Goal: Task Accomplishment & Management: Manage account settings

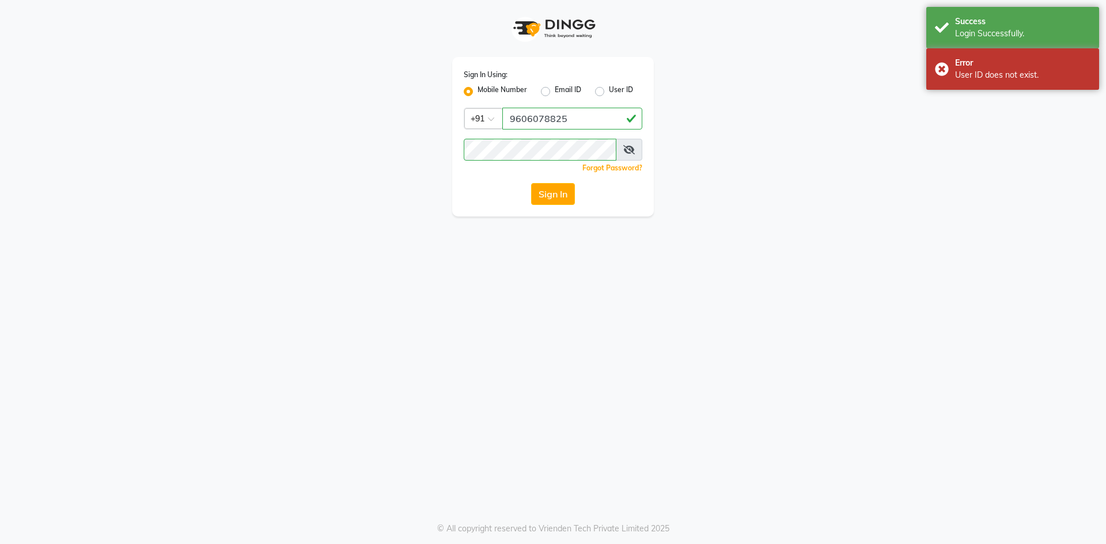
select select "90"
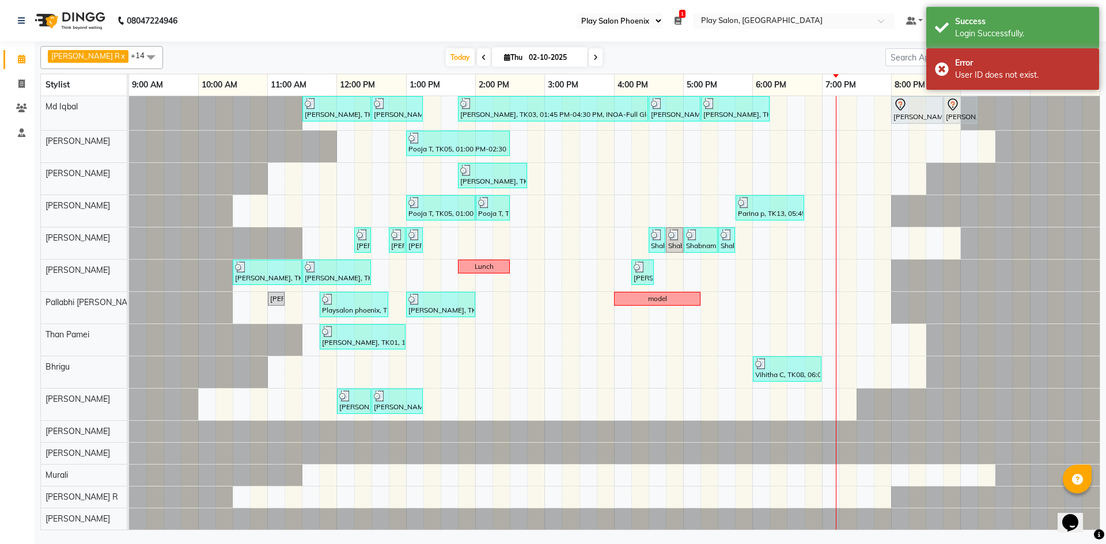
click at [849, 144] on div "[PERSON_NAME], TK01, 11:30 AM-12:30 PM, INOA Root Touch-Up Long [PERSON_NAME], …" at bounding box center [614, 313] width 970 height 434
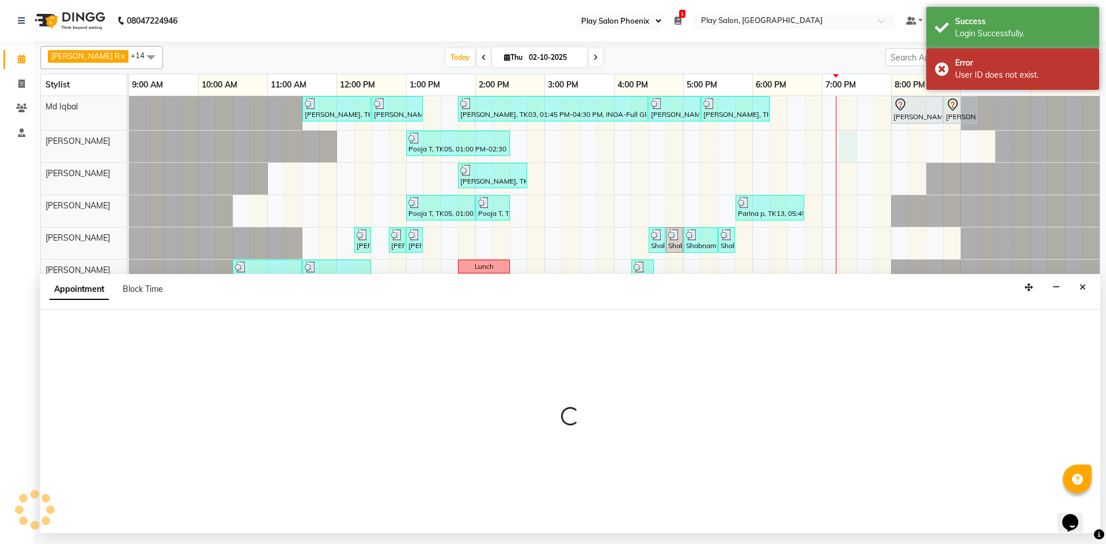
select select "81415"
select select "tentative"
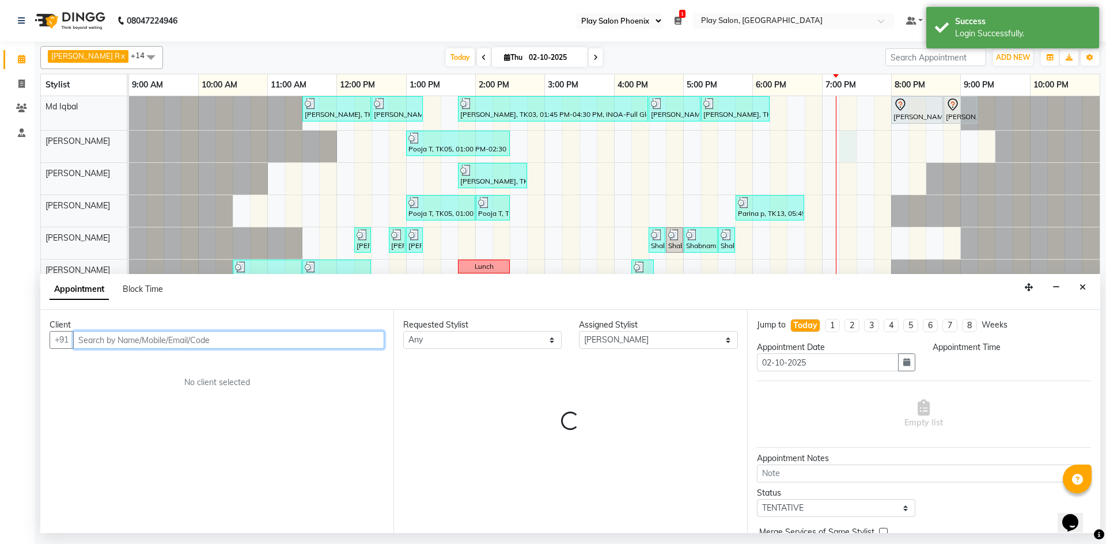
select select "1155"
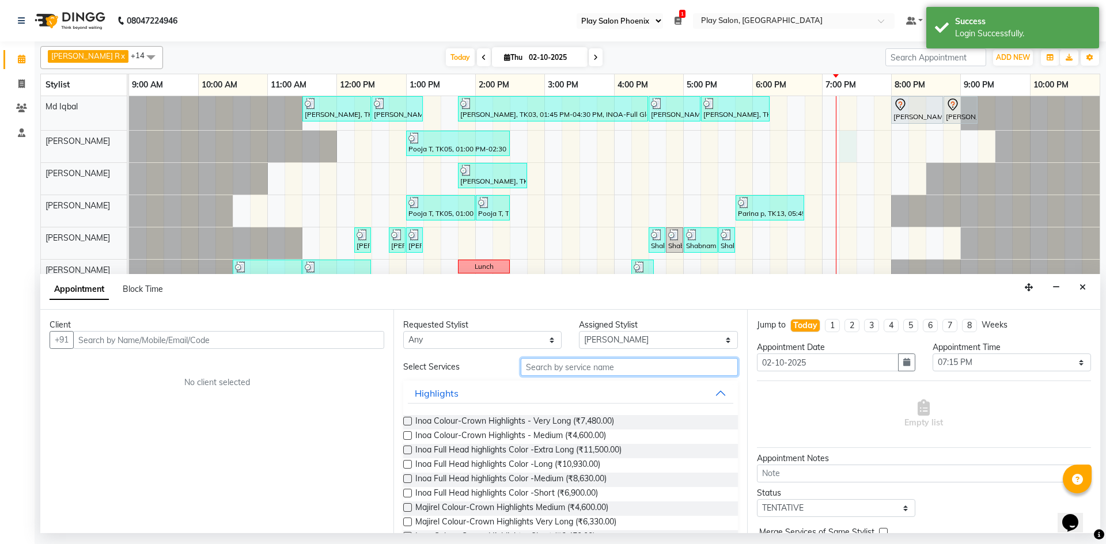
click at [545, 366] on input "text" at bounding box center [629, 367] width 217 height 18
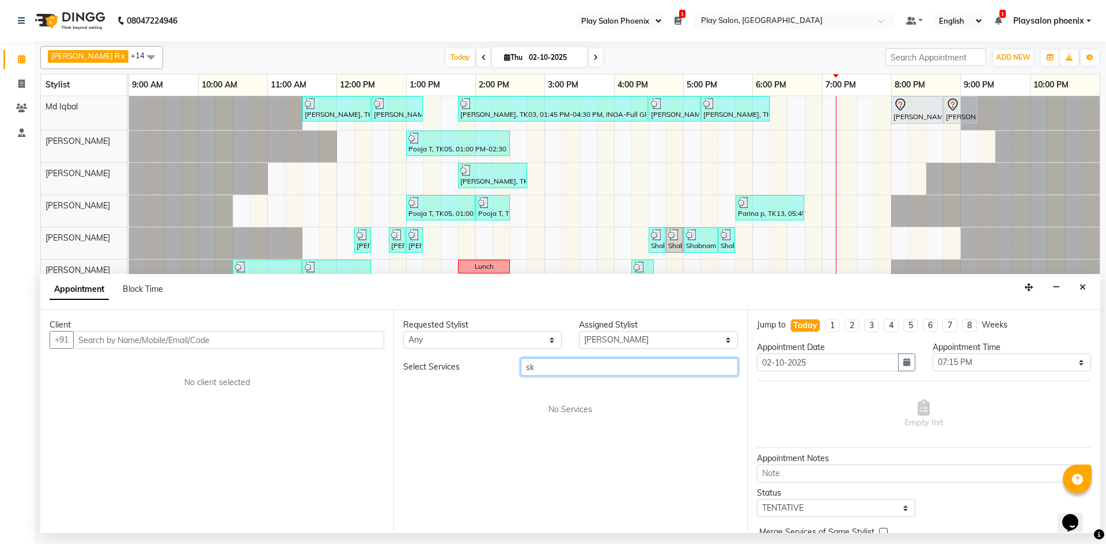
type input "s"
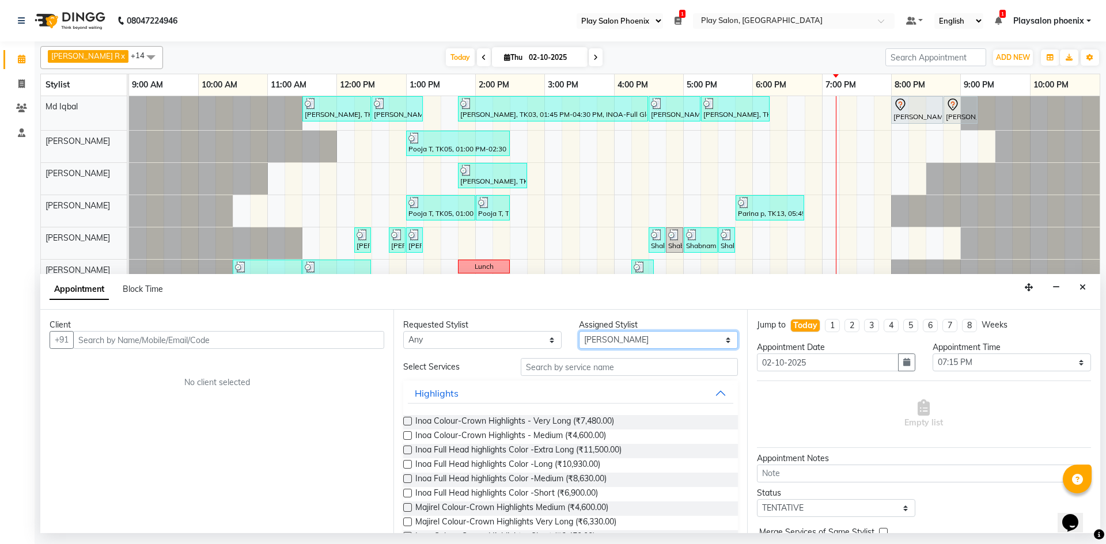
click at [624, 337] on select "Select Albaz [PERSON_NAME] Chytra [PERSON_NAME] General Technician . Imran [PER…" at bounding box center [658, 340] width 158 height 18
select select "82500"
click at [579, 331] on select "Select Albaz [PERSON_NAME] Chytra [PERSON_NAME] General Technician . Imran [PER…" at bounding box center [658, 340] width 158 height 18
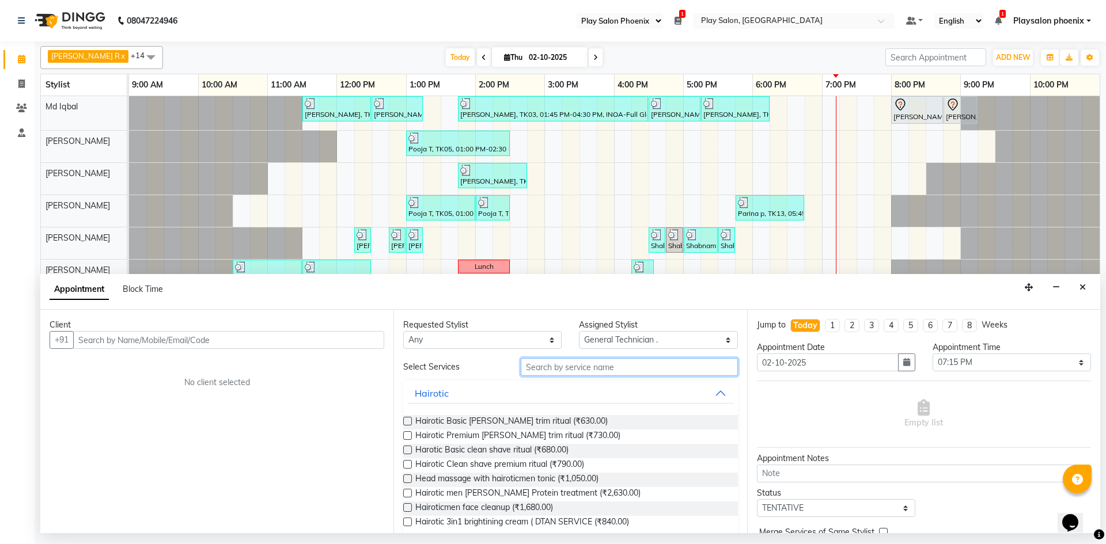
click at [552, 366] on input "text" at bounding box center [629, 367] width 217 height 18
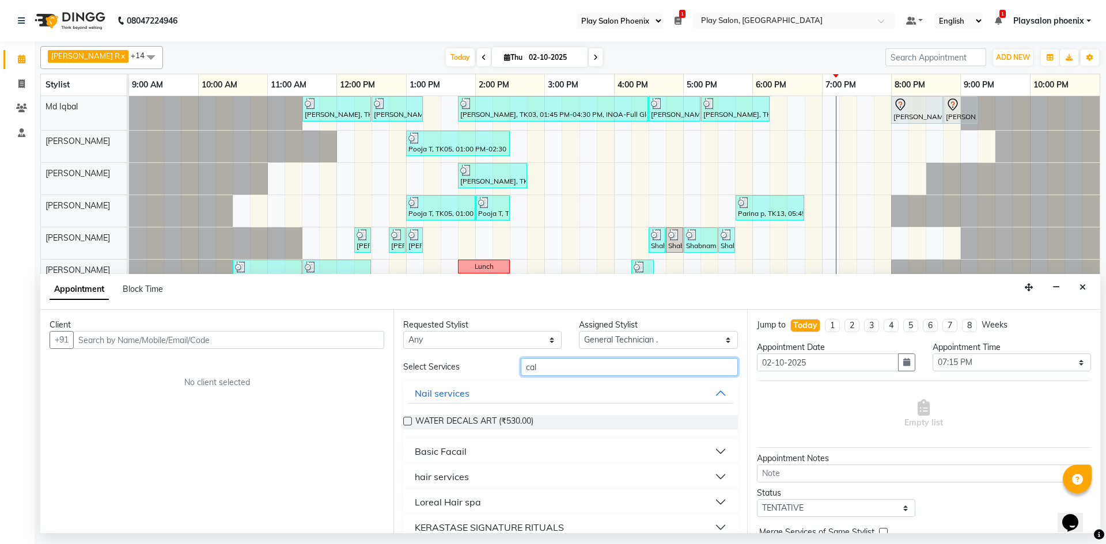
scroll to position [41, 0]
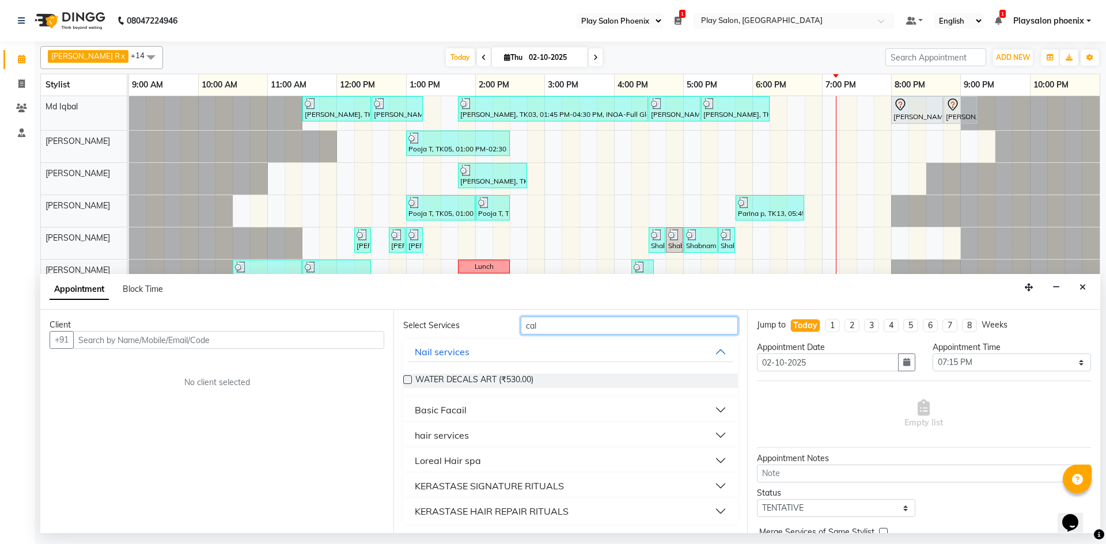
type input "cal"
click at [466, 404] on button "Basic Facail" at bounding box center [570, 410] width 325 height 21
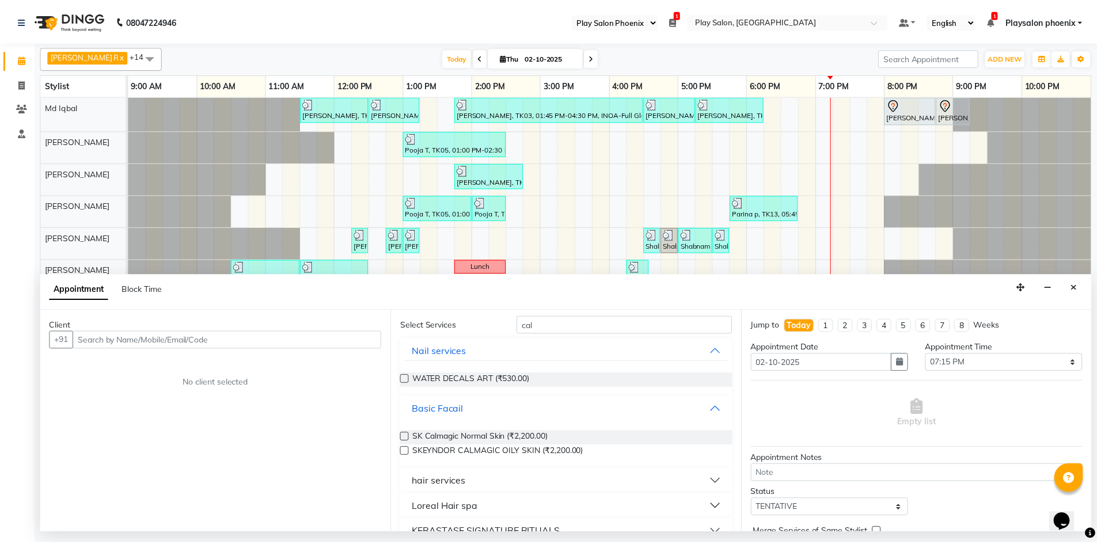
scroll to position [0, 0]
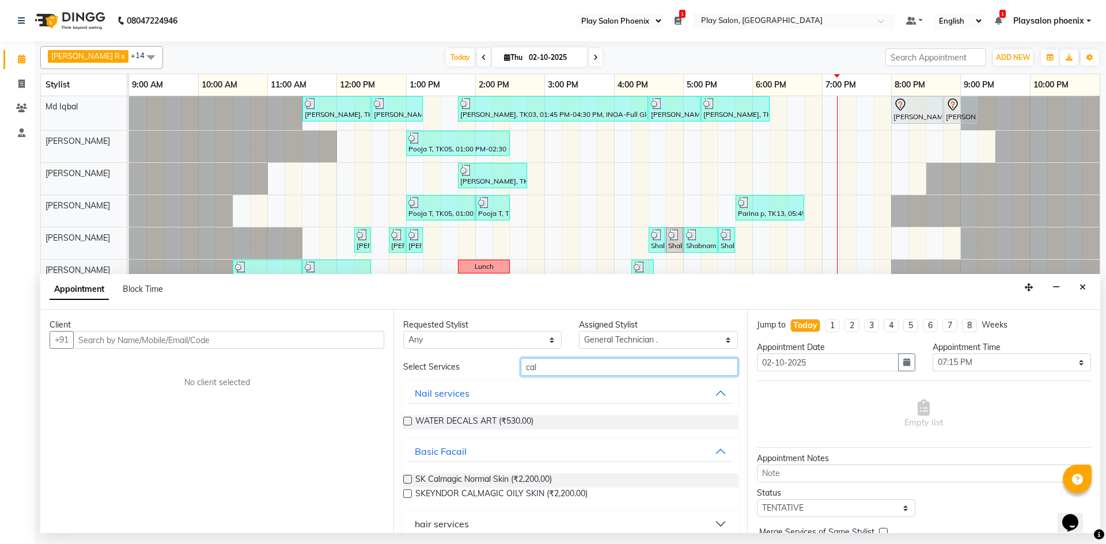
drag, startPoint x: 552, startPoint y: 370, endPoint x: 497, endPoint y: 362, distance: 55.3
click at [497, 362] on div "Select Services cal" at bounding box center [569, 367] width 351 height 18
click at [1083, 287] on icon "Close" at bounding box center [1082, 287] width 6 height 8
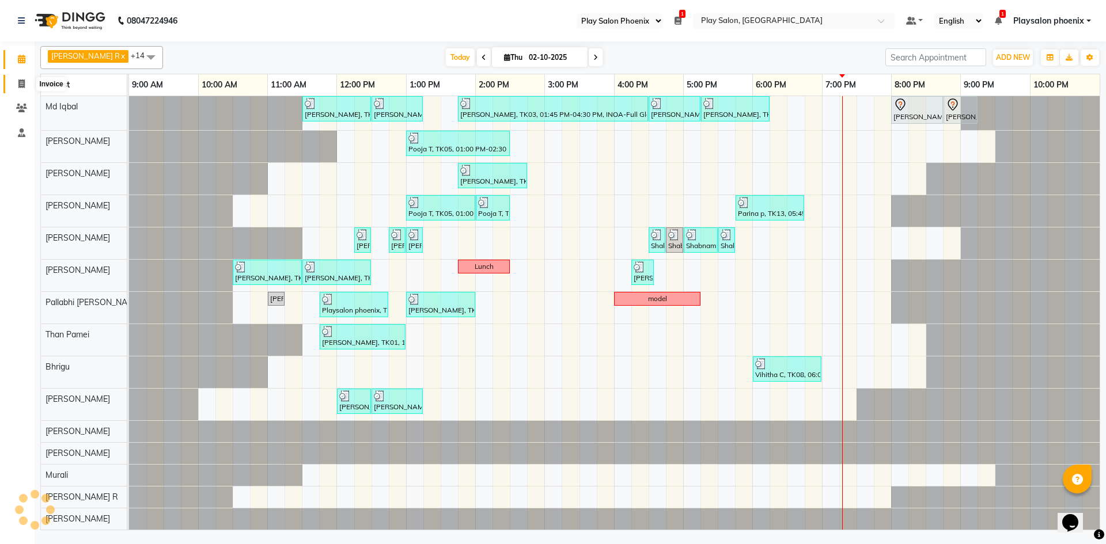
click at [17, 81] on span at bounding box center [22, 84] width 20 height 13
select select "8350"
select select "service"
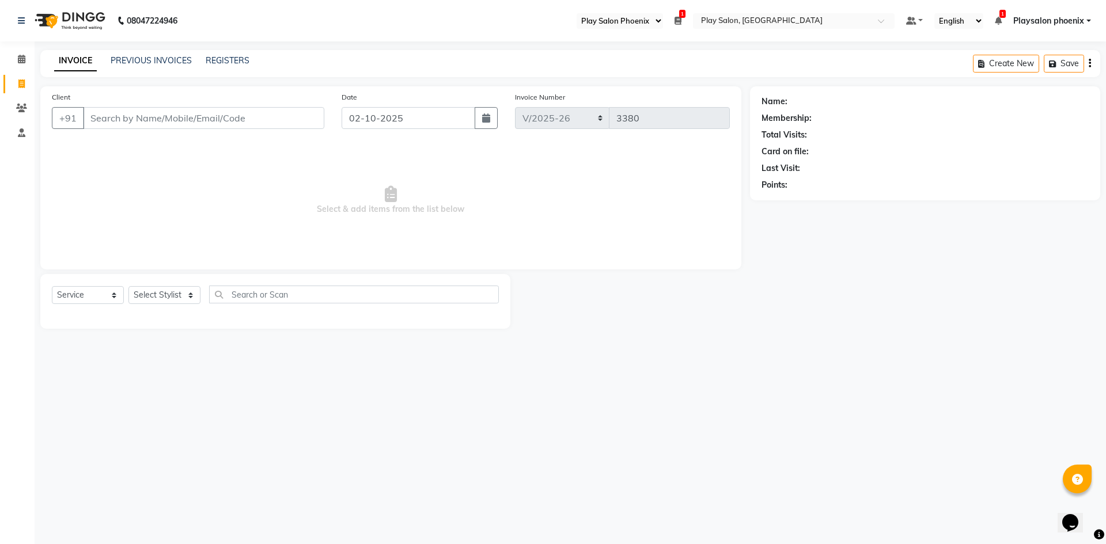
click at [115, 116] on input "Client" at bounding box center [203, 118] width 241 height 22
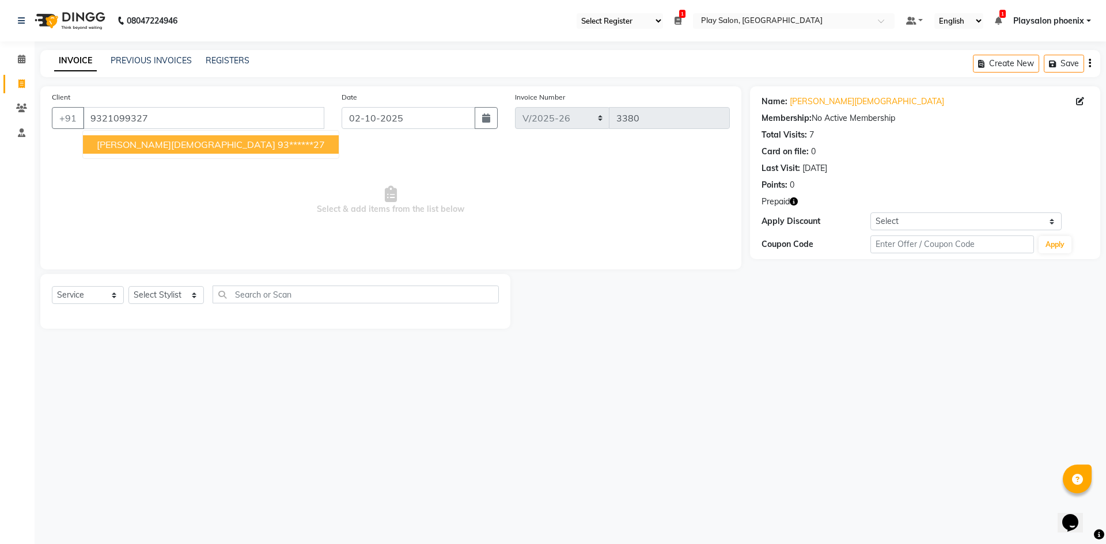
click at [136, 148] on span "[PERSON_NAME][DEMOGRAPHIC_DATA]" at bounding box center [186, 145] width 178 height 12
type input "93******27"
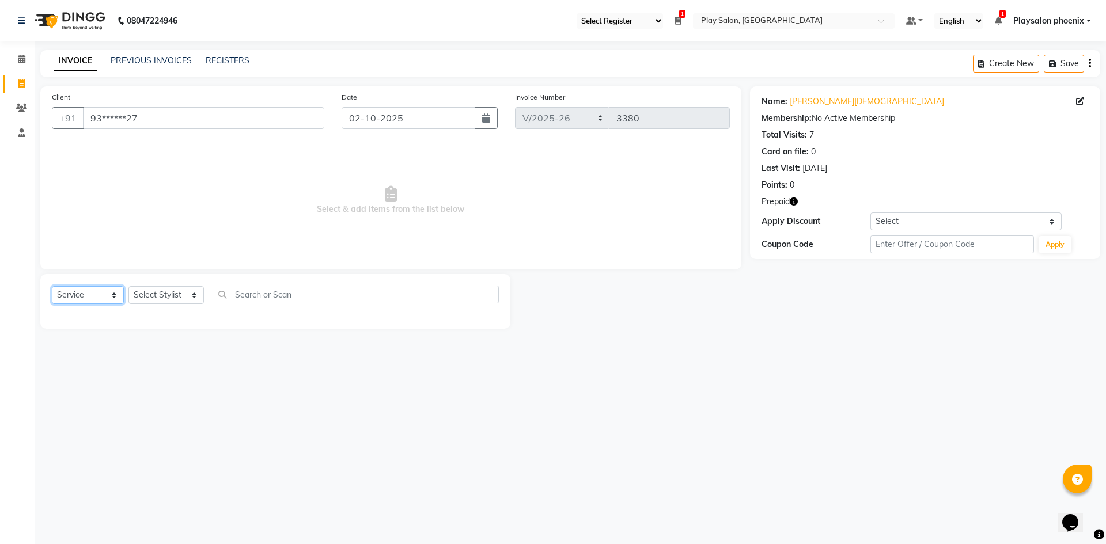
click at [116, 294] on select "Select Service Product Membership Package Voucher Prepaid Gift Card" at bounding box center [88, 295] width 72 height 18
select select "product"
click at [52, 286] on select "Select Service Product Membership Package Voucher Prepaid Gift Card" at bounding box center [88, 295] width 72 height 18
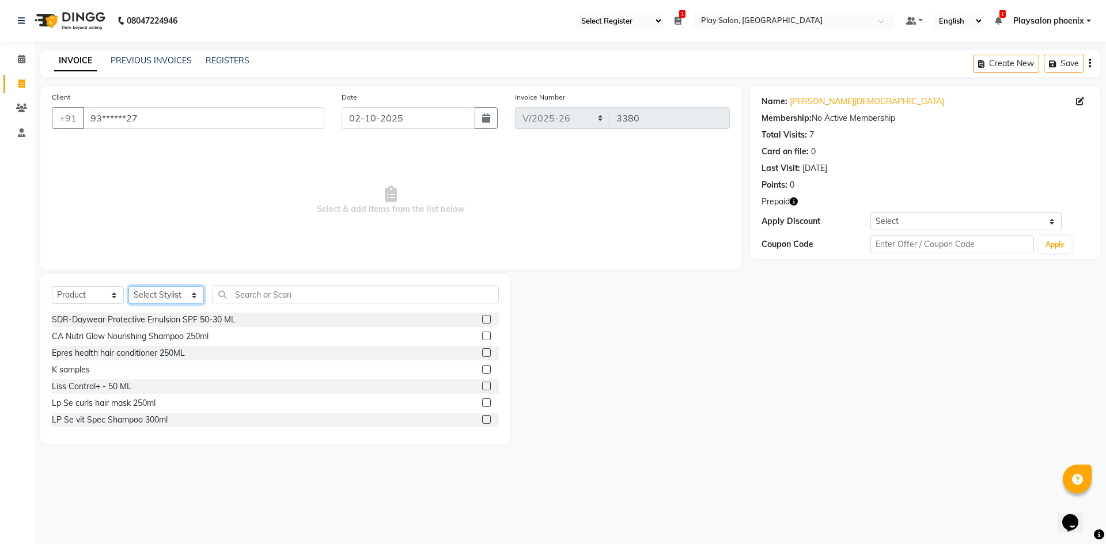
click at [191, 297] on select "Select Stylist Albaz [PERSON_NAME] Chytra [PERSON_NAME] General Technician . Im…" at bounding box center [165, 295] width 75 height 18
select select "81418"
click at [128, 286] on select "Select Stylist Albaz [PERSON_NAME] Chytra [PERSON_NAME] General Technician . Im…" at bounding box center [165, 295] width 75 height 18
click at [241, 295] on input "text" at bounding box center [355, 295] width 287 height 18
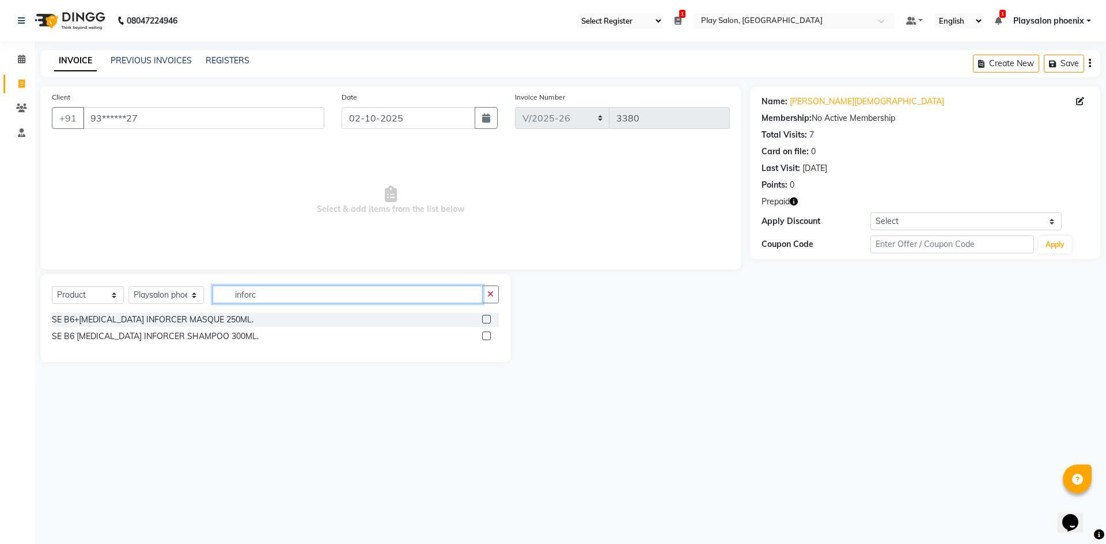
type input "inforc"
click at [487, 332] on label at bounding box center [486, 336] width 9 height 9
click at [487, 333] on input "checkbox" at bounding box center [485, 336] width 7 height 7
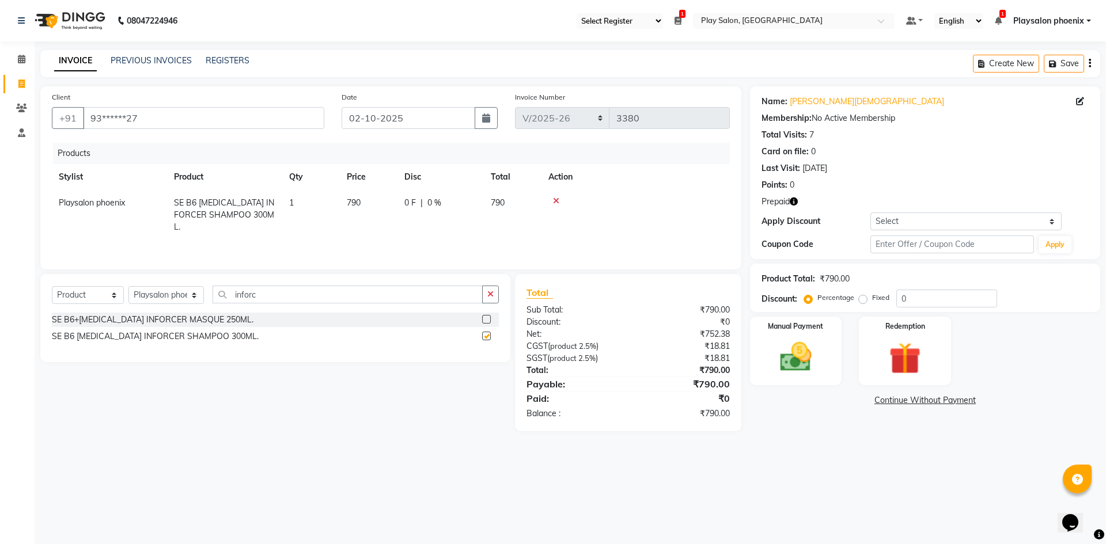
checkbox input "false"
click at [487, 318] on label at bounding box center [486, 319] width 9 height 9
click at [487, 318] on input "checkbox" at bounding box center [485, 319] width 7 height 7
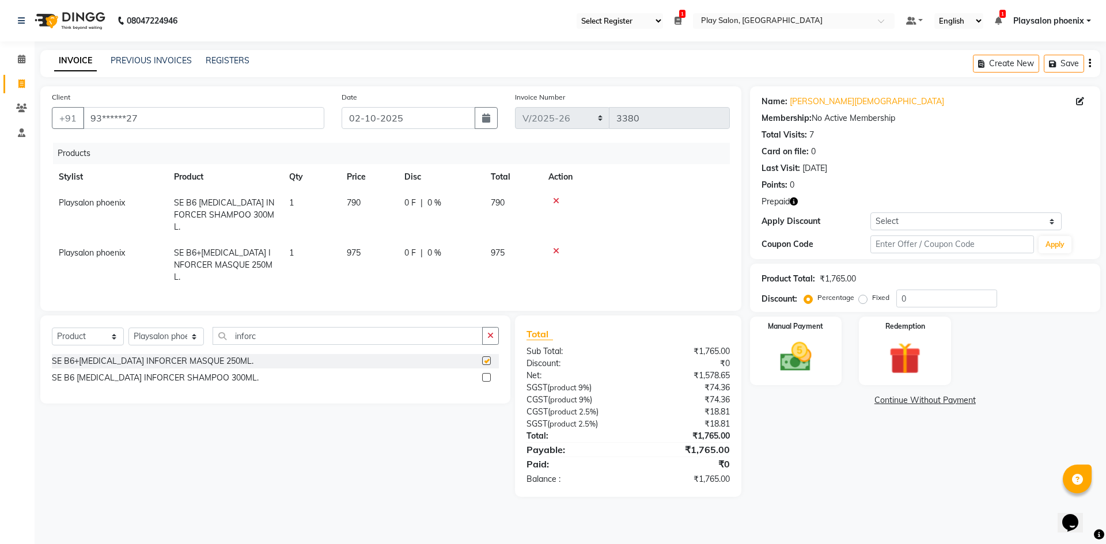
checkbox input "false"
click at [359, 248] on span "975" at bounding box center [354, 253] width 14 height 10
select select "81418"
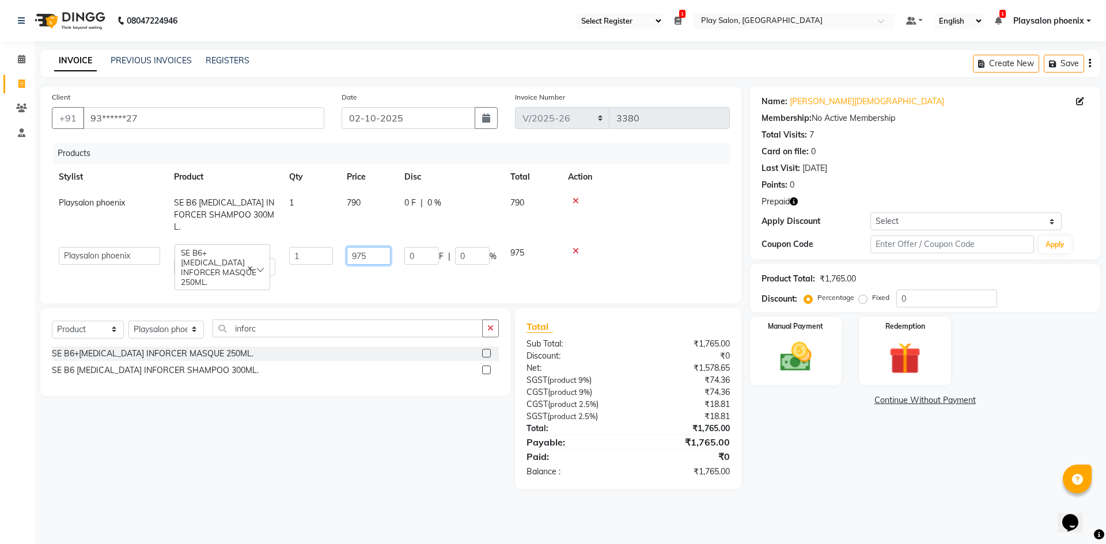
click at [371, 247] on input "975" at bounding box center [369, 256] width 44 height 18
type input "990"
click at [382, 201] on td "790" at bounding box center [369, 215] width 58 height 50
select select "81418"
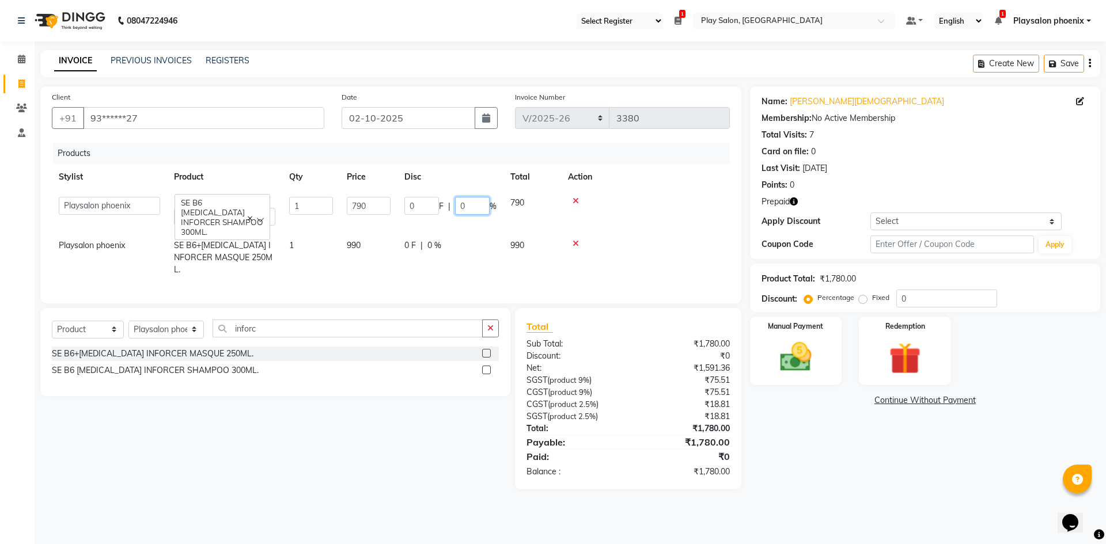
click at [467, 204] on input "0" at bounding box center [472, 206] width 35 height 18
type input "11"
click at [463, 233] on td "0 F | 0 %" at bounding box center [450, 258] width 106 height 50
select select "81418"
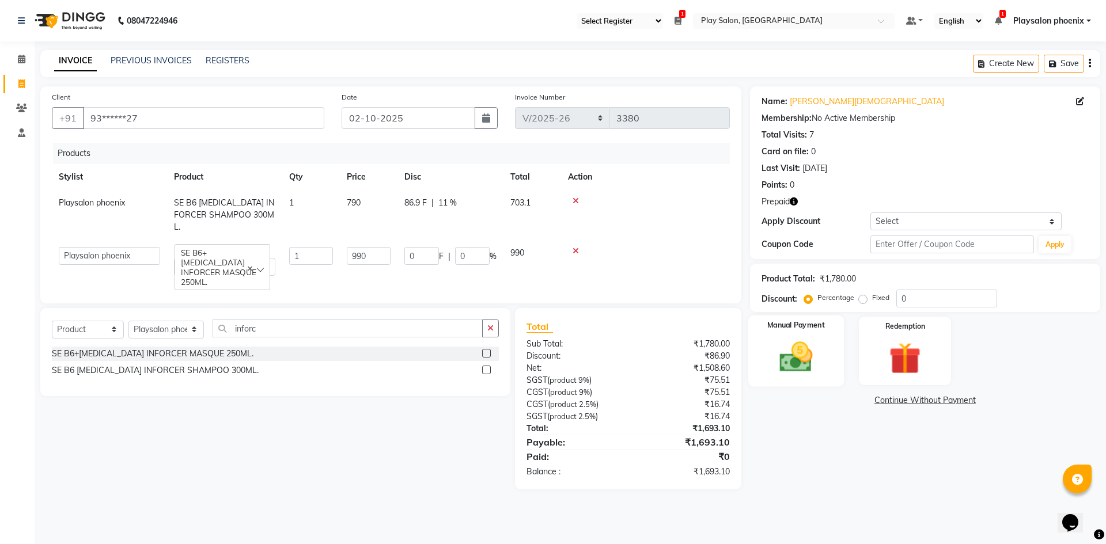
click at [769, 346] on img at bounding box center [796, 357] width 54 height 38
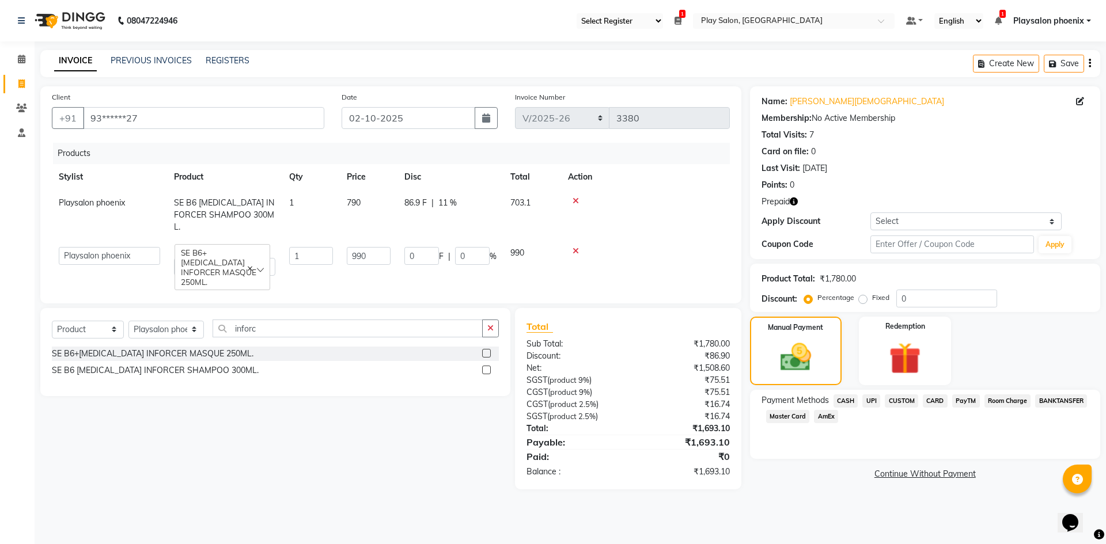
click at [902, 401] on span "CUSTOM" at bounding box center [900, 400] width 33 height 13
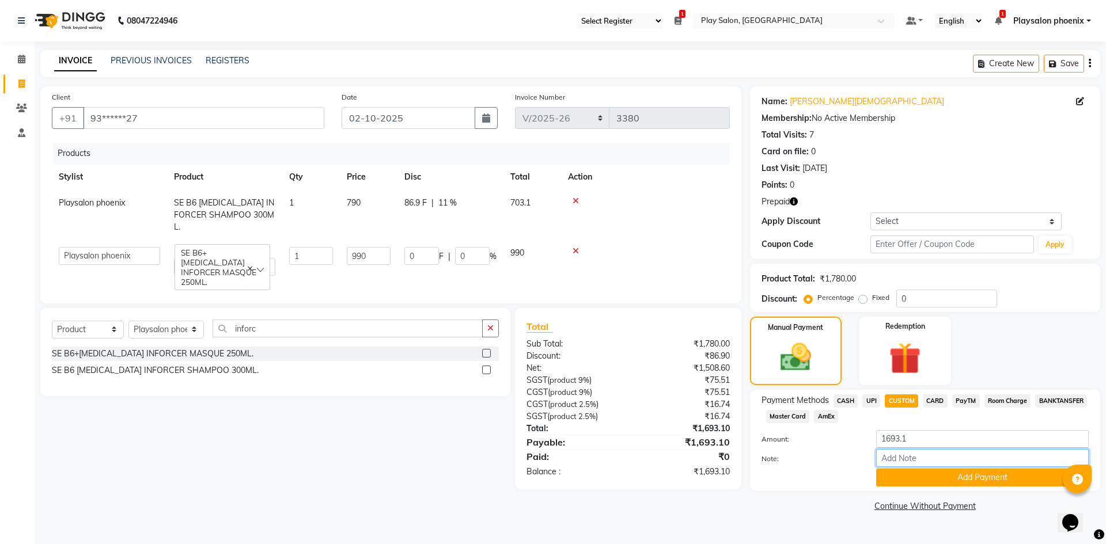
click at [886, 462] on input "Note:" at bounding box center [982, 458] width 212 height 18
type input "visa 4385"
click at [986, 478] on button "Add Payment" at bounding box center [982, 478] width 212 height 18
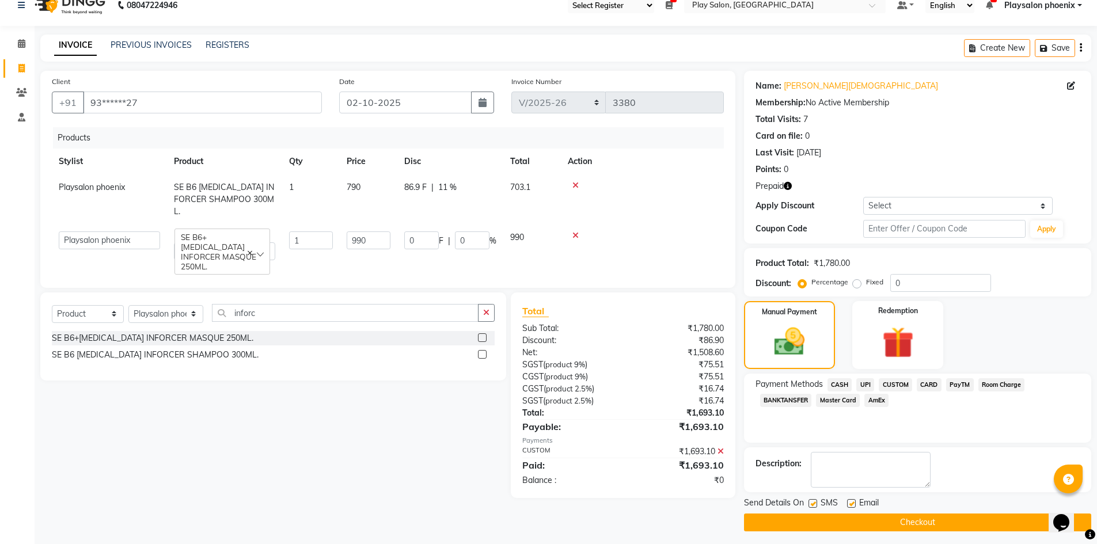
scroll to position [20, 0]
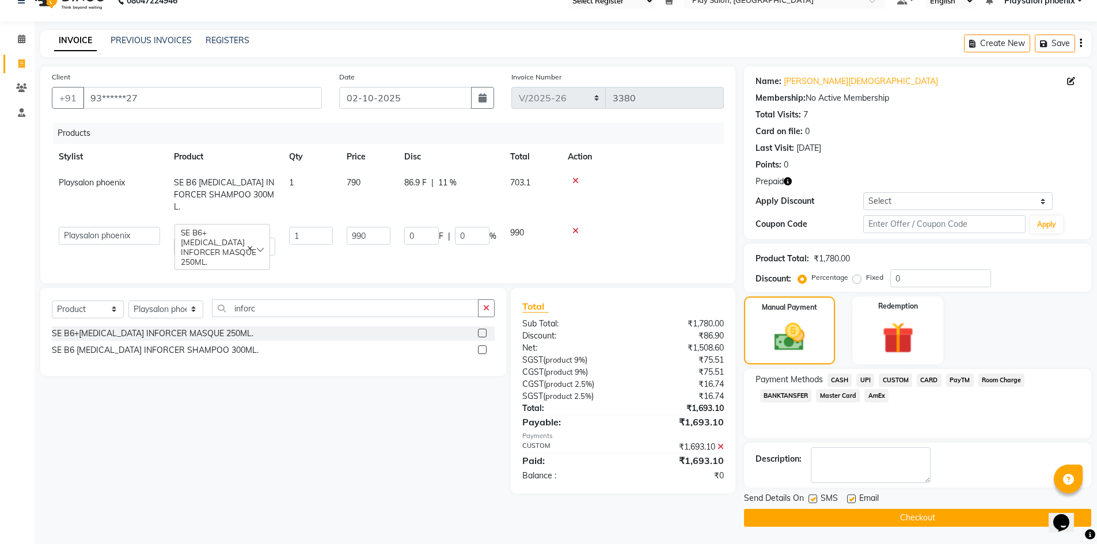
click at [882, 519] on button "Checkout" at bounding box center [917, 518] width 347 height 18
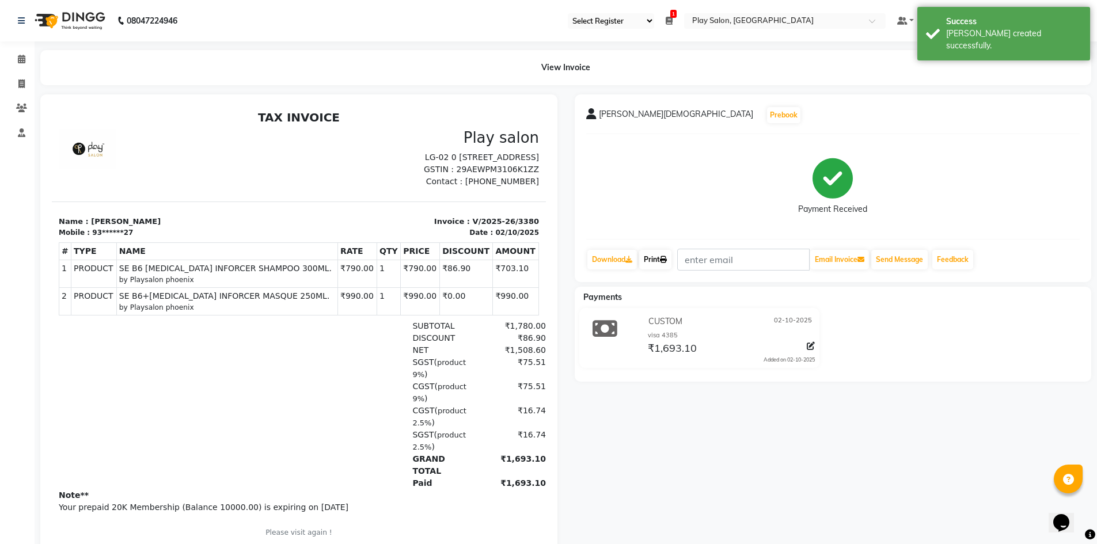
click at [664, 257] on icon at bounding box center [663, 259] width 7 height 7
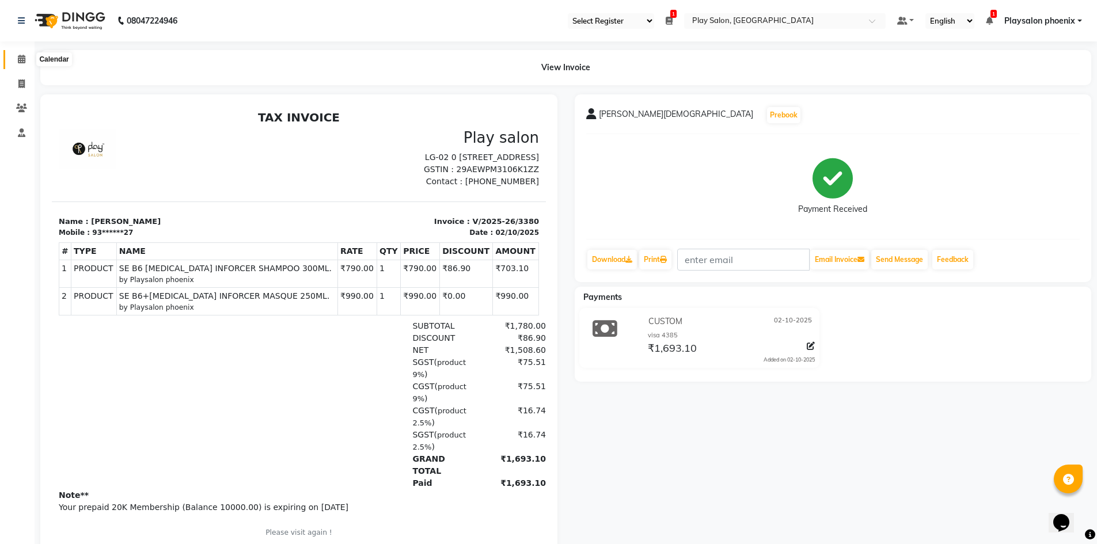
click at [18, 59] on icon at bounding box center [21, 59] width 7 height 9
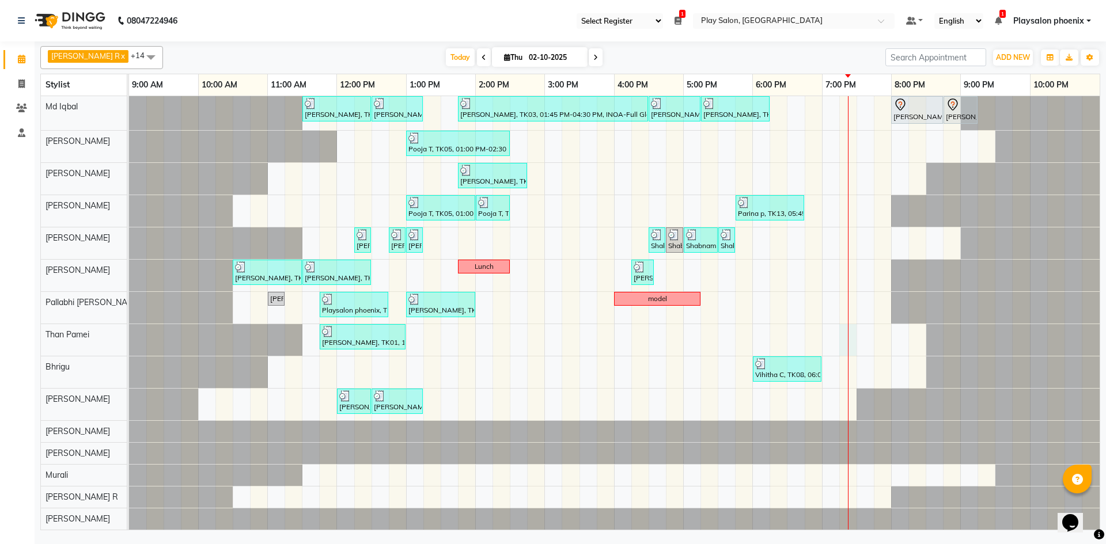
click at [848, 332] on div "[PERSON_NAME], TK01, 11:30 AM-12:30 PM, INOA Root Touch-Up Long [PERSON_NAME], …" at bounding box center [614, 313] width 970 height 434
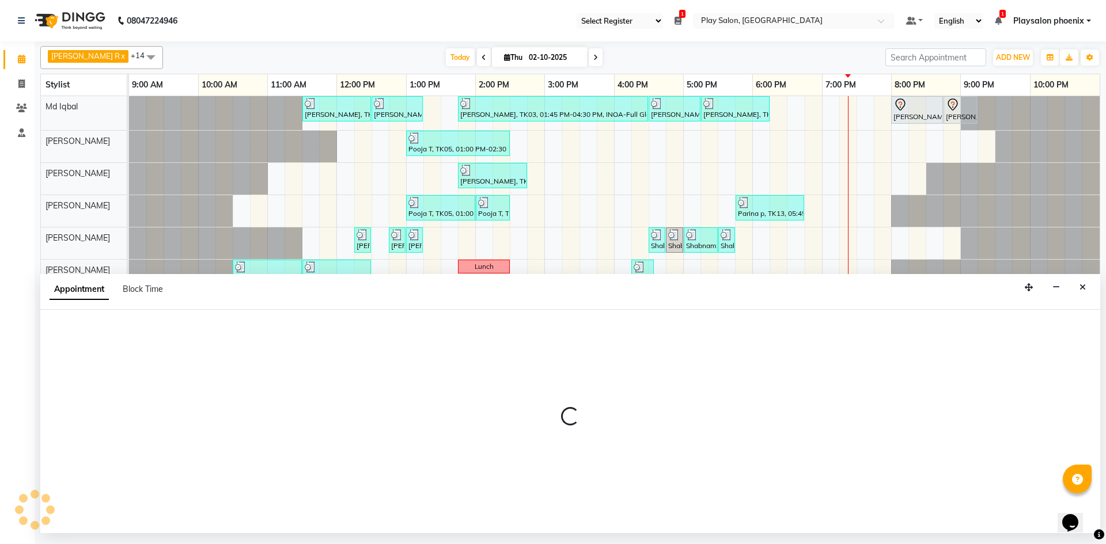
select select "87914"
select select "tentative"
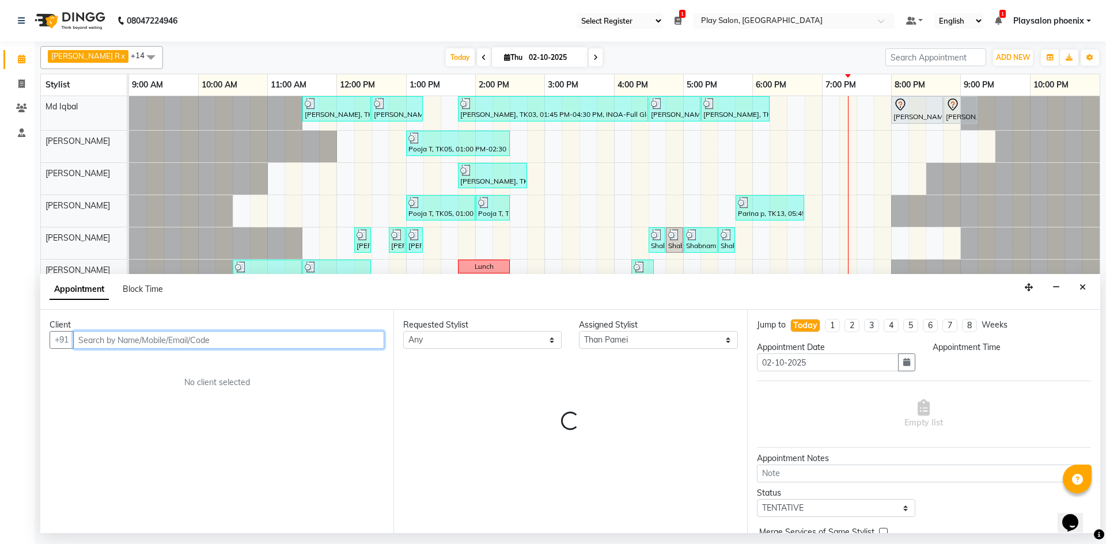
select select "1155"
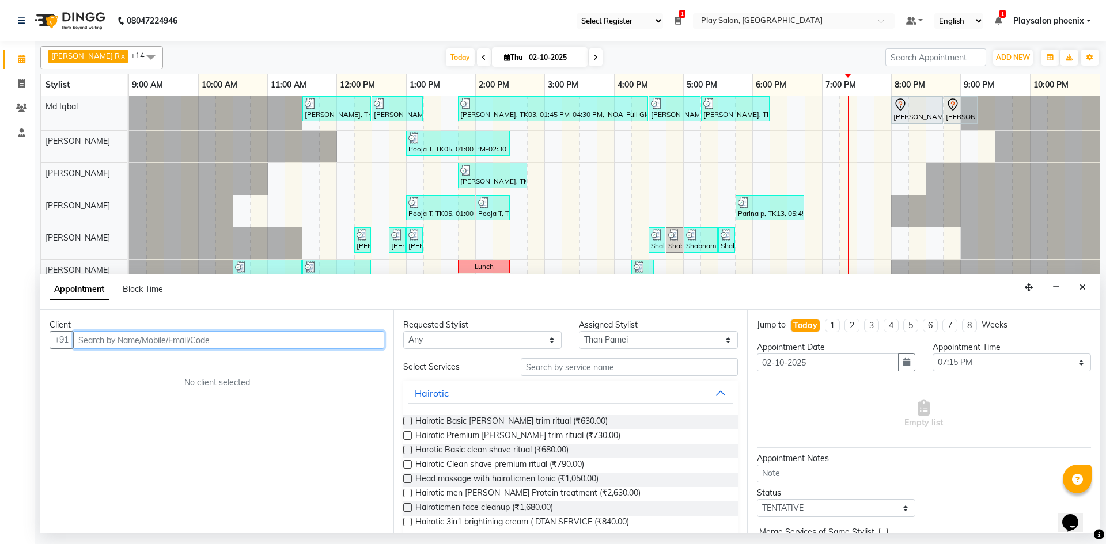
click at [92, 337] on input "text" at bounding box center [228, 340] width 311 height 18
type input "9677123665"
click at [375, 350] on div "Client [PHONE_NUMBER] Add Client No client selected" at bounding box center [216, 421] width 353 height 223
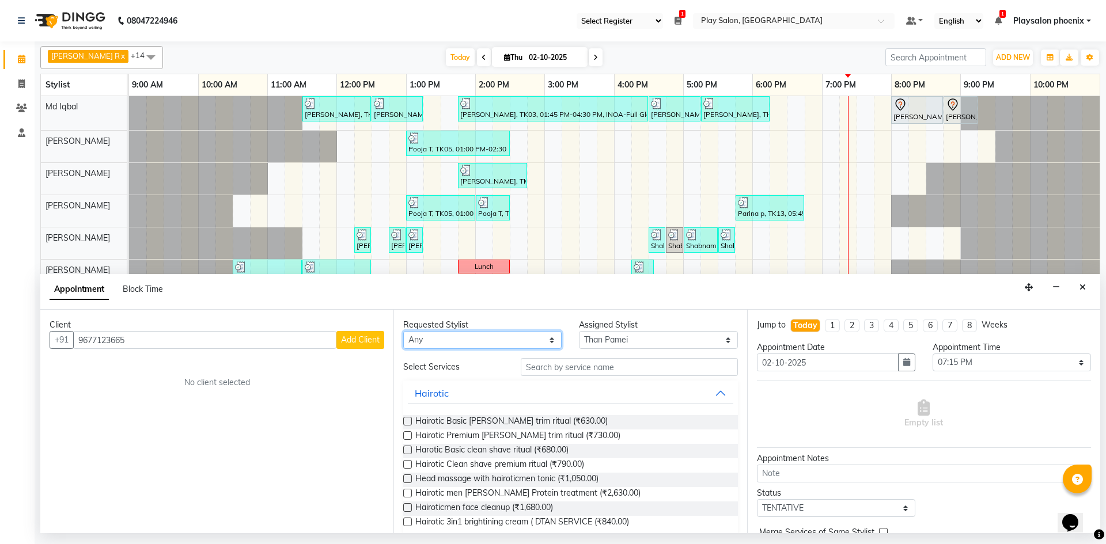
click at [473, 339] on select "Any Albaz [PERSON_NAME] [PERSON_NAME] General Technician . Imran [PERSON_NAME] …" at bounding box center [482, 340] width 158 height 18
click at [357, 341] on span "Add Client" at bounding box center [360, 340] width 39 height 10
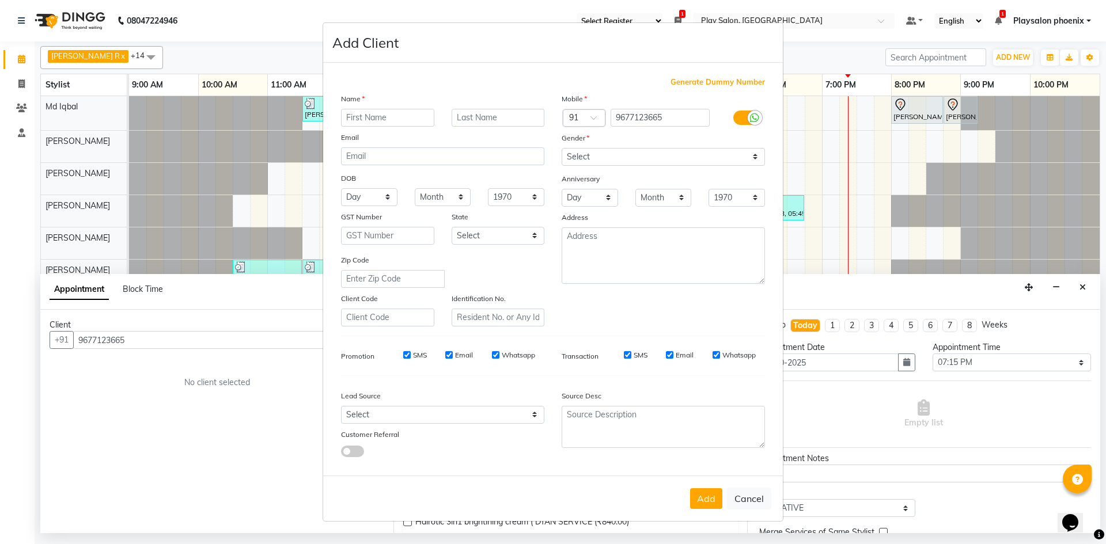
click at [363, 116] on input "text" at bounding box center [387, 118] width 93 height 18
click at [350, 118] on input "[PERSON_NAME]" at bounding box center [387, 118] width 93 height 18
type input "[PERSON_NAME]"
click at [458, 117] on input "text" at bounding box center [497, 118] width 93 height 18
type input "R"
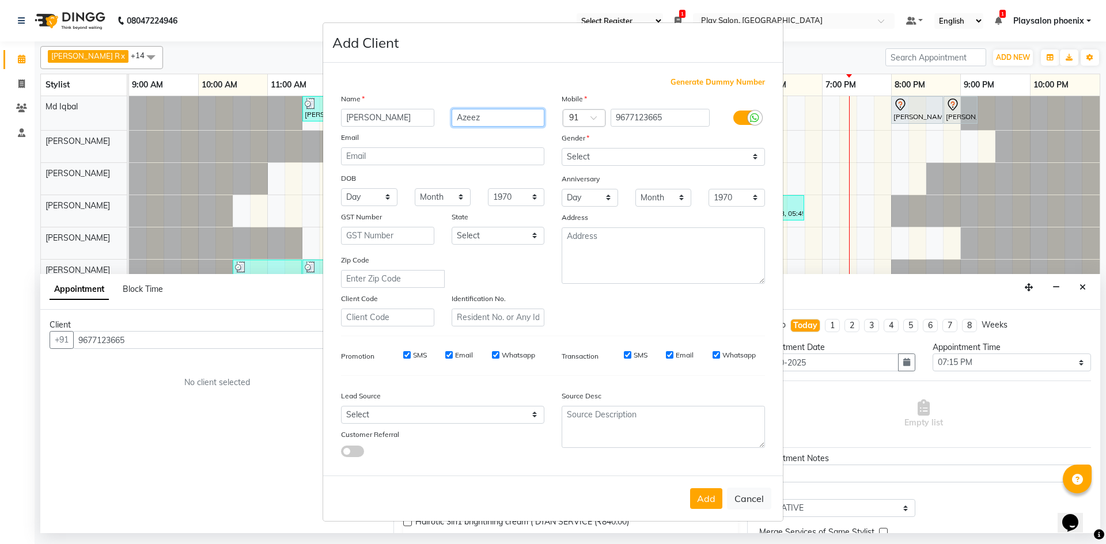
type input "Azeez"
click at [629, 161] on select "Select [DEMOGRAPHIC_DATA] [DEMOGRAPHIC_DATA] Other Prefer Not To Say" at bounding box center [662, 157] width 203 height 18
select select "[DEMOGRAPHIC_DATA]"
click at [561, 148] on select "Select [DEMOGRAPHIC_DATA] [DEMOGRAPHIC_DATA] Other Prefer Not To Say" at bounding box center [662, 157] width 203 height 18
click at [488, 233] on select "Select [GEOGRAPHIC_DATA] [GEOGRAPHIC_DATA] [GEOGRAPHIC_DATA] [GEOGRAPHIC_DATA] …" at bounding box center [497, 236] width 93 height 18
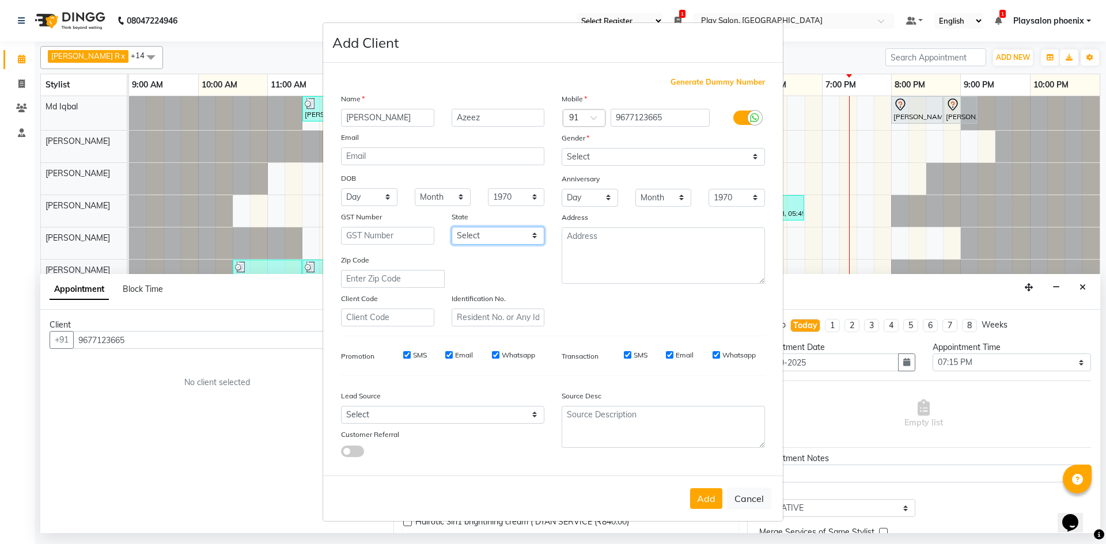
select select "17"
click at [451, 227] on select "Select [GEOGRAPHIC_DATA] [GEOGRAPHIC_DATA] [GEOGRAPHIC_DATA] [GEOGRAPHIC_DATA] …" at bounding box center [497, 236] width 93 height 18
click at [452, 419] on select "Select Walk-in Internet Friend Word of Mouth Advertisement Facebook JustDial Go…" at bounding box center [442, 415] width 203 height 18
select select "54882"
click at [341, 406] on select "Select Walk-in Internet Friend Word of Mouth Advertisement Facebook JustDial Go…" at bounding box center [442, 415] width 203 height 18
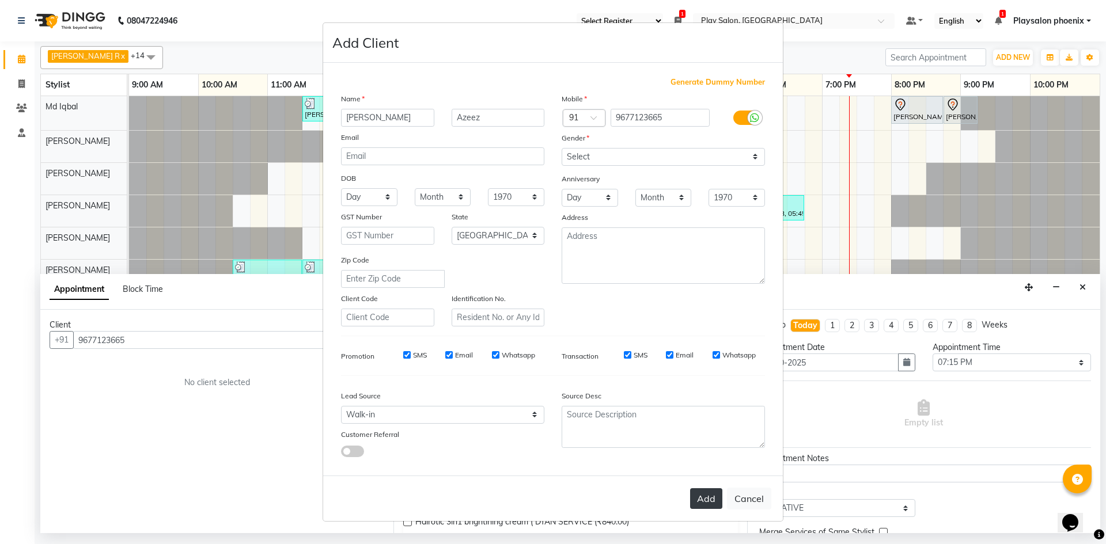
click at [707, 498] on button "Add" at bounding box center [706, 498] width 32 height 21
type input "96******65"
select select
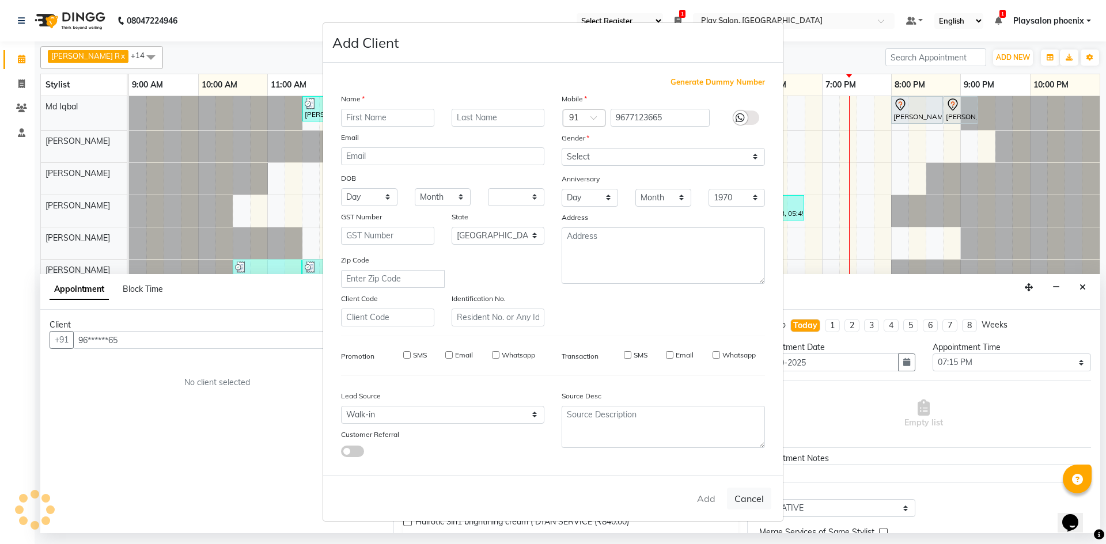
select select "null"
select select
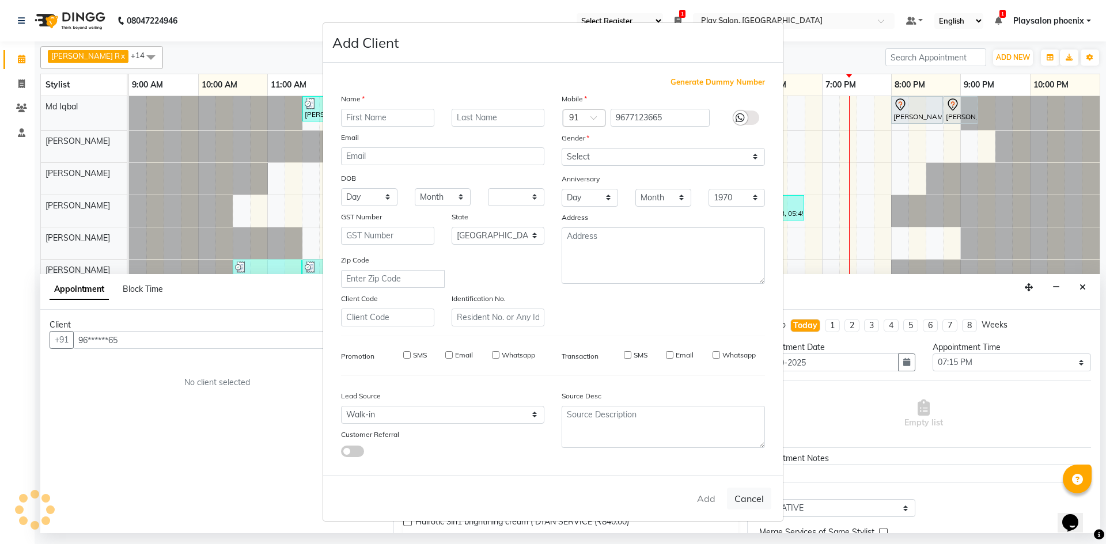
checkbox input "false"
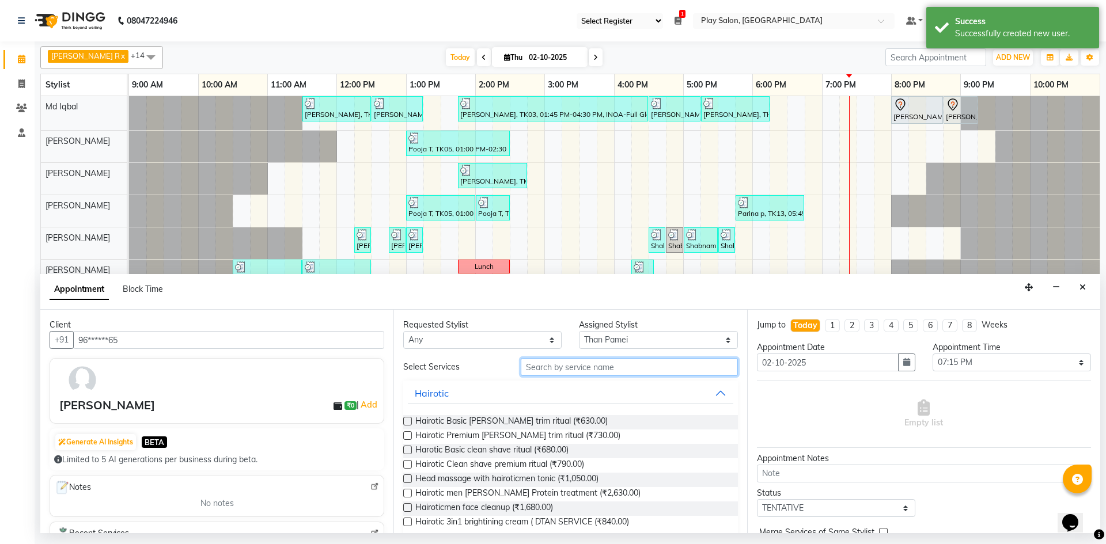
click at [573, 370] on input "text" at bounding box center [629, 367] width 217 height 18
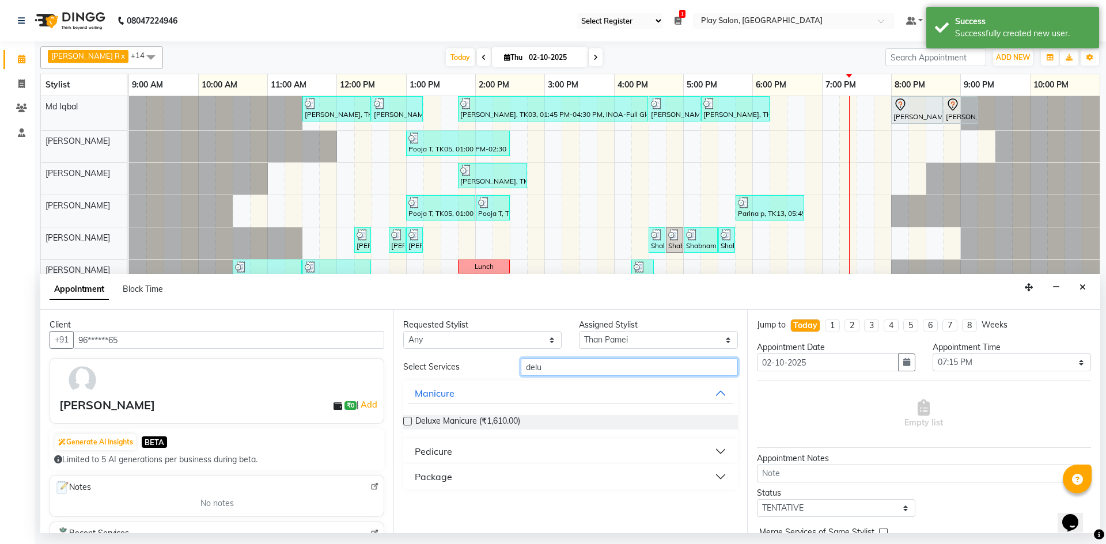
type input "delu"
click at [432, 451] on div "Pedicure" at bounding box center [433, 452] width 37 height 14
click at [442, 480] on span "Deluxe Pedicure (₹1,840.00)" at bounding box center [466, 480] width 103 height 14
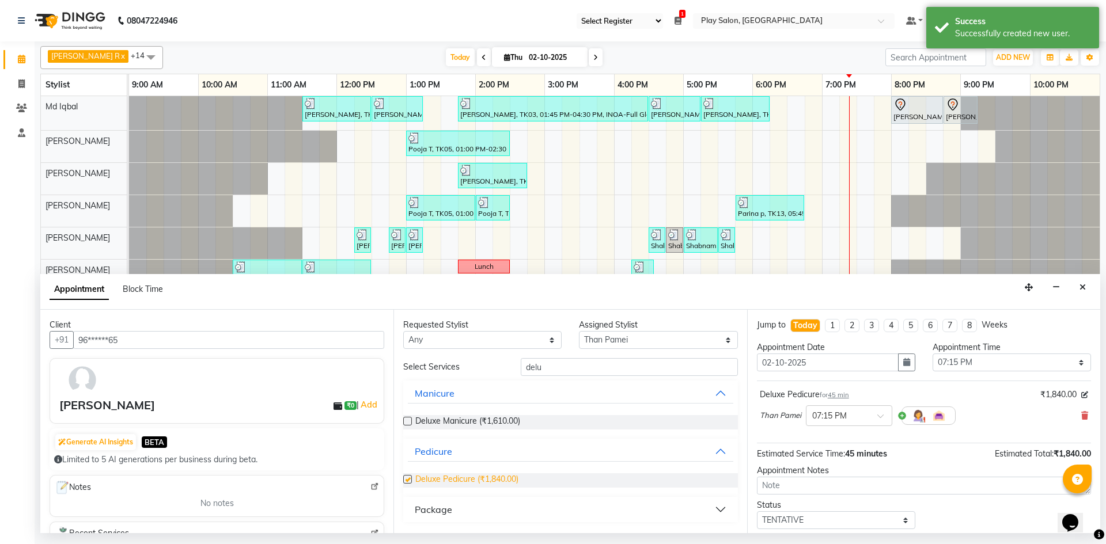
checkbox input "false"
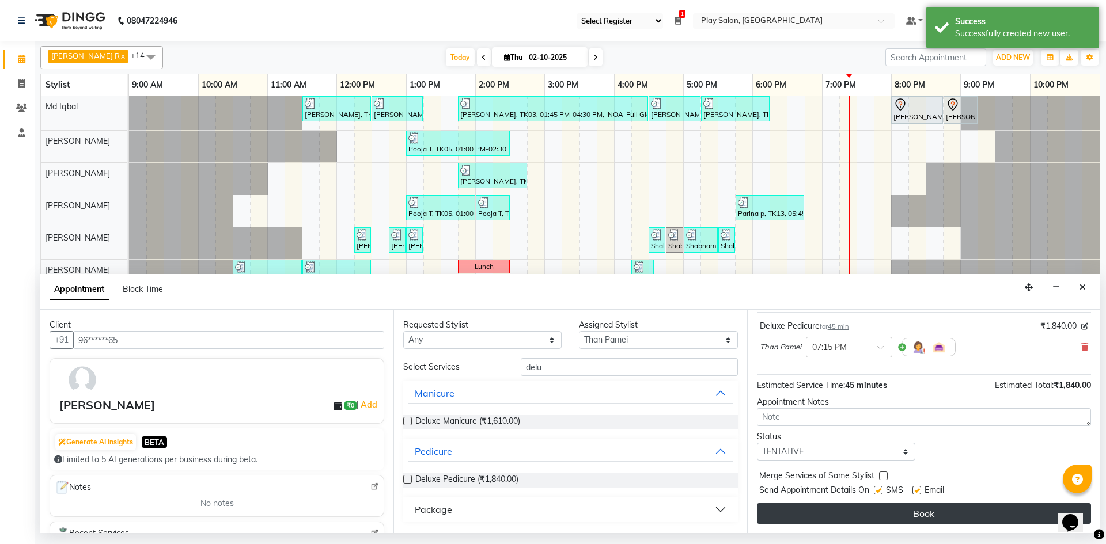
click at [934, 515] on button "Book" at bounding box center [924, 513] width 334 height 21
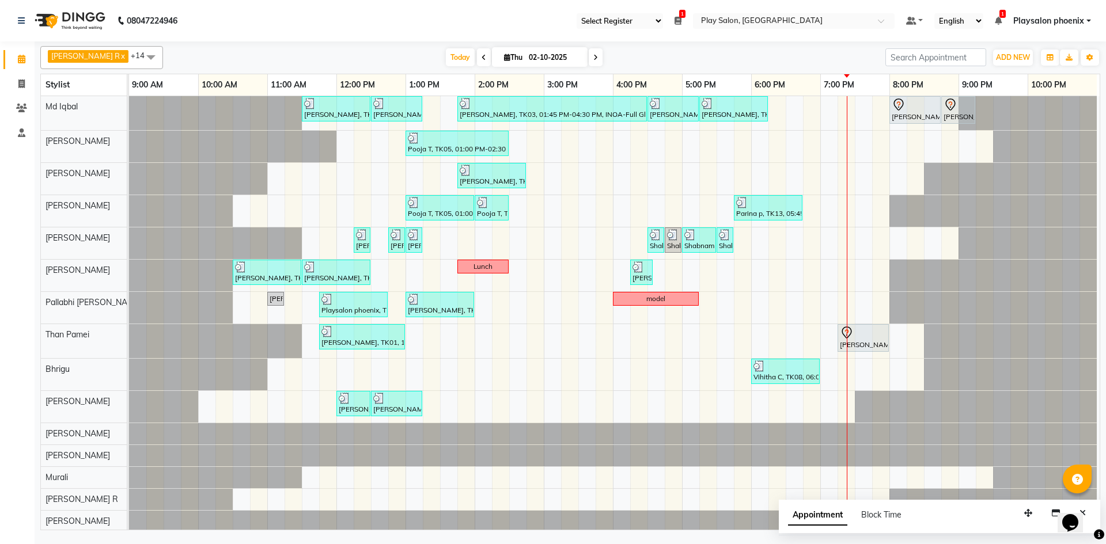
click at [816, 513] on span "Appointment" at bounding box center [817, 515] width 59 height 21
select select "tentative"
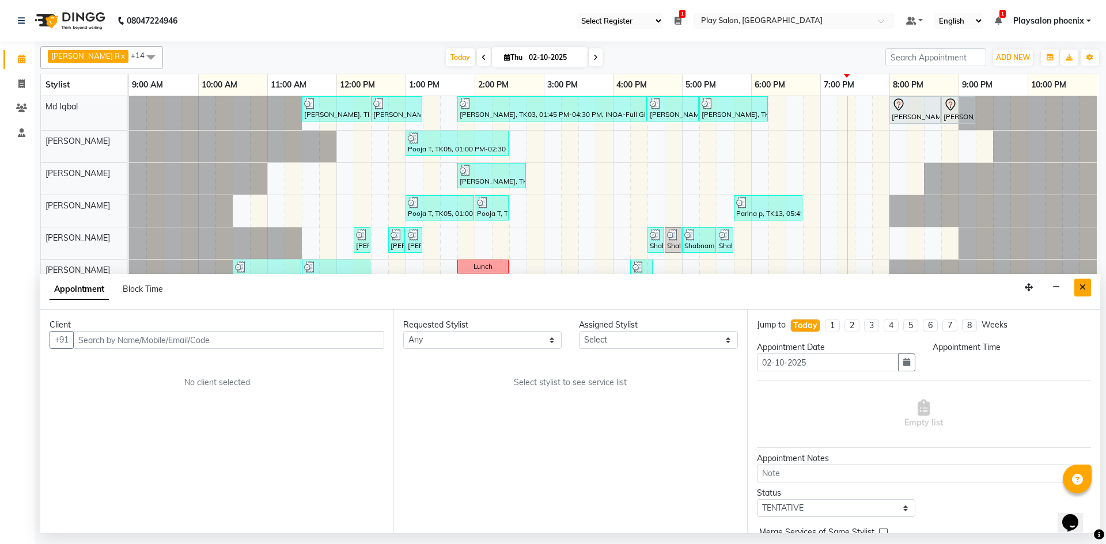
click at [1080, 288] on icon "Close" at bounding box center [1082, 287] width 6 height 8
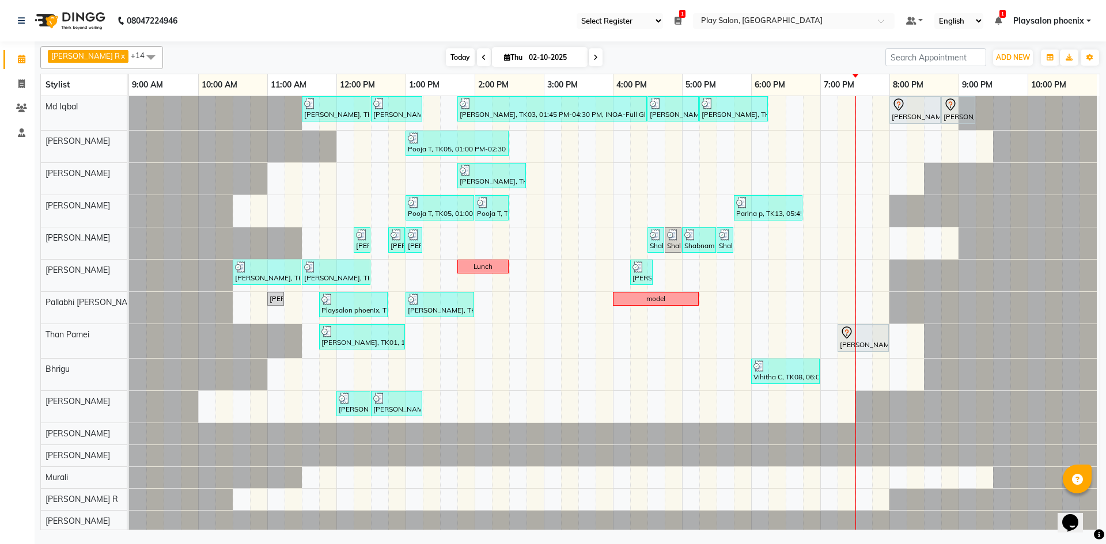
click at [446, 56] on span "Today" at bounding box center [460, 57] width 29 height 18
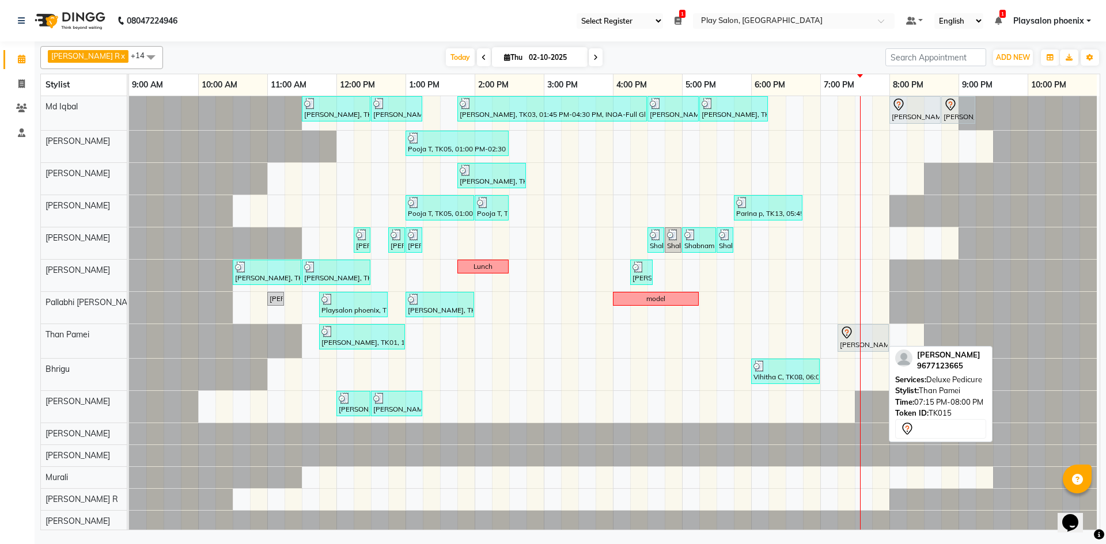
click at [850, 340] on div "[PERSON_NAME], TK15, 07:15 PM-08:00 PM, Deluxe Pedicure" at bounding box center [862, 338] width 49 height 24
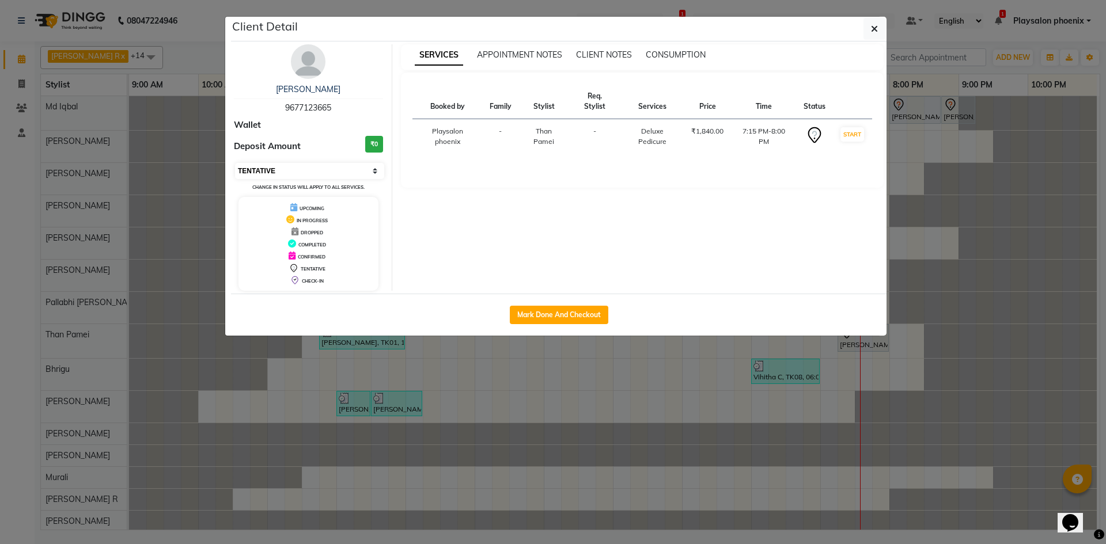
click at [290, 170] on select "Select IN SERVICE CONFIRMED TENTATIVE CHECK IN MARK DONE DROPPED UPCOMING" at bounding box center [309, 171] width 149 height 16
select select "8"
click at [235, 163] on select "Select IN SERVICE CONFIRMED TENTATIVE CHECK IN MARK DONE DROPPED UPCOMING" at bounding box center [309, 171] width 149 height 16
click at [870, 29] on button "button" at bounding box center [874, 29] width 22 height 22
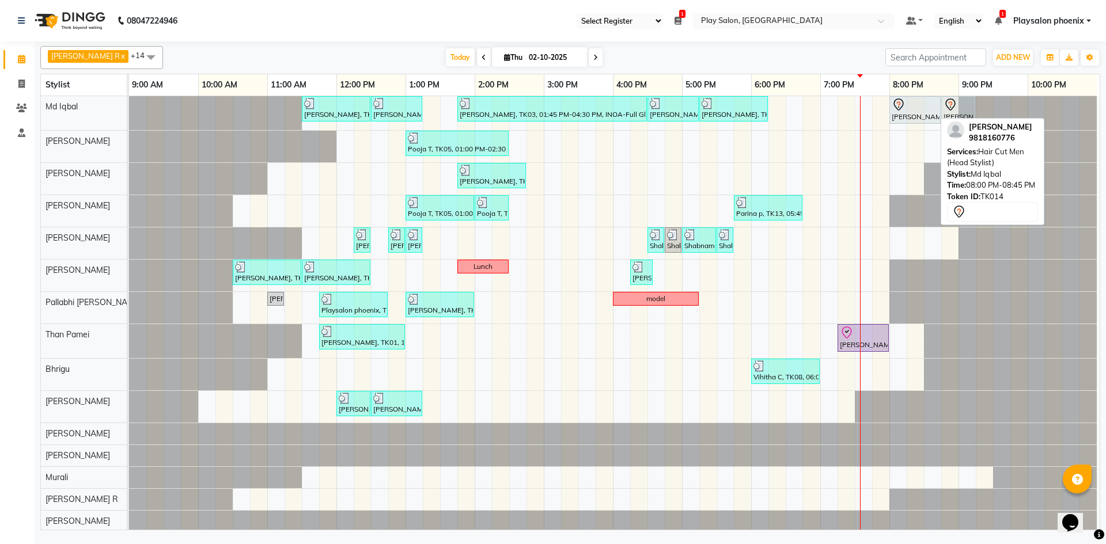
click at [903, 111] on div "[PERSON_NAME], TK14, 08:00 PM-08:45 PM, Hair Cut Men (Head Stylist)" at bounding box center [914, 110] width 49 height 24
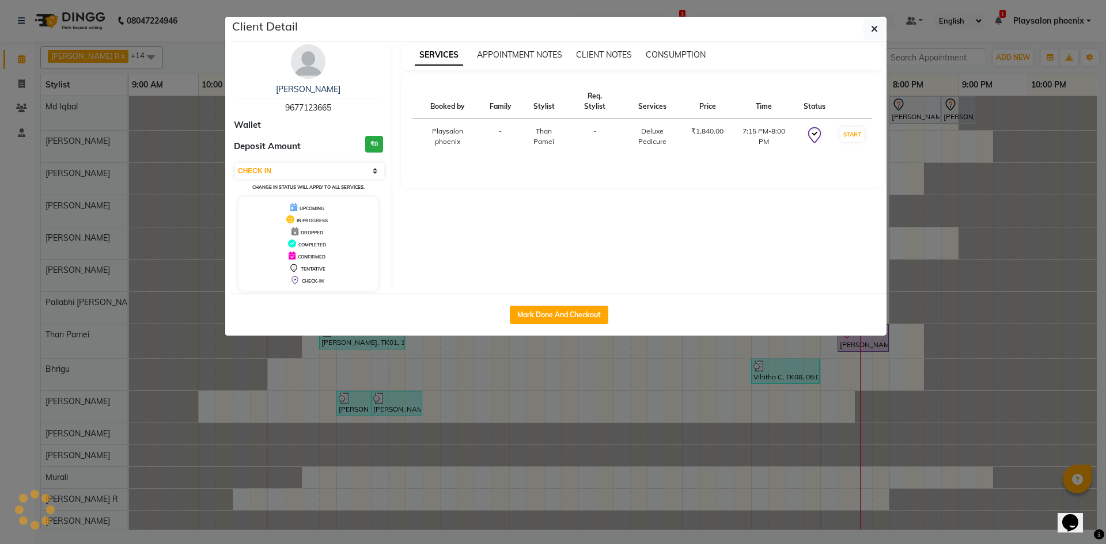
select select "7"
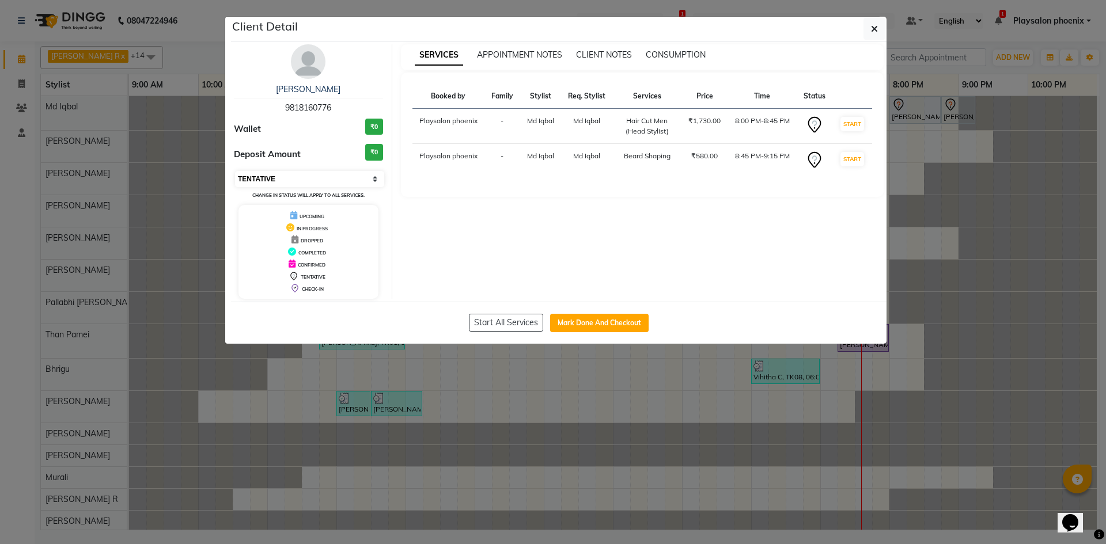
click at [272, 174] on select "Select IN SERVICE CONFIRMED TENTATIVE CHECK IN MARK DONE DROPPED UPCOMING" at bounding box center [309, 179] width 149 height 16
click at [314, 87] on link "[PERSON_NAME]" at bounding box center [308, 89] width 64 height 10
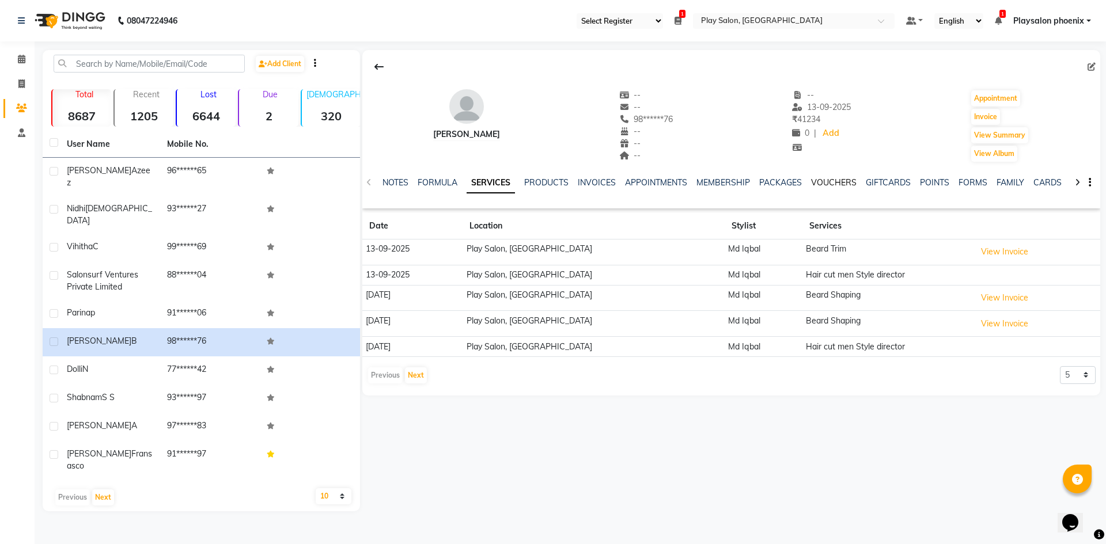
click at [829, 183] on link "VOUCHERS" at bounding box center [833, 182] width 45 height 10
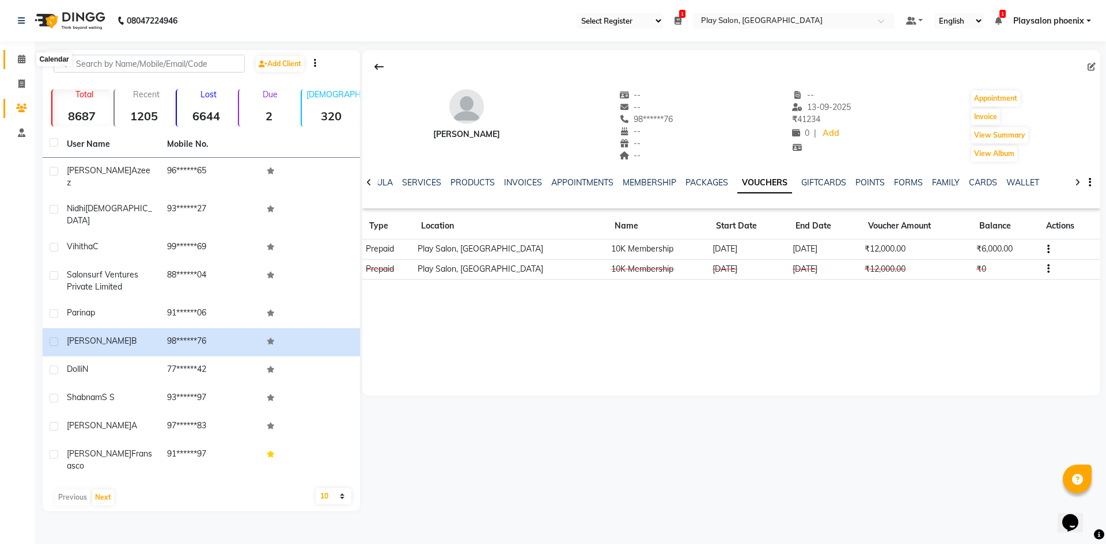
click at [16, 57] on span at bounding box center [22, 59] width 20 height 13
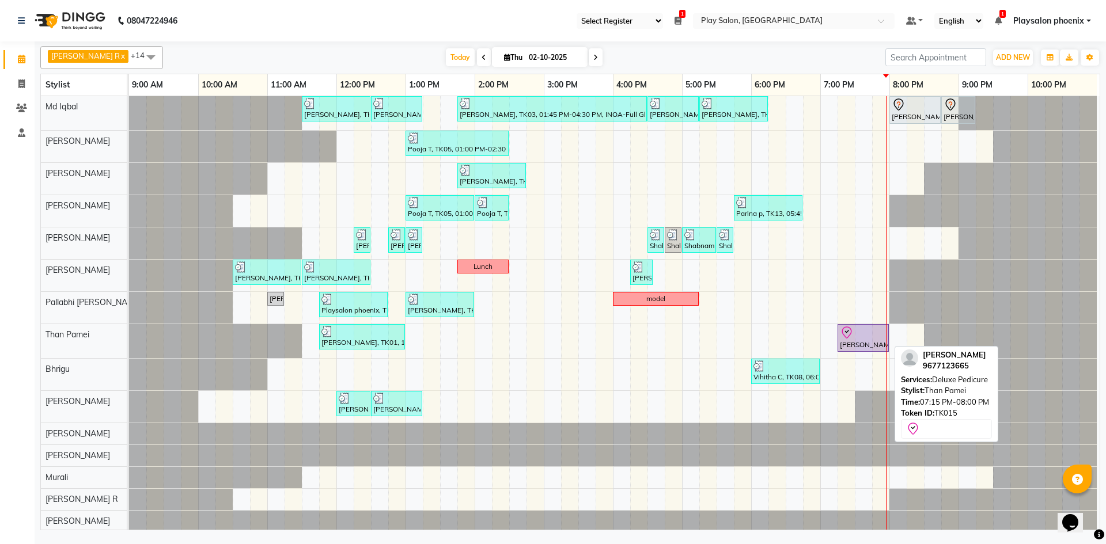
click at [856, 341] on div "[PERSON_NAME], TK15, 07:15 PM-08:00 PM, Deluxe Pedicure" at bounding box center [862, 338] width 49 height 24
select select "8"
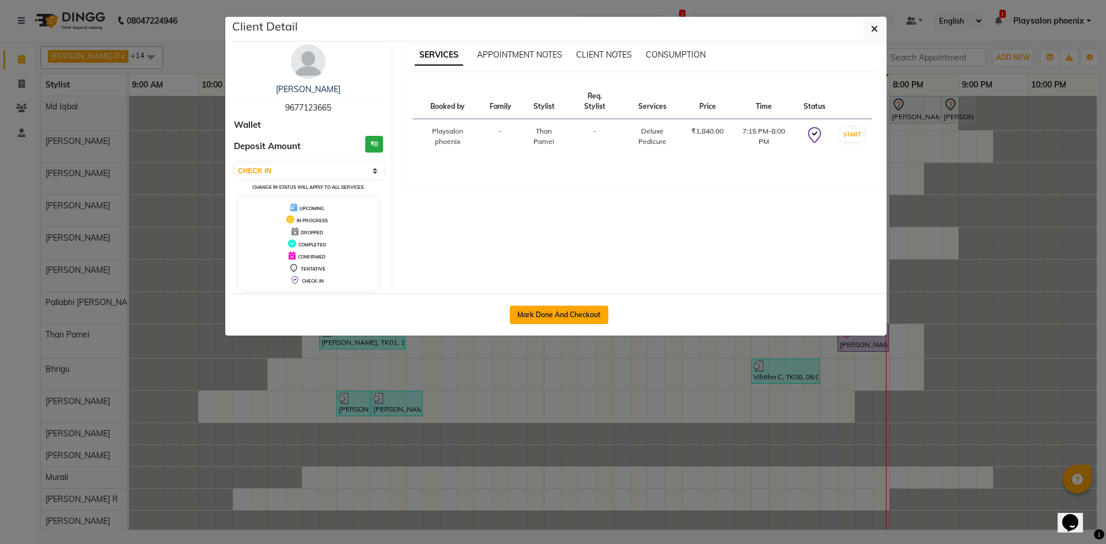
click at [558, 316] on button "Mark Done And Checkout" at bounding box center [559, 315] width 98 height 18
select select "service"
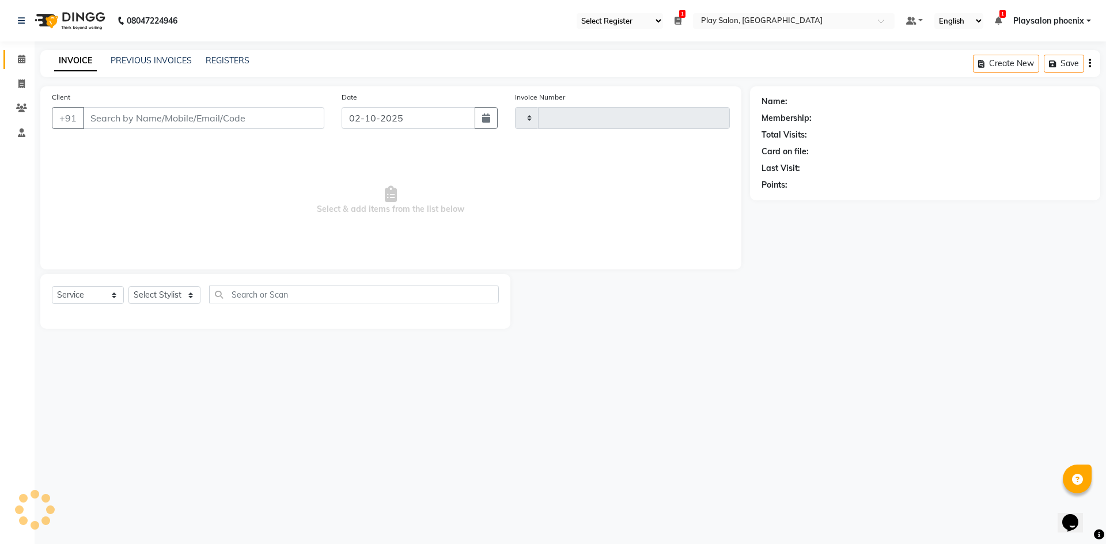
type input "3381"
select select "3"
select select "8350"
type input "96******65"
select select "87914"
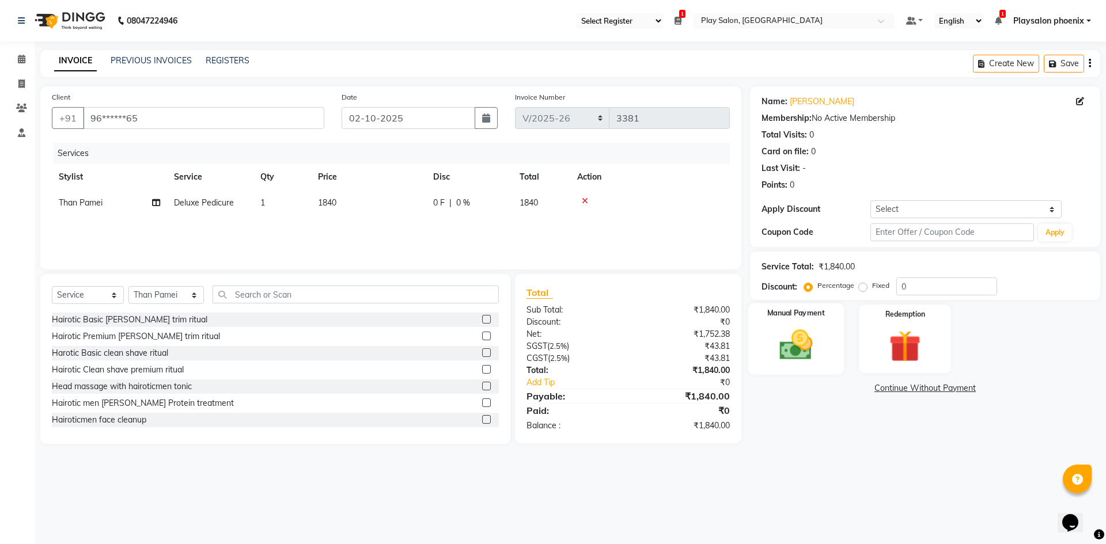
click at [810, 336] on img at bounding box center [796, 345] width 54 height 38
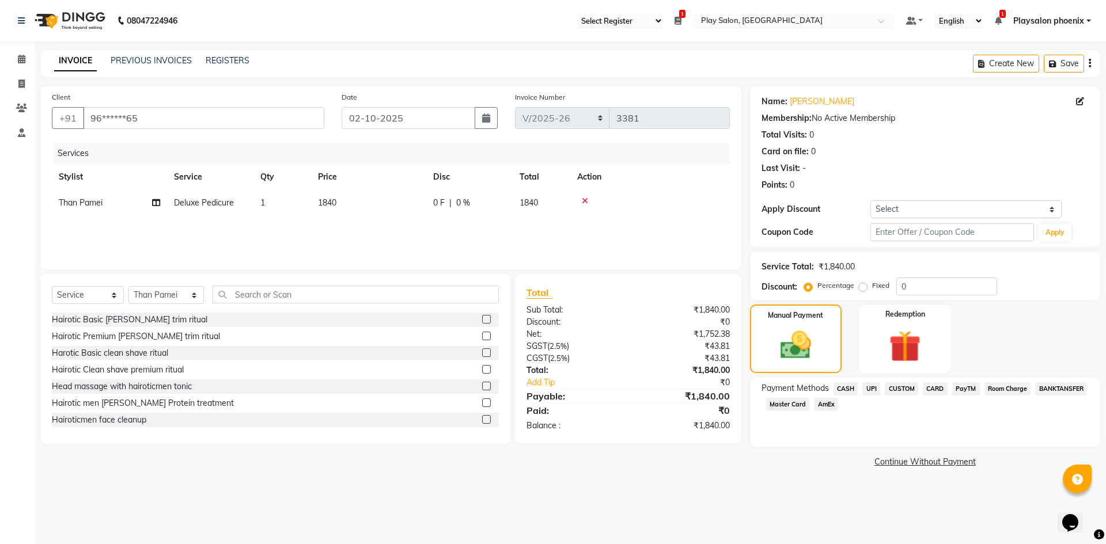
click at [936, 387] on span "CARD" at bounding box center [934, 388] width 25 height 13
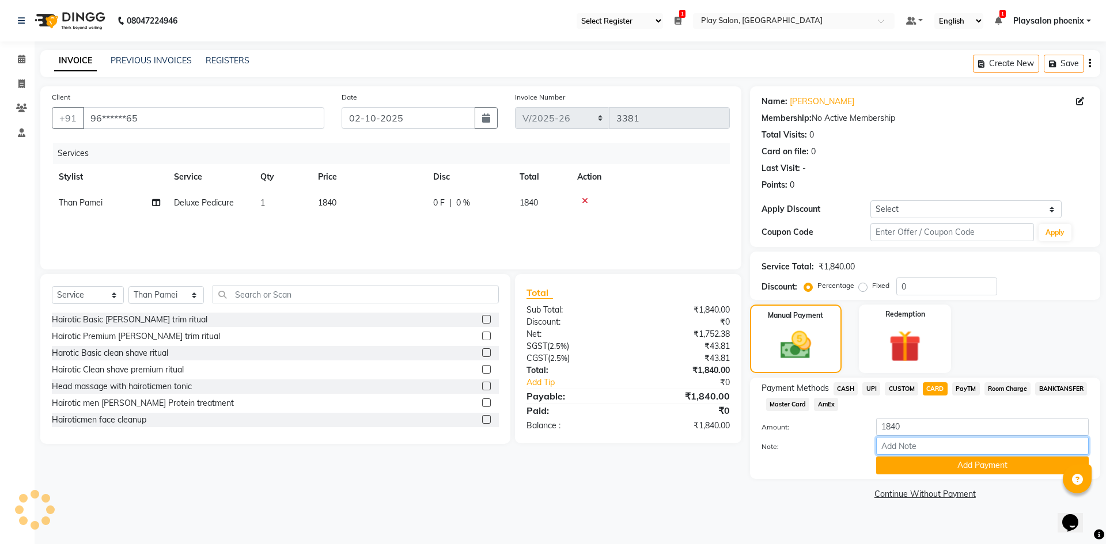
click at [897, 445] on input "Note:" at bounding box center [982, 446] width 212 height 18
type input "Visa 5550"
click at [966, 464] on button "Add Payment" at bounding box center [982, 466] width 212 height 18
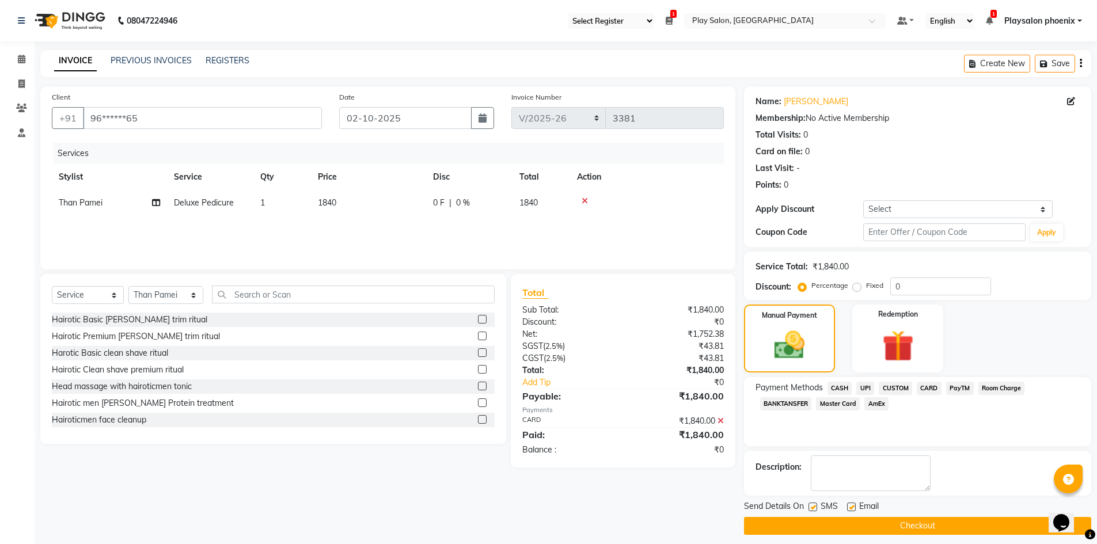
click at [918, 527] on button "Checkout" at bounding box center [917, 526] width 347 height 18
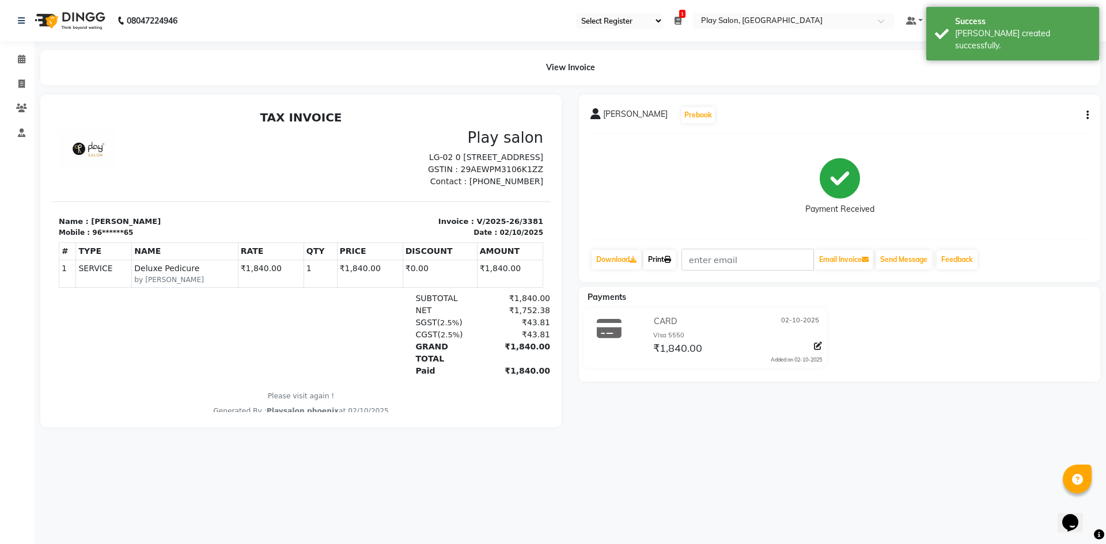
click at [658, 259] on link "Print" at bounding box center [659, 260] width 32 height 20
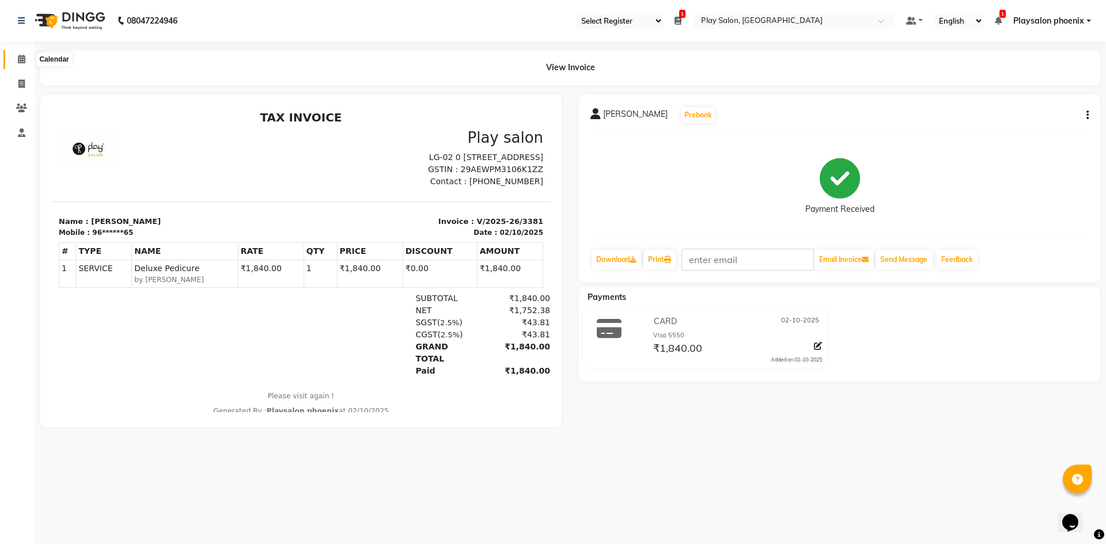
click at [20, 63] on icon at bounding box center [21, 59] width 7 height 9
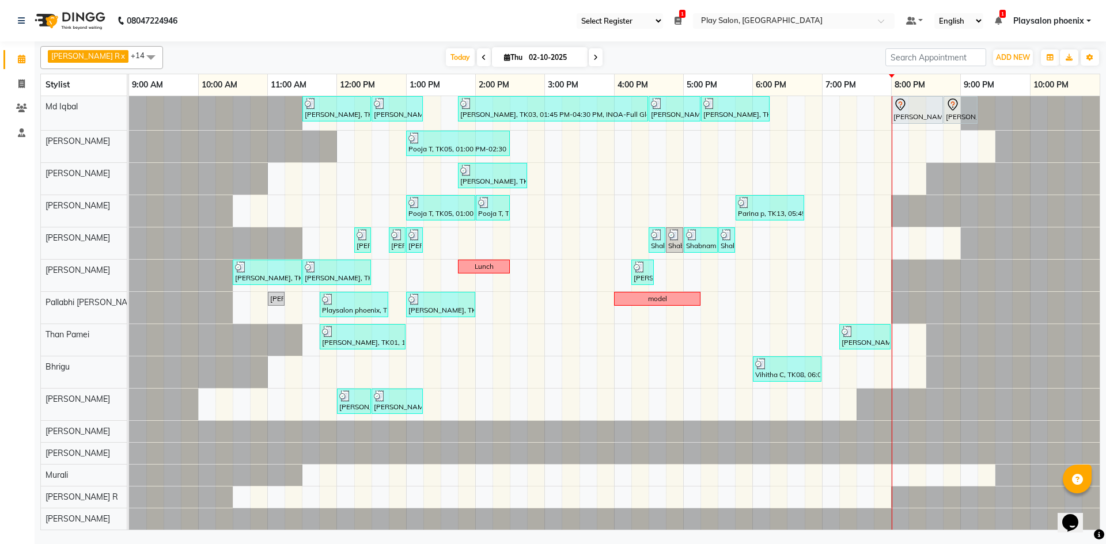
click at [593, 56] on icon at bounding box center [595, 57] width 5 height 7
type input "03-10-2025"
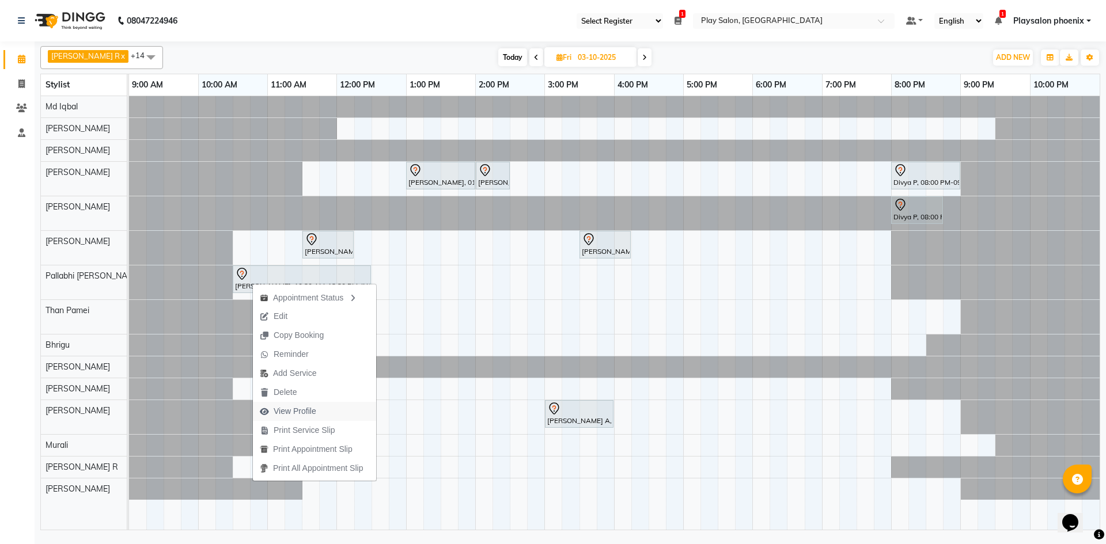
click at [310, 410] on span "View Profile" at bounding box center [295, 411] width 43 height 12
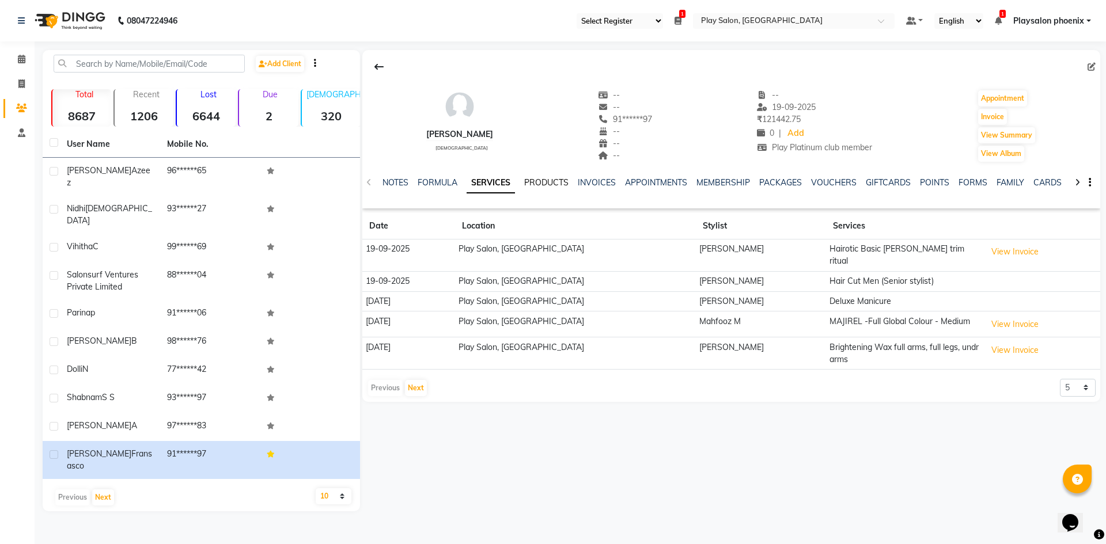
click at [552, 181] on link "PRODUCTS" at bounding box center [546, 182] width 44 height 10
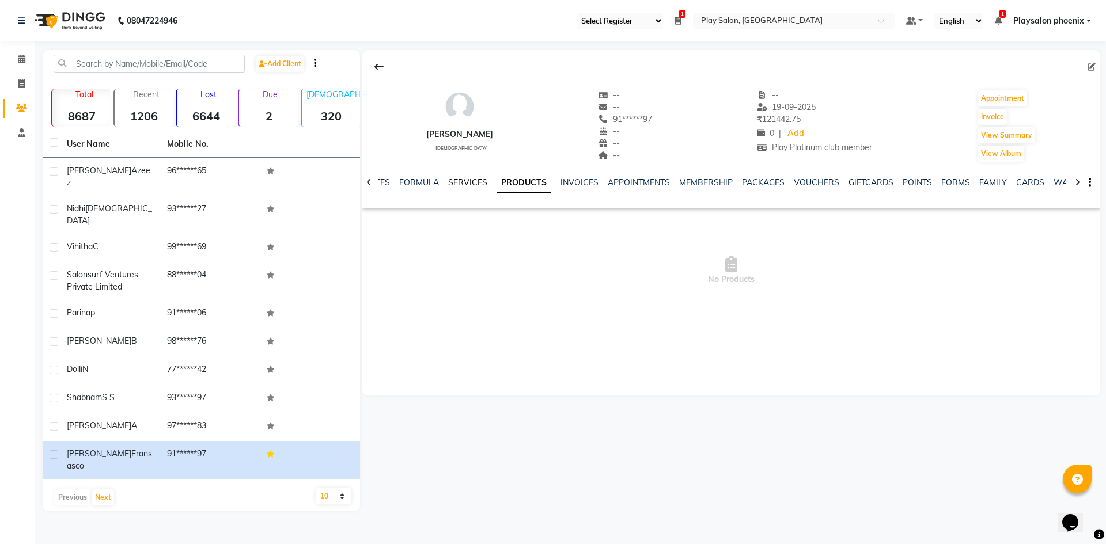
click at [463, 180] on link "SERVICES" at bounding box center [467, 182] width 39 height 10
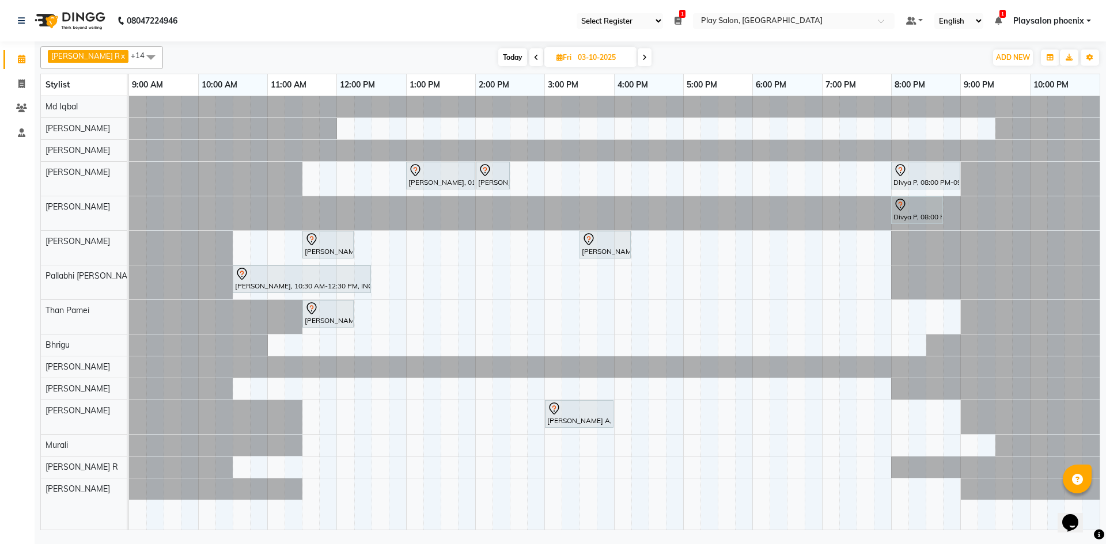
click at [637, 56] on span at bounding box center [644, 57] width 14 height 18
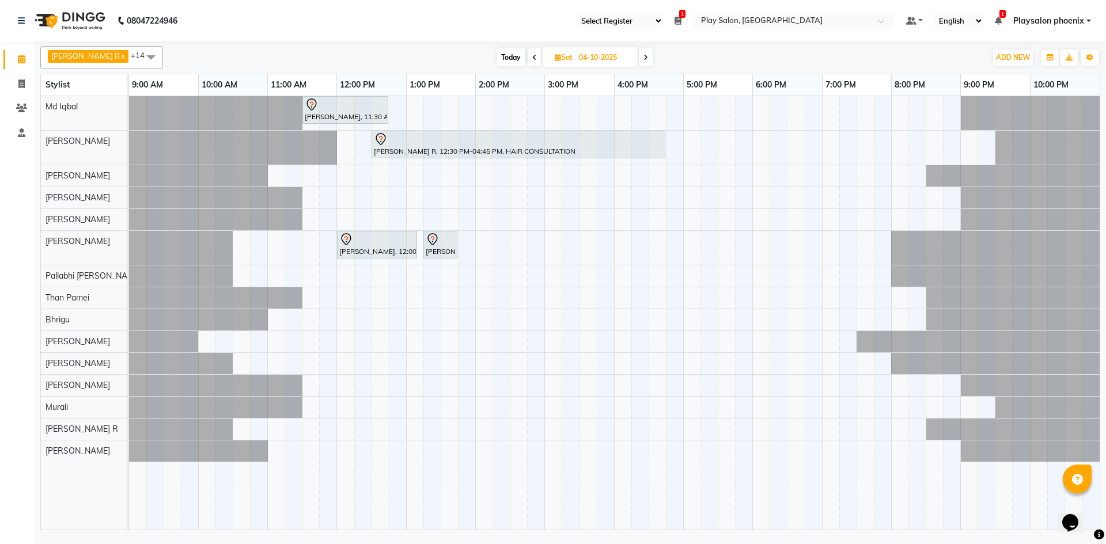
click at [527, 52] on span at bounding box center [534, 57] width 14 height 18
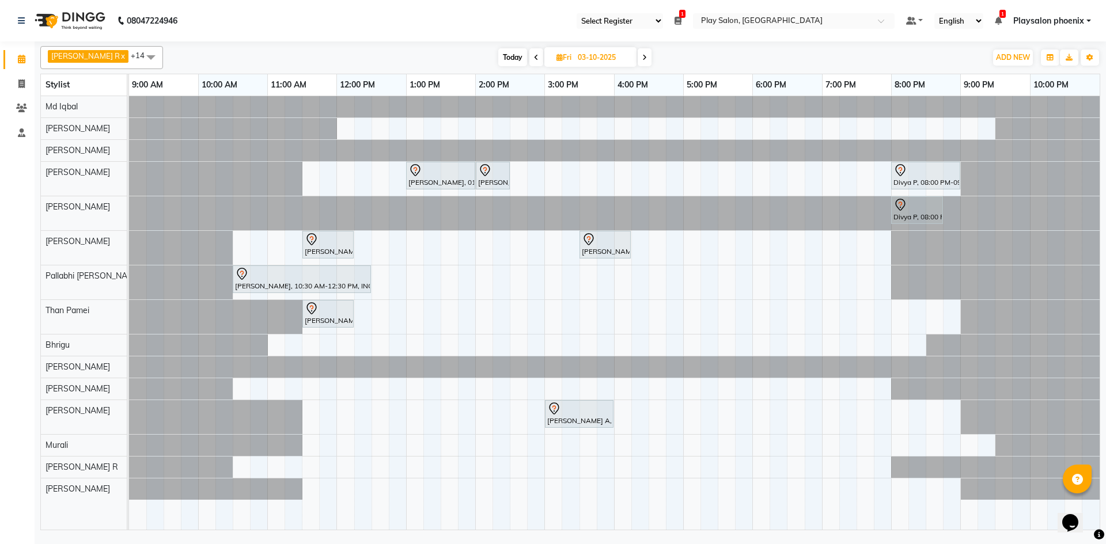
click at [503, 58] on span "Today" at bounding box center [512, 57] width 29 height 18
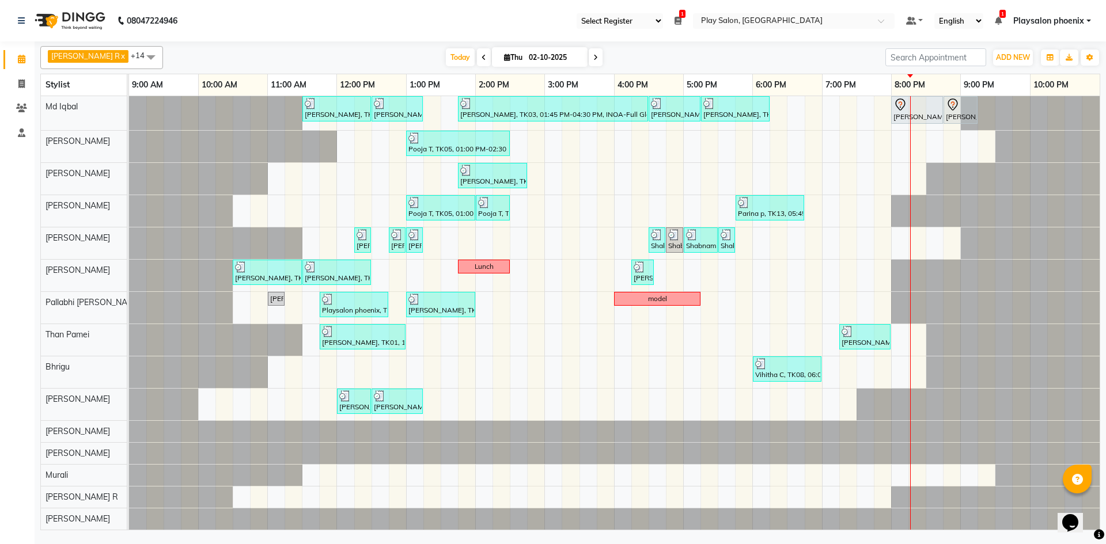
click at [588, 56] on span at bounding box center [595, 57] width 14 height 18
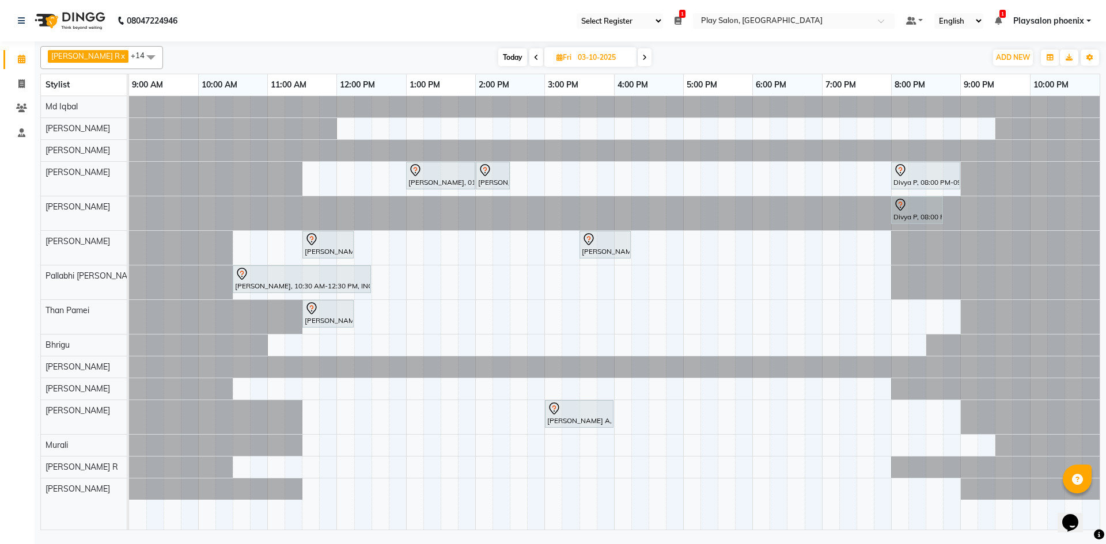
click at [642, 58] on icon at bounding box center [644, 57] width 5 height 7
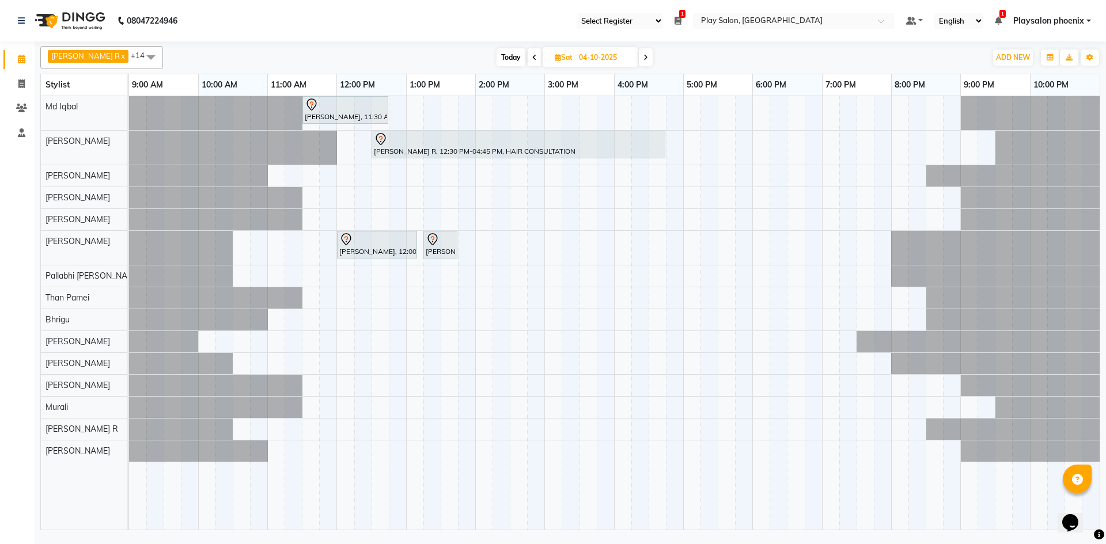
click at [643, 56] on icon at bounding box center [645, 57] width 5 height 7
type input "05-10-2025"
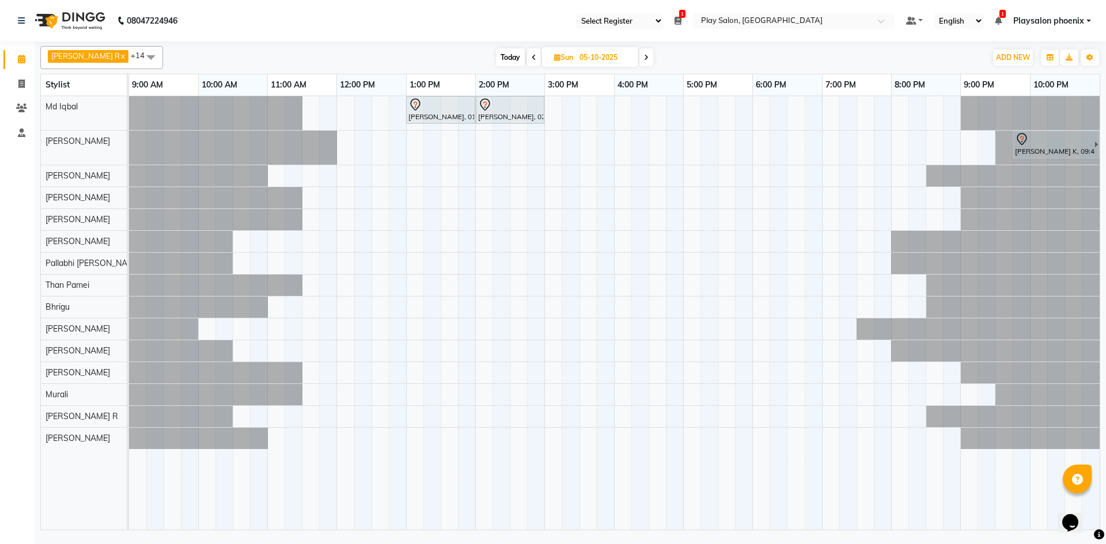
click at [309, 114] on div "[PERSON_NAME], 01:00 PM-02:00 PM, INOA Root Touch-Up [PERSON_NAME] V, 02:00 PM-…" at bounding box center [614, 313] width 970 height 434
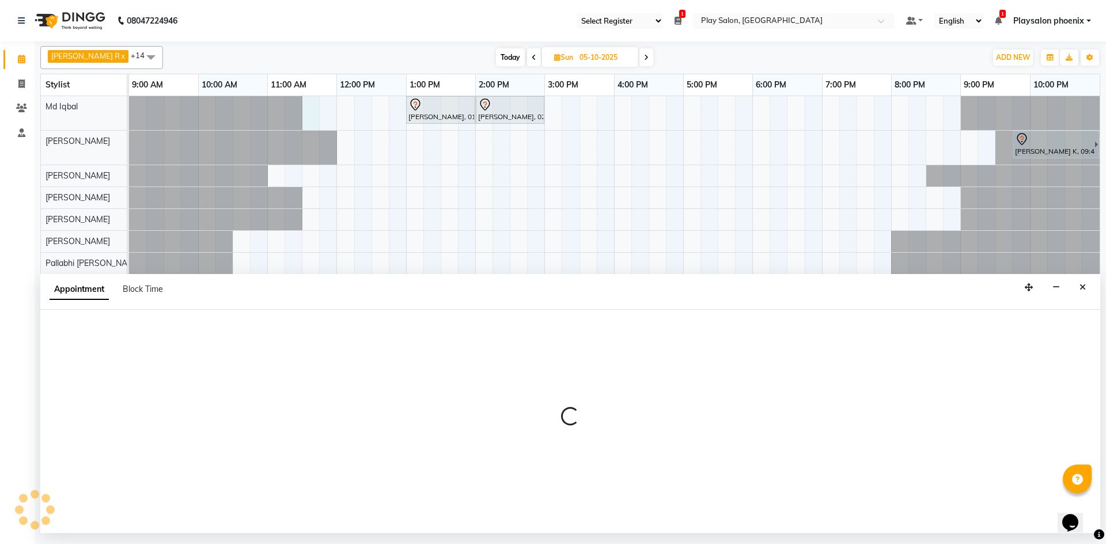
select select "81412"
select select "690"
select select "tentative"
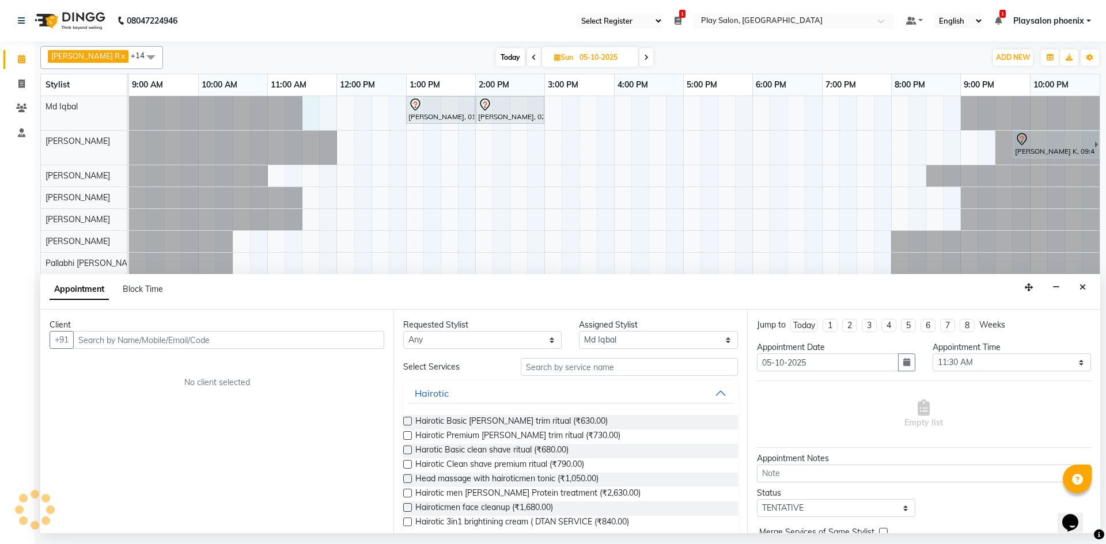
click at [105, 344] on input "text" at bounding box center [228, 340] width 311 height 18
click at [108, 340] on input "text" at bounding box center [228, 340] width 311 height 18
click at [151, 341] on input "text" at bounding box center [228, 340] width 311 height 18
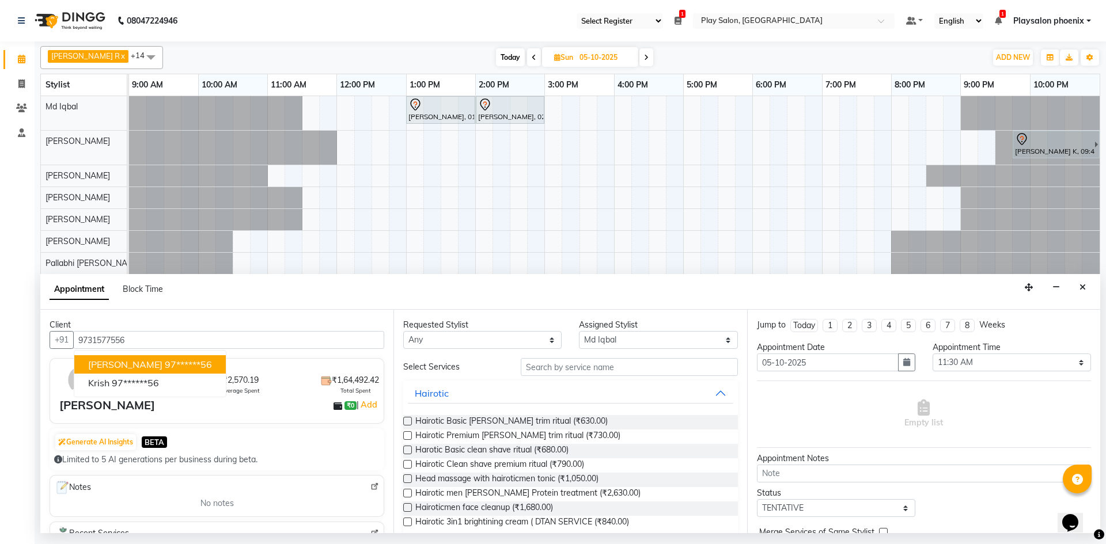
click at [112, 364] on span "[PERSON_NAME]" at bounding box center [125, 365] width 74 height 12
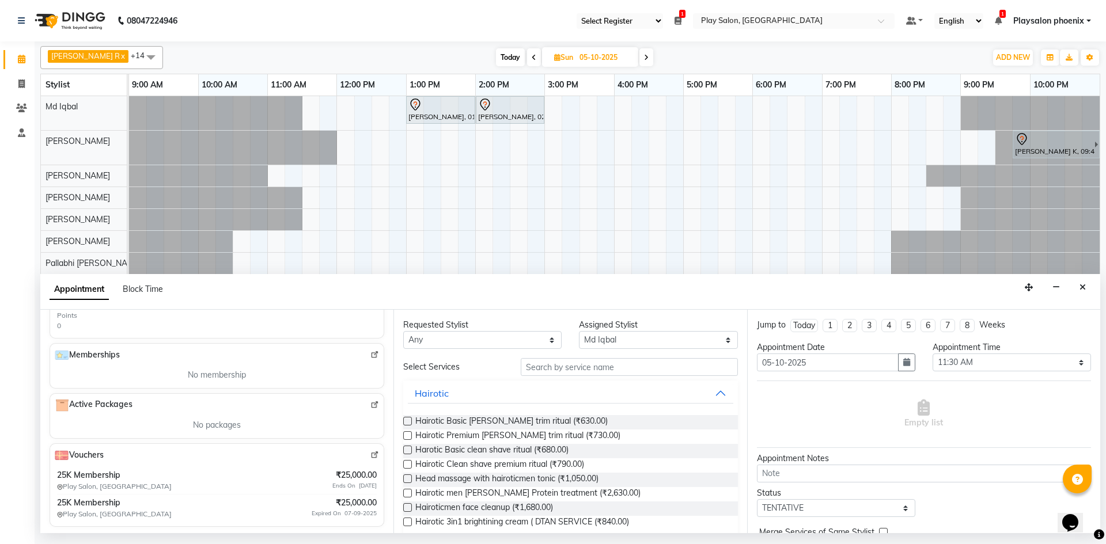
scroll to position [373, 0]
type input "97******56"
click at [370, 455] on img at bounding box center [374, 452] width 9 height 9
click at [457, 339] on select "Any Albaz [PERSON_NAME] [PERSON_NAME] General Technician . Imran [PERSON_NAME] …" at bounding box center [482, 340] width 158 height 18
select select "81412"
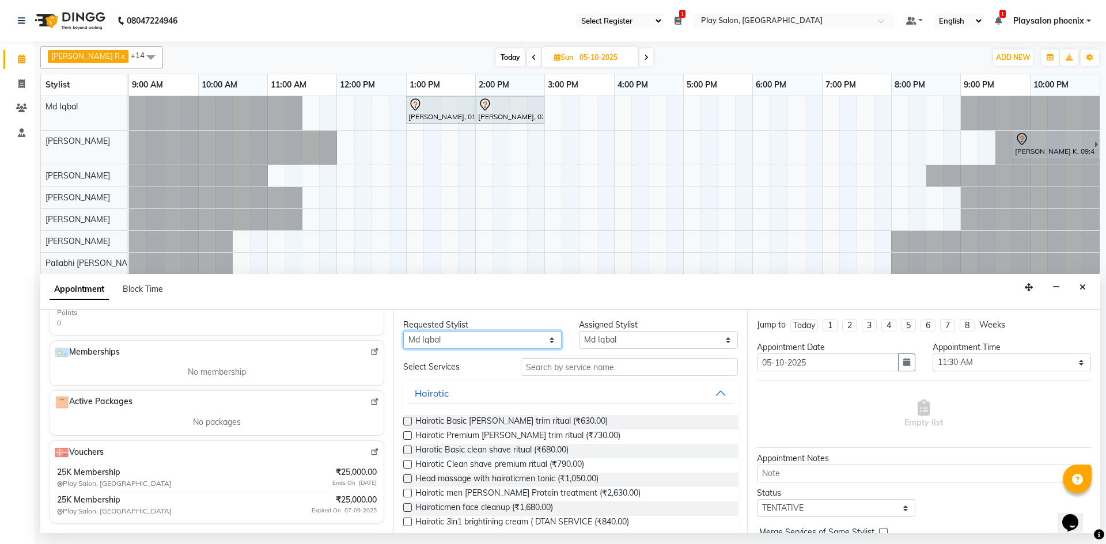
click at [403, 331] on select "Any Albaz [PERSON_NAME] [PERSON_NAME] General Technician . Imran [PERSON_NAME] …" at bounding box center [482, 340] width 158 height 18
click at [538, 371] on input "text" at bounding box center [629, 367] width 217 height 18
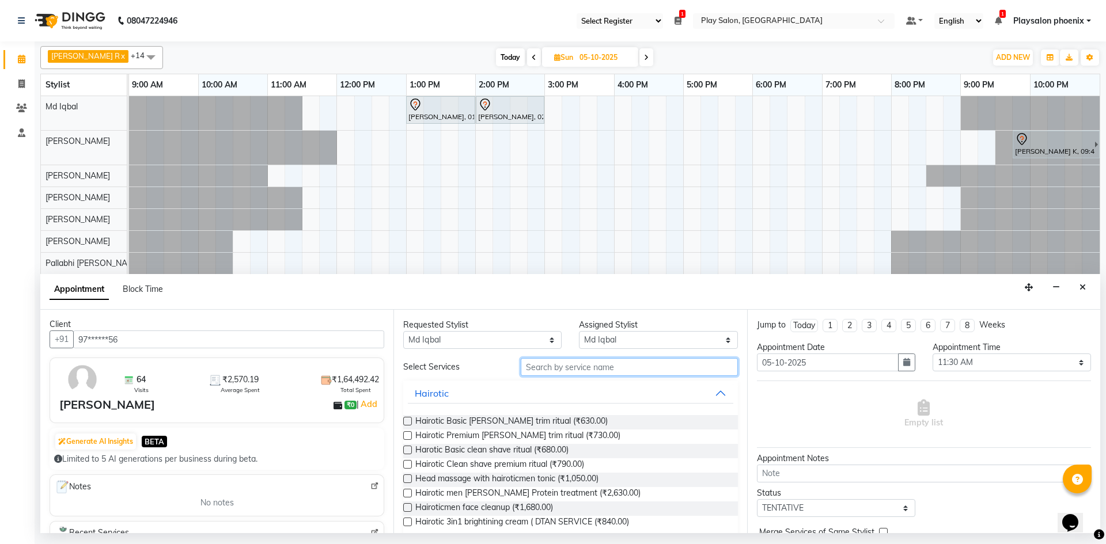
scroll to position [0, 0]
click at [538, 368] on input "text" at bounding box center [629, 367] width 217 height 18
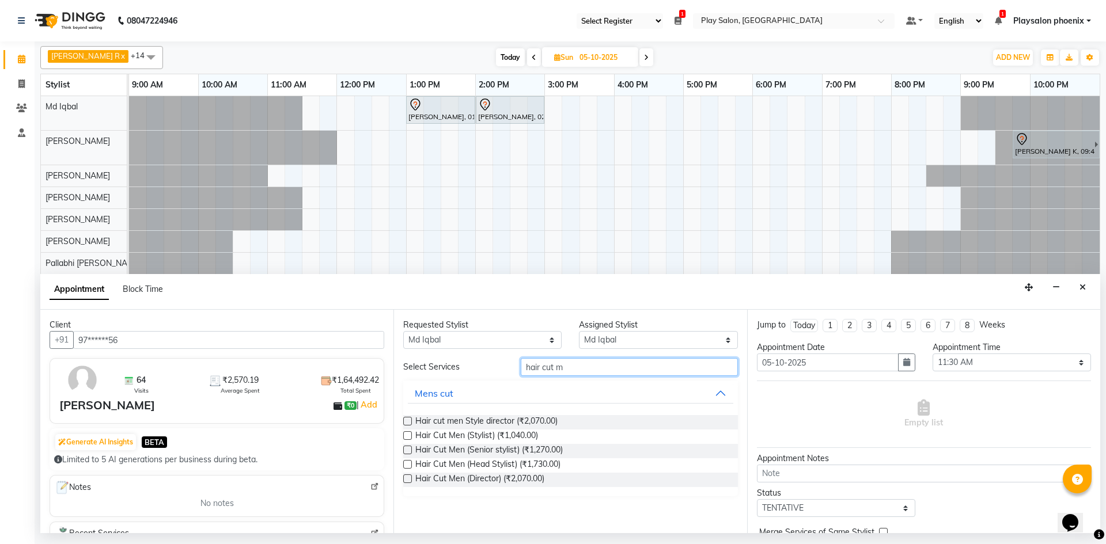
type input "hair cut m"
drag, startPoint x: 406, startPoint y: 464, endPoint x: 424, endPoint y: 462, distance: 17.9
click at [407, 464] on label at bounding box center [407, 464] width 9 height 9
click at [407, 464] on input "checkbox" at bounding box center [406, 465] width 7 height 7
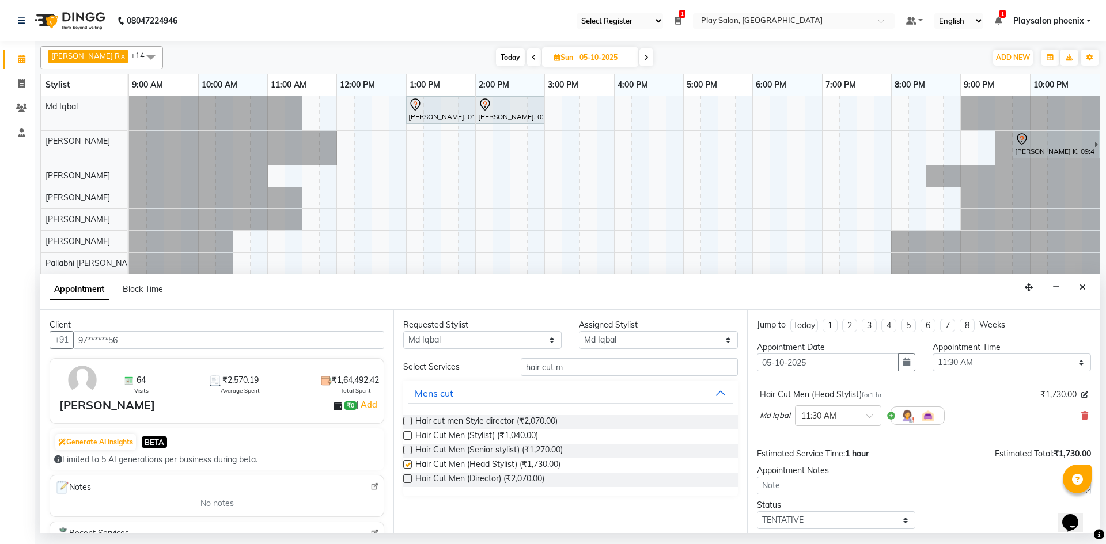
checkbox input "false"
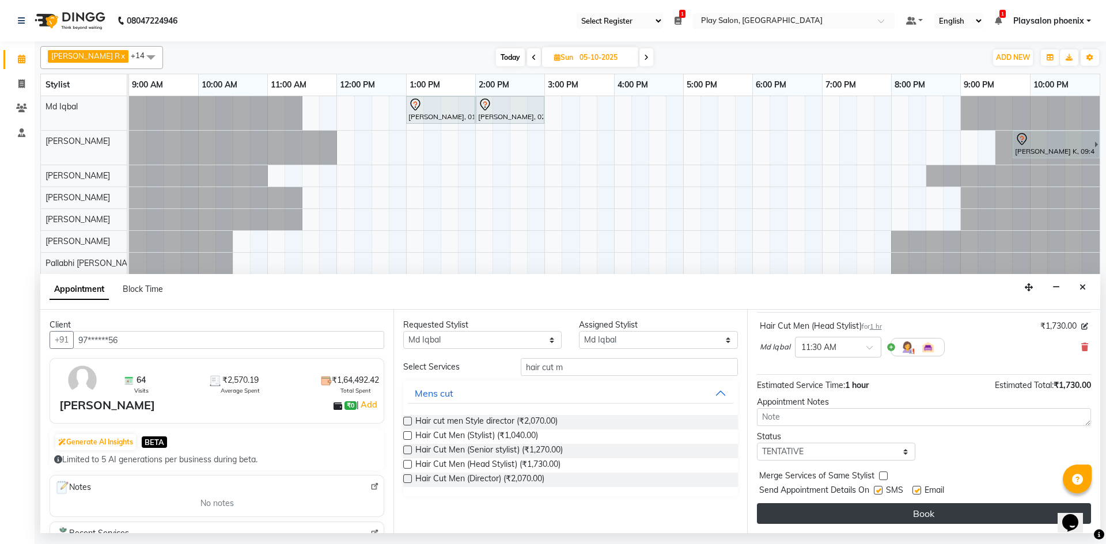
click at [897, 510] on button "Book" at bounding box center [924, 513] width 334 height 21
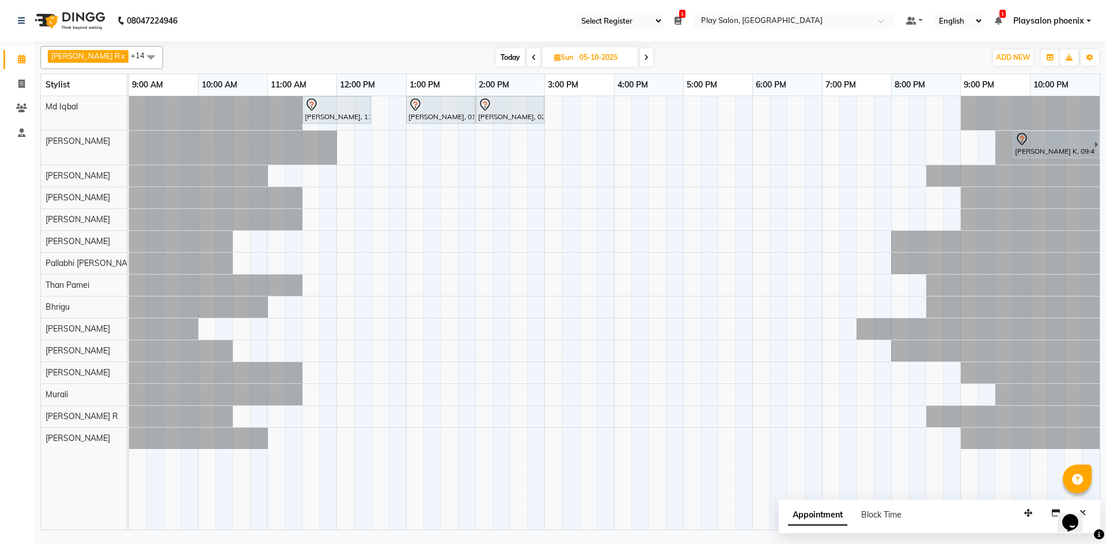
click at [555, 58] on span "Sun" at bounding box center [563, 57] width 25 height 9
select select "10"
select select "2025"
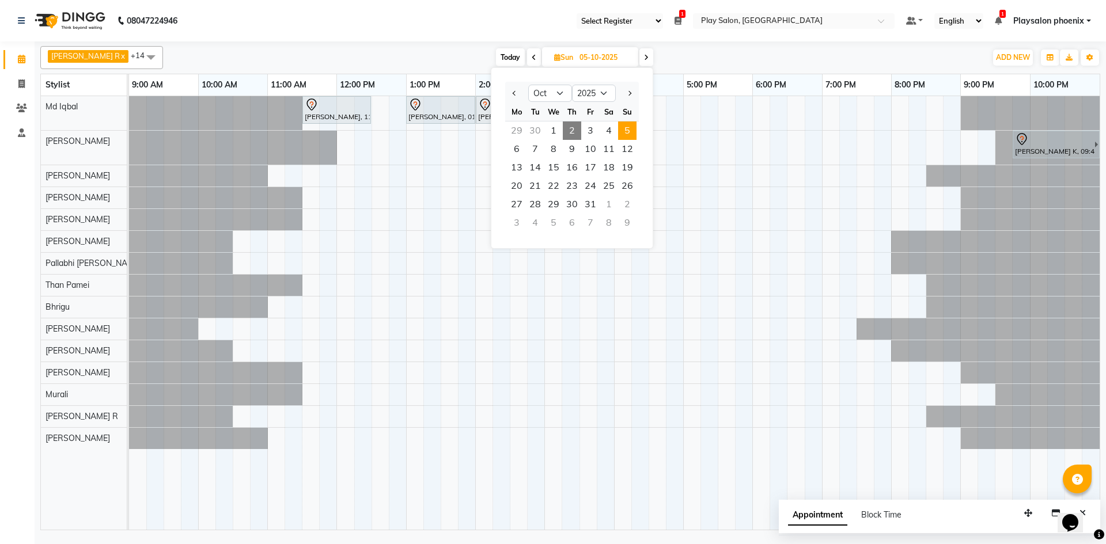
click at [573, 130] on span "2" at bounding box center [572, 130] width 18 height 18
type input "02-10-2025"
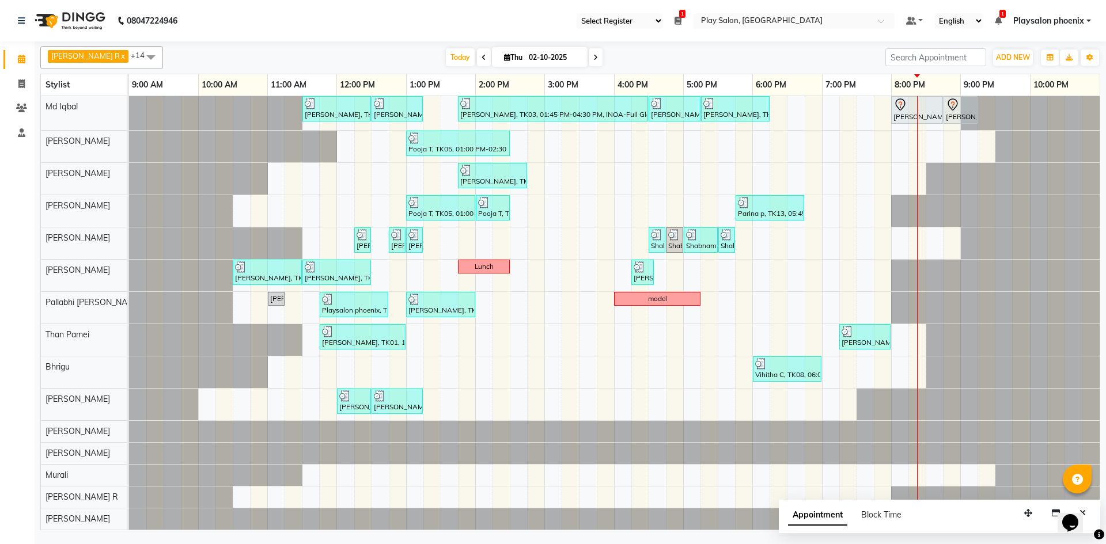
click at [915, 177] on div "[PERSON_NAME], TK01, 11:30 AM-12:30 PM, INOA Root Touch-Up Long [PERSON_NAME], …" at bounding box center [614, 313] width 970 height 434
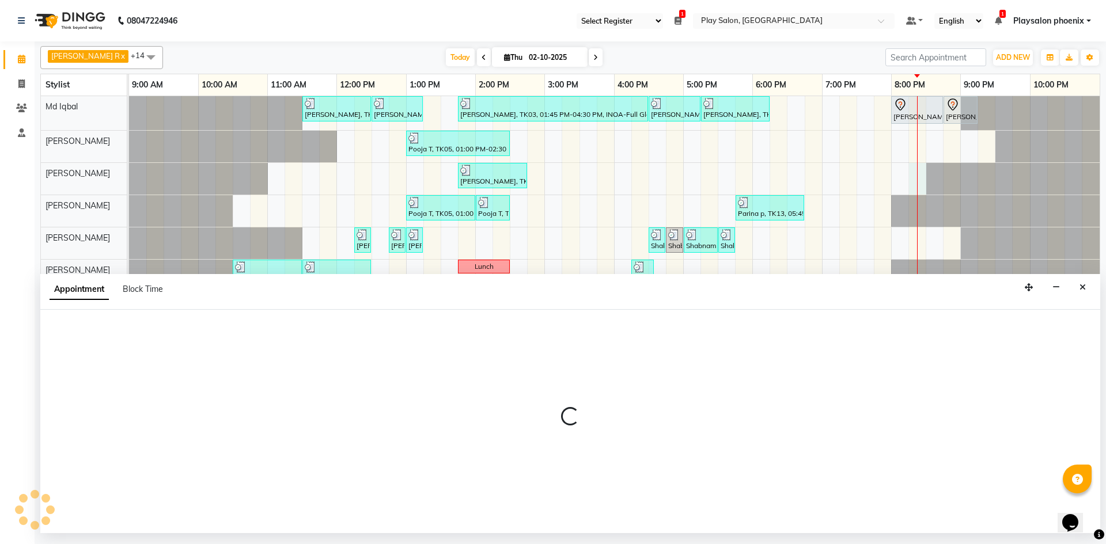
select select "91895"
select select "1215"
select select "tentative"
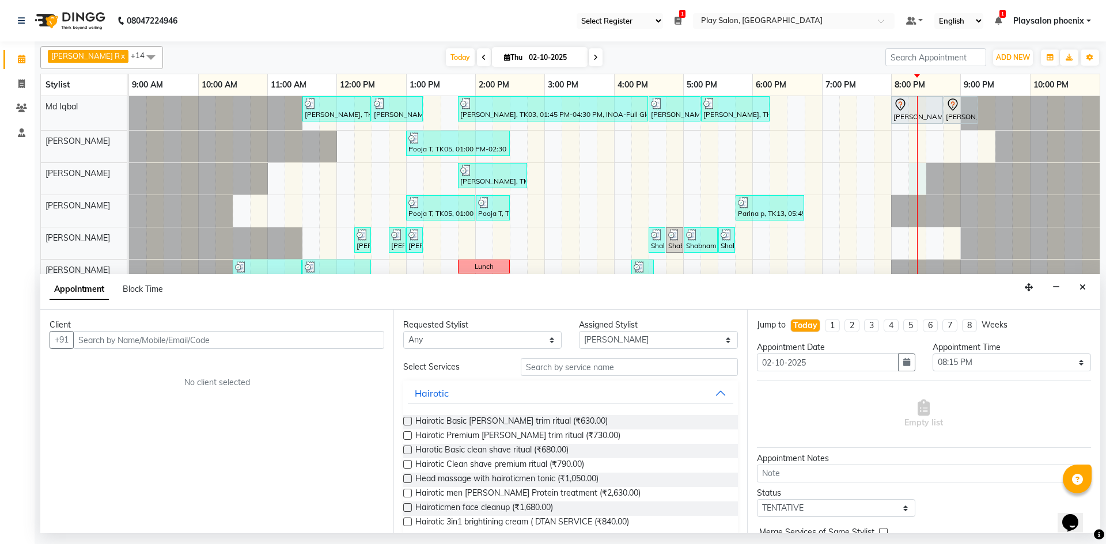
click at [110, 340] on input "text" at bounding box center [228, 340] width 311 height 18
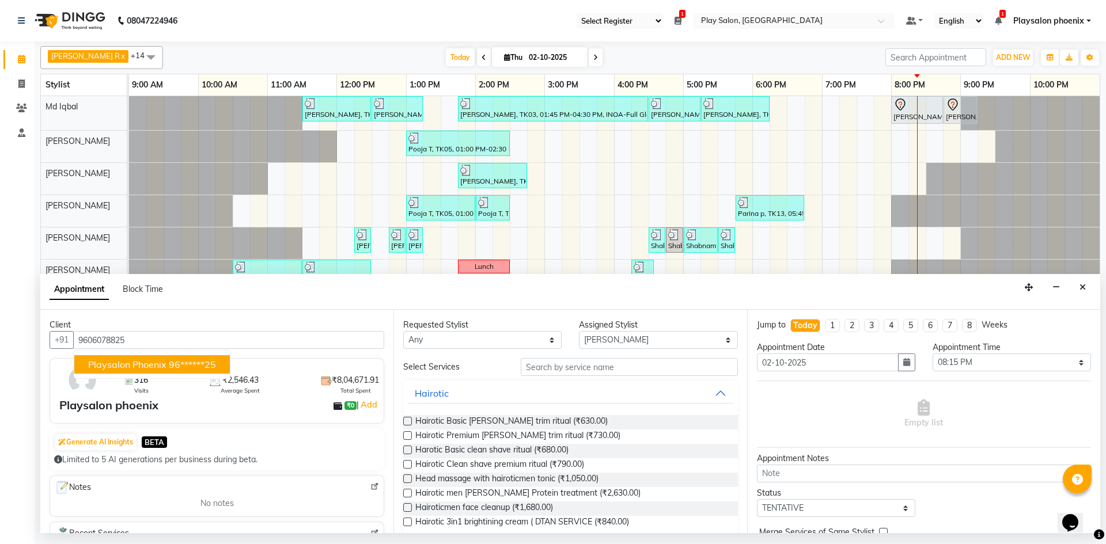
click at [151, 364] on span "Playsalon phoenix" at bounding box center [127, 365] width 78 height 12
type input "96******25"
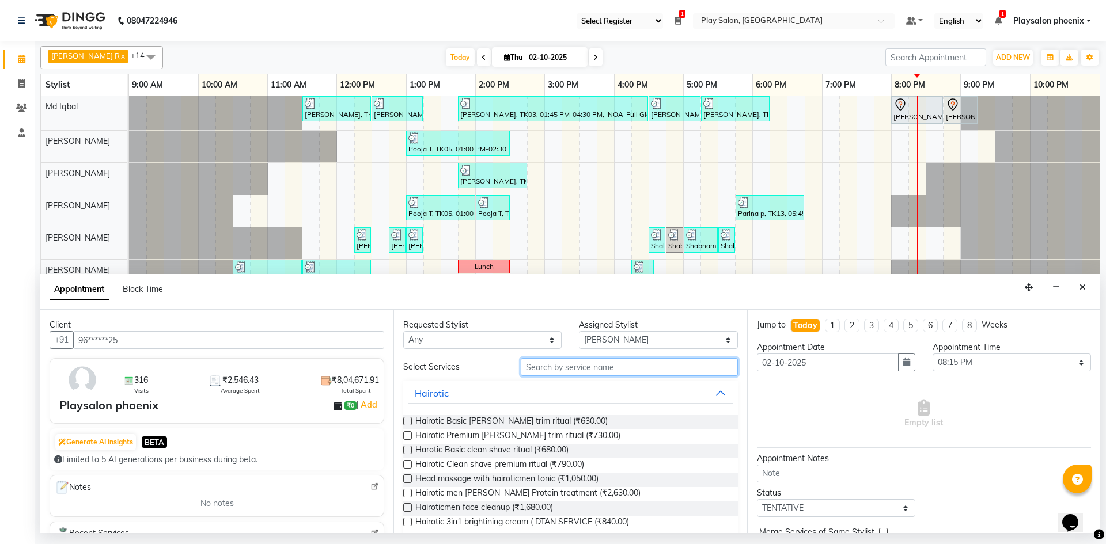
click at [555, 371] on input "text" at bounding box center [629, 367] width 217 height 18
type input "hair cut"
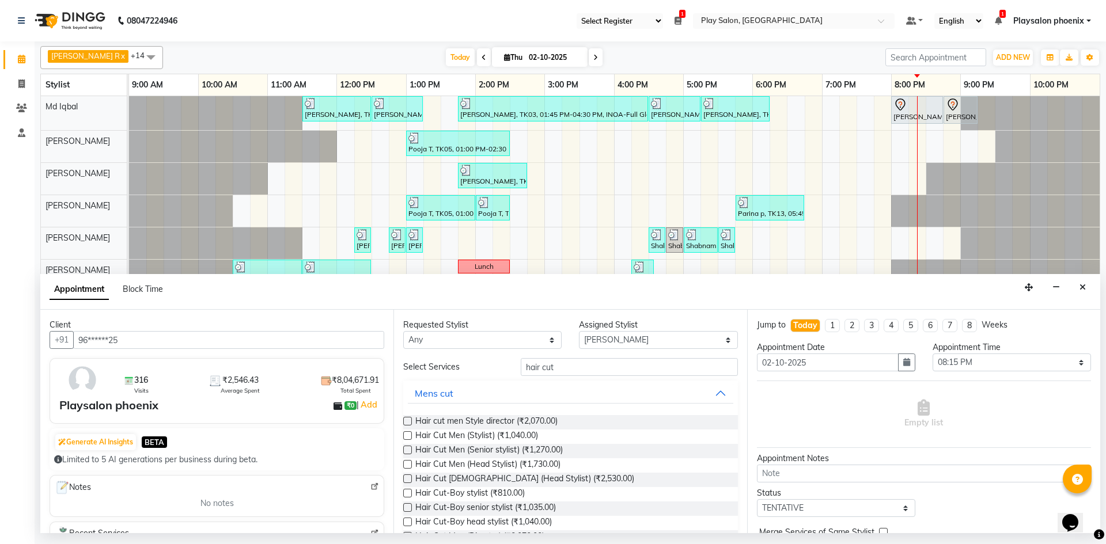
click at [406, 450] on label at bounding box center [407, 450] width 9 height 9
click at [406, 450] on input "checkbox" at bounding box center [406, 450] width 7 height 7
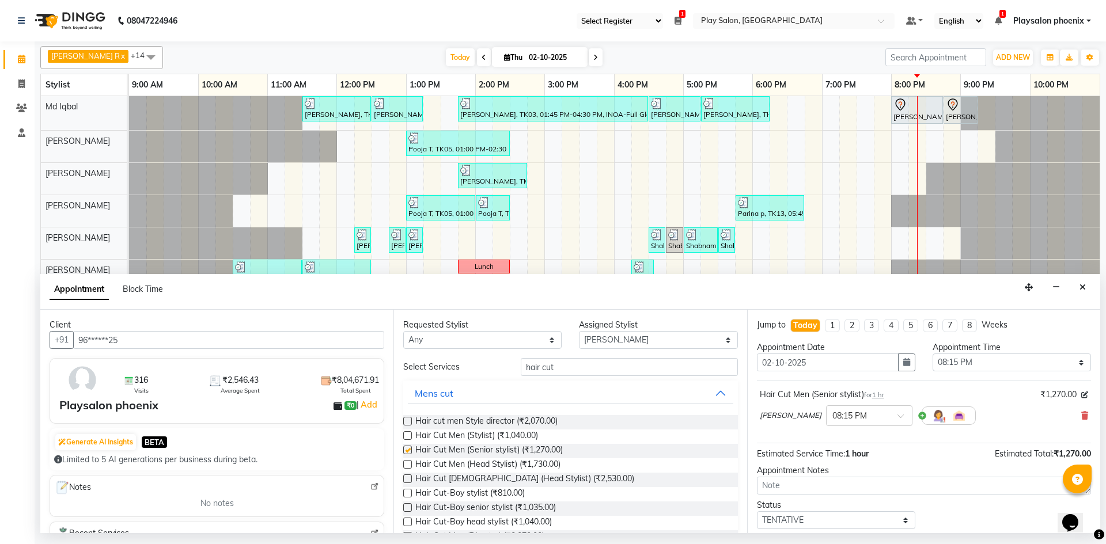
checkbox input "false"
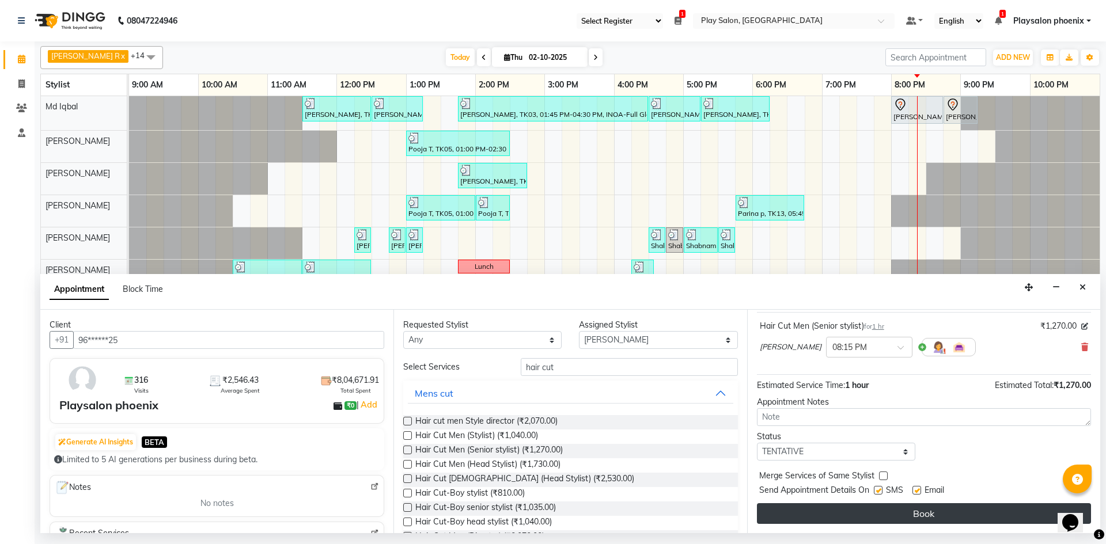
click at [917, 512] on button "Book" at bounding box center [924, 513] width 334 height 21
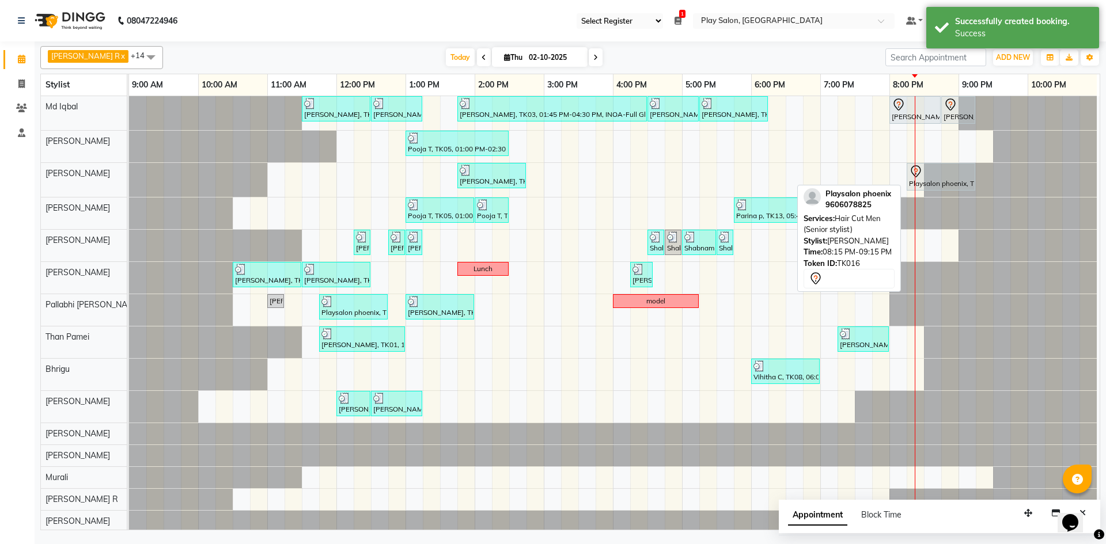
click at [920, 170] on icon at bounding box center [915, 171] width 10 height 12
select select "7"
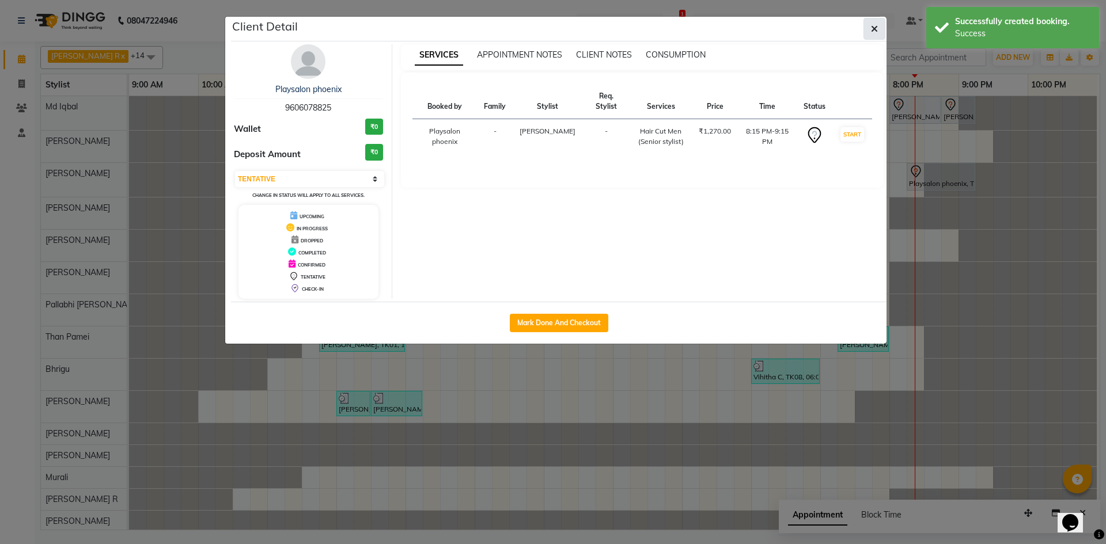
click at [872, 26] on icon "button" at bounding box center [874, 28] width 7 height 9
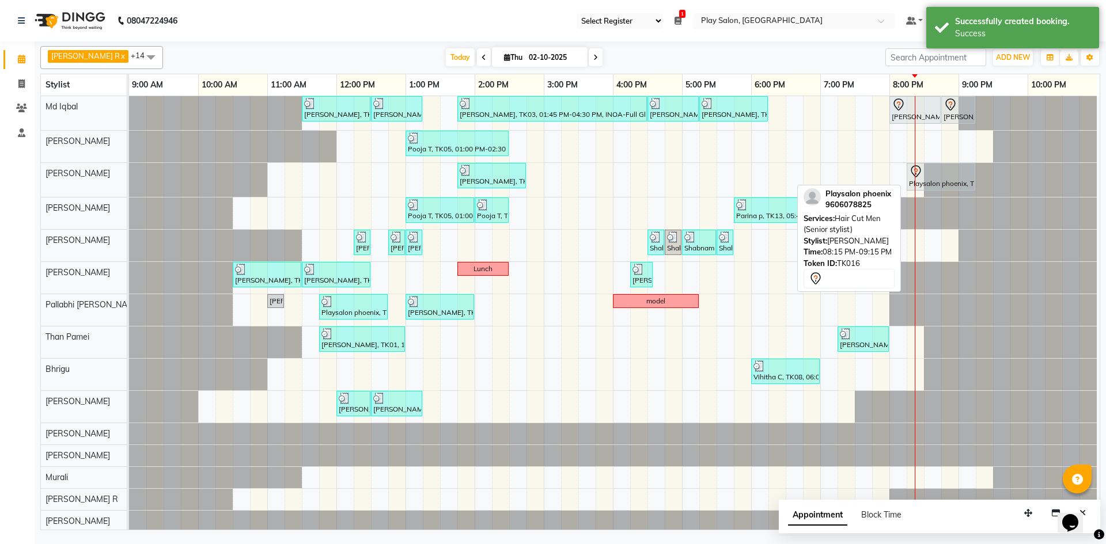
click at [927, 176] on div at bounding box center [941, 172] width 64 height 14
select select "7"
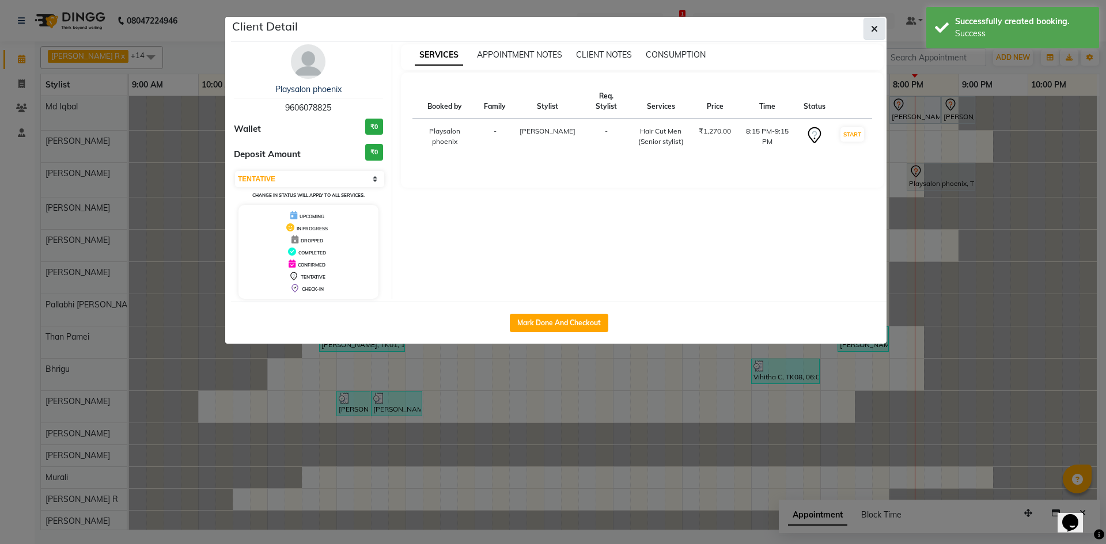
click at [873, 27] on icon "button" at bounding box center [874, 28] width 7 height 9
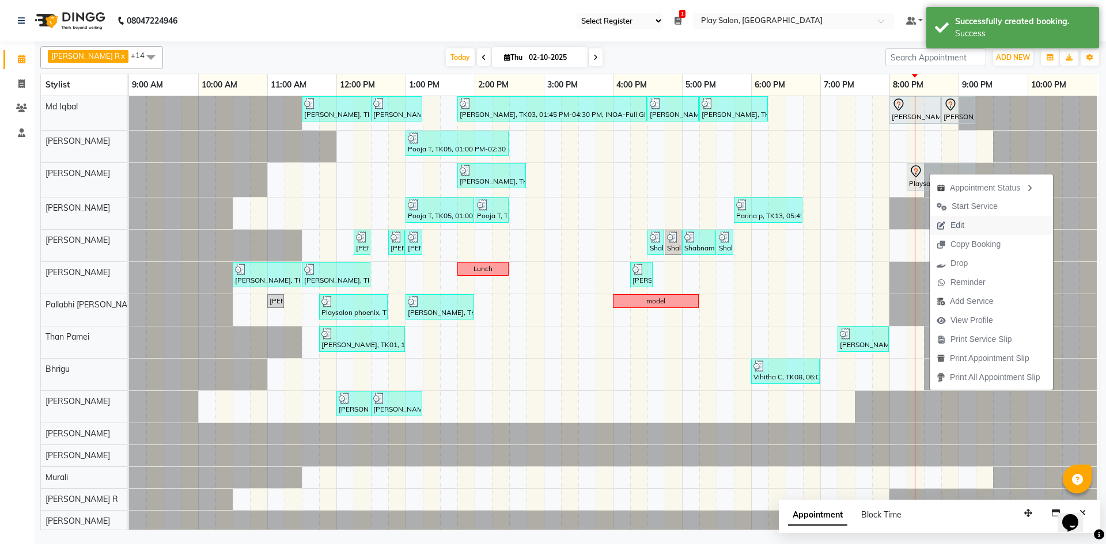
click at [959, 225] on span "Edit" at bounding box center [957, 225] width 14 height 12
select select "tentative"
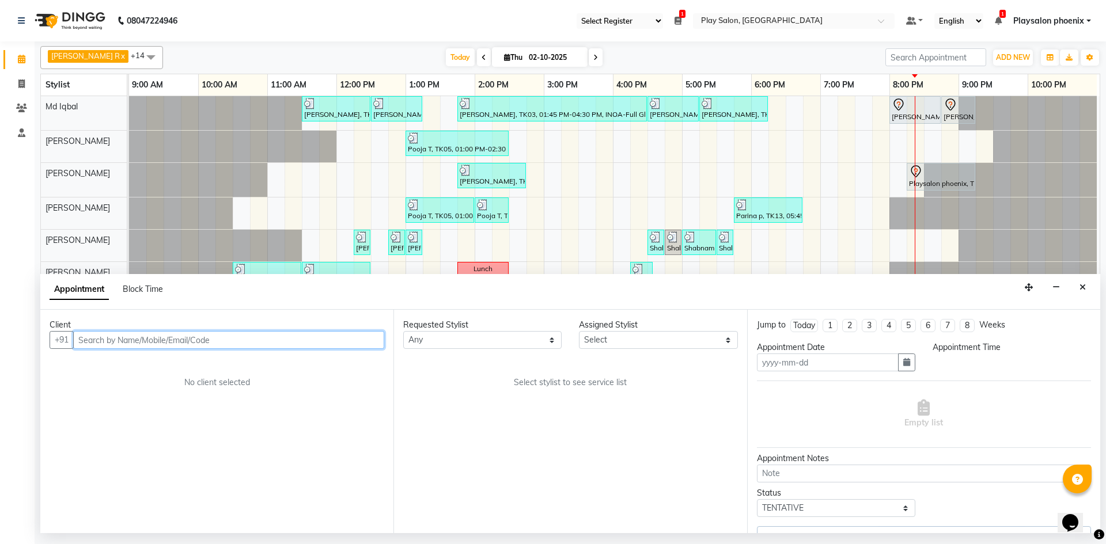
type input "02-10-2025"
select select "1215"
select select "91895"
select select "4216"
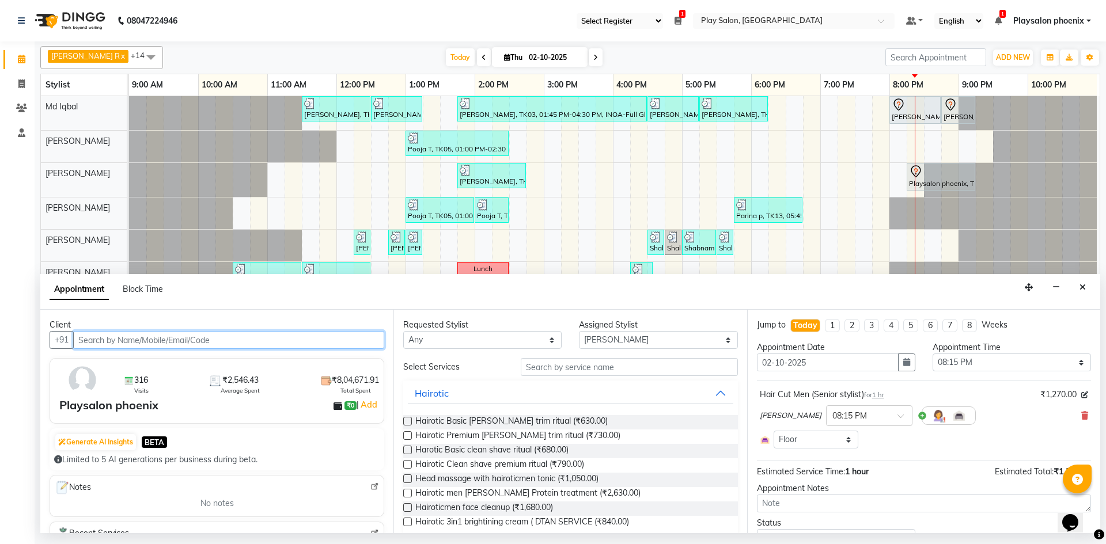
click at [108, 340] on input "text" at bounding box center [228, 340] width 311 height 18
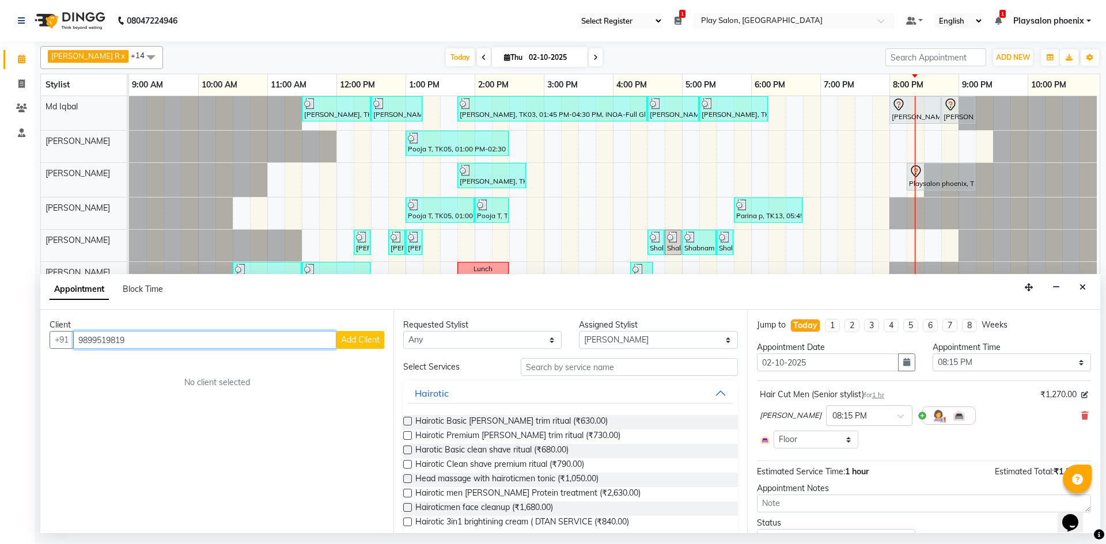
type input "9899519819"
click at [352, 341] on span "Add Client" at bounding box center [360, 340] width 39 height 10
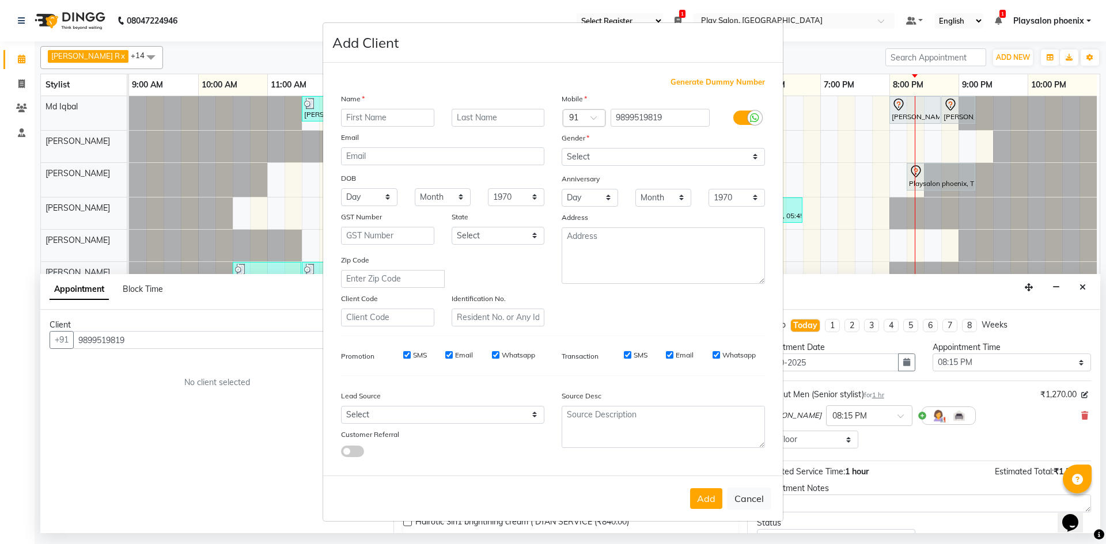
click at [369, 115] on input "text" at bounding box center [387, 118] width 93 height 18
type input "Suma"
click at [488, 119] on input "text" at bounding box center [497, 118] width 93 height 18
type input "Suma"
click at [599, 157] on select "Select [DEMOGRAPHIC_DATA] [DEMOGRAPHIC_DATA] Other Prefer Not To Say" at bounding box center [662, 157] width 203 height 18
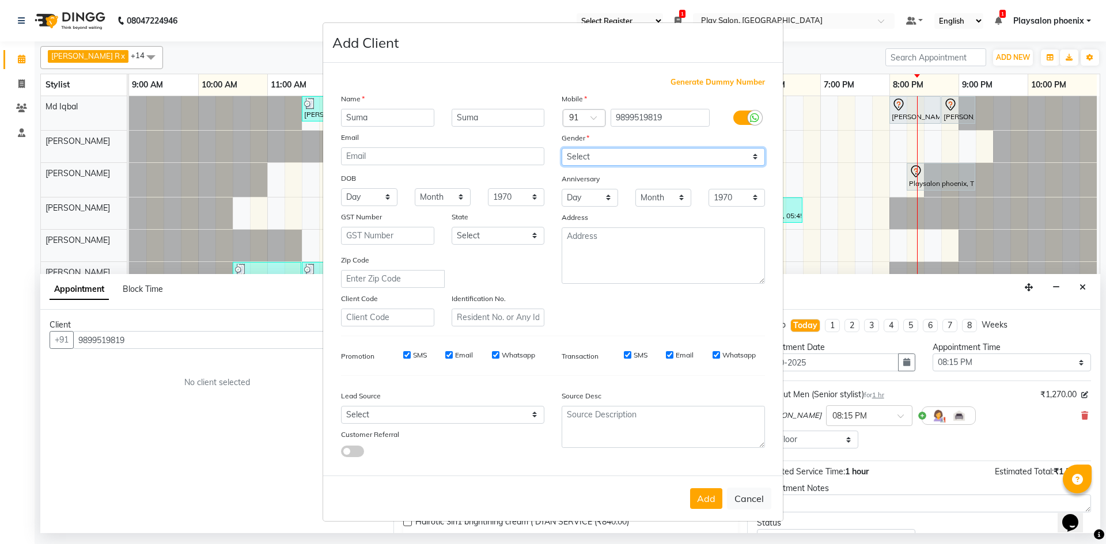
select select "[DEMOGRAPHIC_DATA]"
click at [561, 148] on select "Select [DEMOGRAPHIC_DATA] [DEMOGRAPHIC_DATA] Other Prefer Not To Say" at bounding box center [662, 157] width 203 height 18
click at [702, 493] on button "Add" at bounding box center [706, 498] width 32 height 21
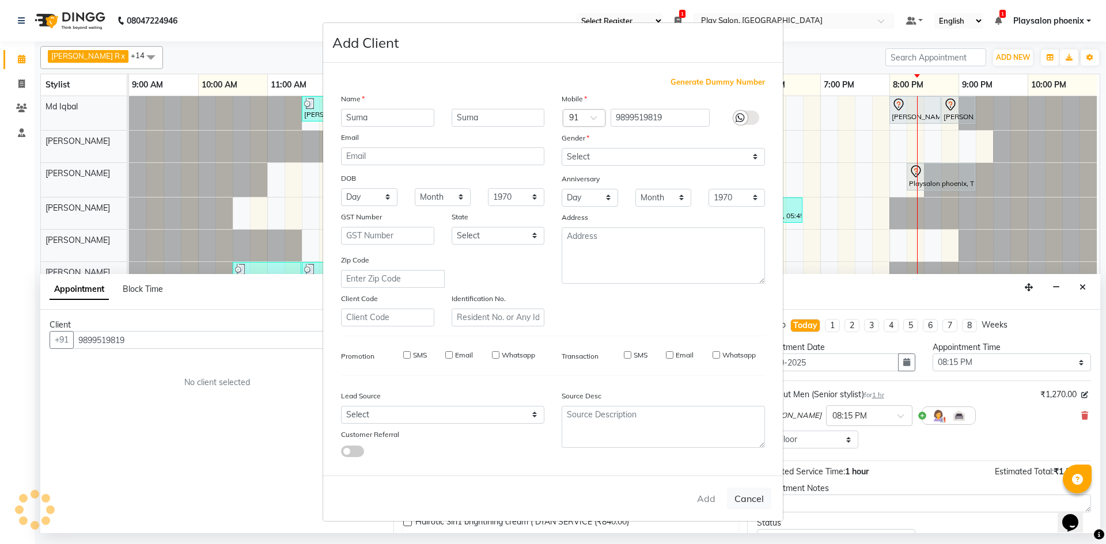
type input "98******19"
select select
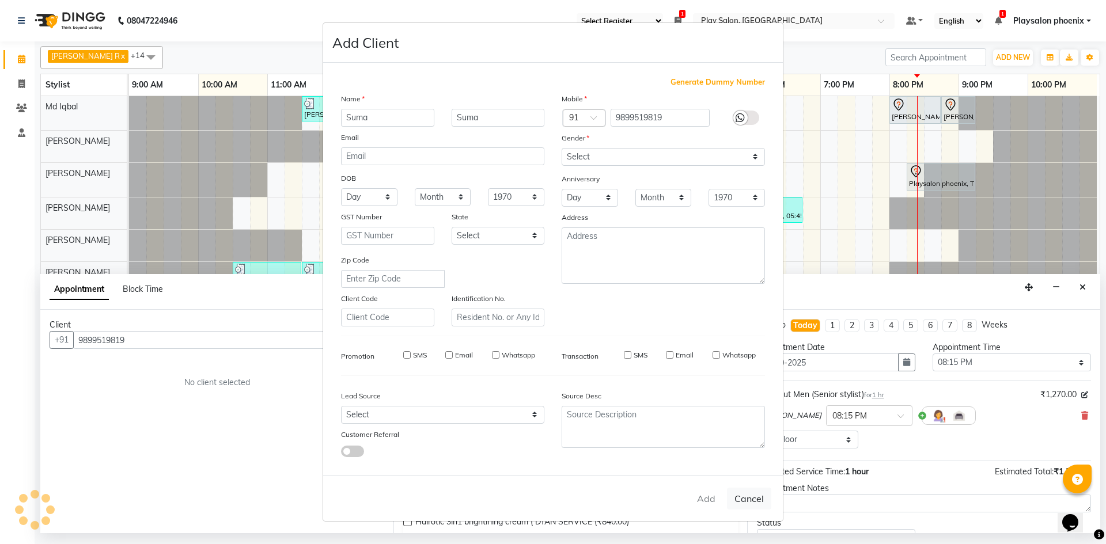
select select
checkbox input "false"
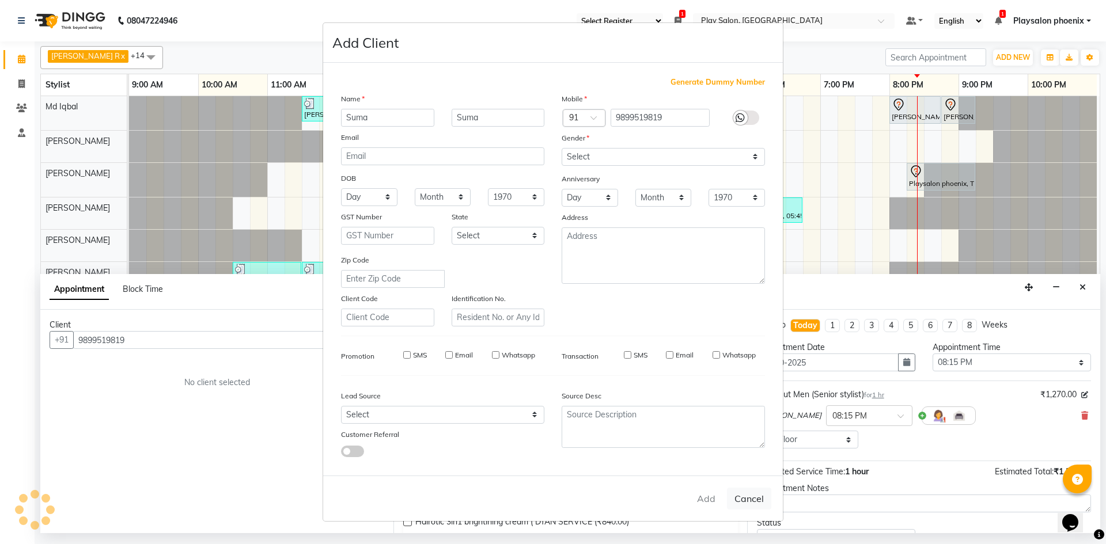
checkbox input "false"
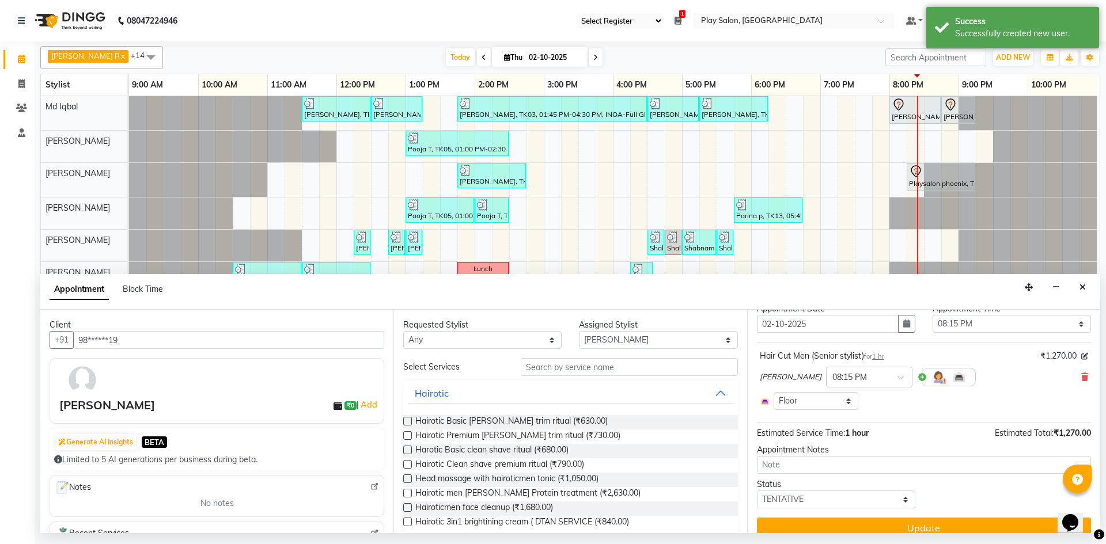
scroll to position [53, 0]
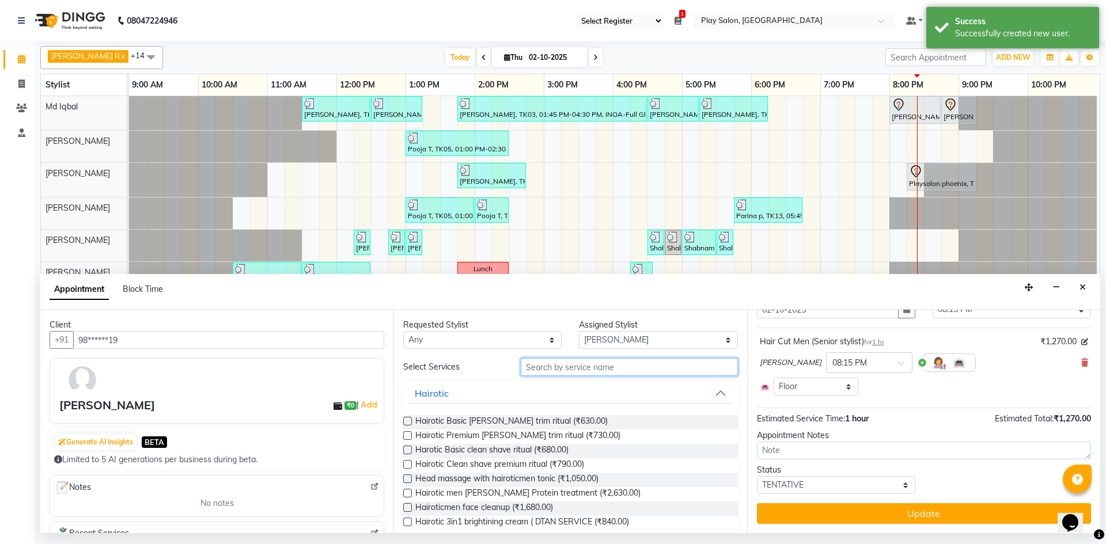
click at [549, 363] on input "text" at bounding box center [629, 367] width 217 height 18
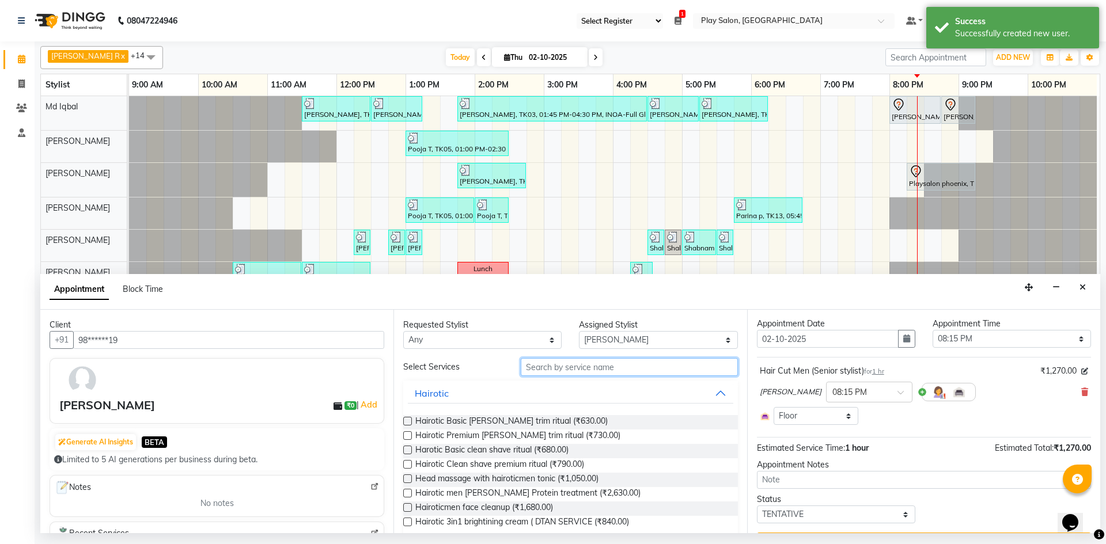
scroll to position [0, 0]
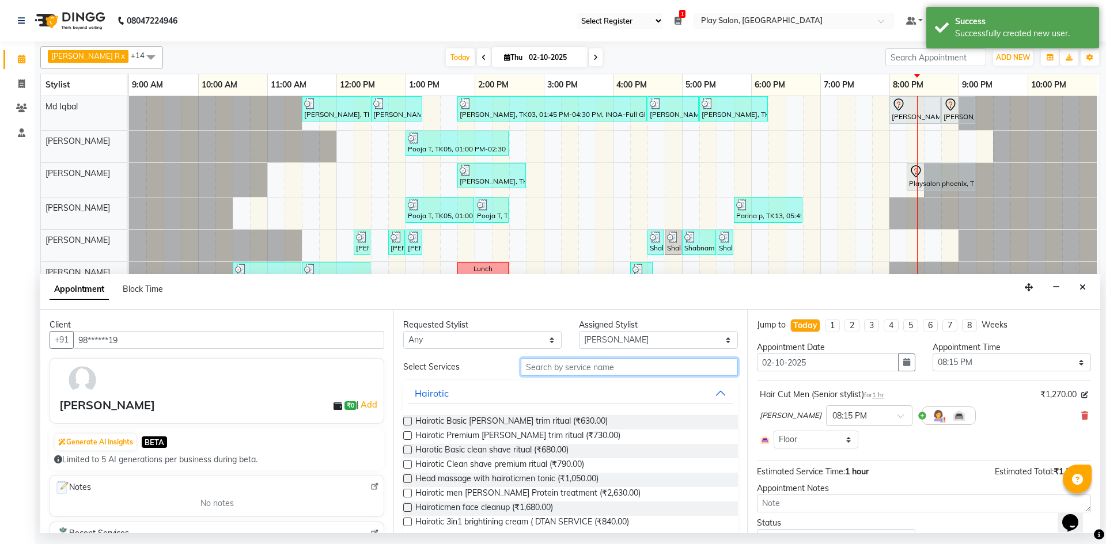
click at [550, 366] on input "text" at bounding box center [629, 367] width 217 height 18
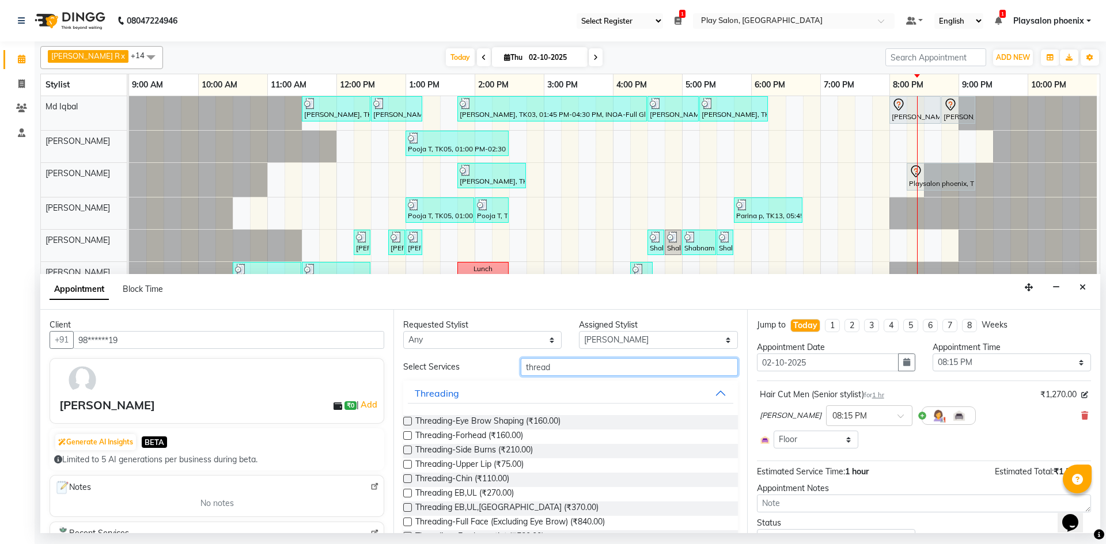
type input "thread"
click at [406, 491] on label at bounding box center [407, 493] width 9 height 9
click at [406, 491] on input "checkbox" at bounding box center [406, 494] width 7 height 7
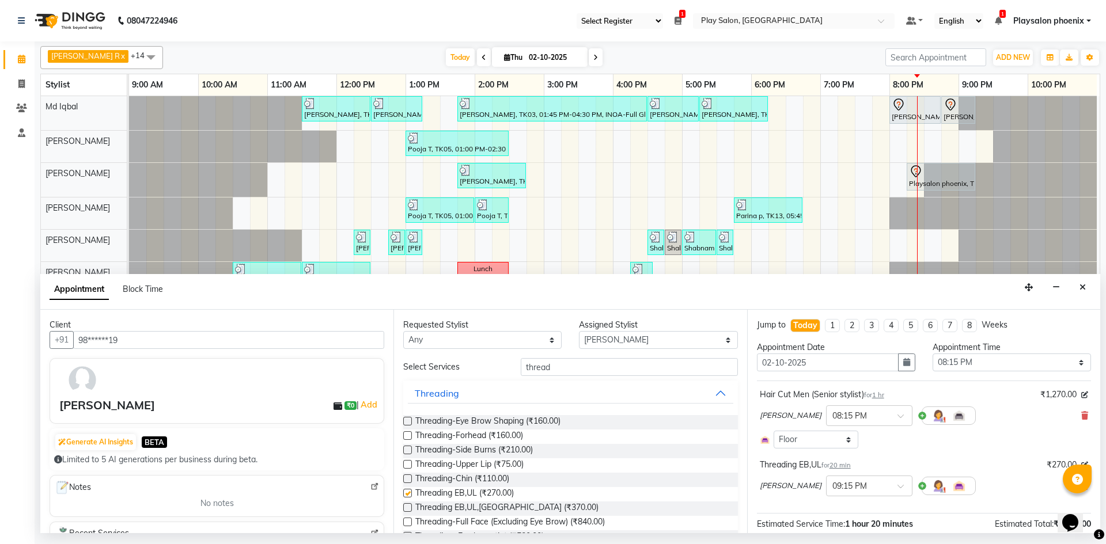
checkbox input "false"
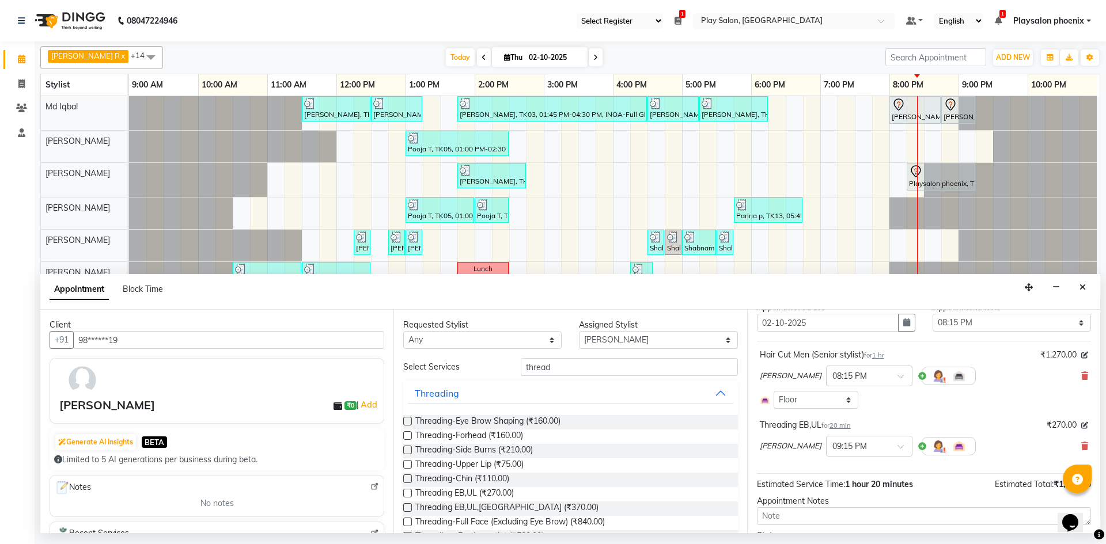
scroll to position [105, 0]
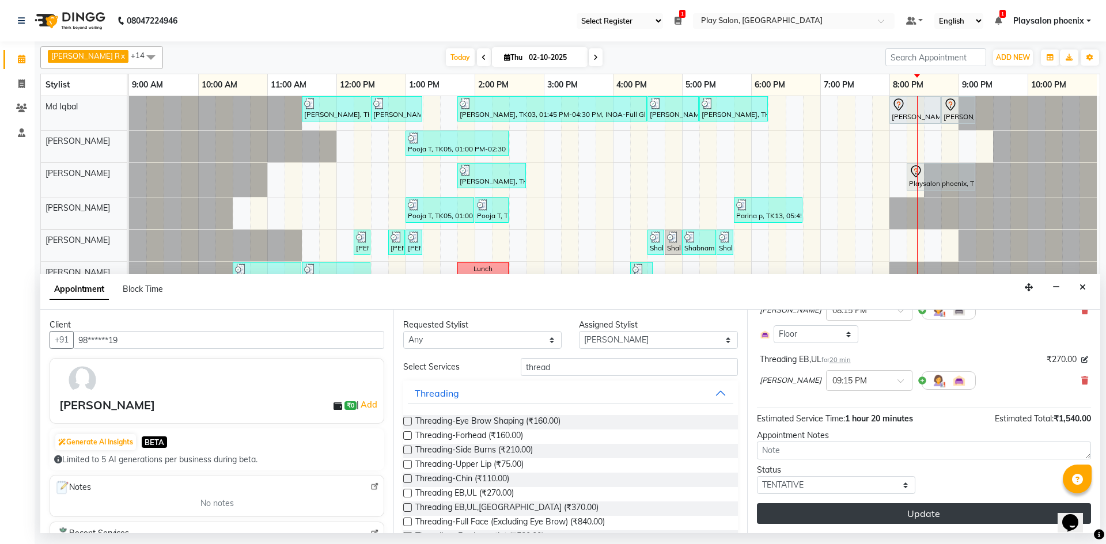
click at [890, 510] on button "Update" at bounding box center [924, 513] width 334 height 21
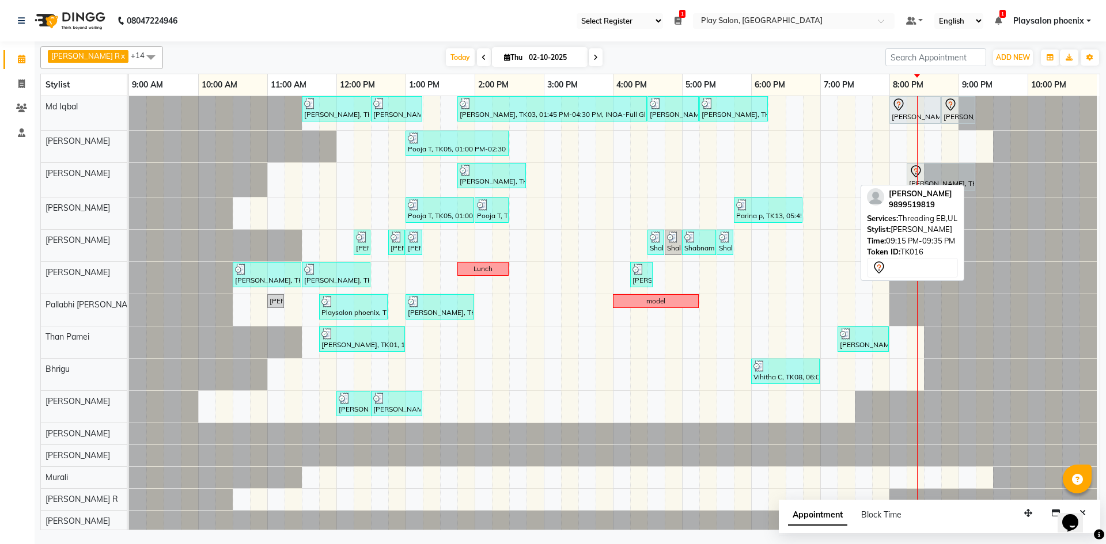
drag, startPoint x: 979, startPoint y: 177, endPoint x: 921, endPoint y: 245, distance: 89.8
click at [921, 245] on div "[PERSON_NAME] R x [PERSON_NAME] x Rosy Rongmei x Md [PERSON_NAME] x Pallabhi [P…" at bounding box center [569, 285] width 1059 height 489
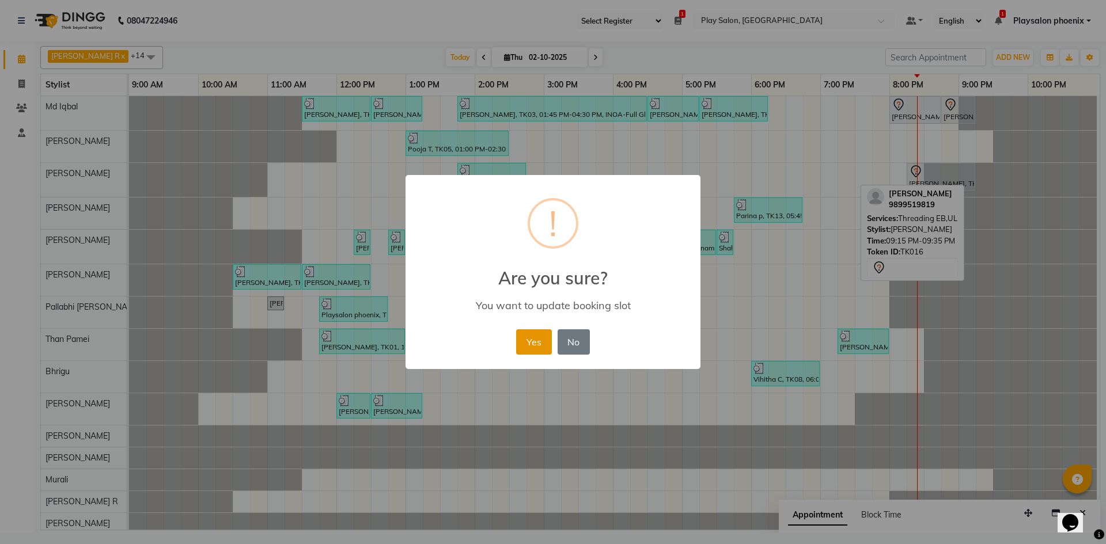
click at [528, 338] on button "Yes" at bounding box center [533, 341] width 35 height 25
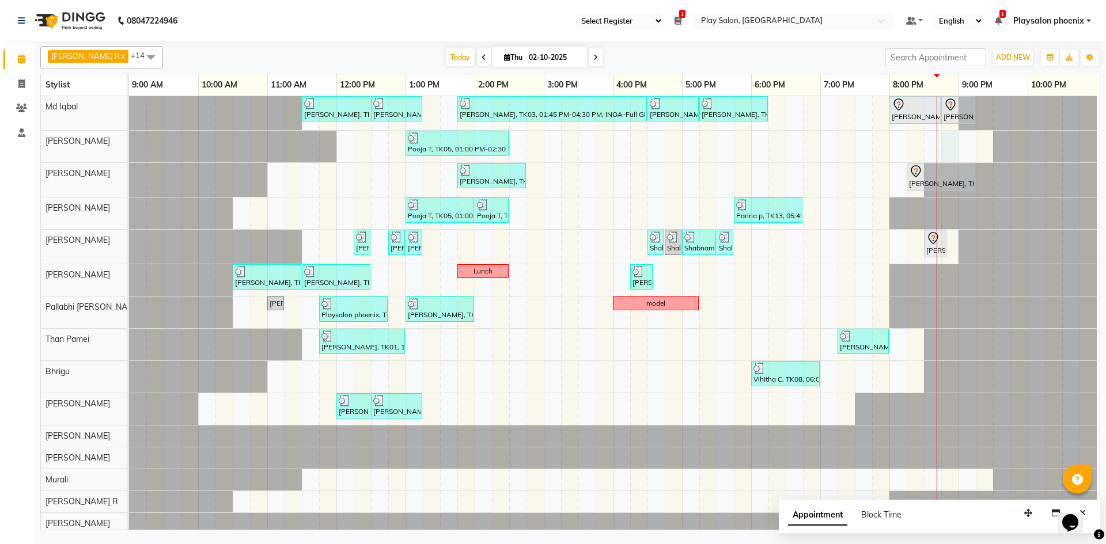
click at [935, 145] on div "[PERSON_NAME], TK01, 11:30 AM-12:30 PM, INOA Root Touch-Up Long [PERSON_NAME], …" at bounding box center [614, 315] width 970 height 438
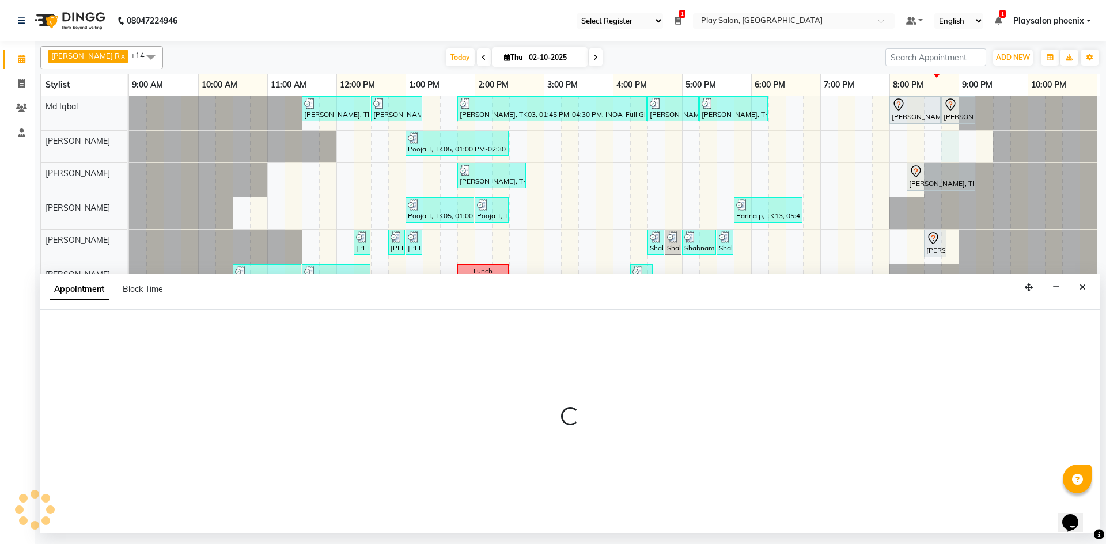
select select "81415"
select select "tentative"
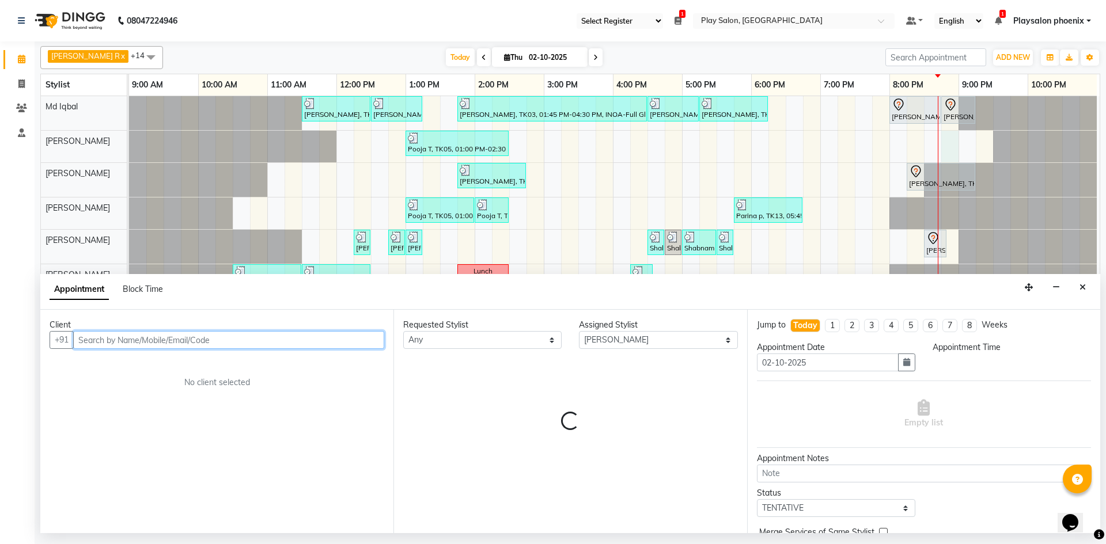
select select "1245"
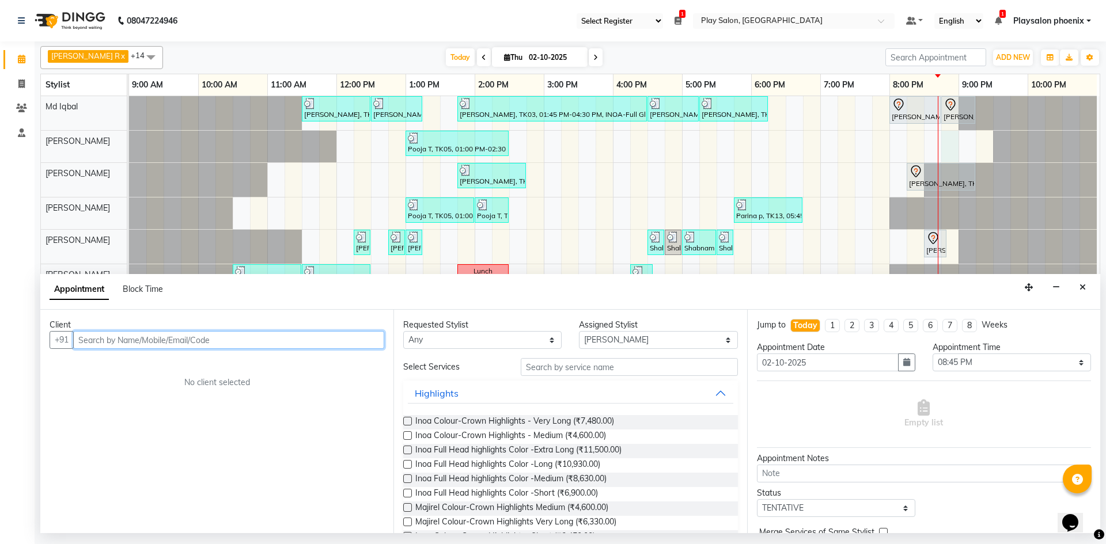
click at [98, 336] on input "text" at bounding box center [228, 340] width 311 height 18
click at [127, 340] on input "text" at bounding box center [228, 340] width 311 height 18
type input "7906059433"
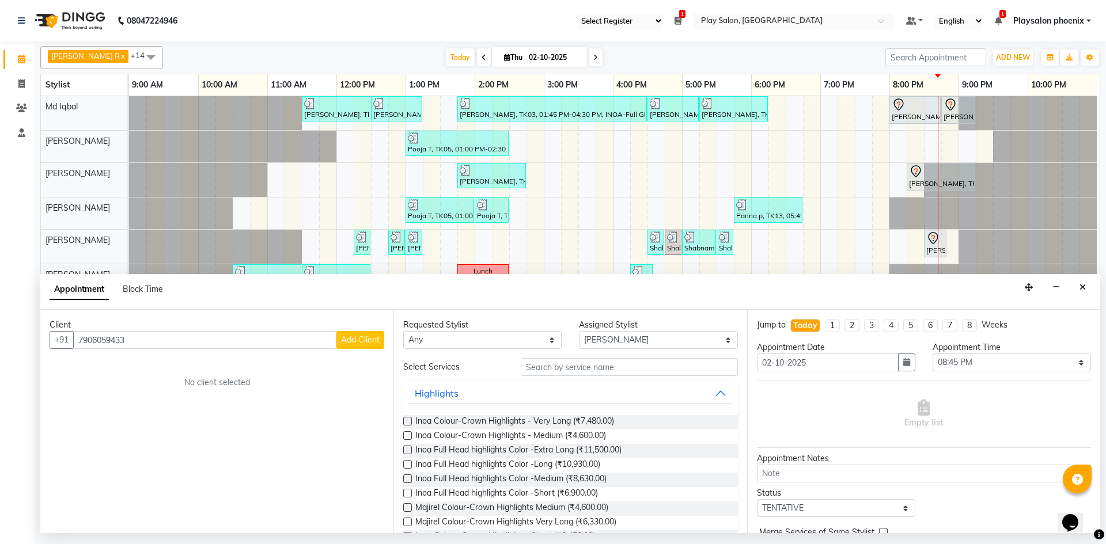
click at [363, 340] on span "Add Client" at bounding box center [360, 340] width 39 height 10
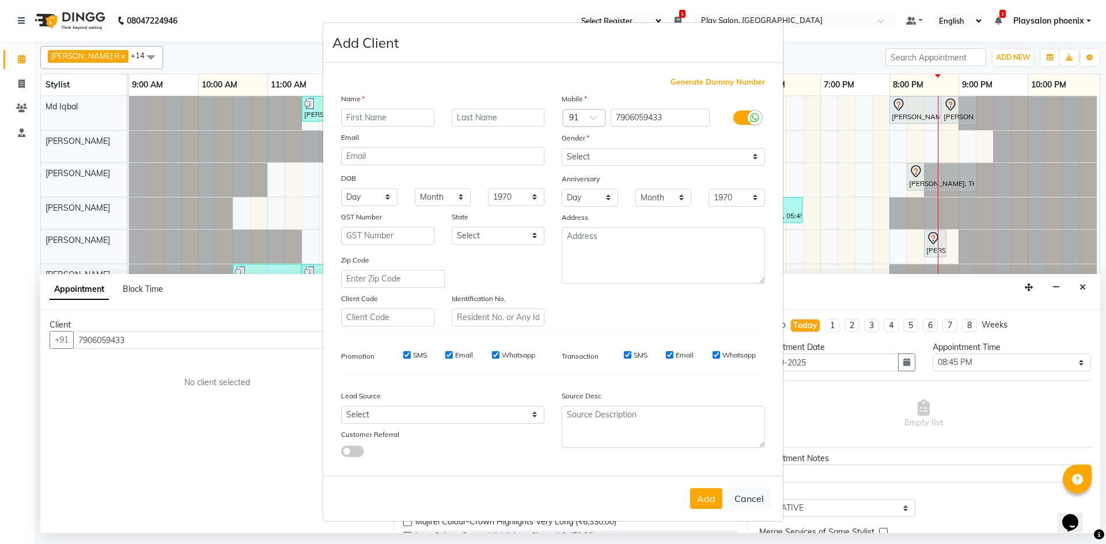
click at [366, 112] on input "text" at bounding box center [387, 118] width 93 height 18
type input "n"
type input "[MEDICAL_DATA]"
click at [466, 116] on input "text" at bounding box center [497, 118] width 93 height 18
type input "[PERSON_NAME]"
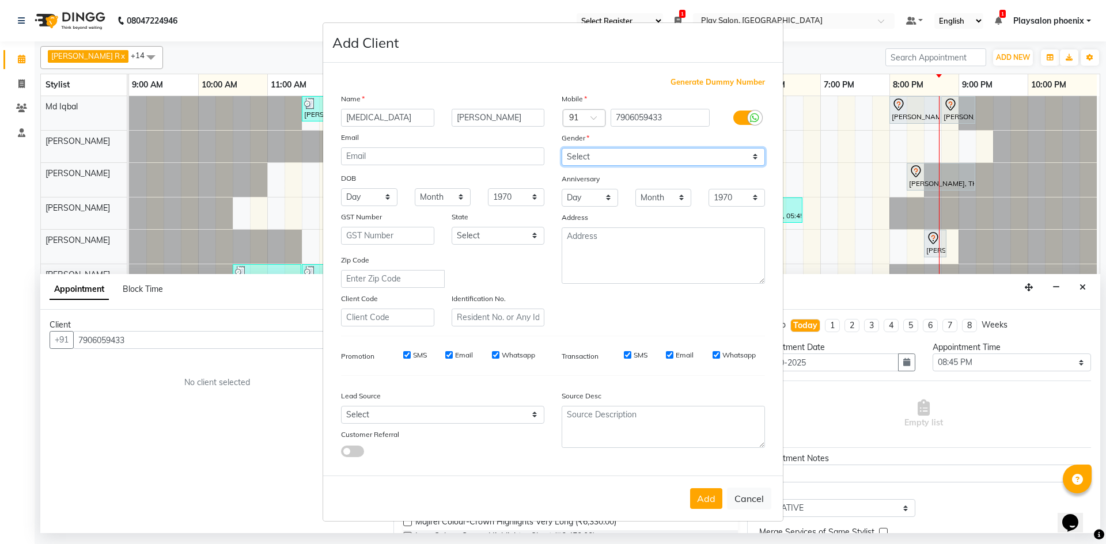
click at [590, 156] on select "Select [DEMOGRAPHIC_DATA] [DEMOGRAPHIC_DATA] Other Prefer Not To Say" at bounding box center [662, 157] width 203 height 18
select select "[DEMOGRAPHIC_DATA]"
click at [561, 148] on select "Select [DEMOGRAPHIC_DATA] [DEMOGRAPHIC_DATA] Other Prefer Not To Say" at bounding box center [662, 157] width 203 height 18
click at [499, 234] on select "Select [GEOGRAPHIC_DATA] [GEOGRAPHIC_DATA] [GEOGRAPHIC_DATA] [GEOGRAPHIC_DATA] …" at bounding box center [497, 236] width 93 height 18
select select "17"
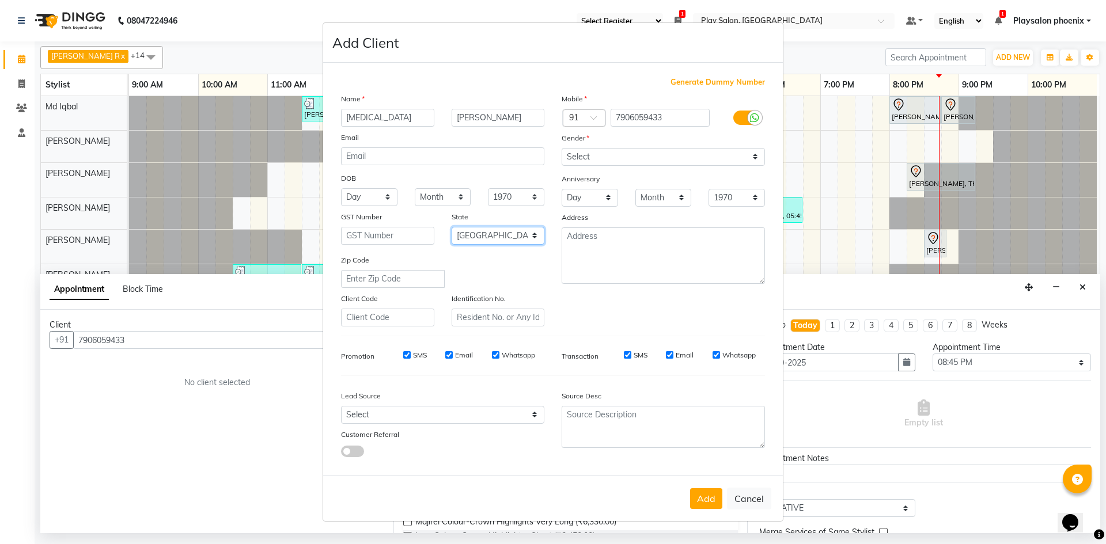
click at [451, 227] on select "Select [GEOGRAPHIC_DATA] [GEOGRAPHIC_DATA] [GEOGRAPHIC_DATA] [GEOGRAPHIC_DATA] …" at bounding box center [497, 236] width 93 height 18
click at [708, 496] on button "Add" at bounding box center [706, 498] width 32 height 21
type input "79******33"
select select
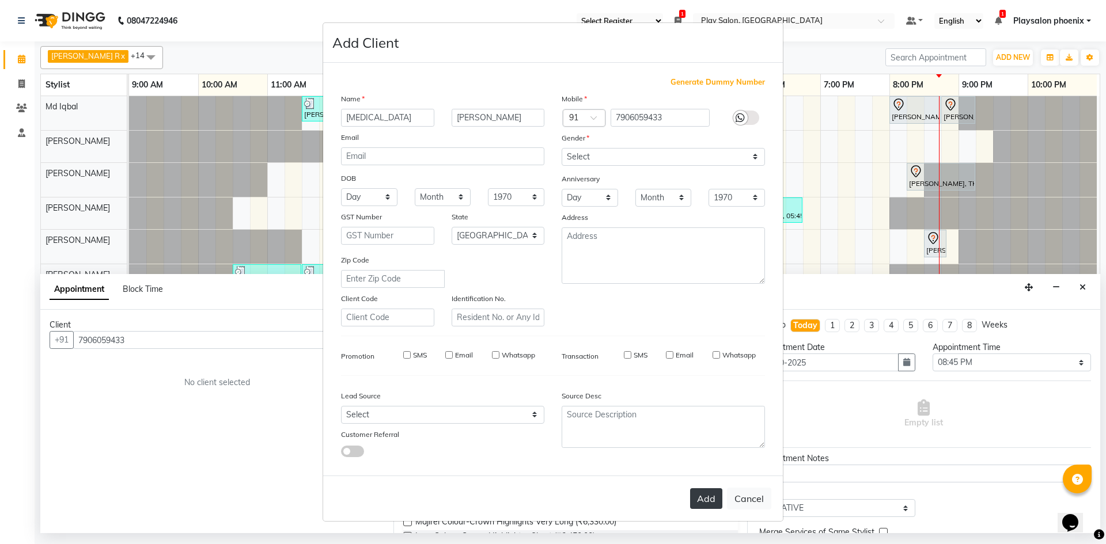
select select
select select "null"
select select
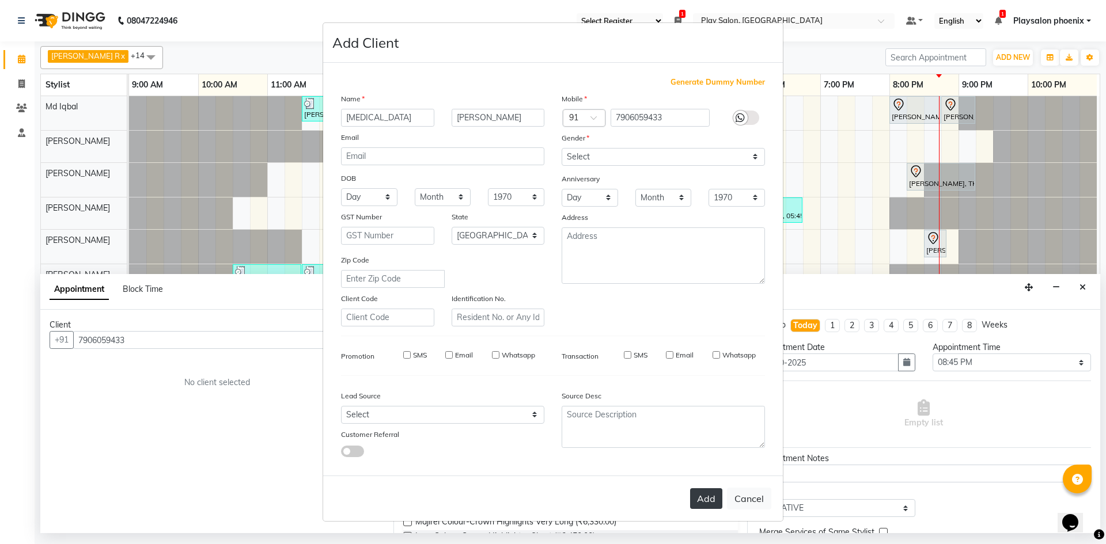
select select
checkbox input "false"
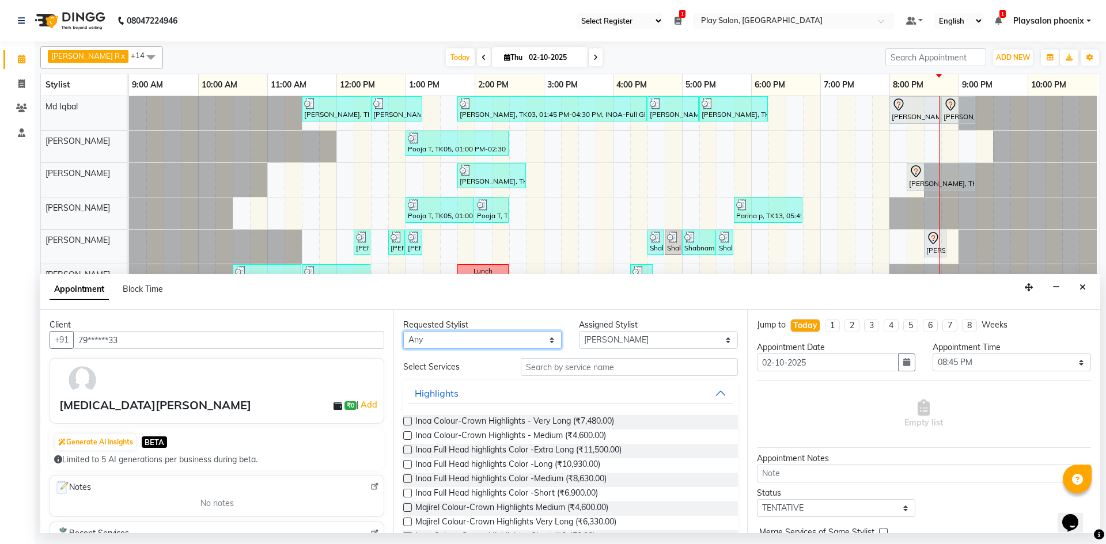
click at [479, 340] on select "Any Albaz [PERSON_NAME] [PERSON_NAME] General Technician . Imran [PERSON_NAME] …" at bounding box center [482, 340] width 158 height 18
click at [563, 370] on input "text" at bounding box center [629, 367] width 217 height 18
type input "s"
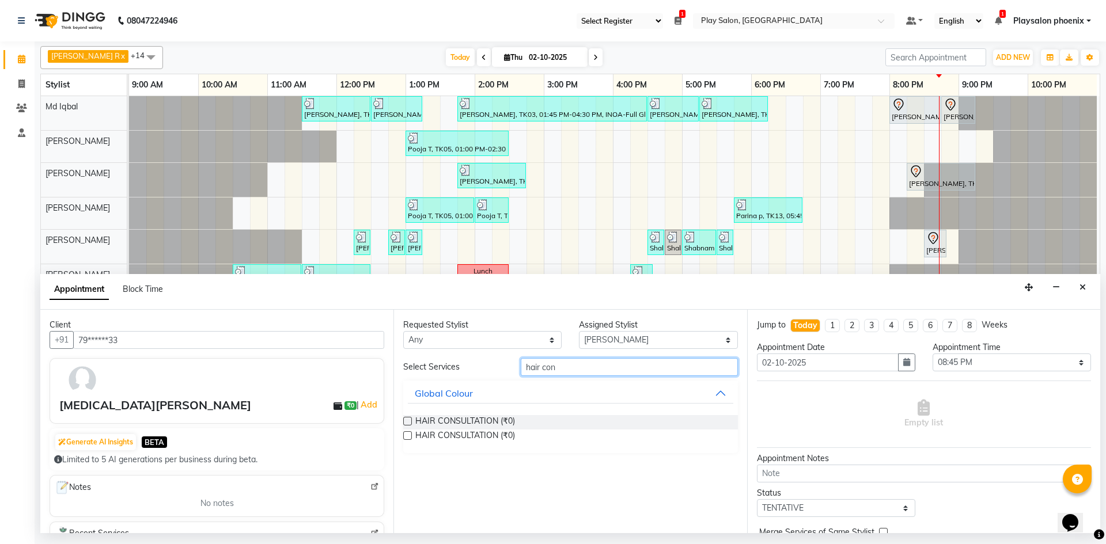
type input "hair con"
click at [405, 421] on label at bounding box center [407, 421] width 9 height 9
click at [405, 421] on input "checkbox" at bounding box center [406, 422] width 7 height 7
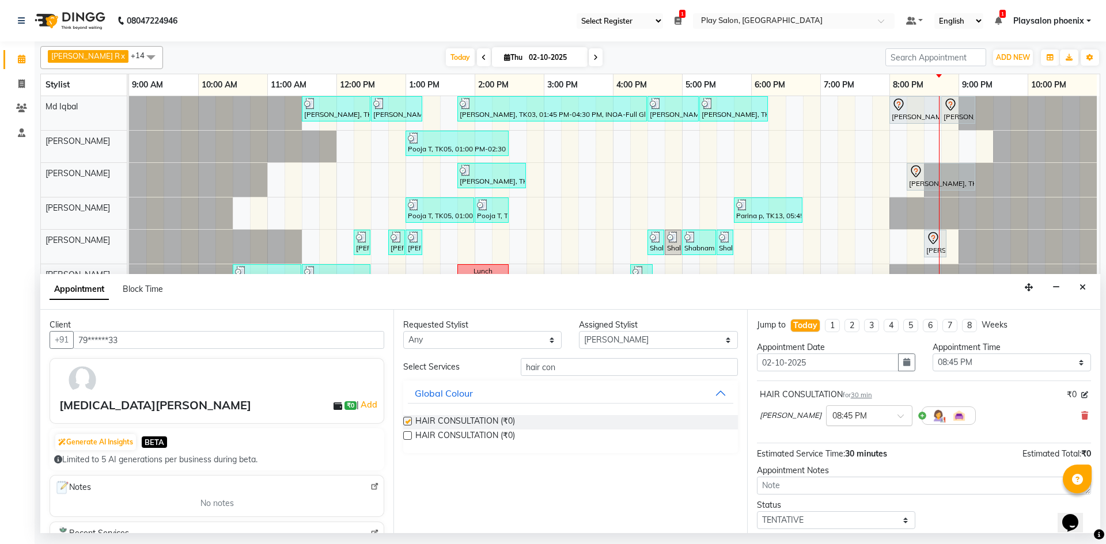
checkbox input "false"
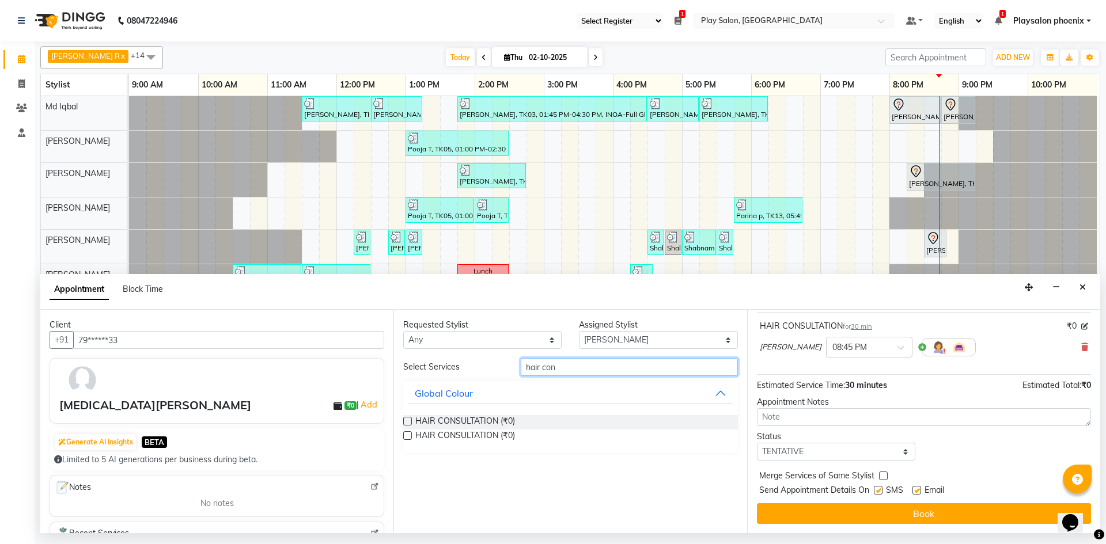
click at [565, 364] on input "hair con" at bounding box center [629, 367] width 217 height 18
click at [622, 336] on select "Select Albaz [PERSON_NAME] Chytra [PERSON_NAME] General Technician . Imran [PER…" at bounding box center [658, 340] width 158 height 18
select select "81420"
click at [579, 331] on select "Select Albaz [PERSON_NAME] Chytra [PERSON_NAME] General Technician . Imran [PER…" at bounding box center [658, 340] width 158 height 18
drag, startPoint x: 565, startPoint y: 371, endPoint x: 503, endPoint y: 367, distance: 62.9
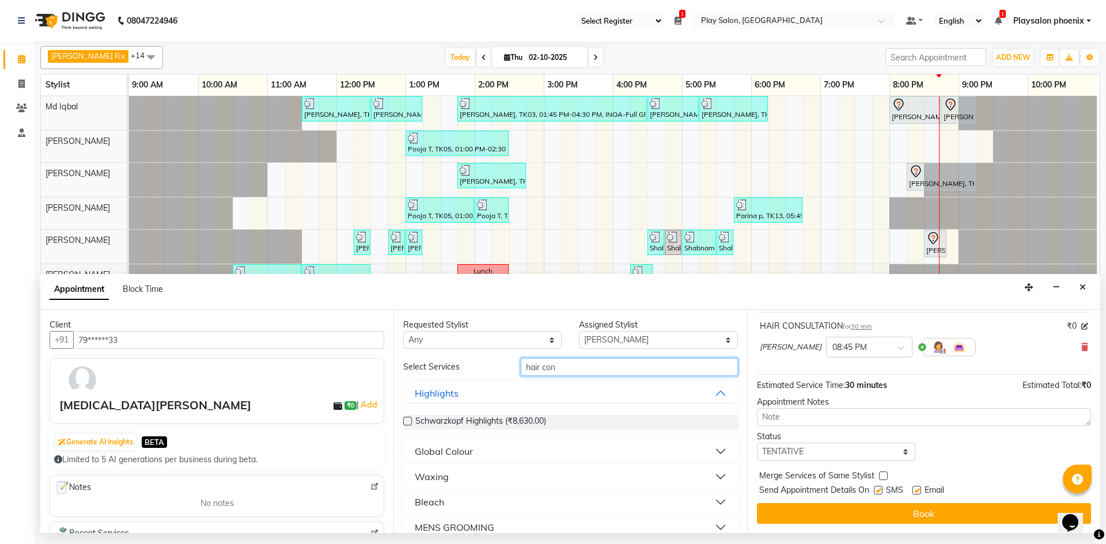
click at [503, 367] on div "Select Services hair con" at bounding box center [569, 367] width 351 height 18
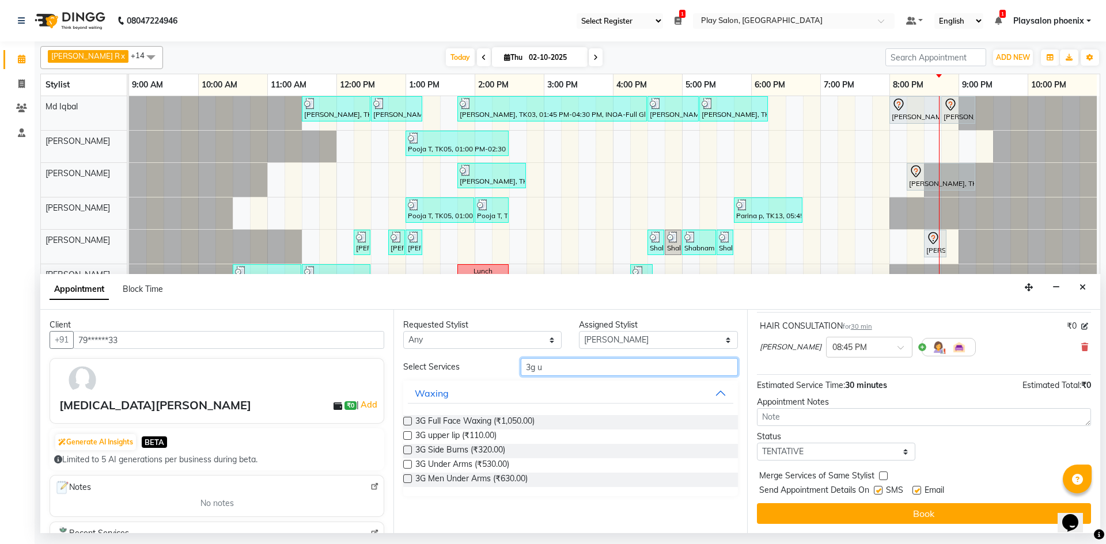
type input "3g u"
click at [409, 464] on label at bounding box center [407, 464] width 9 height 9
click at [409, 464] on input "checkbox" at bounding box center [406, 465] width 7 height 7
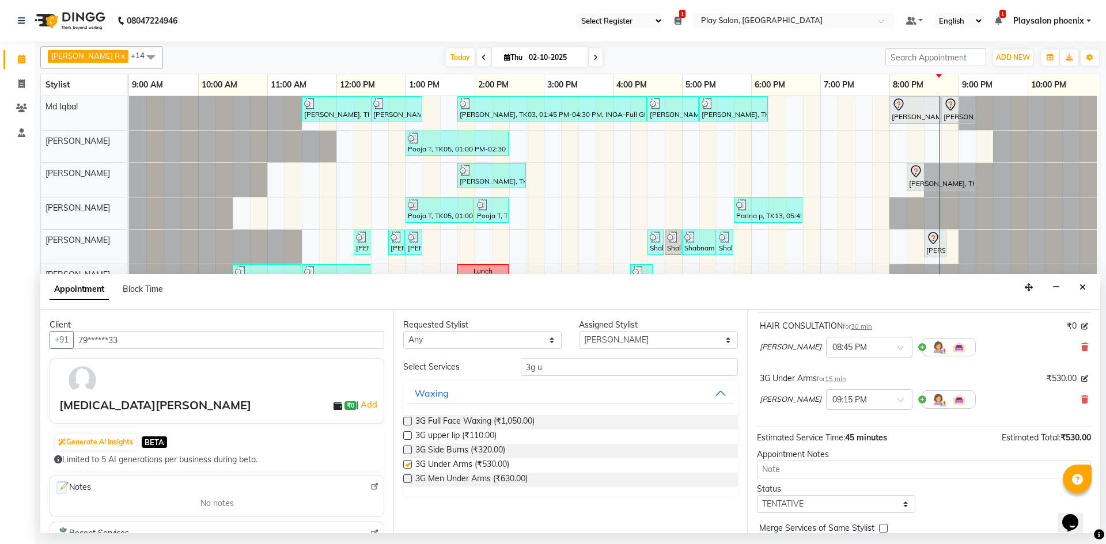
checkbox input "false"
drag, startPoint x: 554, startPoint y: 366, endPoint x: 503, endPoint y: 370, distance: 51.4
click at [503, 370] on div "Select Services 3g u" at bounding box center [569, 367] width 351 height 18
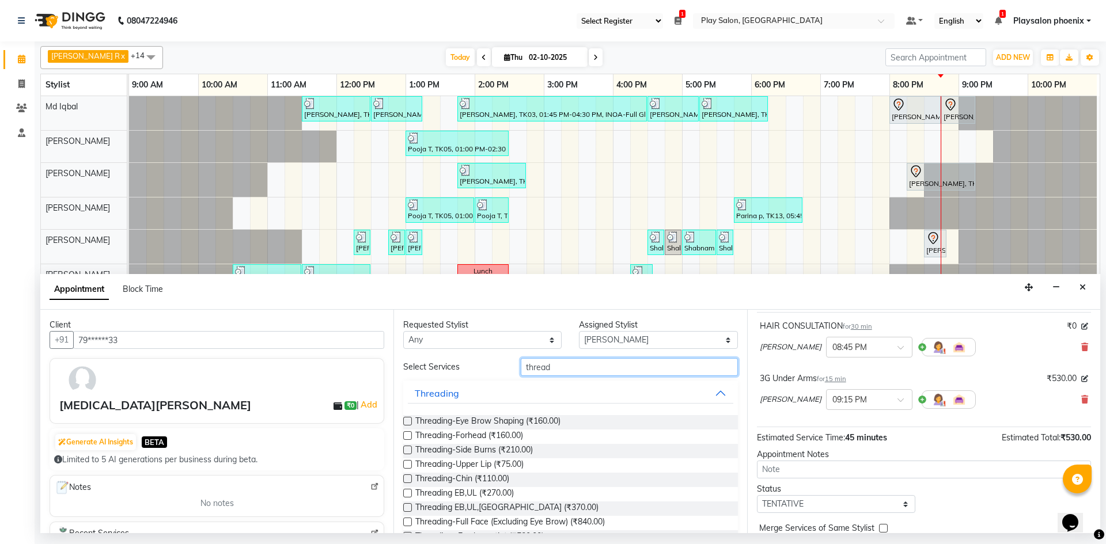
type input "thread"
click at [406, 493] on label at bounding box center [407, 493] width 9 height 9
click at [406, 493] on input "checkbox" at bounding box center [406, 494] width 7 height 7
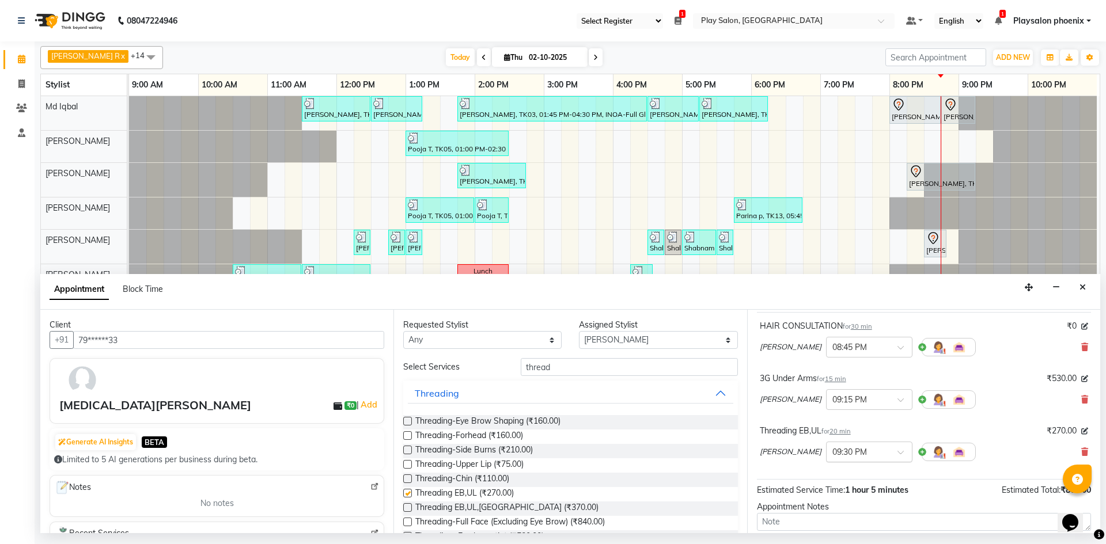
checkbox input "false"
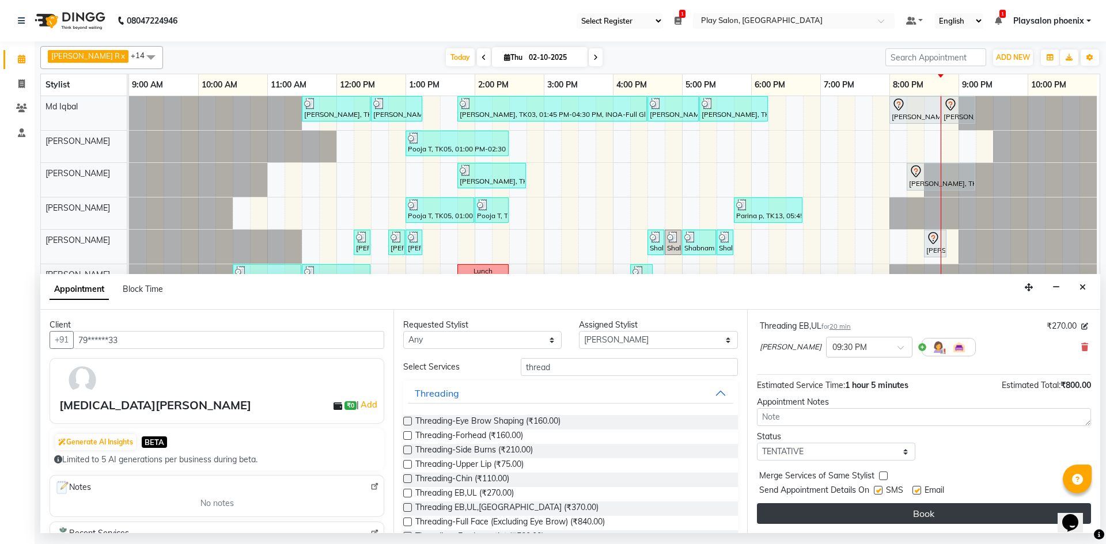
click at [901, 514] on button "Book" at bounding box center [924, 513] width 334 height 21
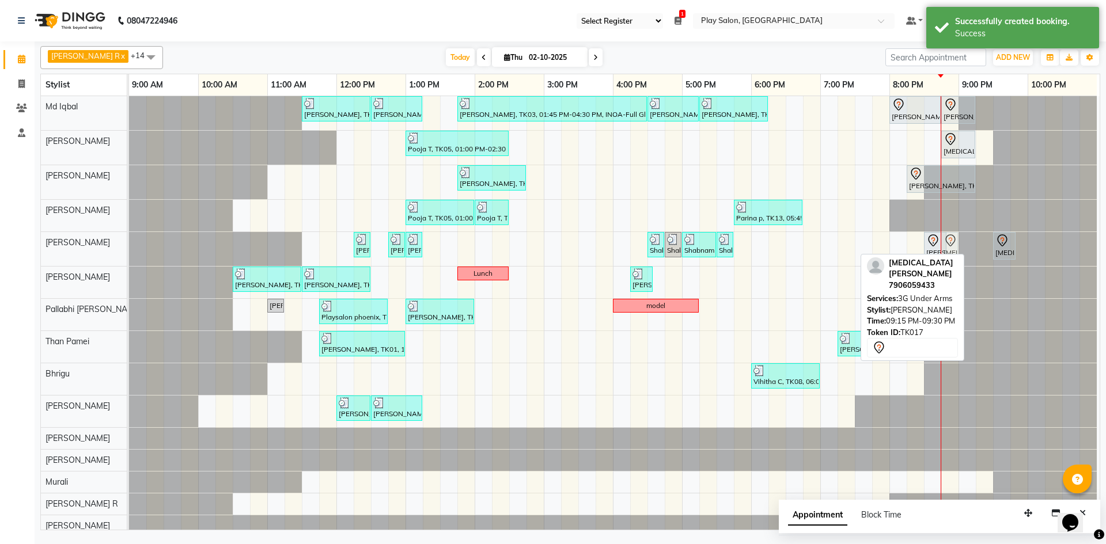
drag, startPoint x: 979, startPoint y: 250, endPoint x: 938, endPoint y: 248, distance: 41.5
click at [129, 248] on div "[PERSON_NAME], TK01, 12:15 PM-12:30 PM, Cut & file [PERSON_NAME] M, TK10, 12:45…" at bounding box center [129, 249] width 0 height 34
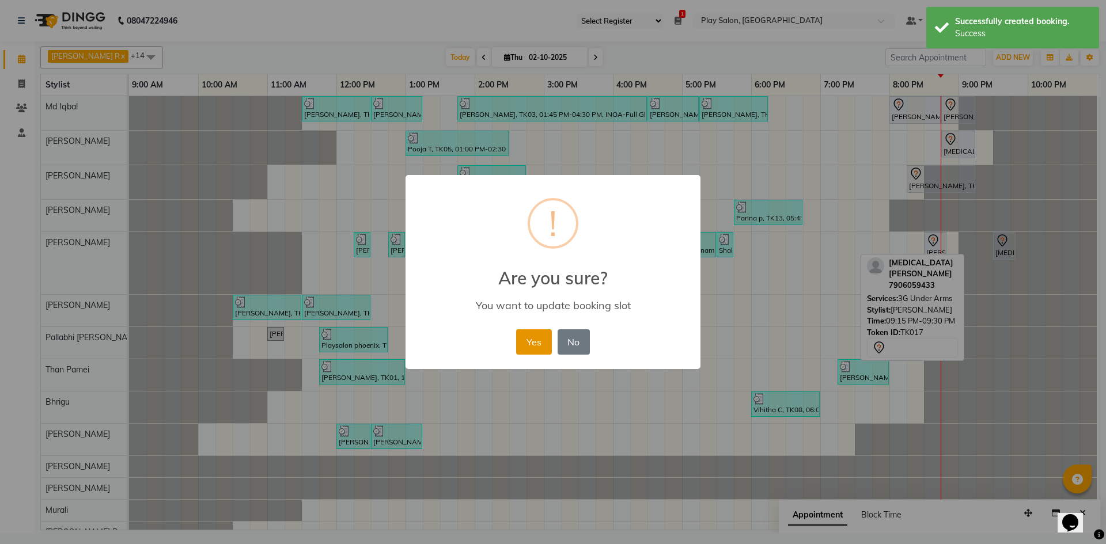
click at [534, 344] on button "Yes" at bounding box center [533, 341] width 35 height 25
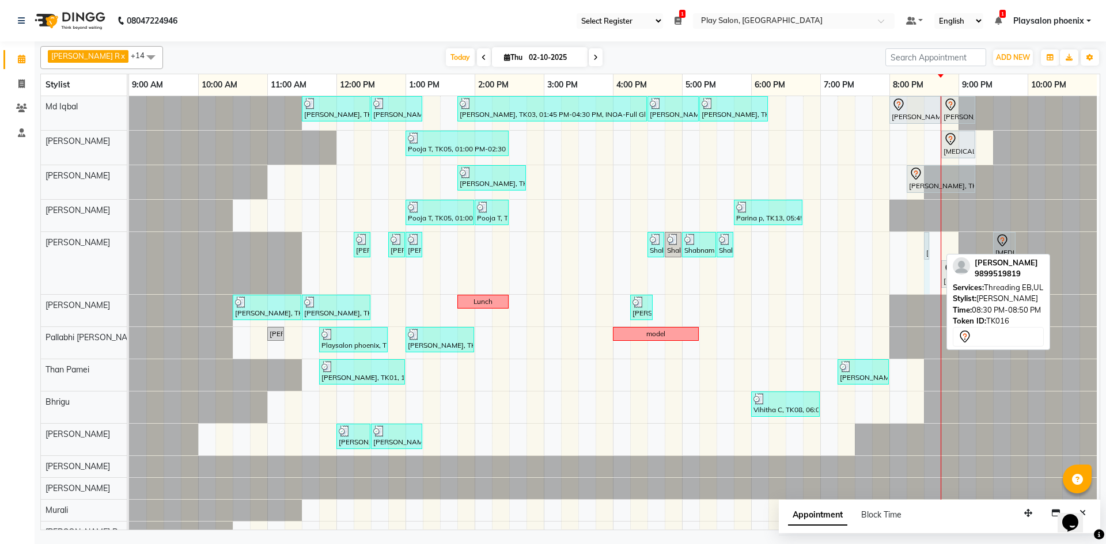
drag, startPoint x: 938, startPoint y: 244, endPoint x: 926, endPoint y: 241, distance: 11.7
click at [926, 241] on div "[PERSON_NAME], TK01, 11:30 AM-12:30 PM, INOA Root Touch-Up Long [PERSON_NAME], …" at bounding box center [614, 330] width 970 height 469
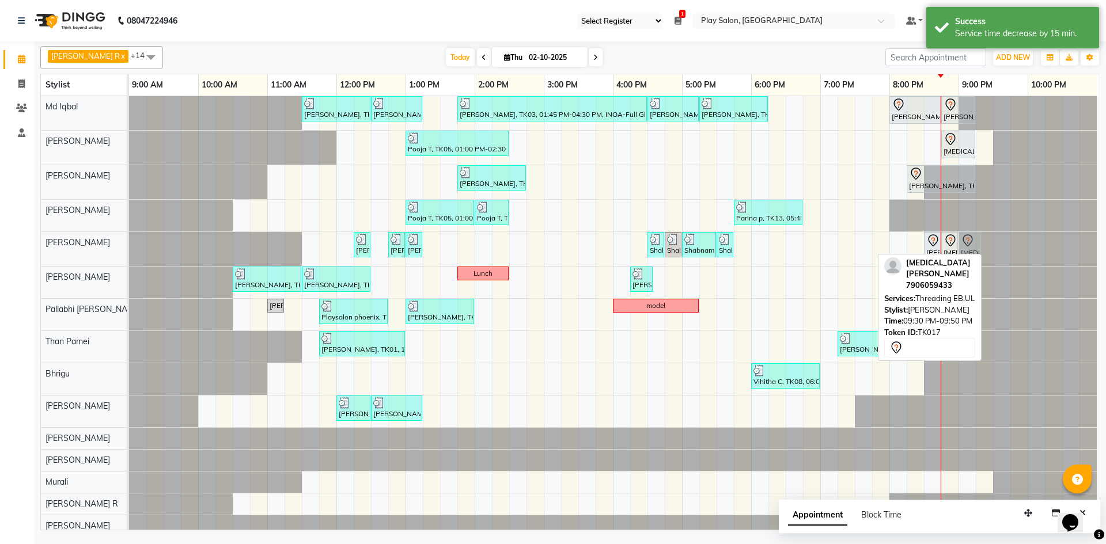
drag, startPoint x: 1000, startPoint y: 250, endPoint x: 963, endPoint y: 254, distance: 37.6
click at [963, 254] on div "[PERSON_NAME] R x [PERSON_NAME] x Rosy Rongmei x Md [PERSON_NAME] x Pallabhi [P…" at bounding box center [569, 285] width 1059 height 489
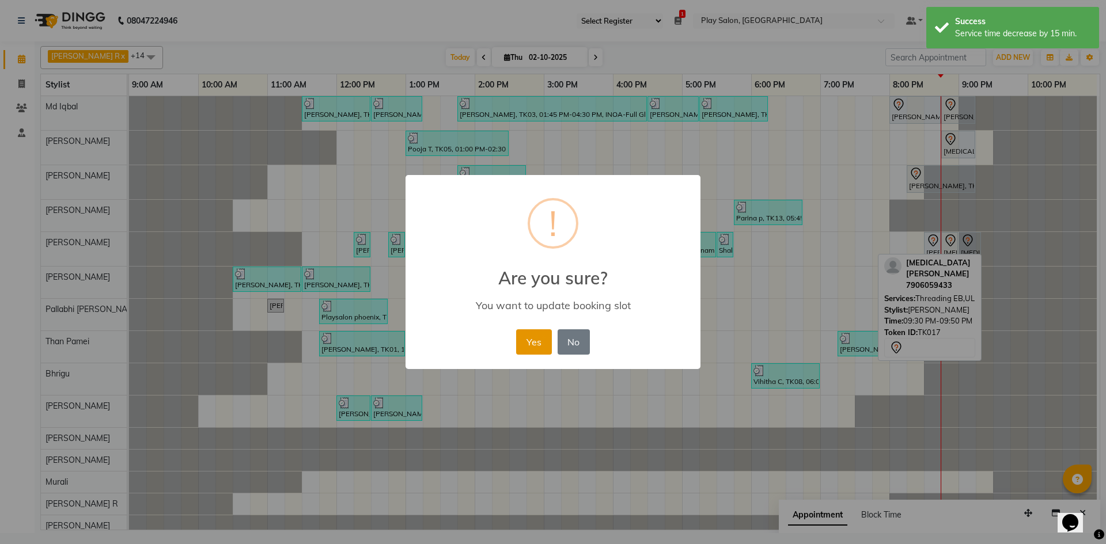
click at [525, 342] on button "Yes" at bounding box center [533, 341] width 35 height 25
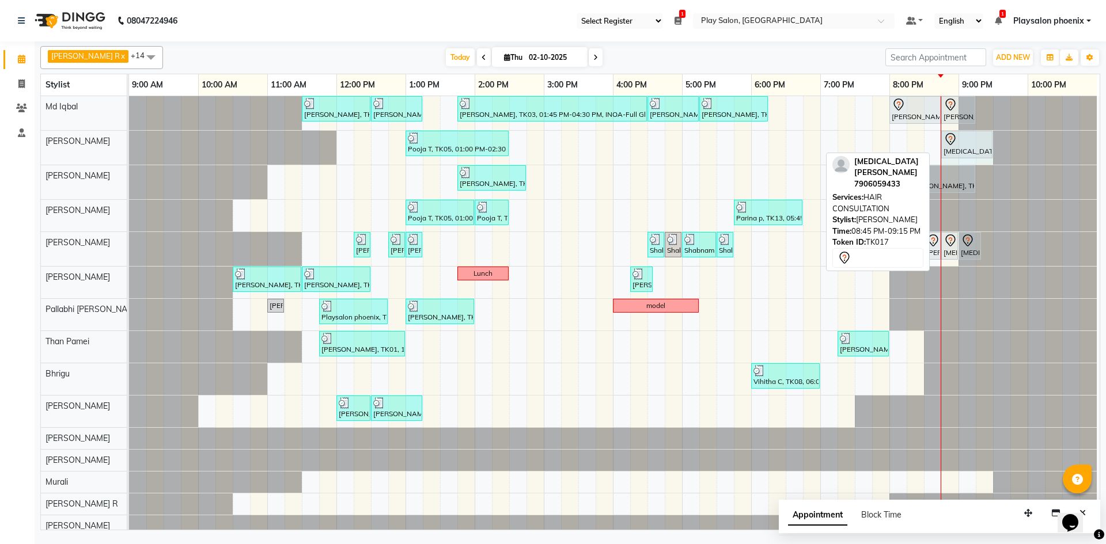
drag, startPoint x: 967, startPoint y: 139, endPoint x: 977, endPoint y: 138, distance: 9.9
click at [129, 138] on div "Pooja T, TK05, 01:00 PM-02:30 PM, FUSIO-DOSE PLUS RITUAL- 30 MIN [MEDICAL_DATA]…" at bounding box center [129, 148] width 0 height 34
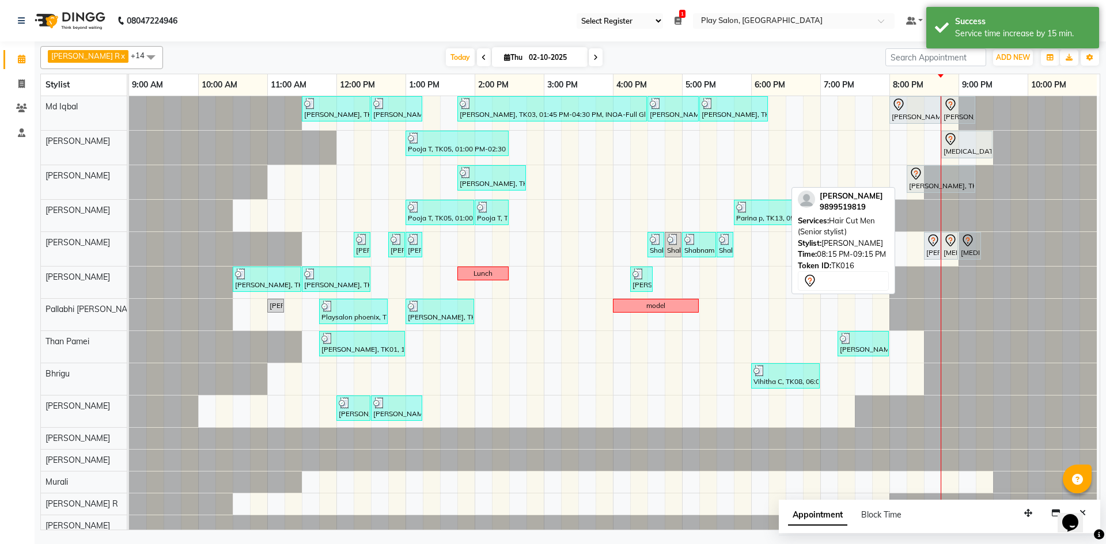
click at [909, 182] on div "[PERSON_NAME], TK16, 08:15 PM-09:15 PM, Hair Cut Men (Senior stylist)" at bounding box center [940, 179] width 66 height 24
select select "7"
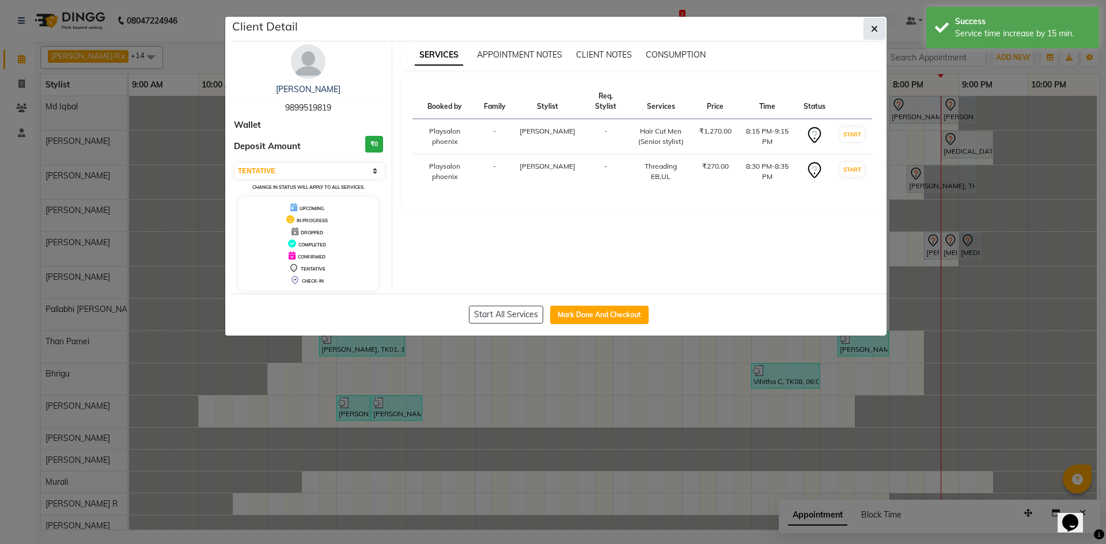
click at [875, 25] on icon "button" at bounding box center [874, 28] width 7 height 9
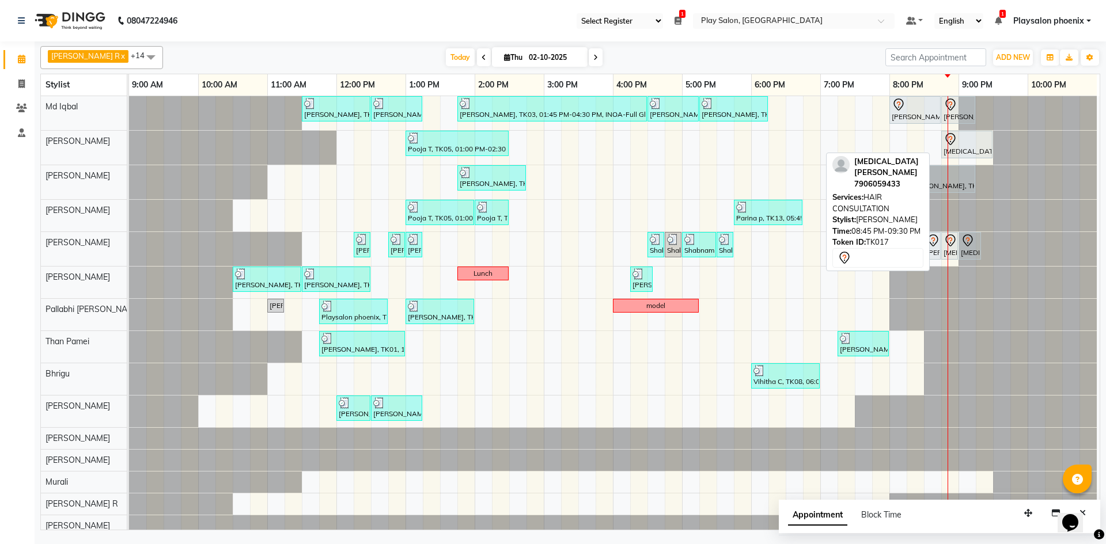
click at [959, 145] on div at bounding box center [966, 139] width 47 height 14
select select "7"
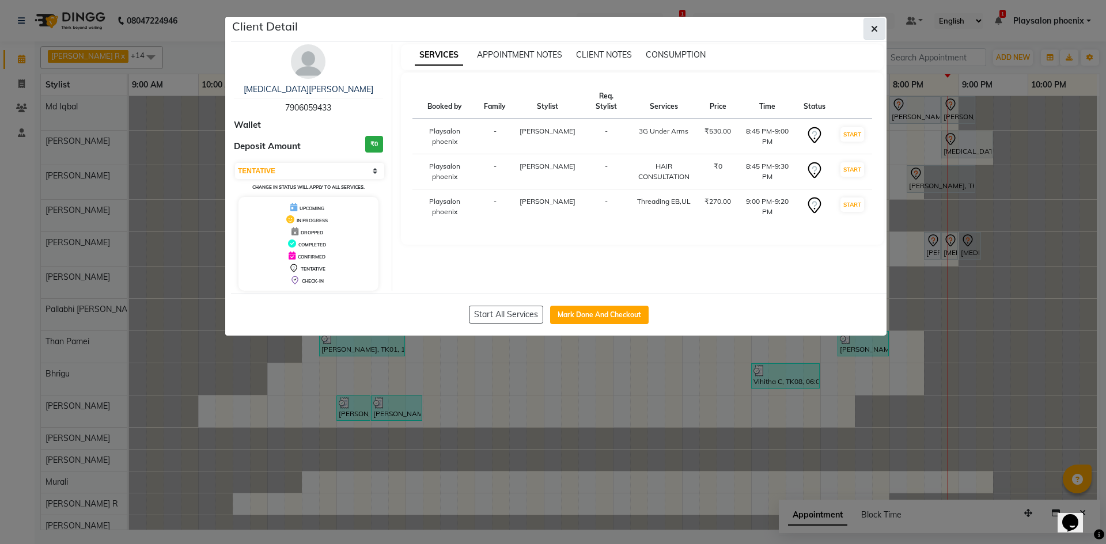
click at [873, 28] on icon "button" at bounding box center [874, 28] width 7 height 9
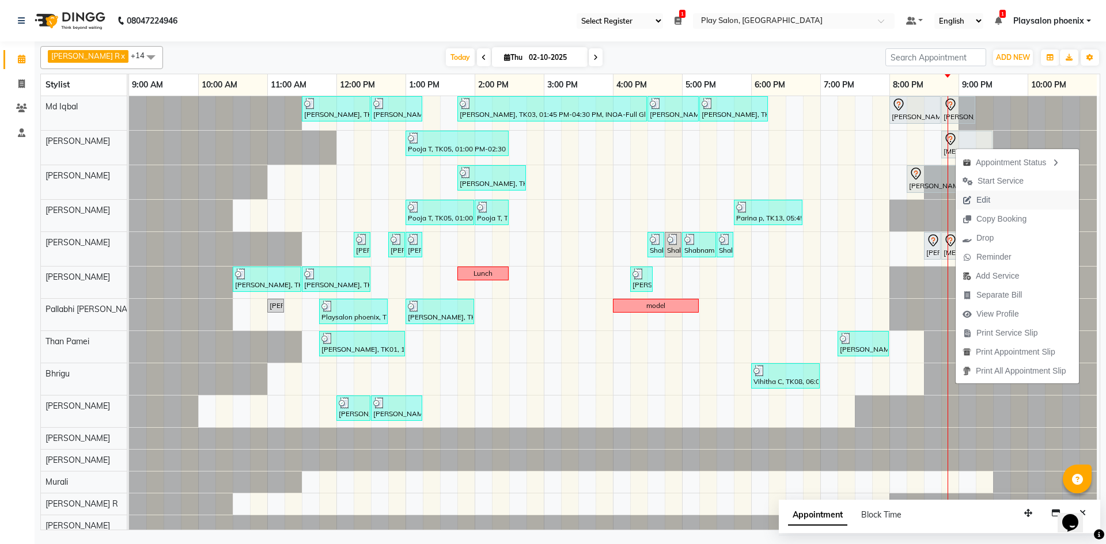
click at [984, 200] on span "Edit" at bounding box center [983, 200] width 14 height 12
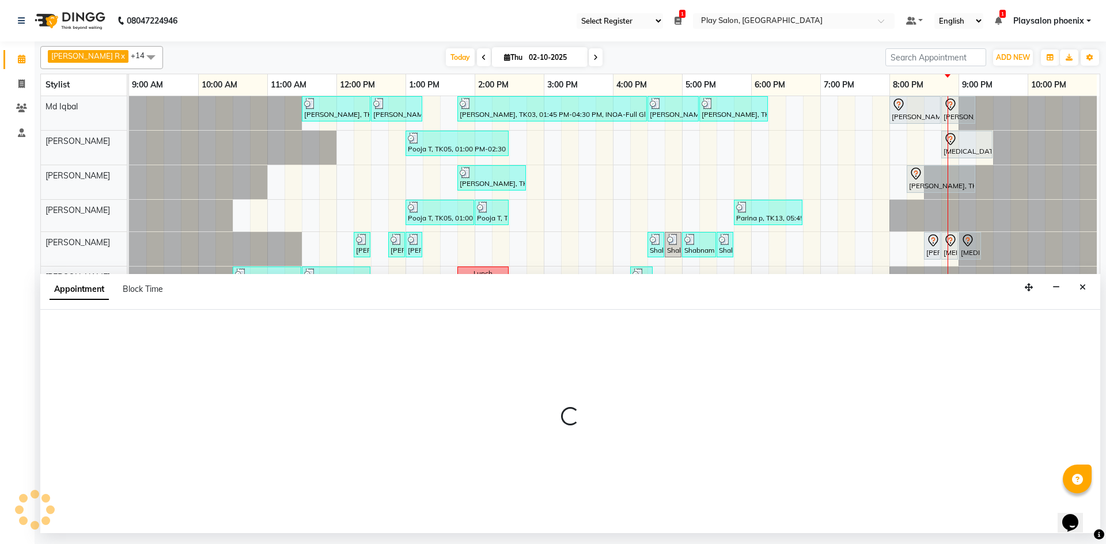
select select "tentative"
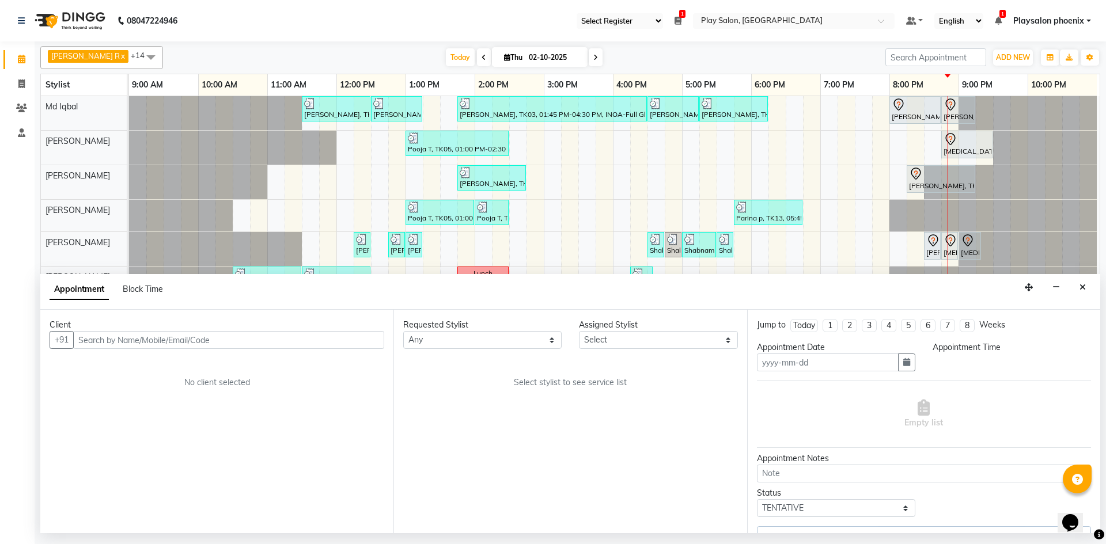
type input "02-10-2025"
select select "81420"
select select "1245"
select select "4216"
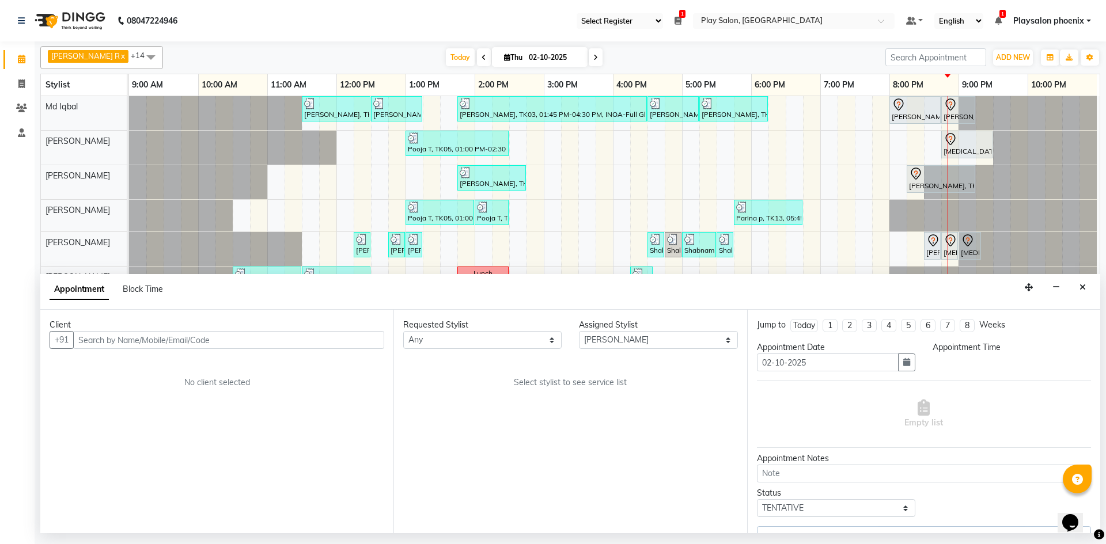
select select "4216"
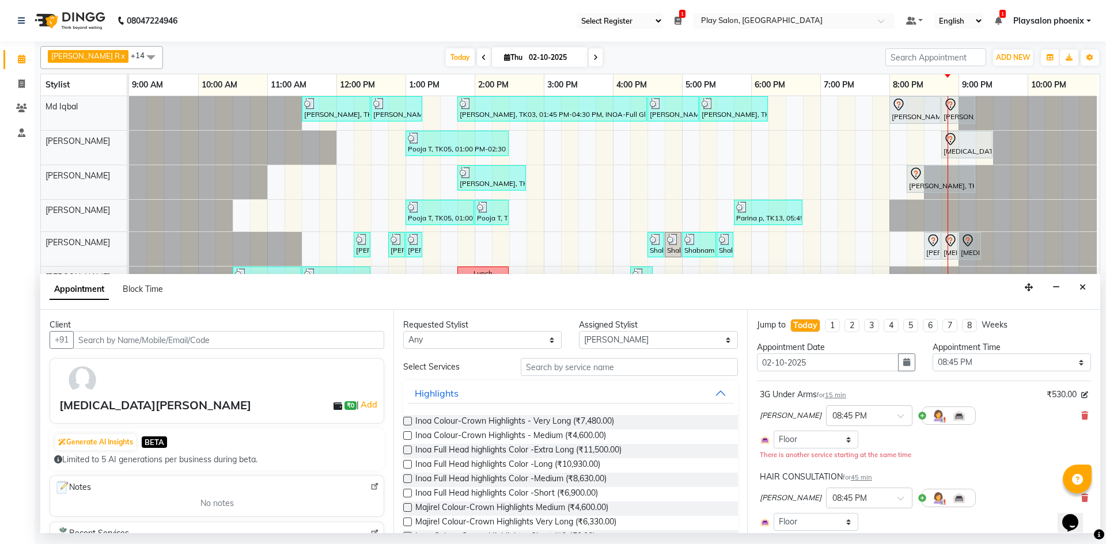
scroll to position [0, 6]
select select "4216"
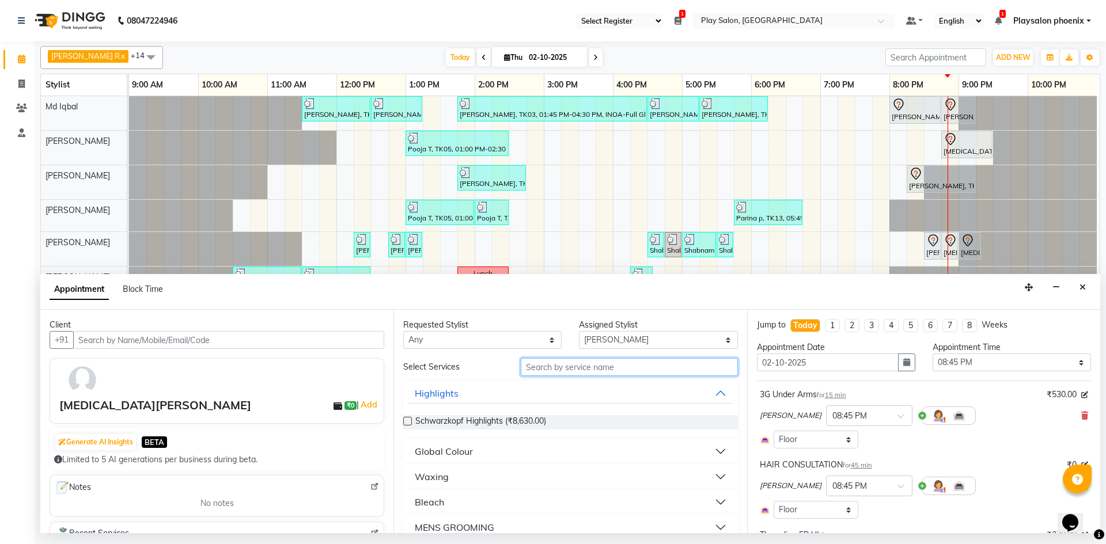
click at [553, 366] on input "text" at bounding box center [629, 367] width 217 height 18
click at [548, 369] on input "loreal" at bounding box center [629, 367] width 217 height 18
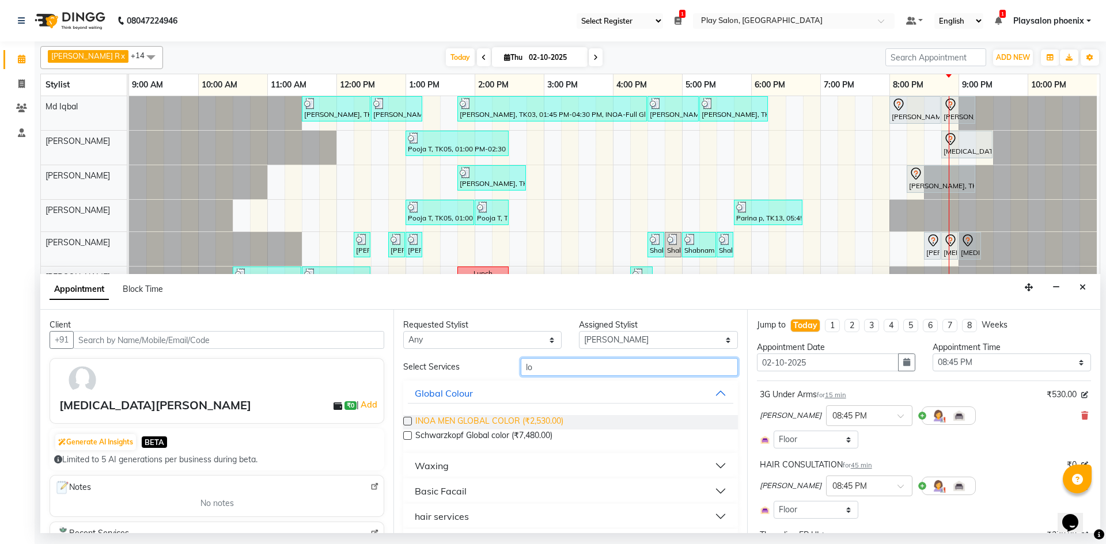
scroll to position [58, 0]
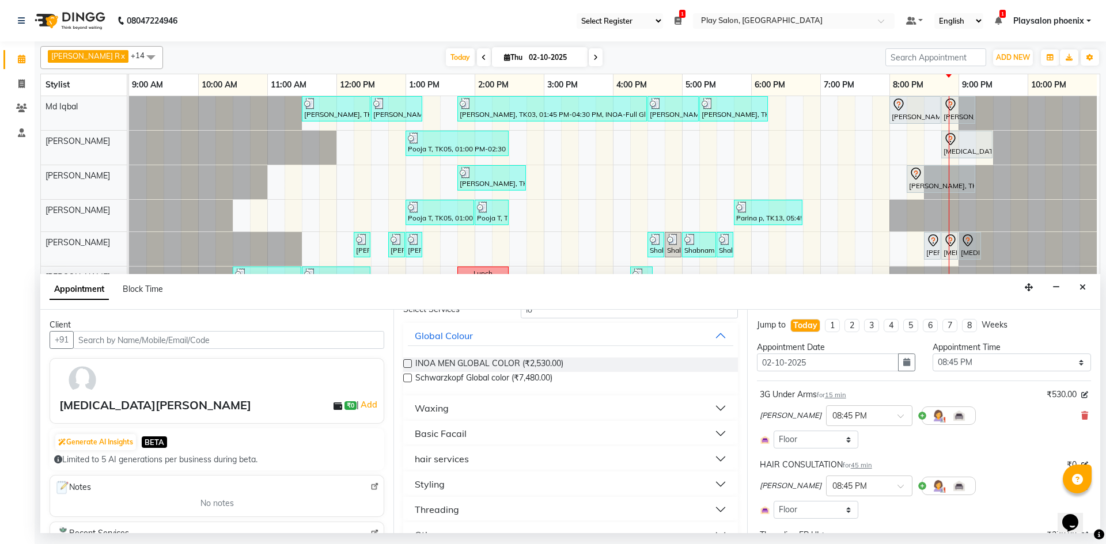
click at [461, 456] on div "hair services" at bounding box center [442, 459] width 54 height 14
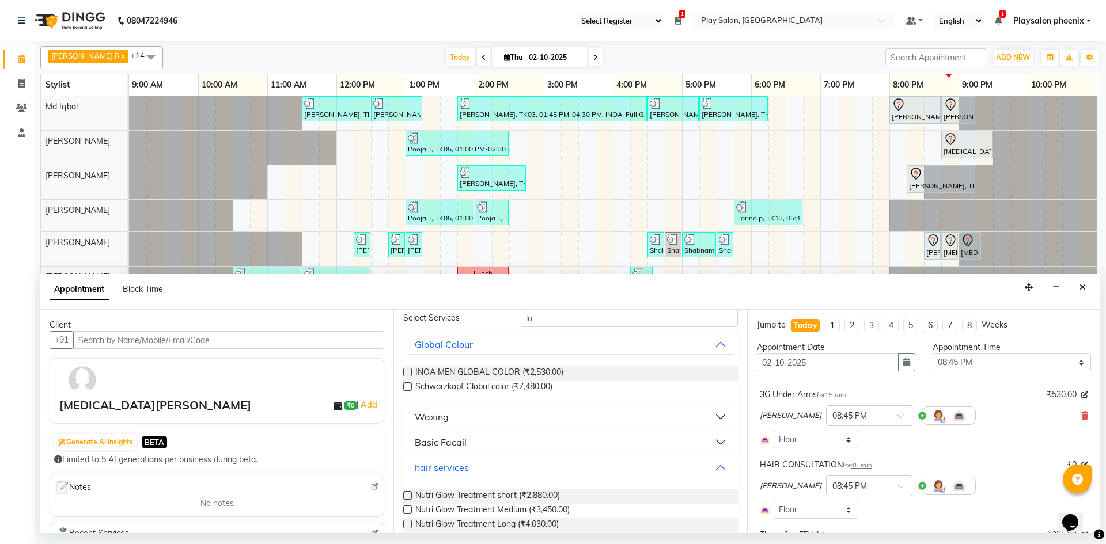
scroll to position [0, 0]
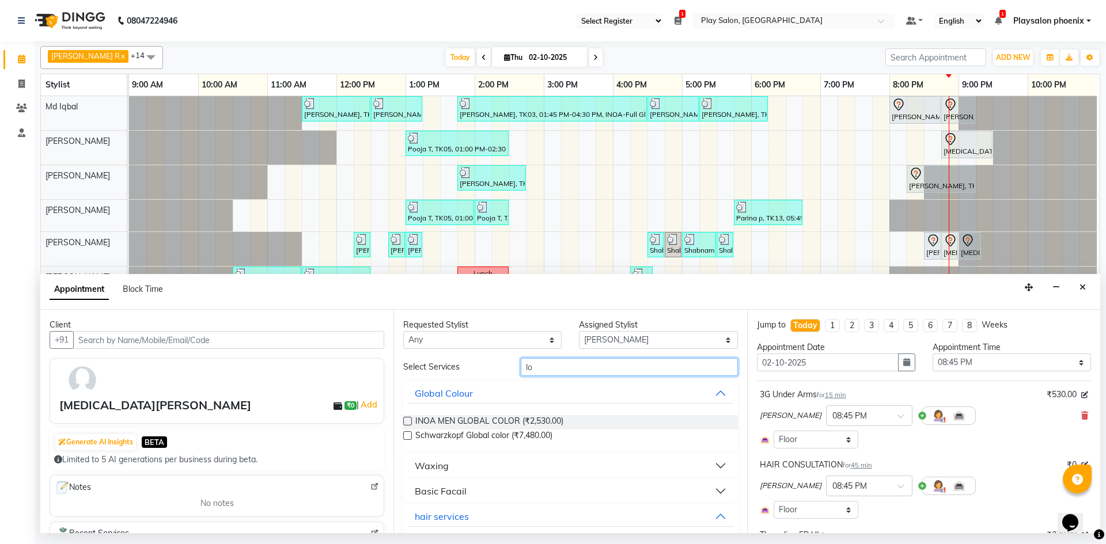
drag, startPoint x: 550, startPoint y: 367, endPoint x: 510, endPoint y: 355, distance: 41.5
click at [503, 369] on div "Select Services lo" at bounding box center [569, 367] width 351 height 18
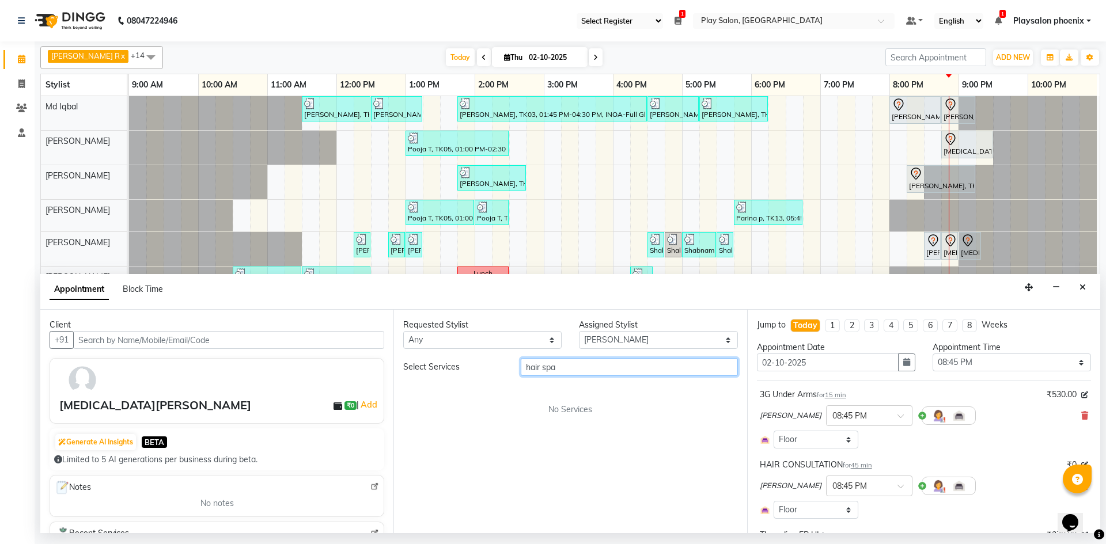
drag, startPoint x: 562, startPoint y: 366, endPoint x: 510, endPoint y: 365, distance: 51.8
click at [512, 365] on div "hair spa" at bounding box center [629, 367] width 234 height 18
type input "hair spa"
click at [665, 339] on select "Select Albaz [PERSON_NAME] Chytra [PERSON_NAME] General Technician . Imran [PER…" at bounding box center [658, 340] width 158 height 18
select select "81415"
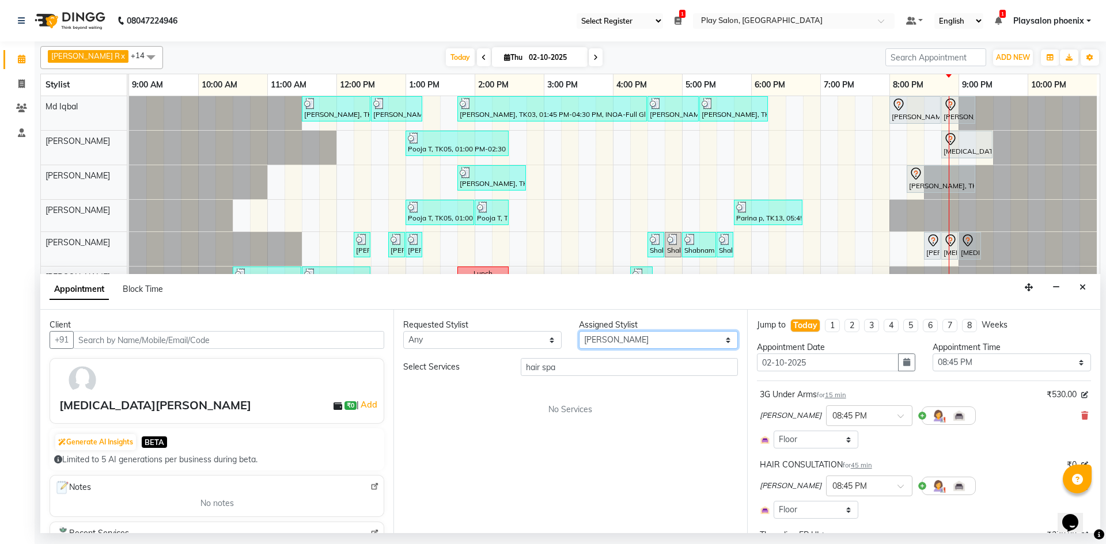
click at [579, 331] on select "Select Albaz [PERSON_NAME] Chytra [PERSON_NAME] General Technician . Imran [PER…" at bounding box center [658, 340] width 158 height 18
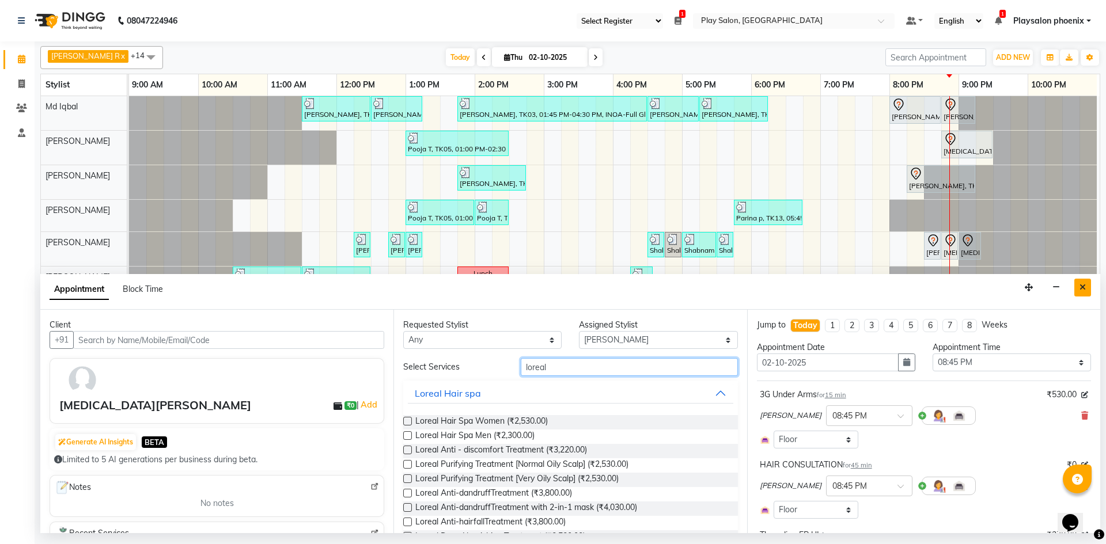
type input "loreal"
click at [1083, 287] on icon "Close" at bounding box center [1082, 287] width 6 height 8
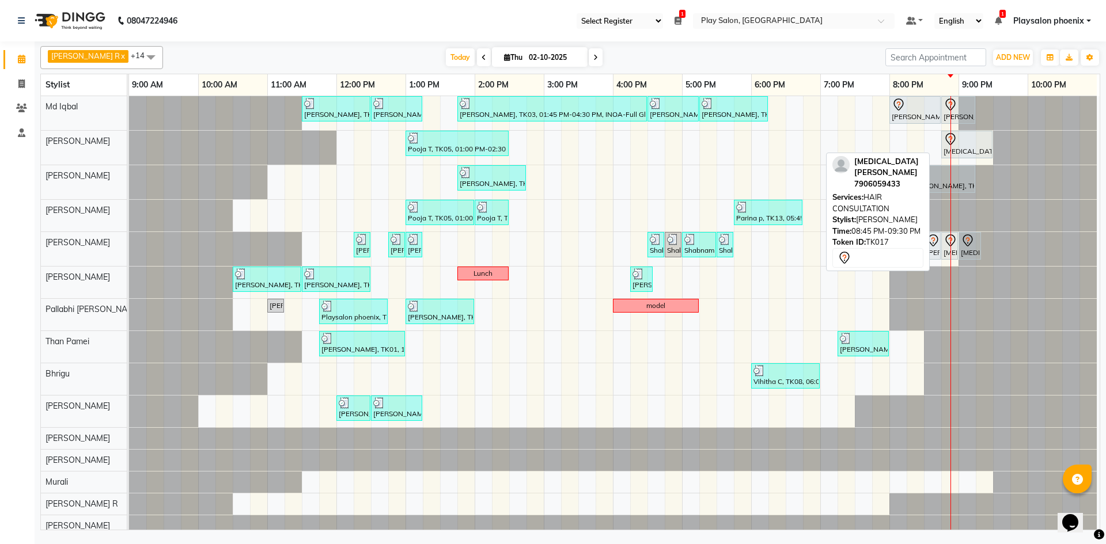
click at [963, 147] on div "[MEDICAL_DATA][PERSON_NAME], TK17, 08:45 PM-09:30 PM, HAIR CONSULTATION" at bounding box center [966, 144] width 49 height 24
select select "7"
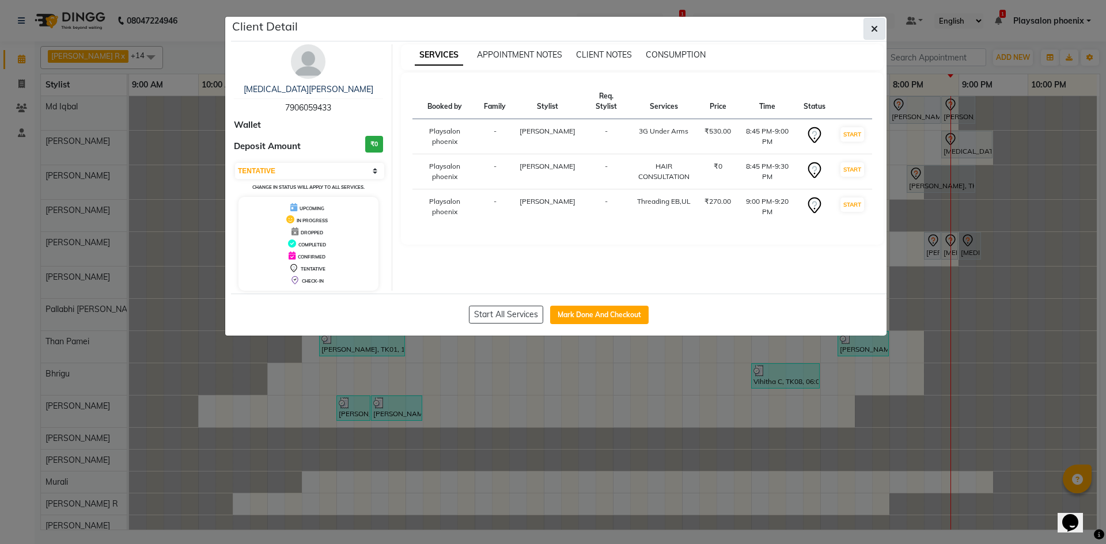
click at [873, 29] on icon "button" at bounding box center [874, 28] width 7 height 9
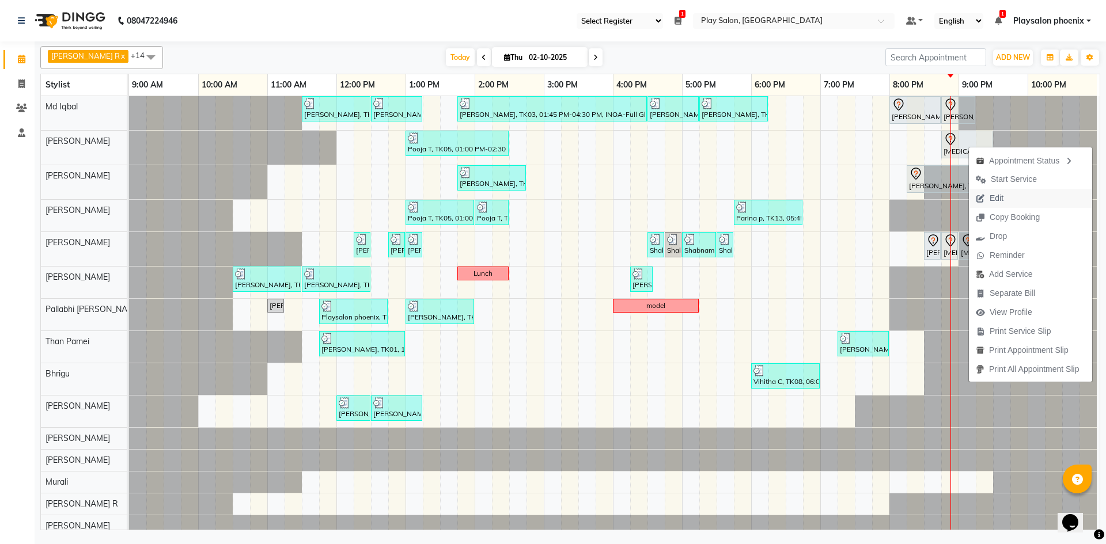
click at [1000, 197] on span "Edit" at bounding box center [996, 198] width 14 height 12
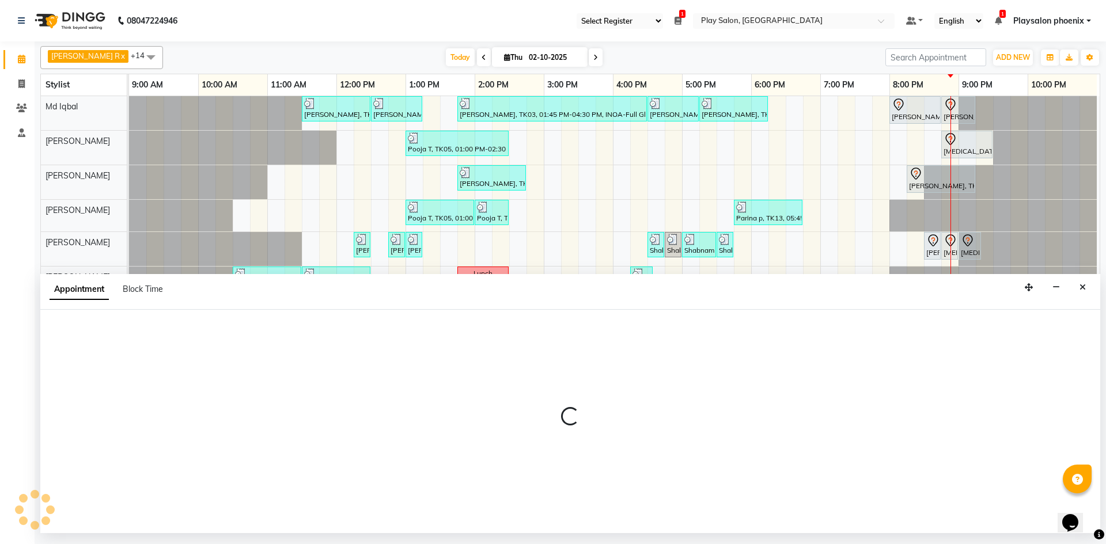
select select "1245"
select select "tentative"
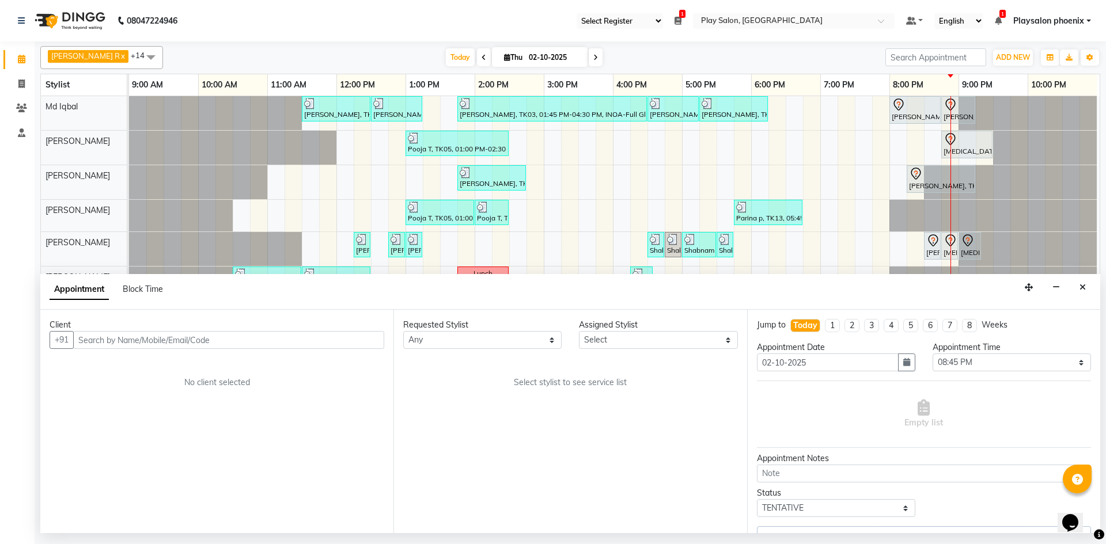
scroll to position [0, 6]
select select "81420"
select select "4216"
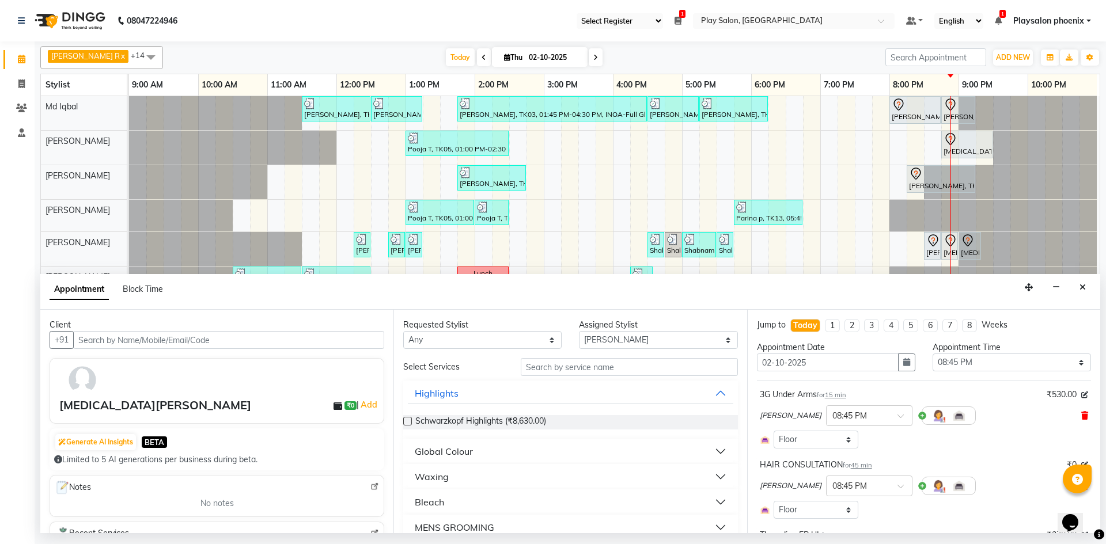
click at [1081, 414] on icon at bounding box center [1084, 416] width 7 height 8
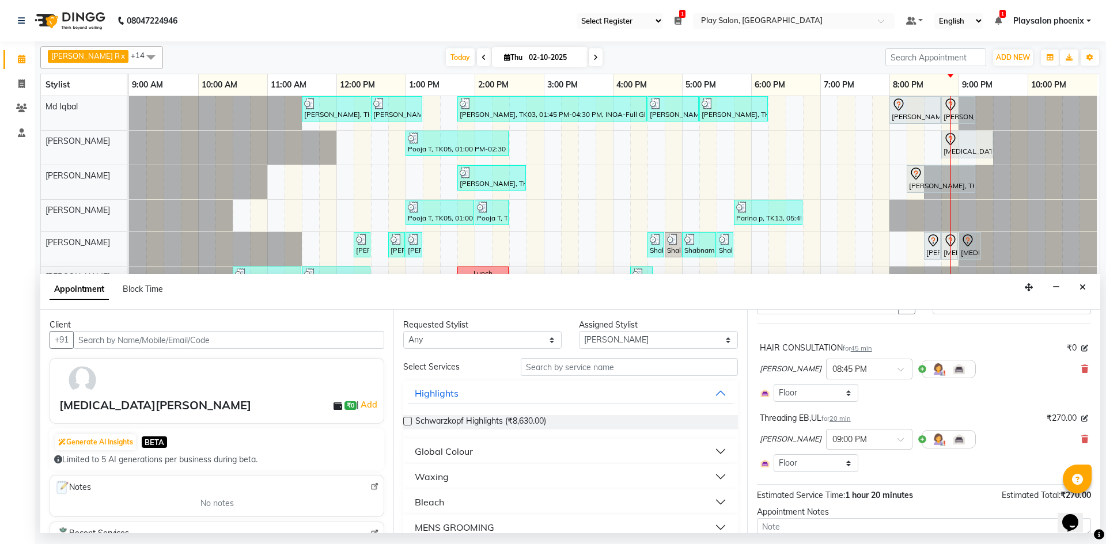
scroll to position [58, 0]
click at [1081, 439] on icon at bounding box center [1084, 439] width 7 height 8
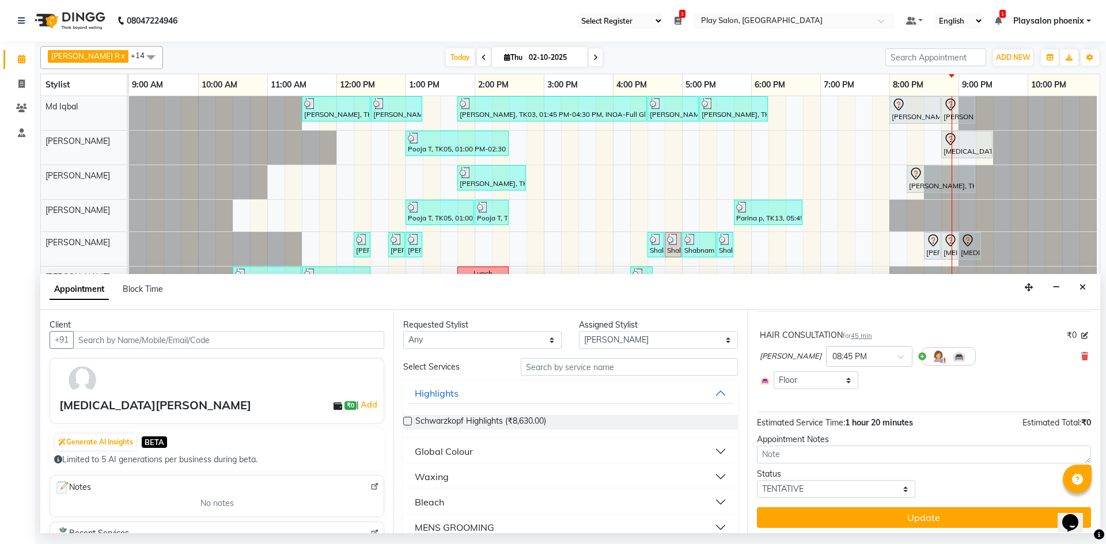
scroll to position [74, 0]
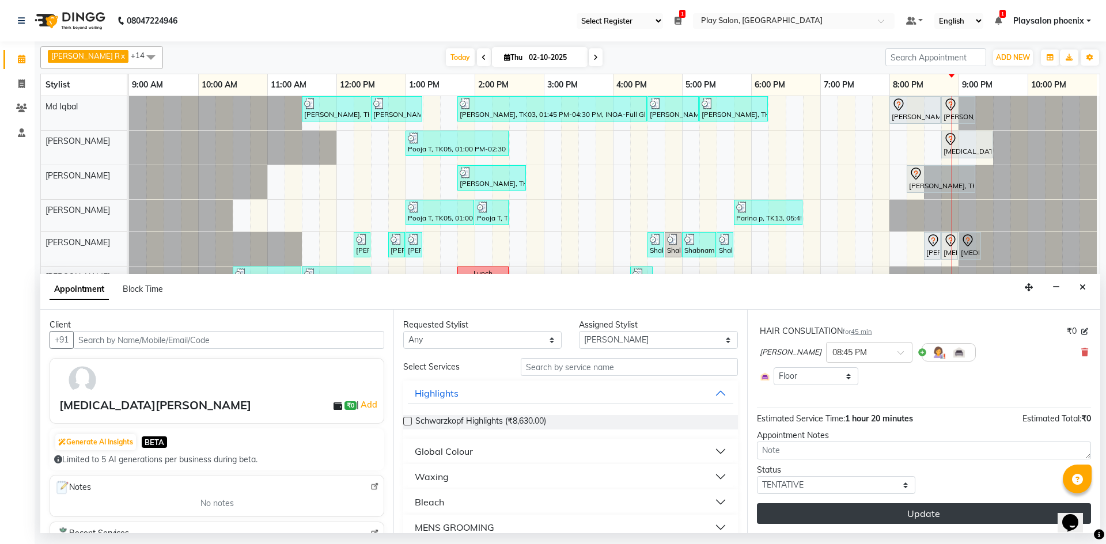
click at [928, 514] on button "Update" at bounding box center [924, 513] width 334 height 21
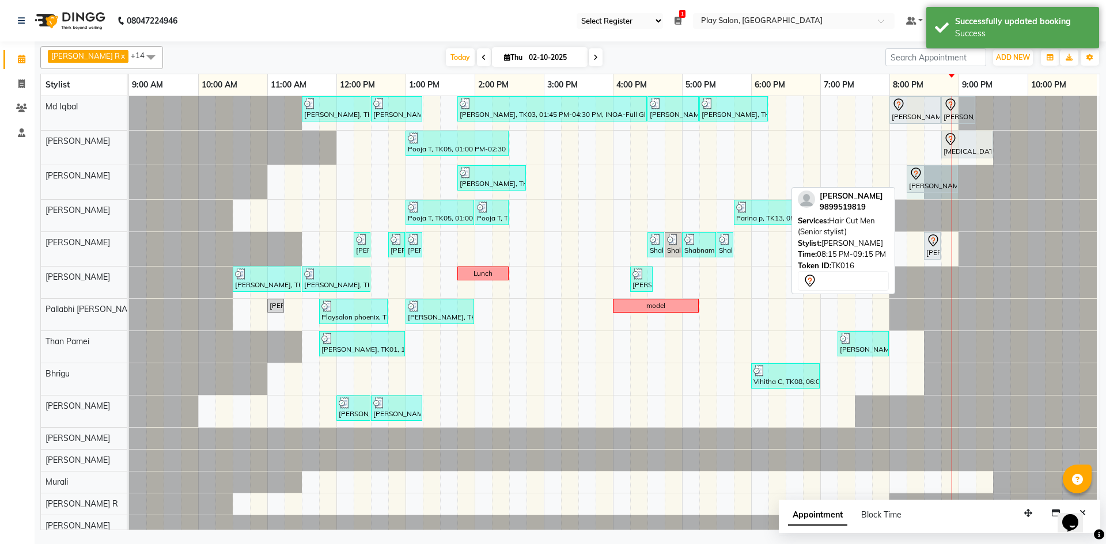
drag, startPoint x: 966, startPoint y: 177, endPoint x: 949, endPoint y: 178, distance: 17.3
click at [129, 178] on div "[PERSON_NAME], TK07, 01:45 PM-02:45 PM, Hair Cut Men (Senior stylist) Suma Suma…" at bounding box center [129, 182] width 0 height 34
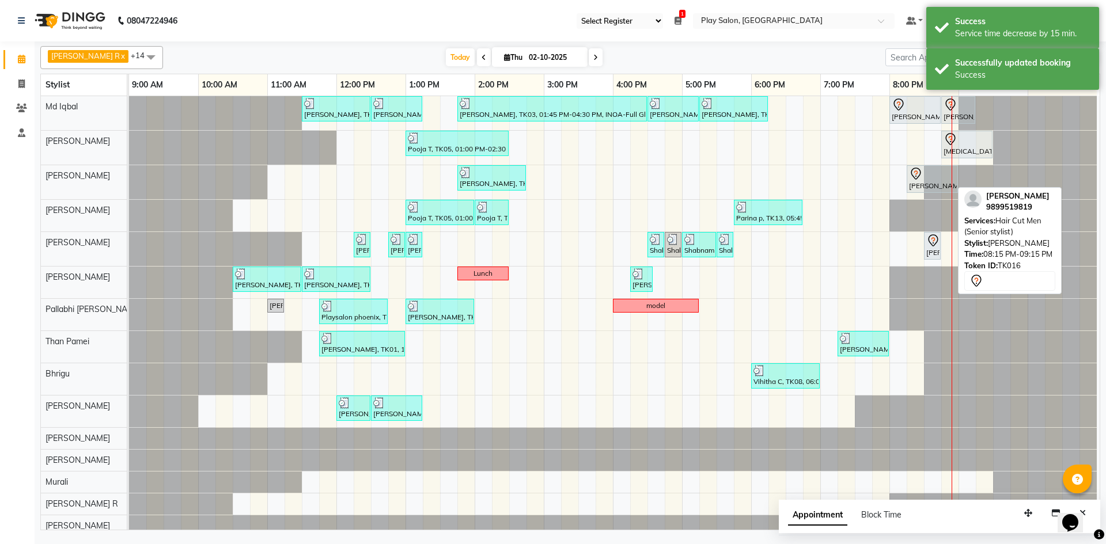
click at [920, 181] on div "[PERSON_NAME], TK16, 08:15 PM-09:00 PM, Hair Cut Men (Senior stylist)" at bounding box center [931, 179] width 49 height 24
select select "7"
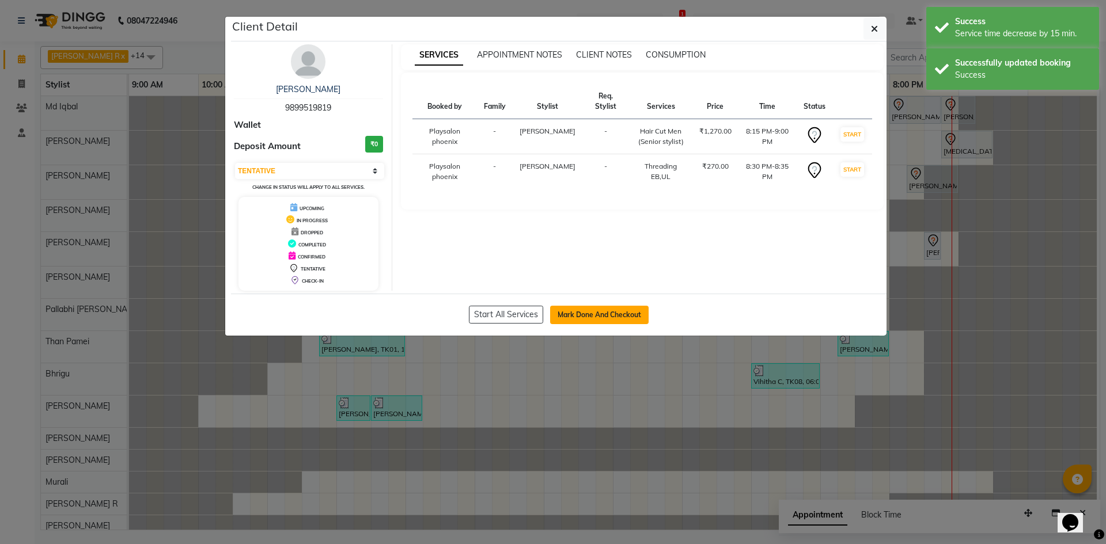
click at [582, 310] on button "Mark Done And Checkout" at bounding box center [599, 315] width 98 height 18
select select "service"
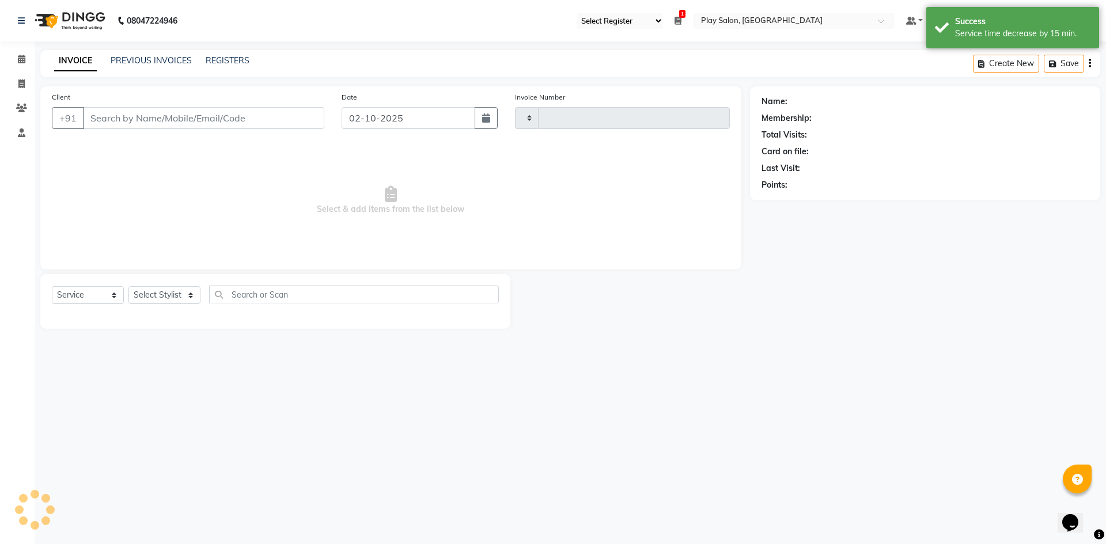
type input "3382"
select select "3"
select select "8350"
type input "98******19"
select select "81420"
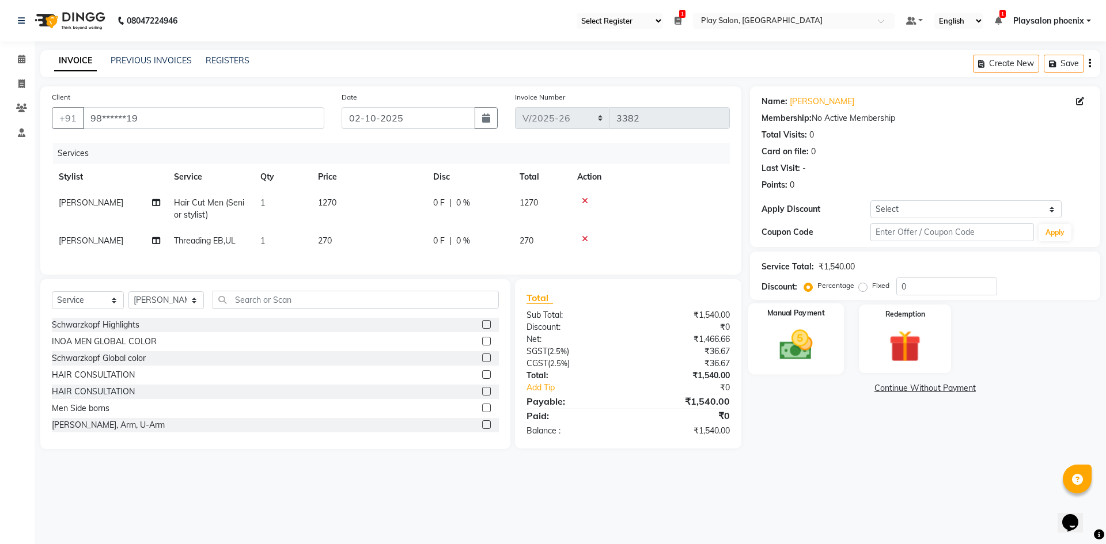
click at [803, 328] on img at bounding box center [796, 345] width 54 height 38
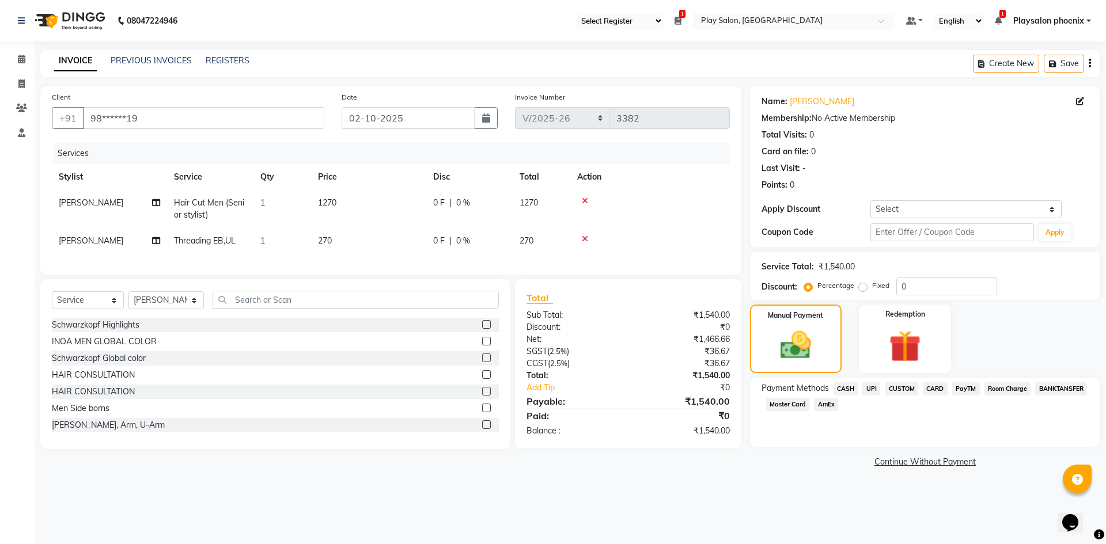
click at [902, 392] on span "CUSTOM" at bounding box center [900, 388] width 33 height 13
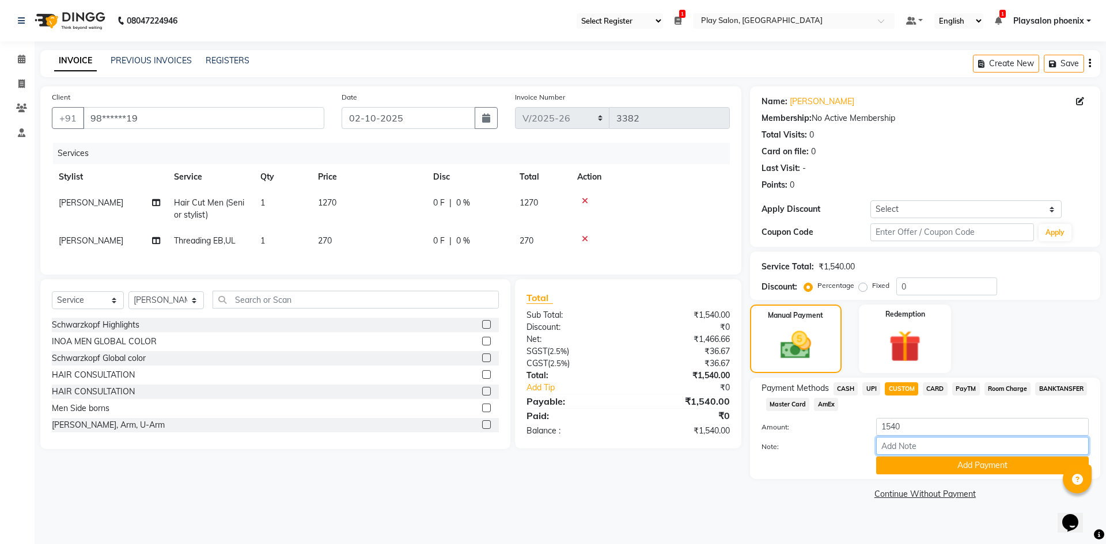
click at [908, 449] on input "Note:" at bounding box center [982, 446] width 212 height 18
type input "Upi"
click at [959, 466] on button "Add Payment" at bounding box center [982, 466] width 212 height 18
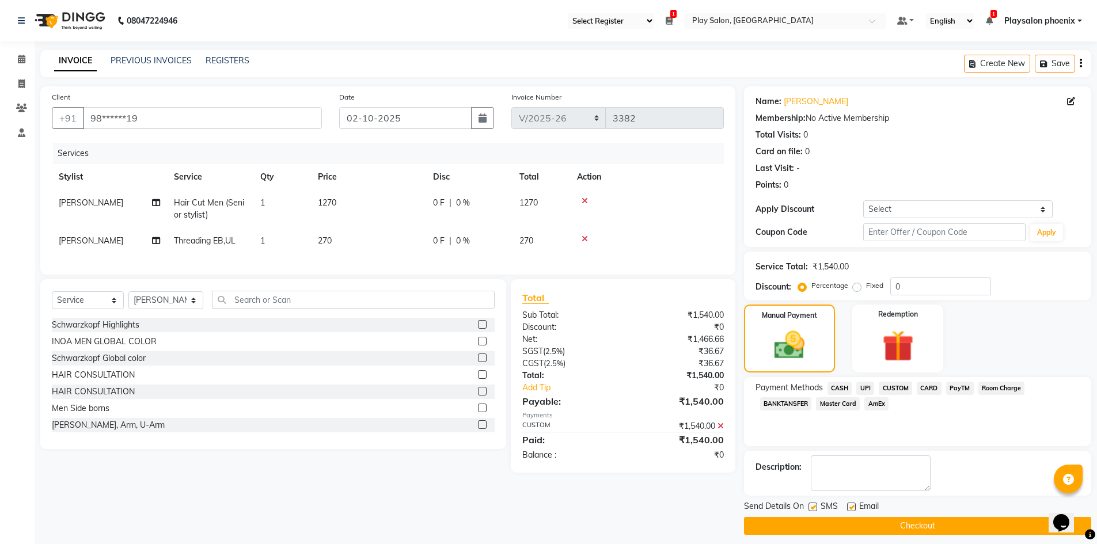
click at [894, 522] on button "Checkout" at bounding box center [917, 526] width 347 height 18
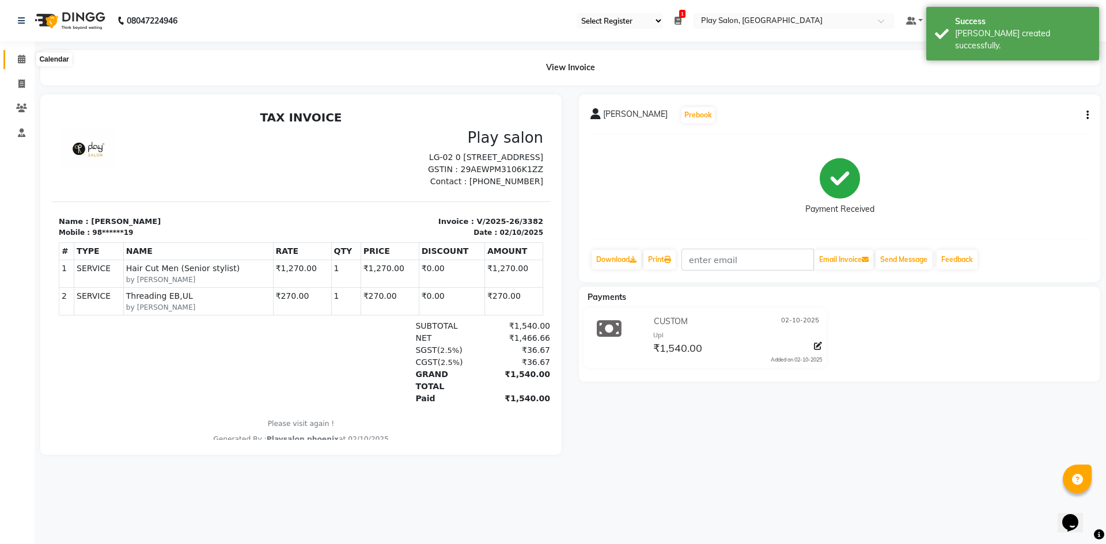
click at [19, 59] on icon at bounding box center [21, 59] width 7 height 9
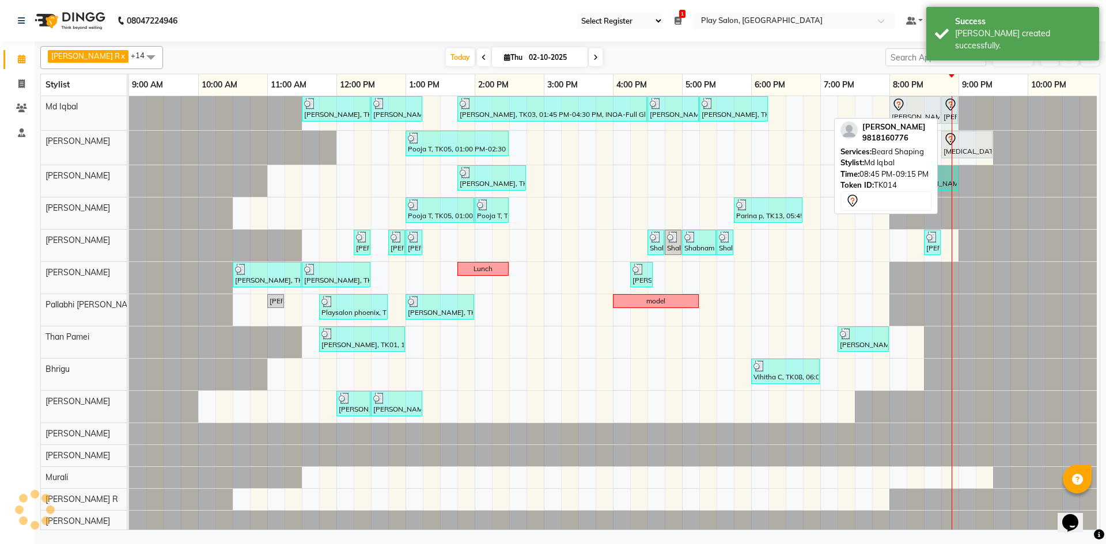
drag, startPoint x: 976, startPoint y: 108, endPoint x: 952, endPoint y: 107, distance: 23.6
click at [129, 107] on div "[PERSON_NAME], TK01, 11:30 AM-12:30 PM, INOA Root Touch-Up Long [PERSON_NAME], …" at bounding box center [129, 113] width 0 height 34
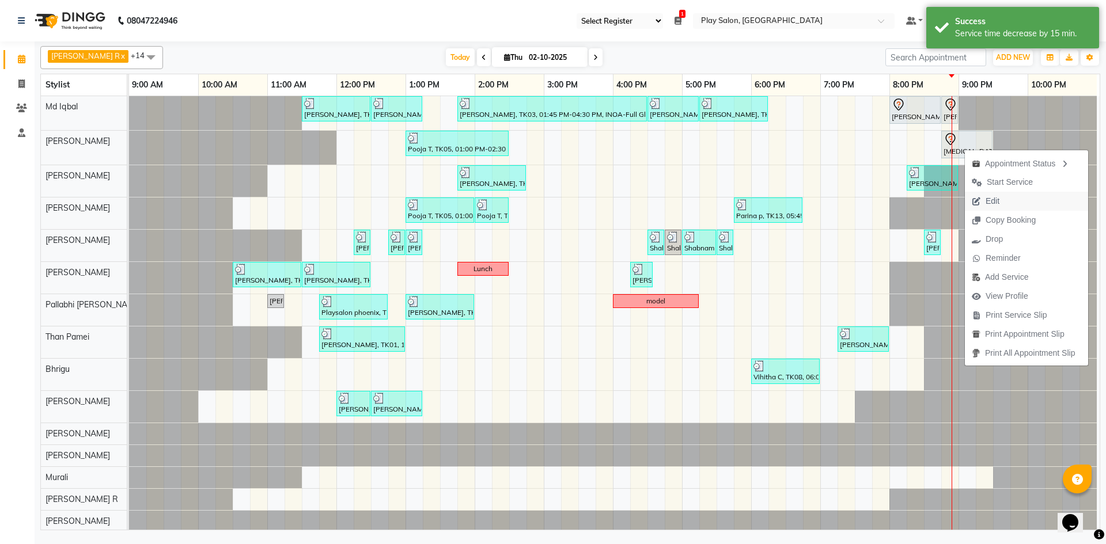
click at [998, 204] on span "Edit" at bounding box center [992, 201] width 14 height 12
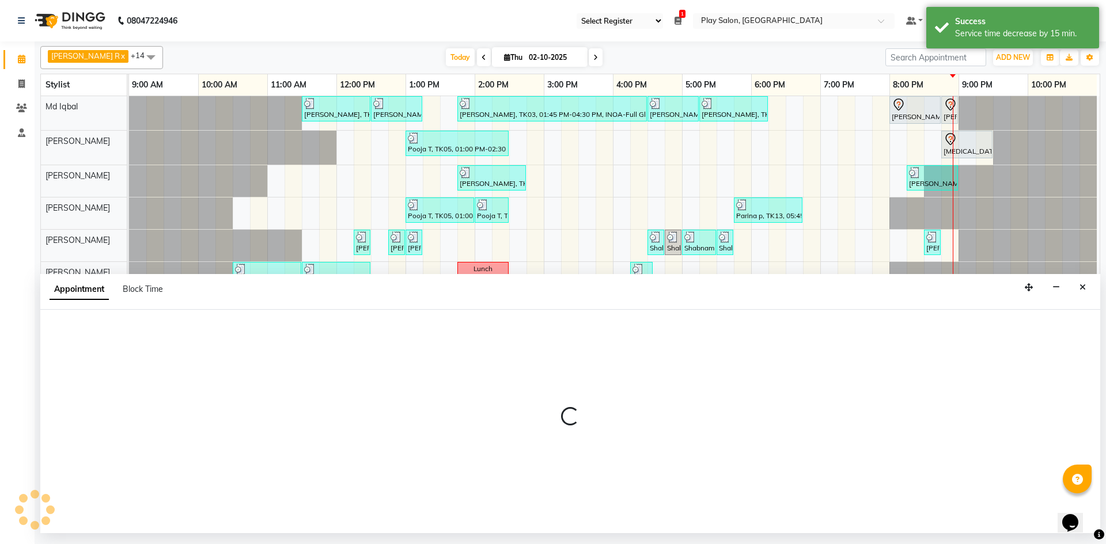
select select "tentative"
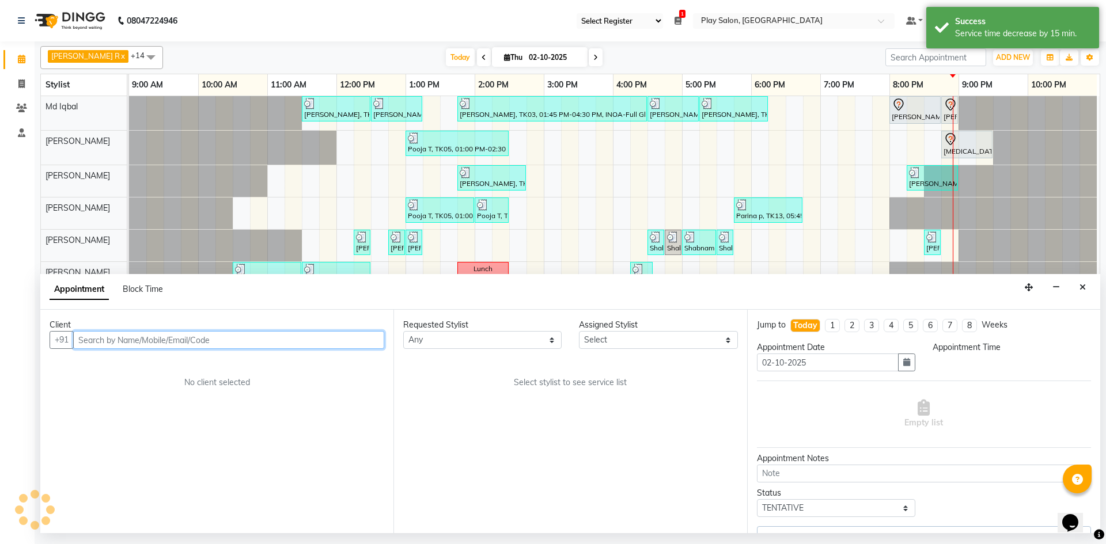
select select "81415"
select select "1245"
select select "4216"
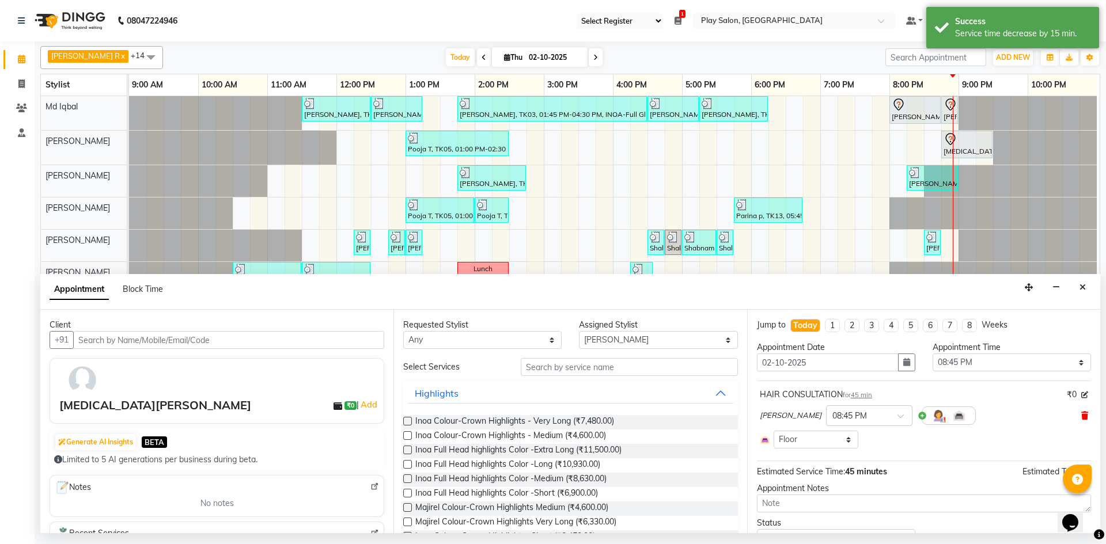
click at [1081, 417] on icon at bounding box center [1084, 416] width 7 height 8
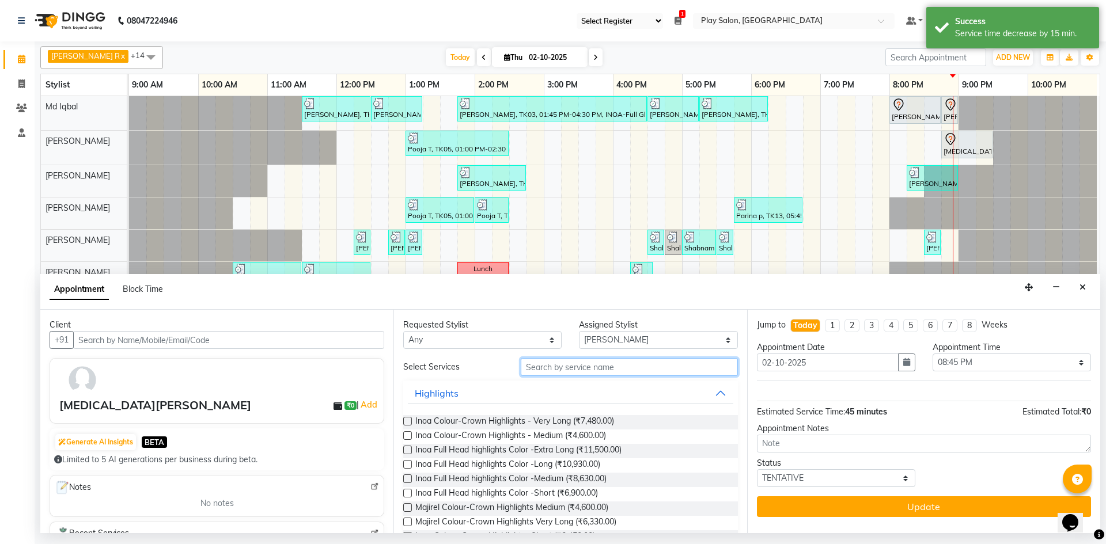
click at [550, 366] on input "text" at bounding box center [629, 367] width 217 height 18
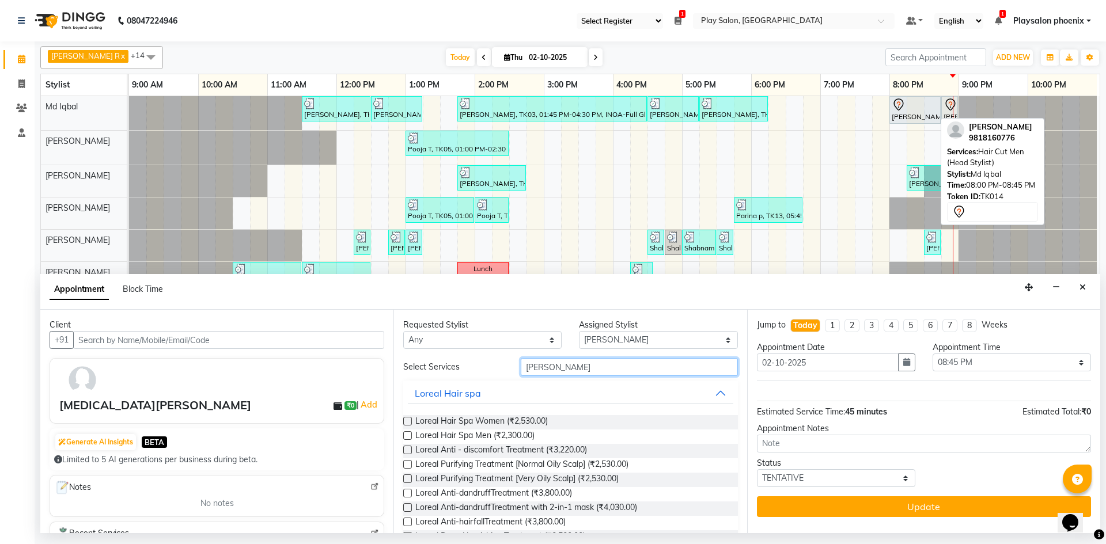
click at [916, 114] on div "[PERSON_NAME], TK14, 08:00 PM-08:45 PM, Hair Cut Men (Head Stylist)" at bounding box center [914, 110] width 49 height 24
type input "[PERSON_NAME]"
select select "7"
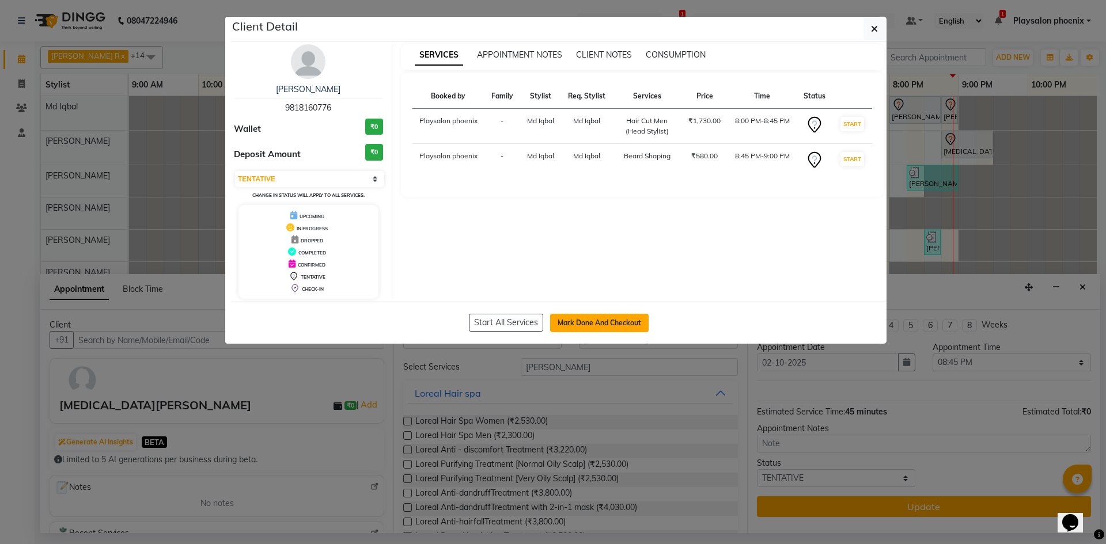
click at [583, 320] on button "Mark Done And Checkout" at bounding box center [599, 323] width 98 height 18
select select "8350"
select select "service"
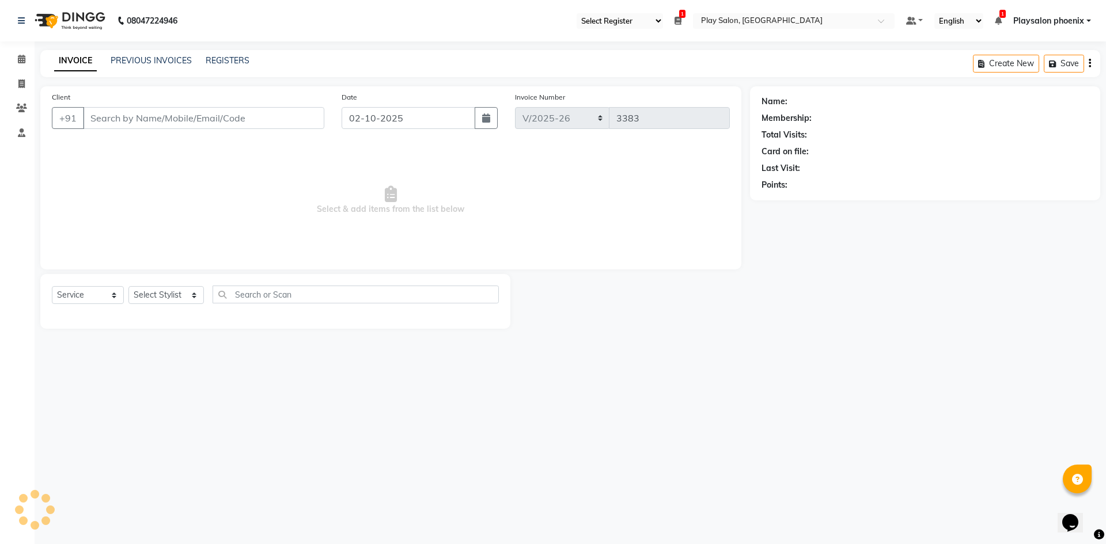
type input "98******76"
select select "81412"
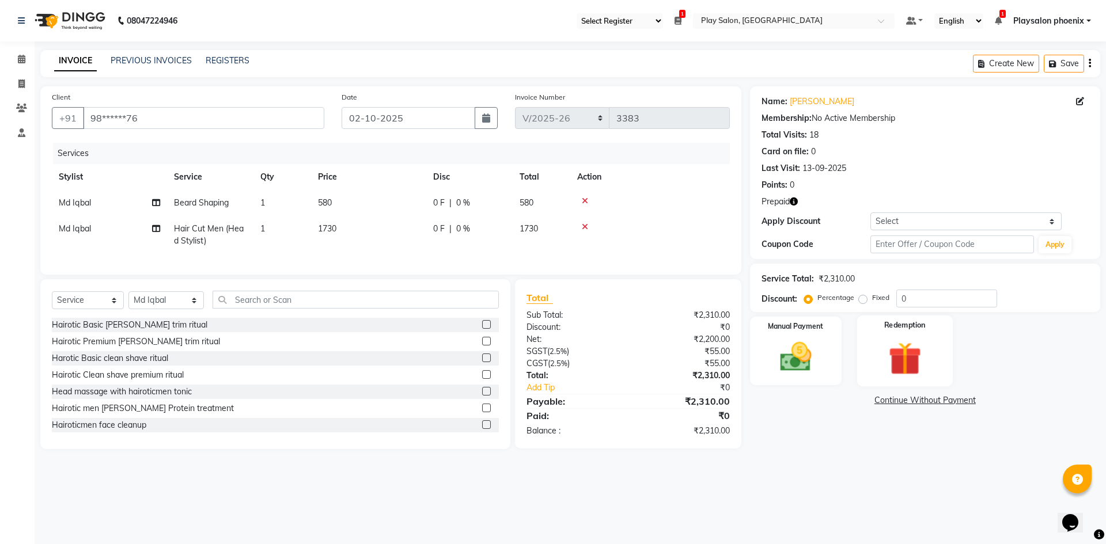
click at [905, 350] on img at bounding box center [905, 358] width 54 height 41
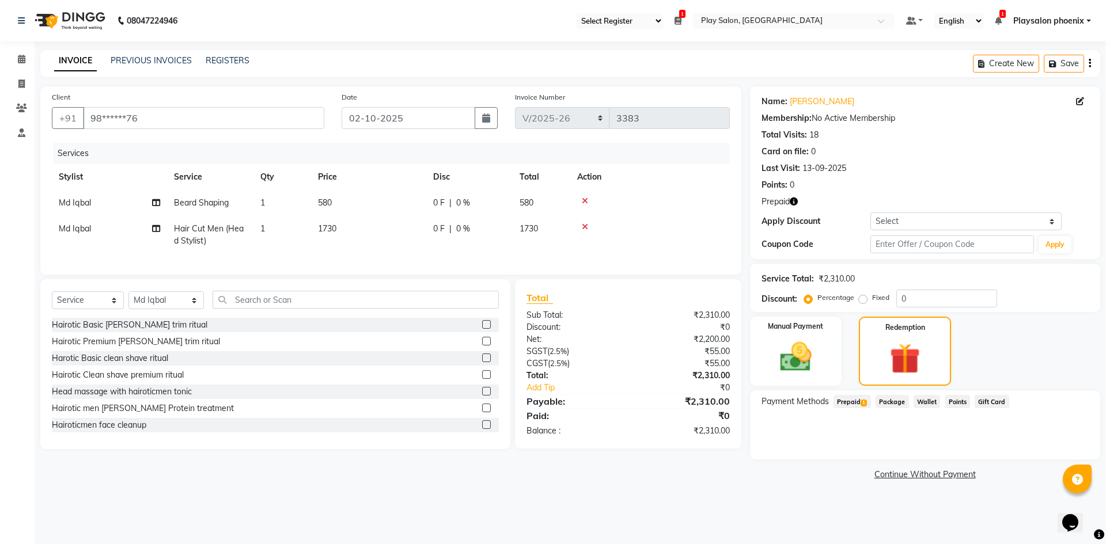
click at [853, 403] on span "Prepaid 1" at bounding box center [851, 401] width 37 height 13
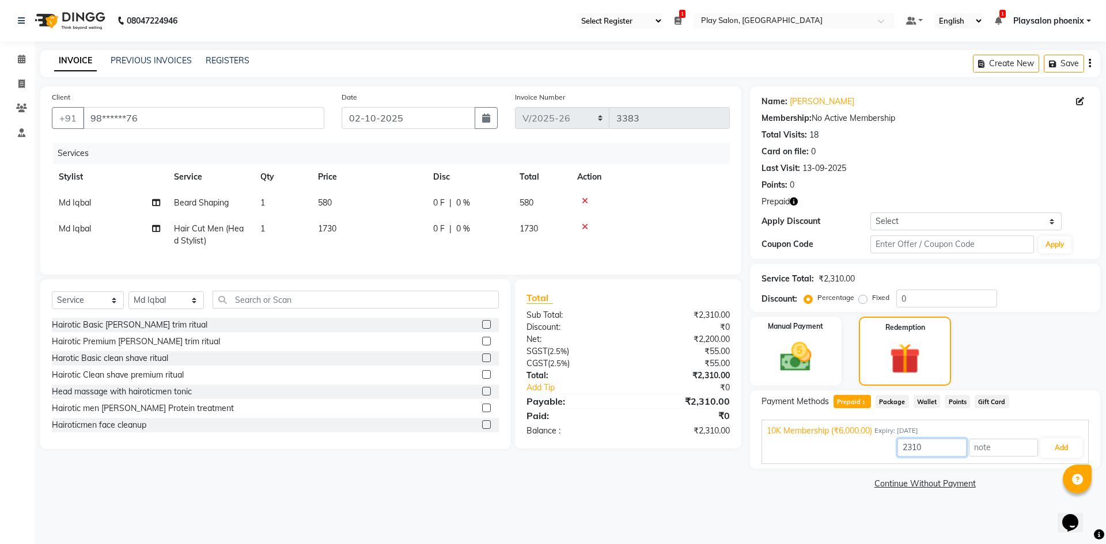
drag, startPoint x: 935, startPoint y: 445, endPoint x: 819, endPoint y: 451, distance: 115.3
click at [819, 451] on div "2310 Add" at bounding box center [924, 448] width 317 height 22
type input "22"
click at [338, 226] on td "1730" at bounding box center [368, 235] width 115 height 38
select select "81412"
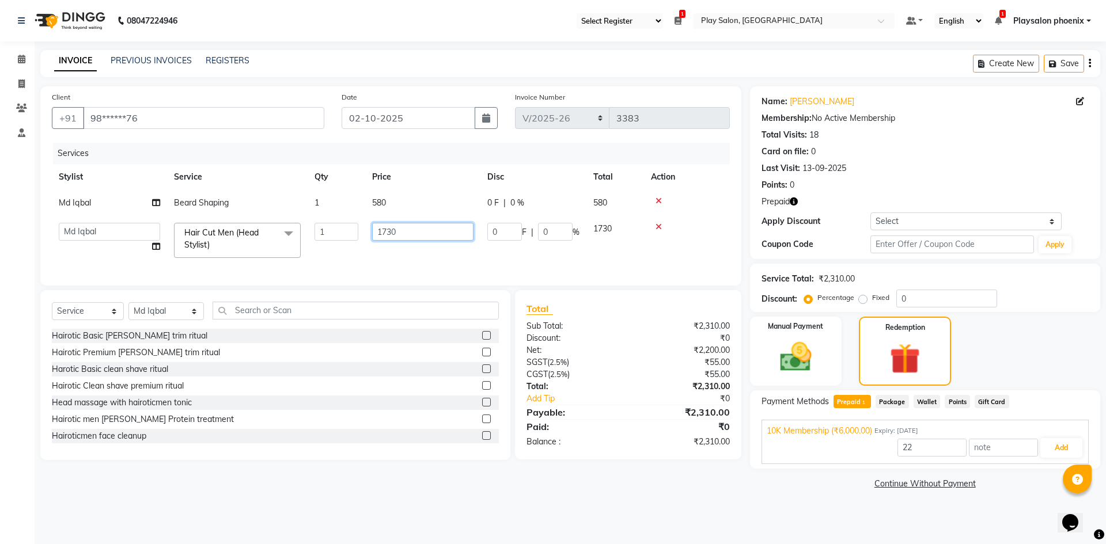
click at [400, 234] on input "1730" at bounding box center [422, 232] width 101 height 18
type input "6000"
click at [21, 57] on icon at bounding box center [21, 59] width 7 height 9
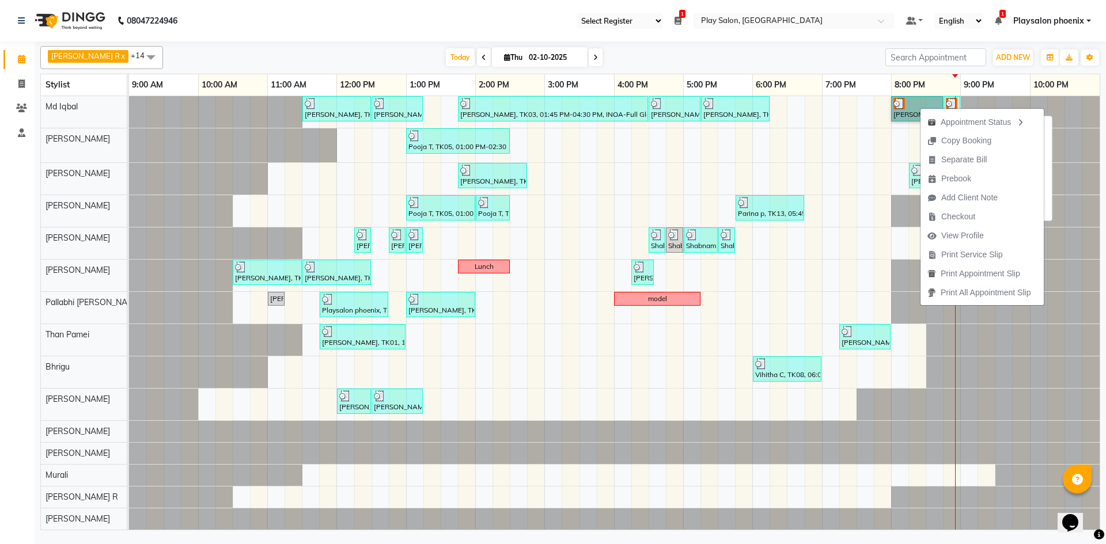
click at [911, 112] on link "[PERSON_NAME], TK14, 08:00 PM-08:45 PM, Hair Cut Men (Head Stylist)" at bounding box center [917, 108] width 52 height 25
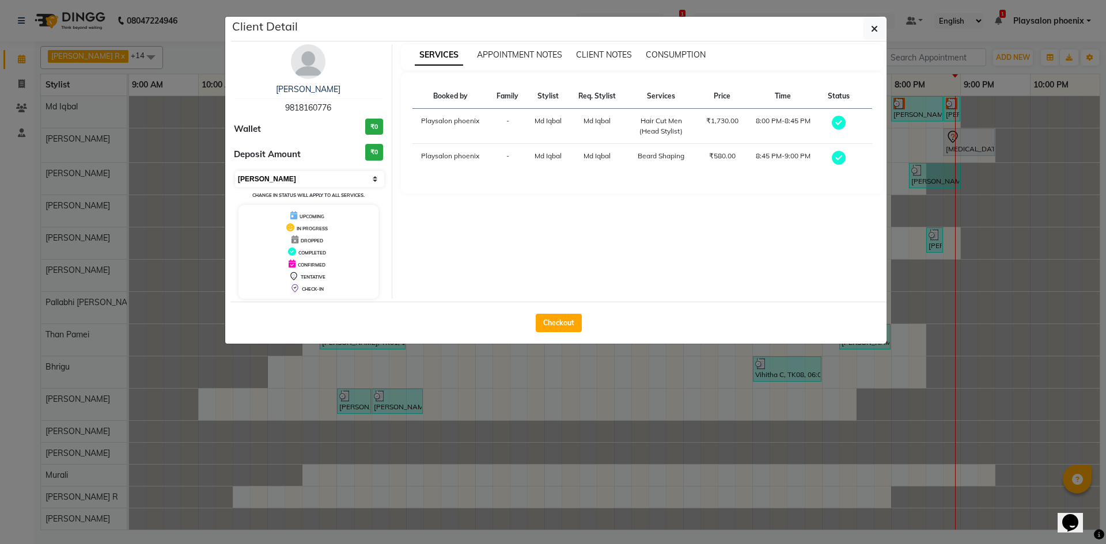
click at [297, 177] on select "Select MARK DONE UPCOMING" at bounding box center [309, 179] width 149 height 16
select select "5"
click at [235, 171] on select "Select MARK DONE UPCOMING" at bounding box center [309, 179] width 149 height 16
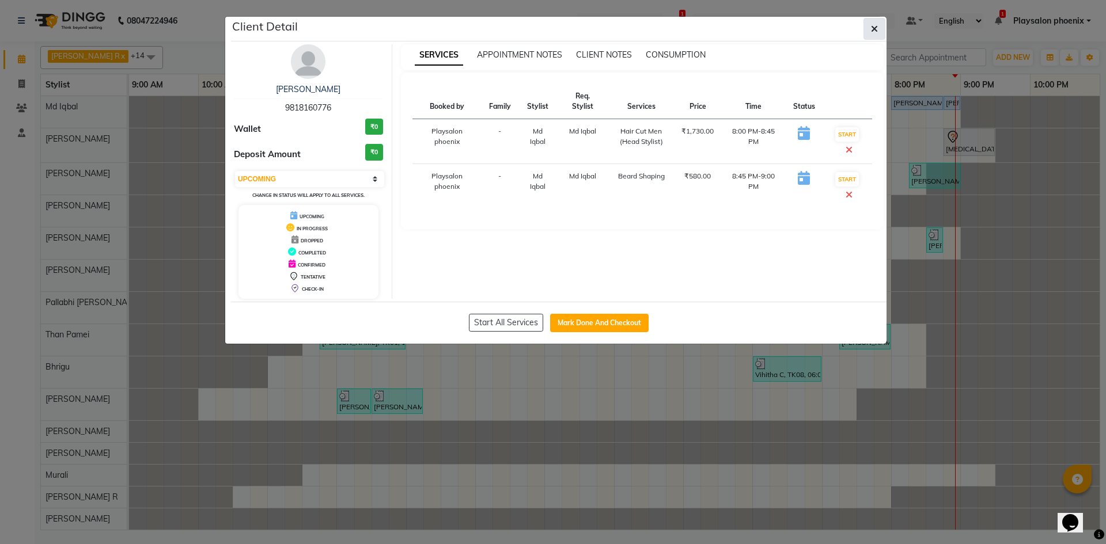
click at [873, 28] on icon "button" at bounding box center [874, 28] width 7 height 9
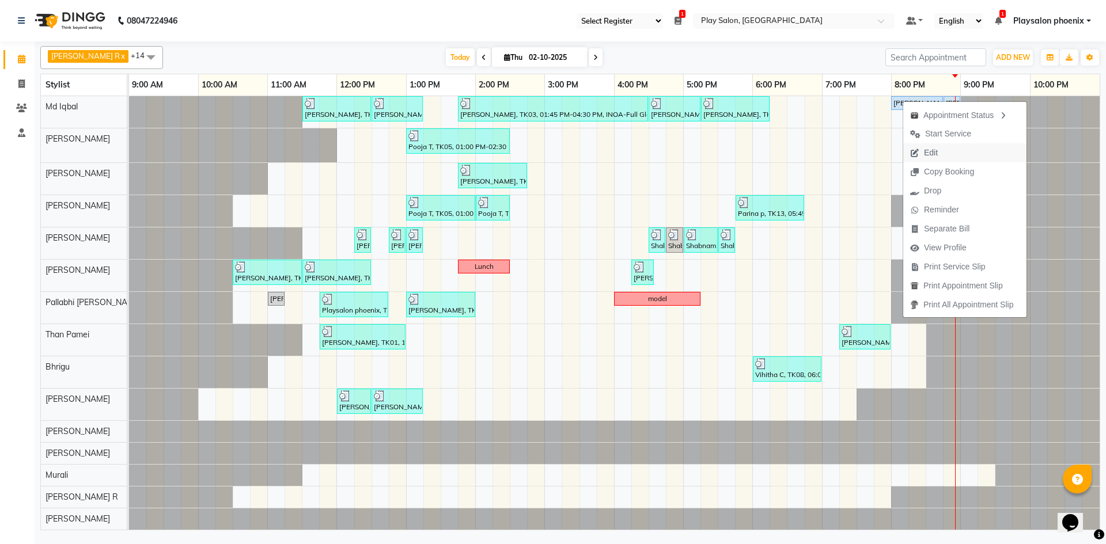
click at [935, 154] on span "Edit" at bounding box center [931, 153] width 14 height 12
select select "upcoming"
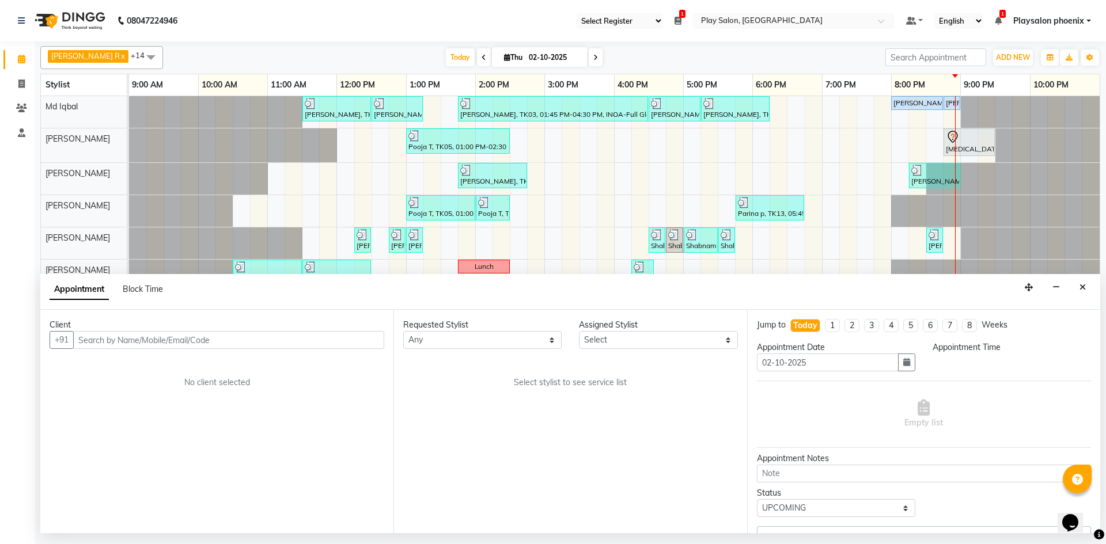
select select "81412"
select select "1200"
select select "4216"
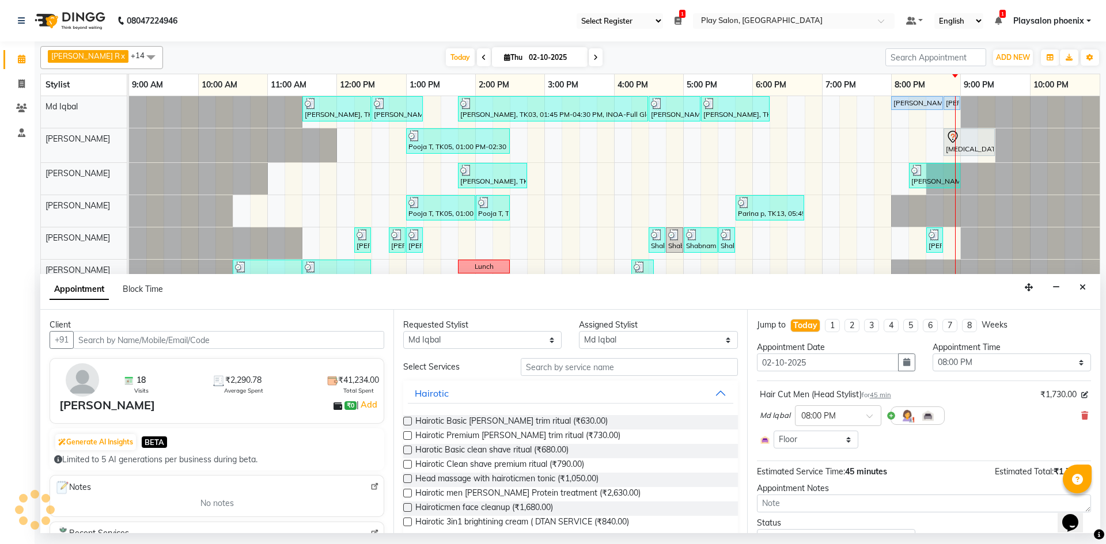
select select "4216"
click at [1084, 287] on icon "Close" at bounding box center [1082, 287] width 6 height 8
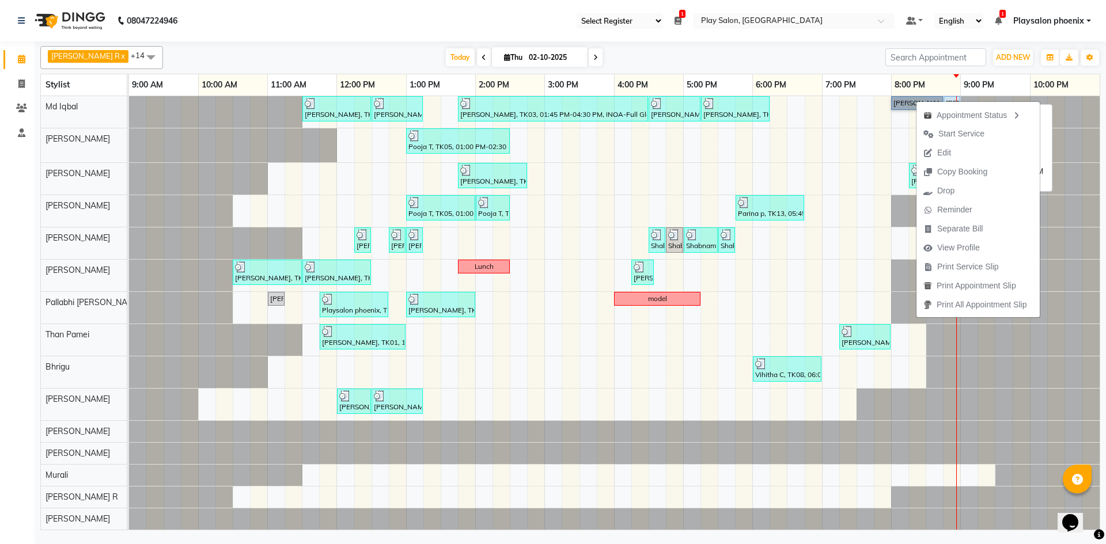
click at [905, 100] on link "[PERSON_NAME], TK14, 08:00 PM-08:45 PM, Hair Cut Men (Head Stylist)" at bounding box center [917, 103] width 52 height 14
select select "5"
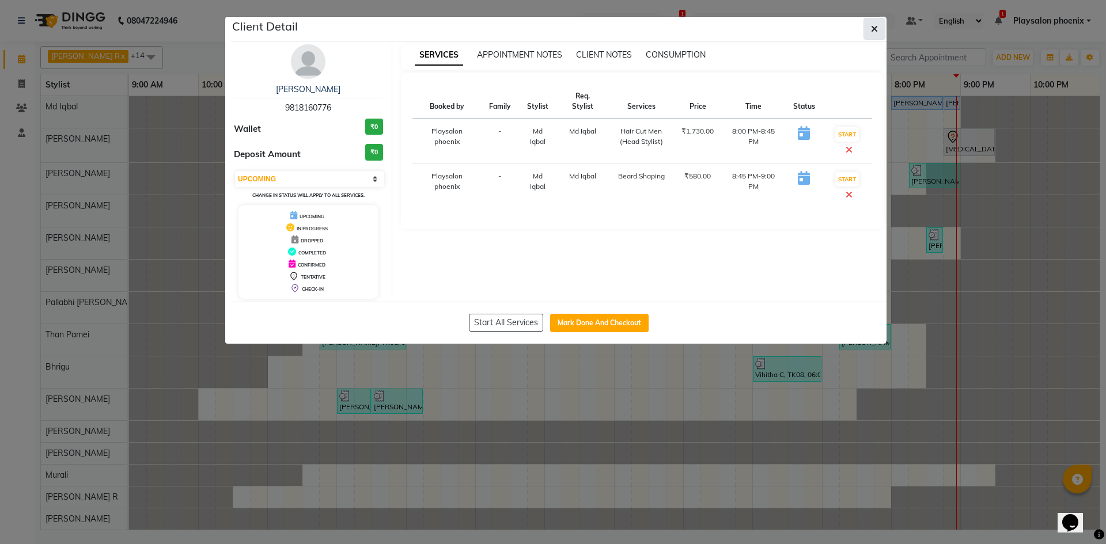
click at [877, 29] on icon "button" at bounding box center [874, 28] width 7 height 9
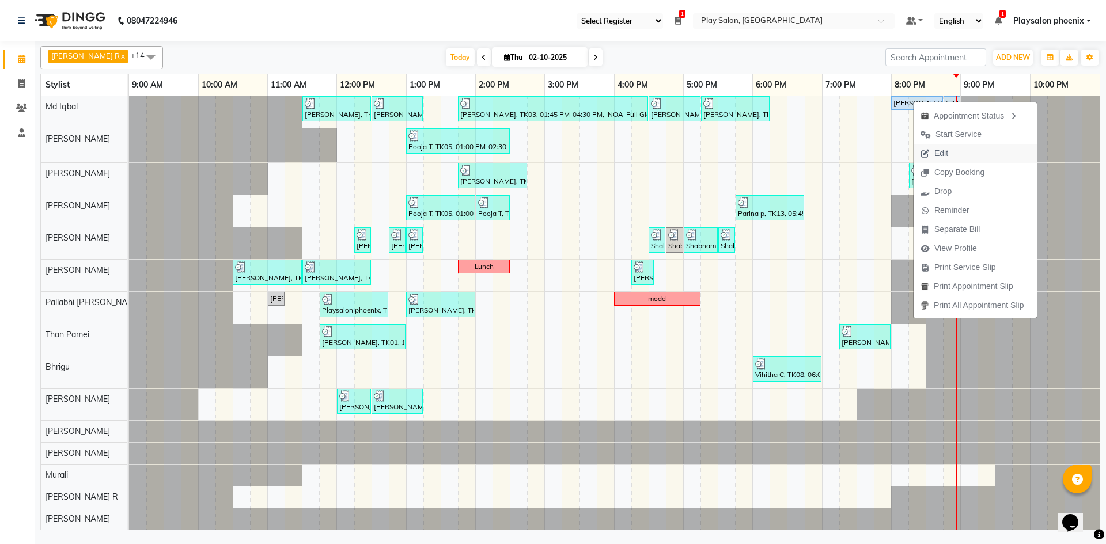
click at [946, 157] on span "Edit" at bounding box center [941, 153] width 14 height 12
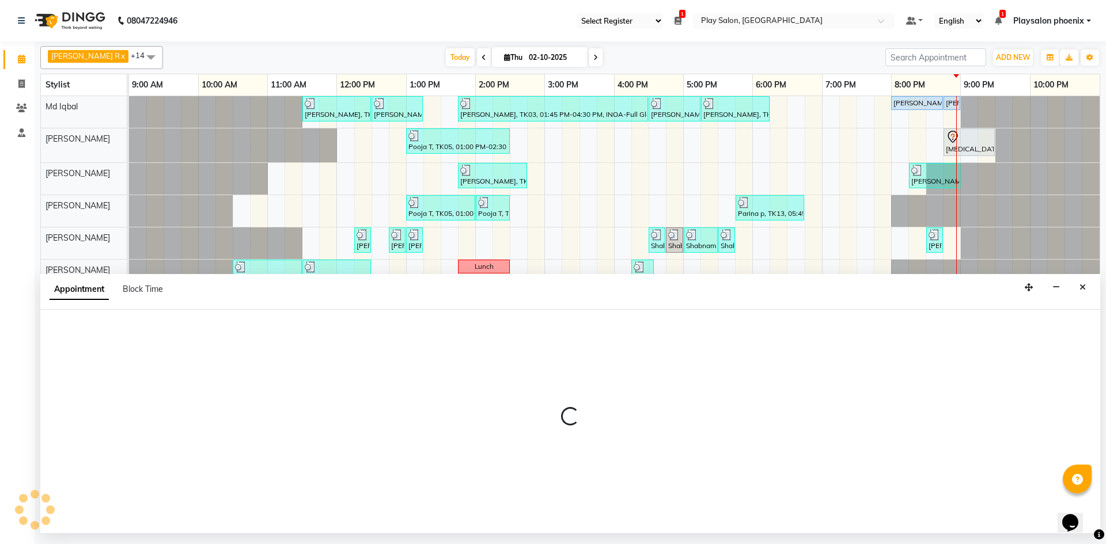
select select "tentative"
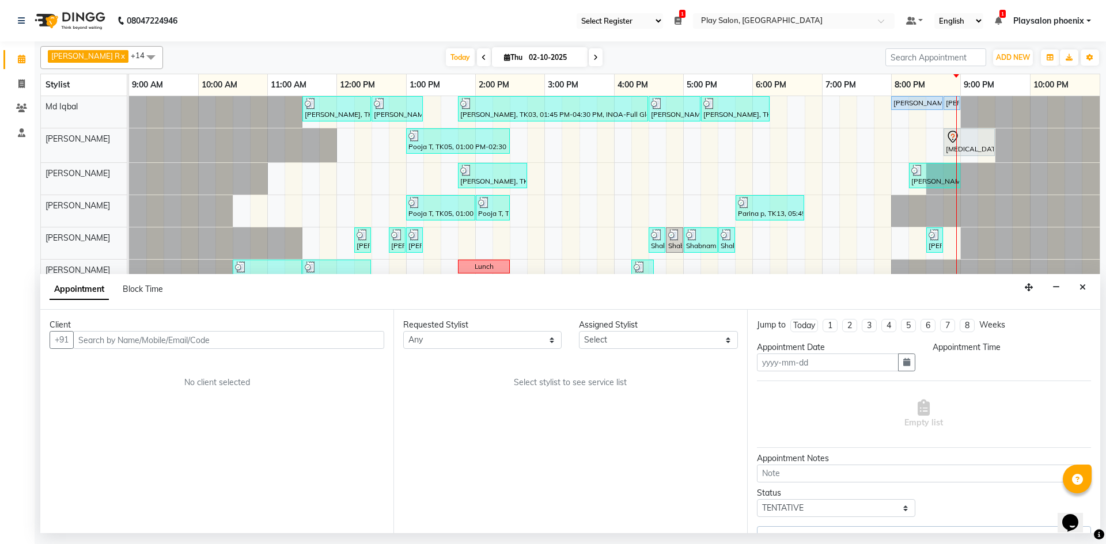
type input "02-10-2025"
select select "81412"
select select "upcoming"
select select "1200"
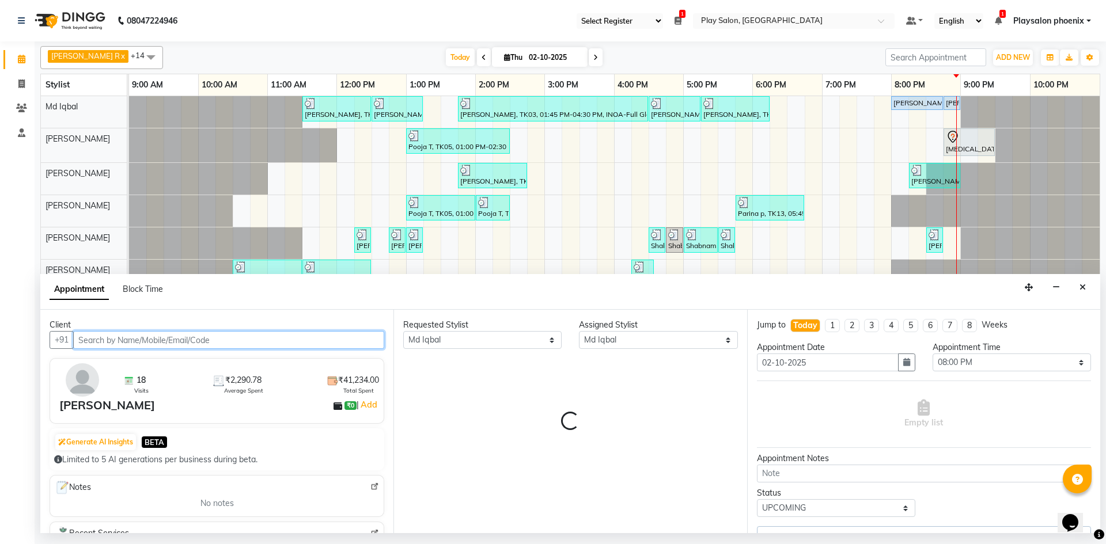
select select "4216"
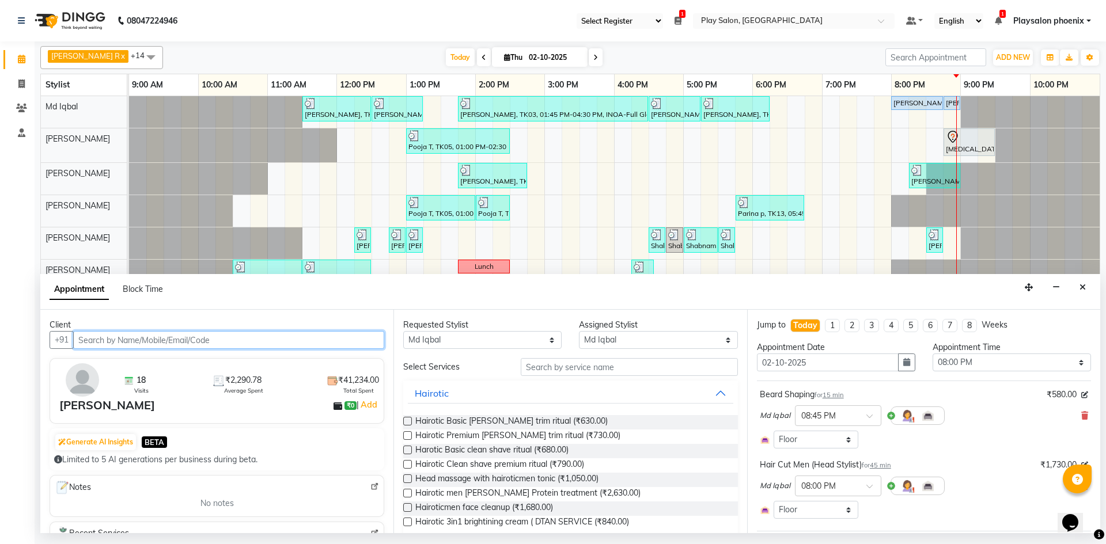
scroll to position [58, 0]
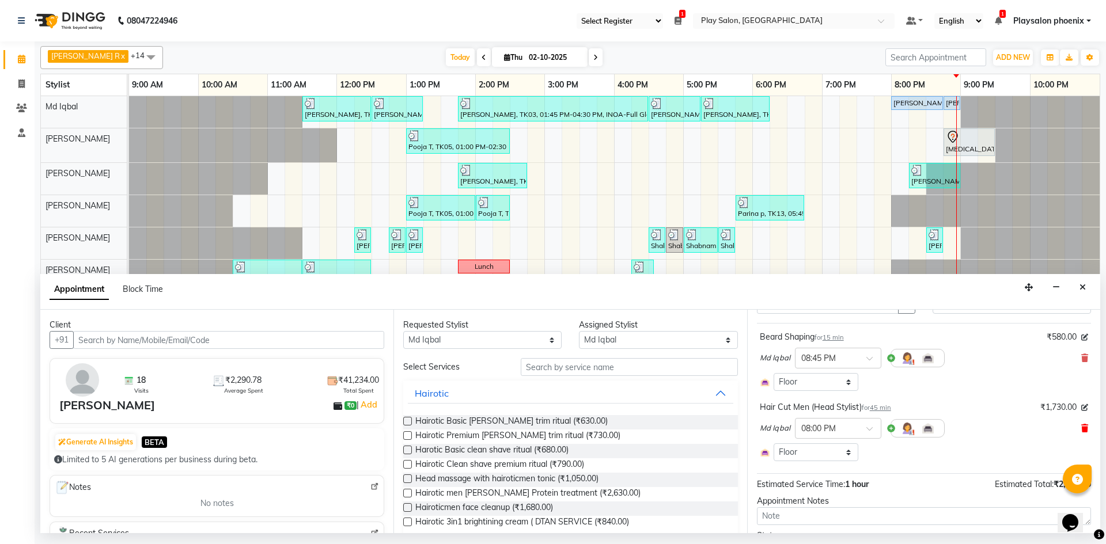
click at [1081, 427] on icon at bounding box center [1084, 428] width 7 height 8
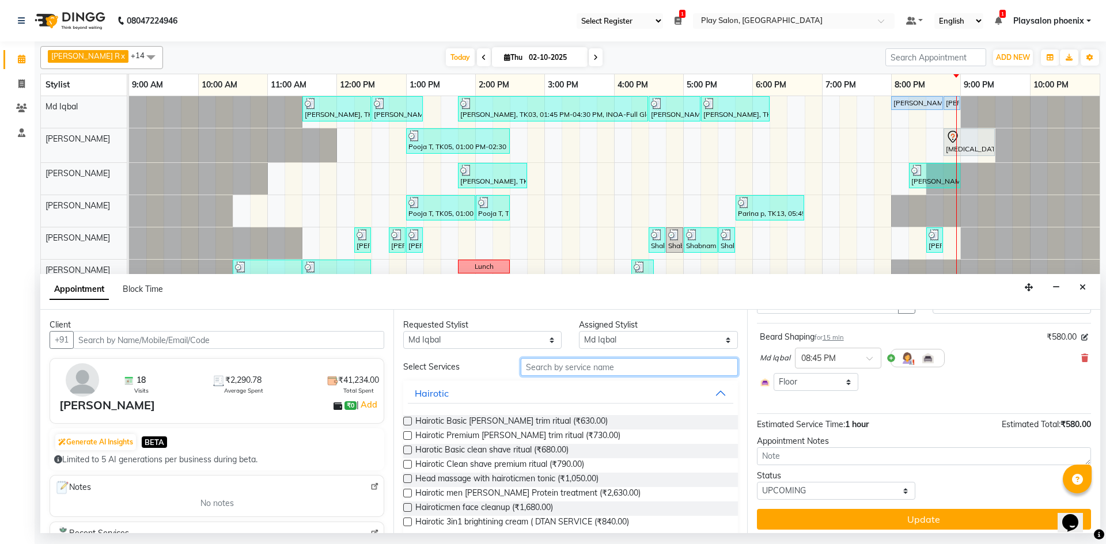
click at [542, 366] on input "text" at bounding box center [629, 367] width 217 height 18
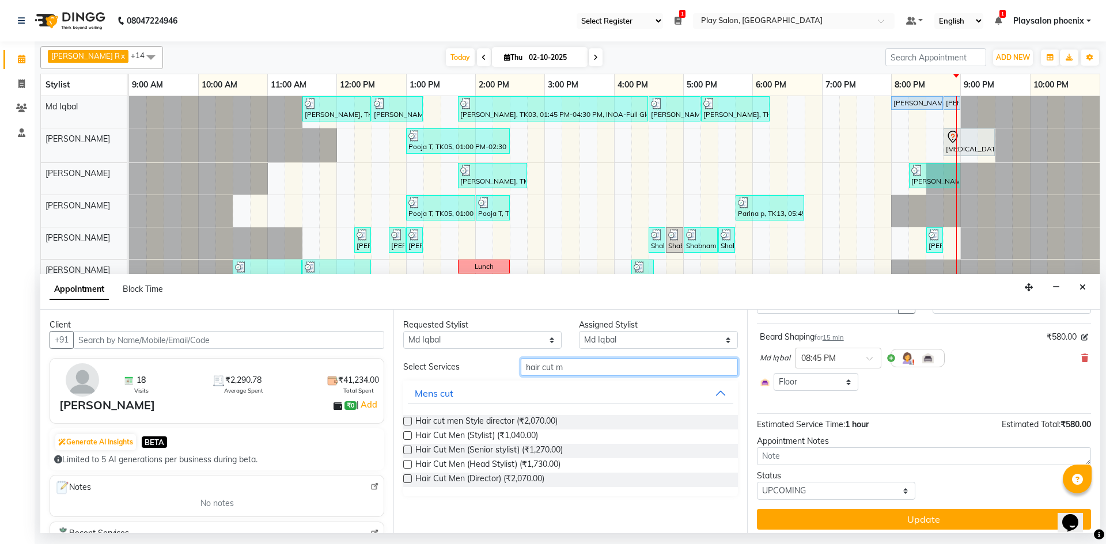
type input "hair cut m"
click at [408, 419] on label at bounding box center [407, 421] width 9 height 9
click at [408, 419] on input "checkbox" at bounding box center [406, 422] width 7 height 7
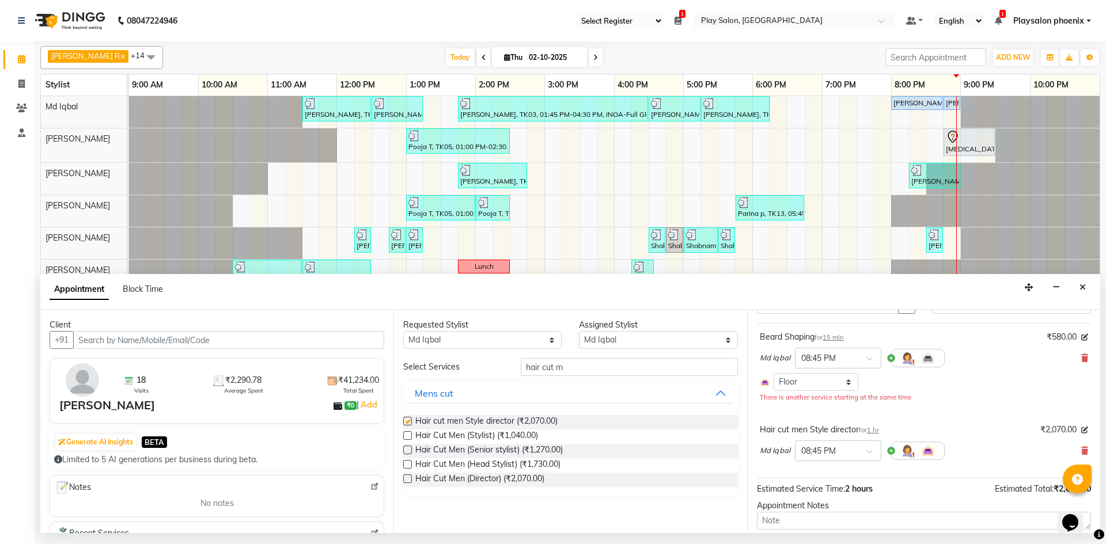
checkbox input "false"
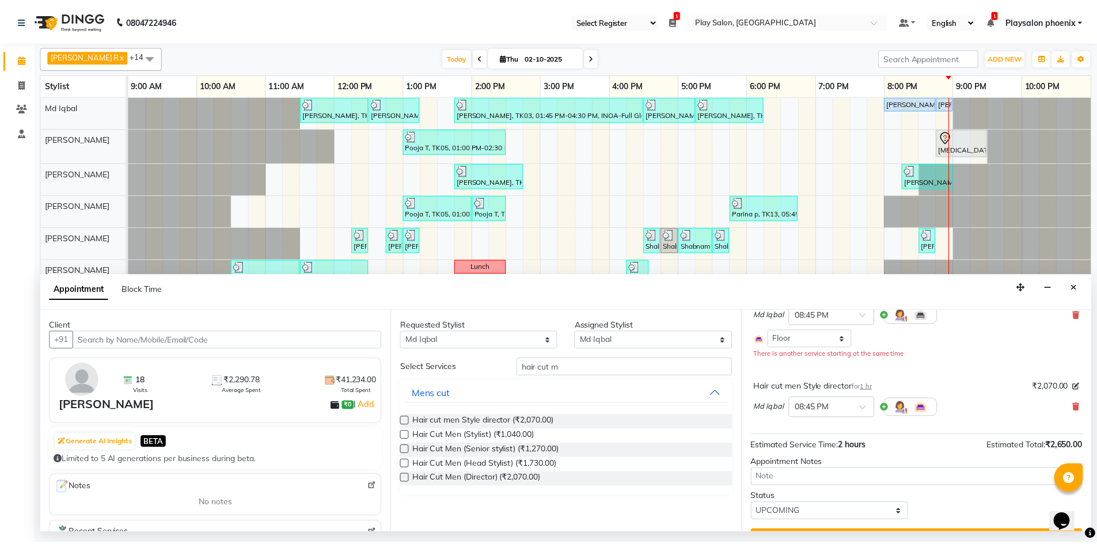
scroll to position [128, 0]
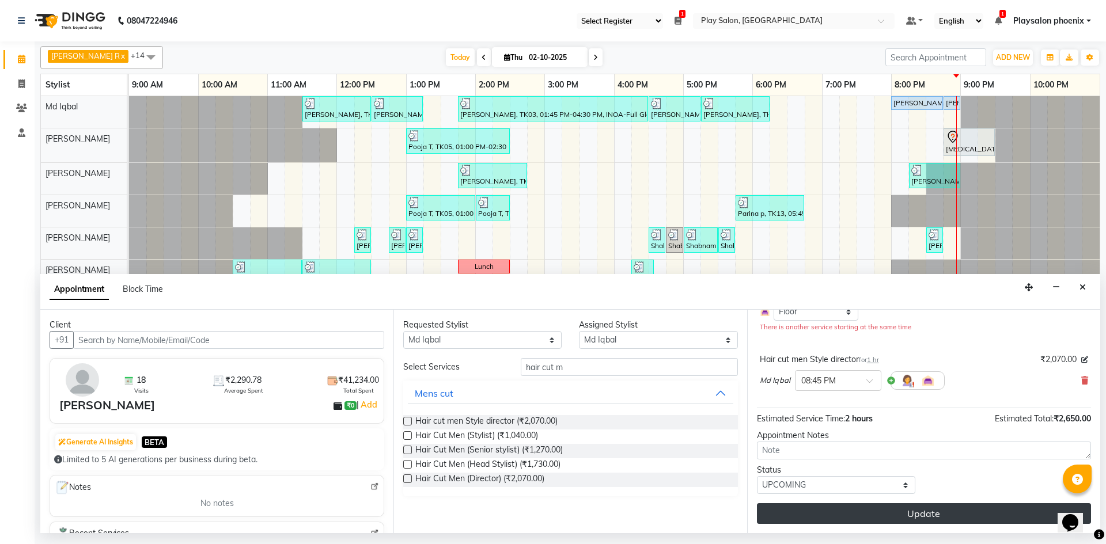
click at [916, 514] on button "Update" at bounding box center [924, 513] width 334 height 21
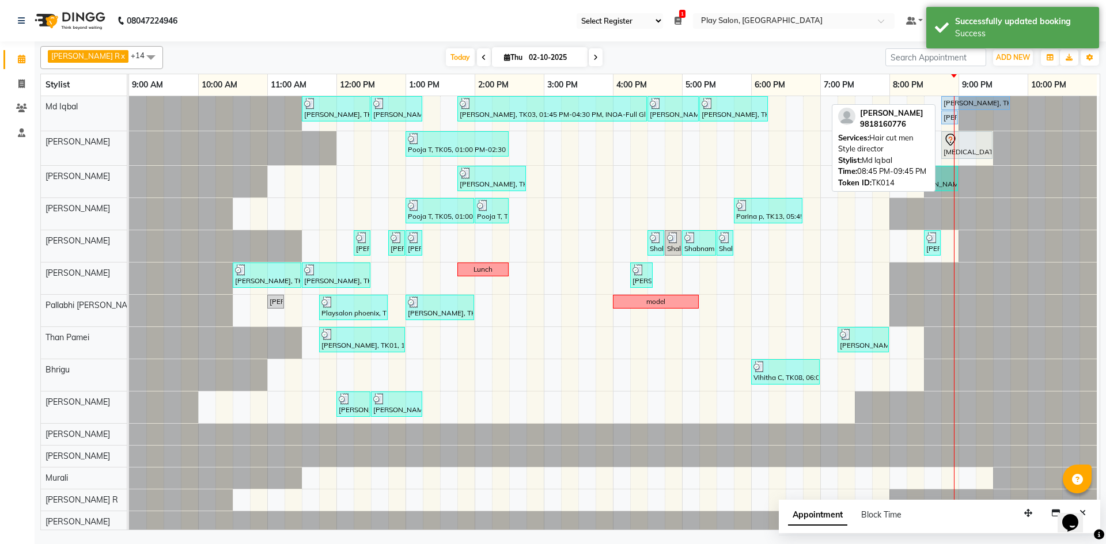
drag, startPoint x: 1010, startPoint y: 100, endPoint x: 956, endPoint y: 100, distance: 54.1
click at [956, 100] on link "[PERSON_NAME], TK14, 08:45 PM-09:45 PM, Hair cut men Style director" at bounding box center [975, 103] width 69 height 14
select select "5"
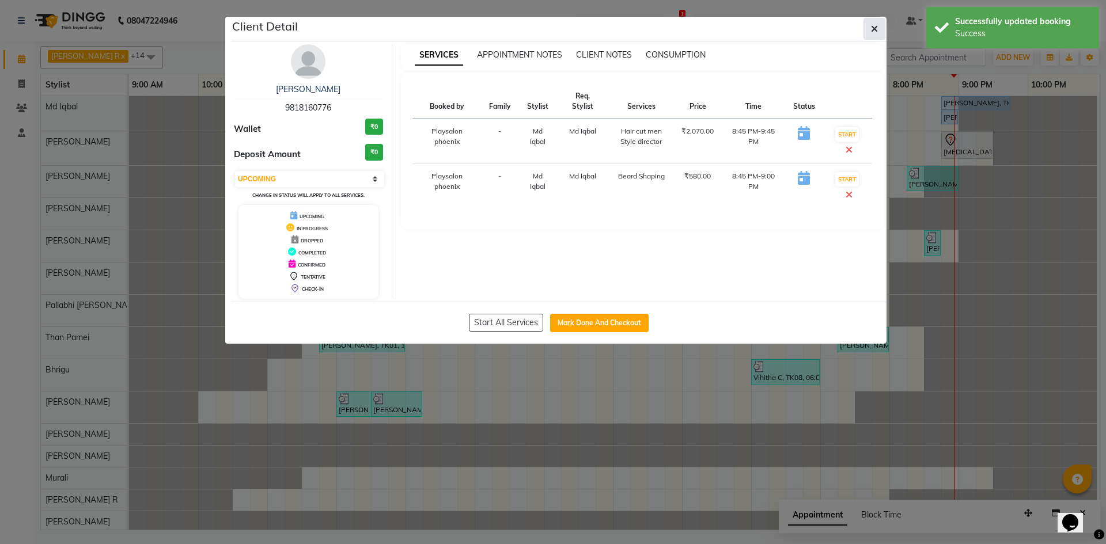
click at [880, 26] on button "button" at bounding box center [874, 29] width 22 height 22
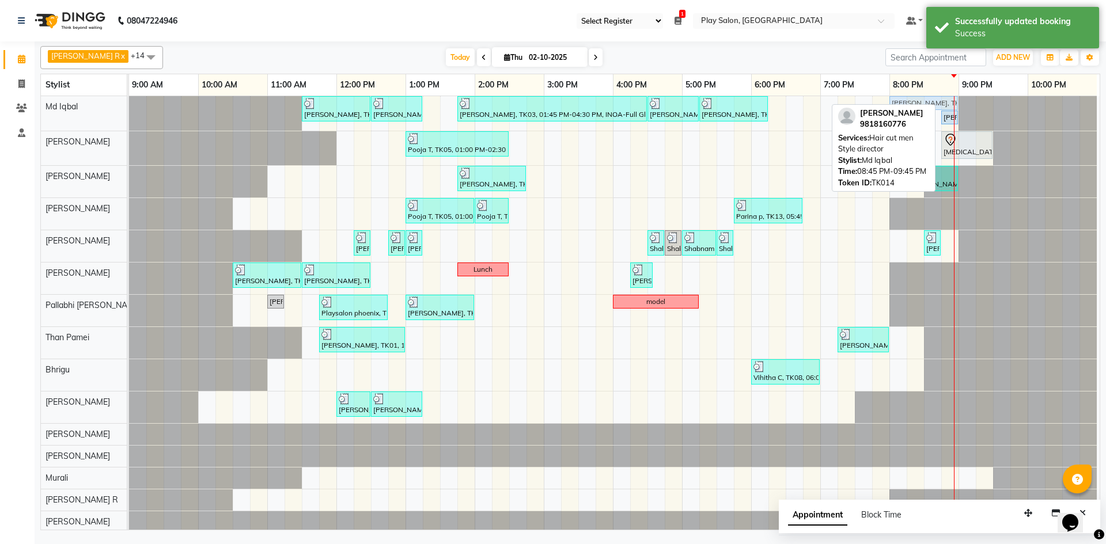
drag, startPoint x: 951, startPoint y: 100, endPoint x: 892, endPoint y: 106, distance: 59.6
click at [892, 106] on div "[PERSON_NAME] R x [PERSON_NAME] x Rosy Rongmei x Md [PERSON_NAME] x Pallabhi [P…" at bounding box center [569, 285] width 1059 height 489
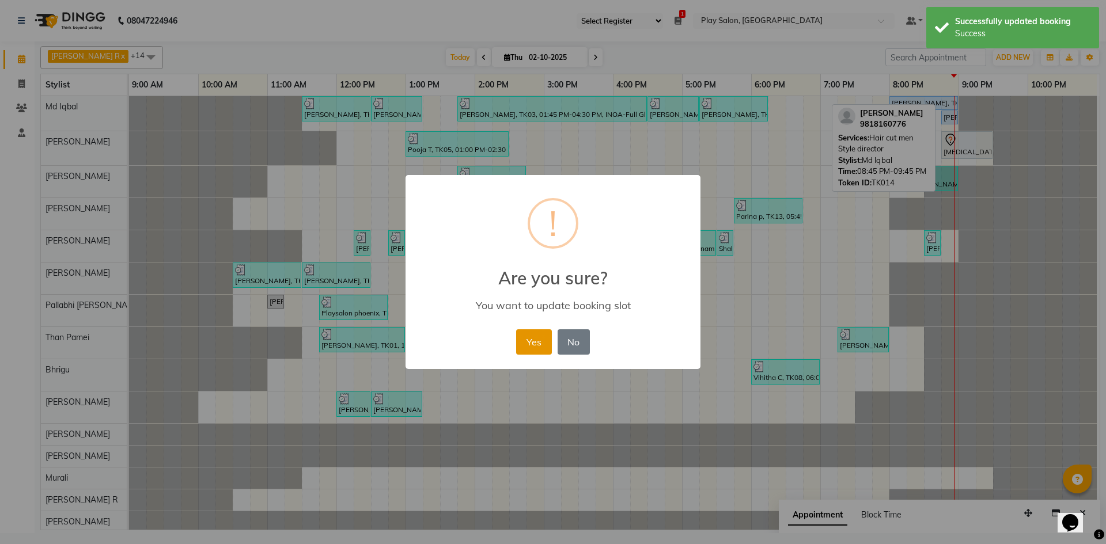
click at [532, 344] on button "Yes" at bounding box center [533, 341] width 35 height 25
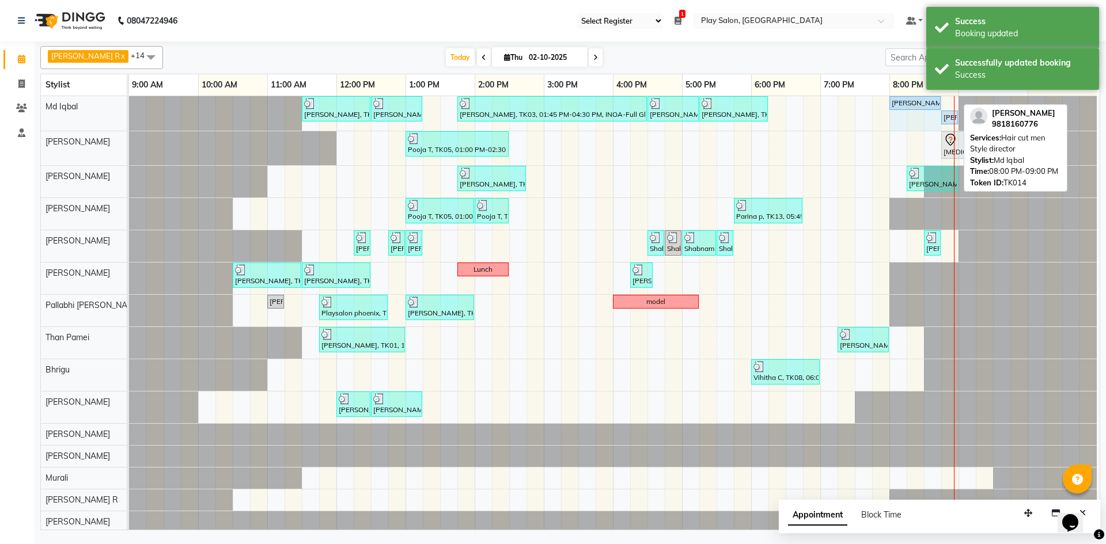
drag, startPoint x: 956, startPoint y: 99, endPoint x: 937, endPoint y: 98, distance: 19.0
click at [129, 98] on div "[PERSON_NAME], TK01, 11:30 AM-12:30 PM, INOA Root Touch-Up Long [PERSON_NAME], …" at bounding box center [129, 113] width 0 height 35
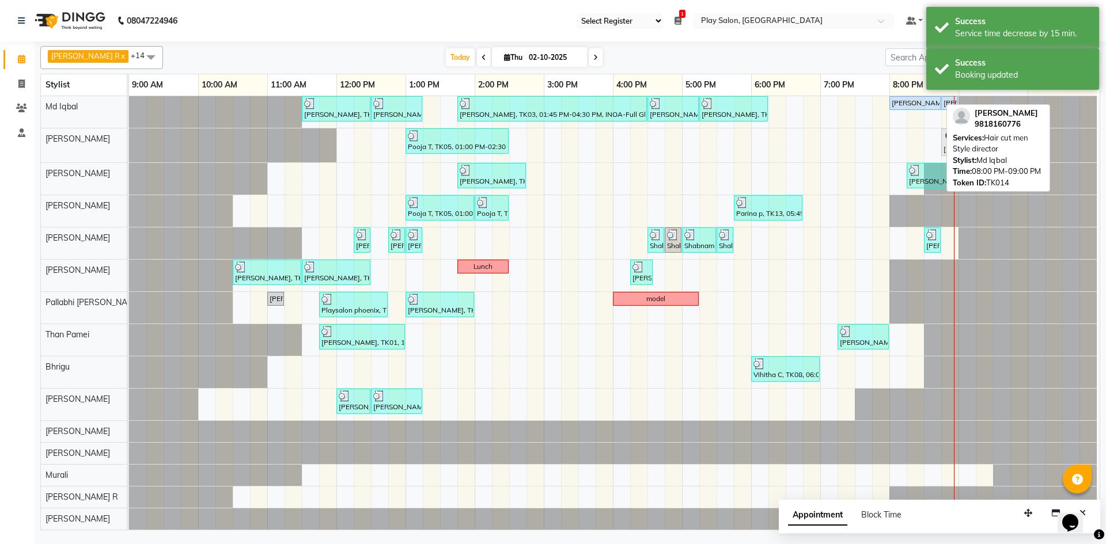
click at [918, 102] on div "[PERSON_NAME], TK14, 08:00 PM-08:45 PM, Hair cut men Style director" at bounding box center [914, 103] width 49 height 10
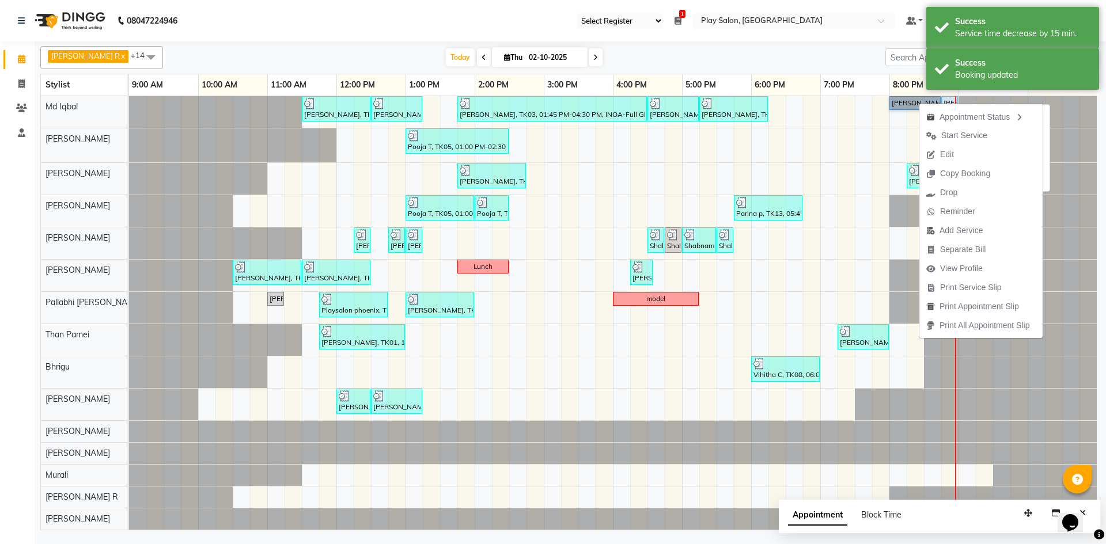
click at [912, 101] on link "[PERSON_NAME], TK14, 08:00 PM-08:45 PM, Hair cut men Style director" at bounding box center [914, 103] width 51 height 14
select select "5"
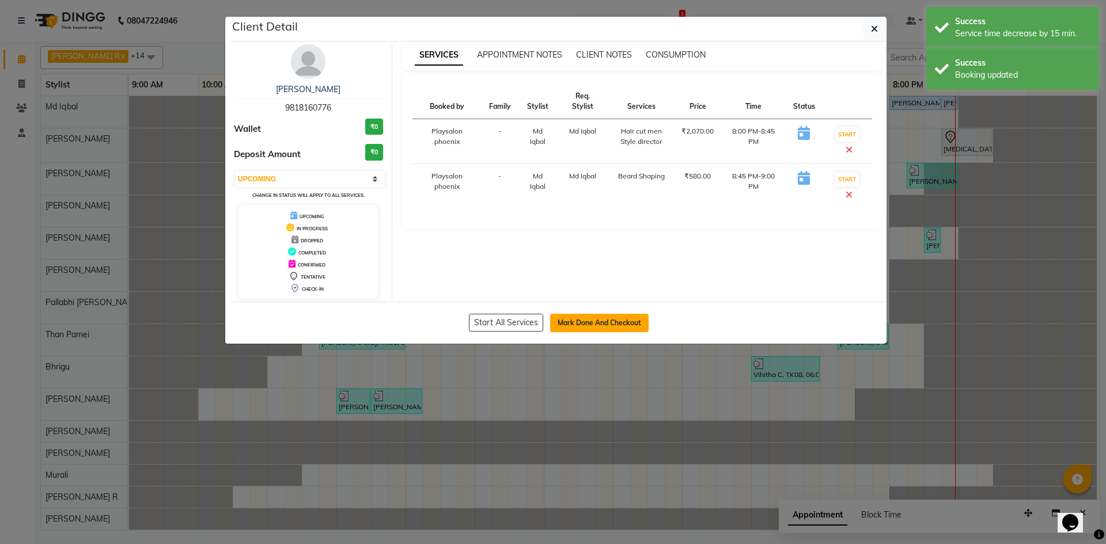
click at [592, 320] on button "Mark Done And Checkout" at bounding box center [599, 323] width 98 height 18
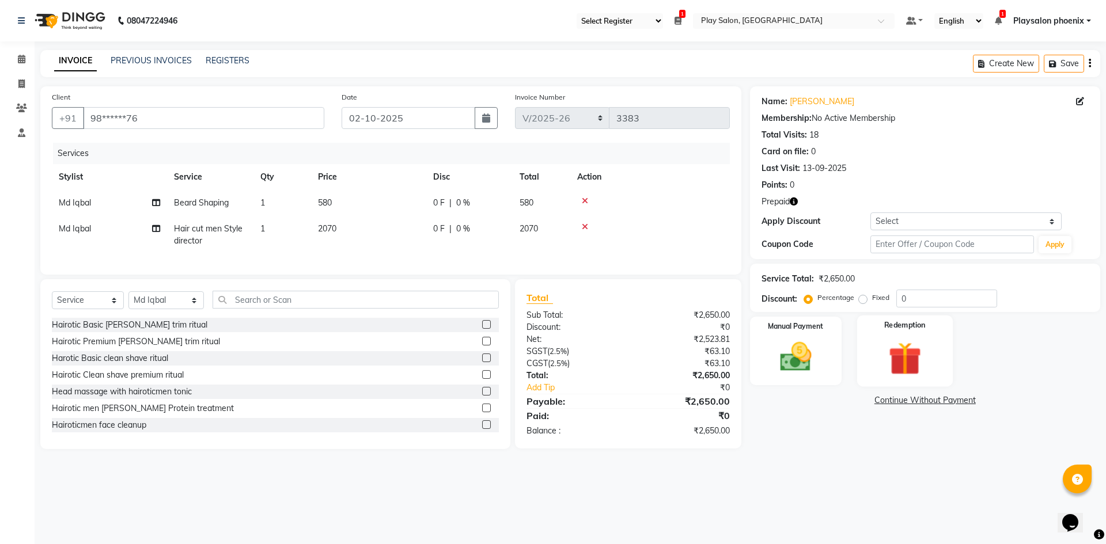
click at [897, 358] on img at bounding box center [905, 358] width 54 height 41
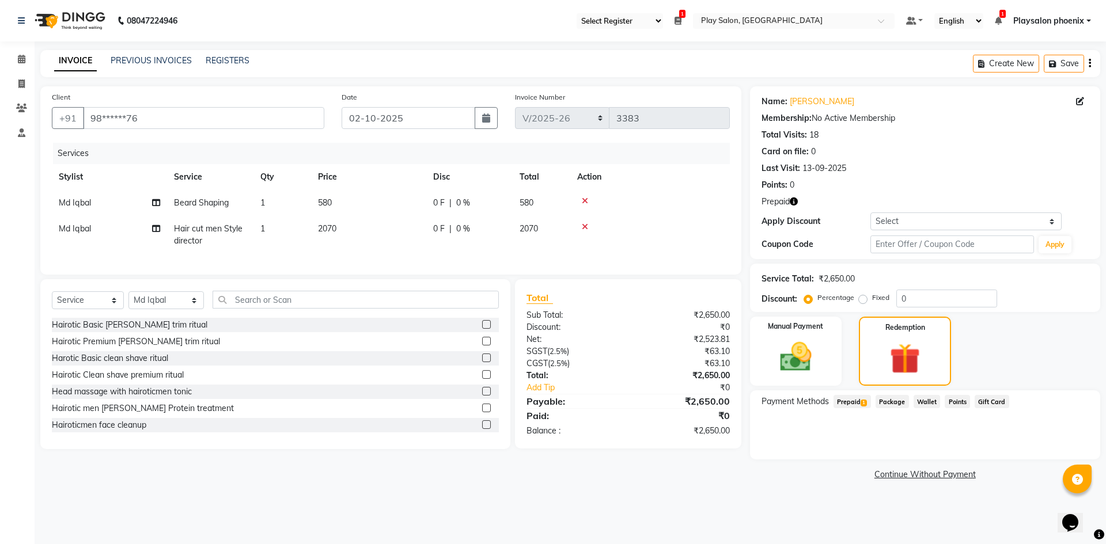
click at [856, 400] on span "Prepaid 1" at bounding box center [851, 401] width 37 height 13
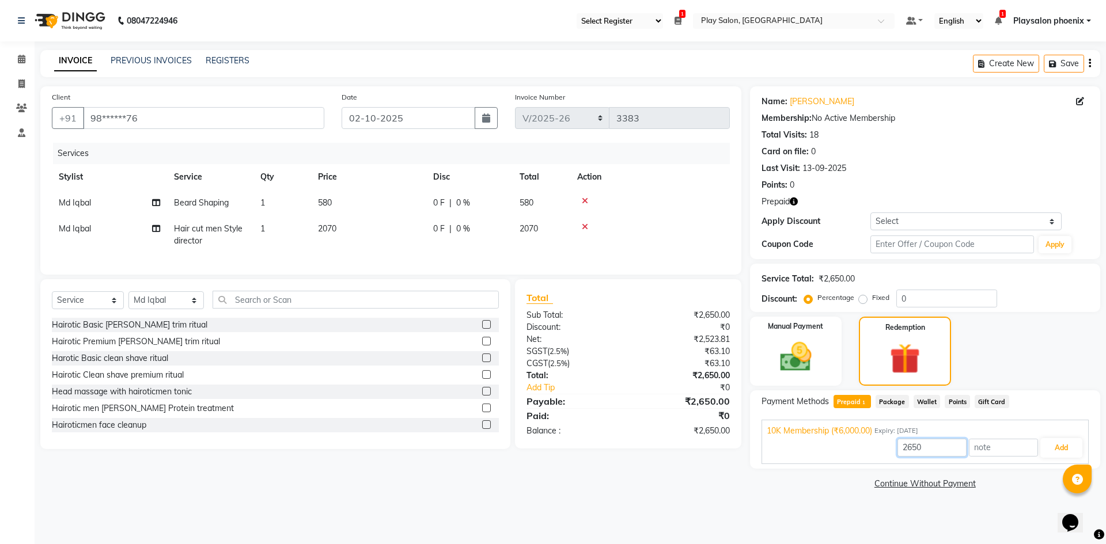
drag, startPoint x: 929, startPoint y: 447, endPoint x: 890, endPoint y: 449, distance: 39.2
click at [890, 449] on div "2650 Add" at bounding box center [924, 448] width 317 height 22
click at [1057, 449] on button "Add" at bounding box center [1061, 448] width 42 height 20
click at [787, 434] on button "Send OTP" at bounding box center [792, 438] width 60 height 20
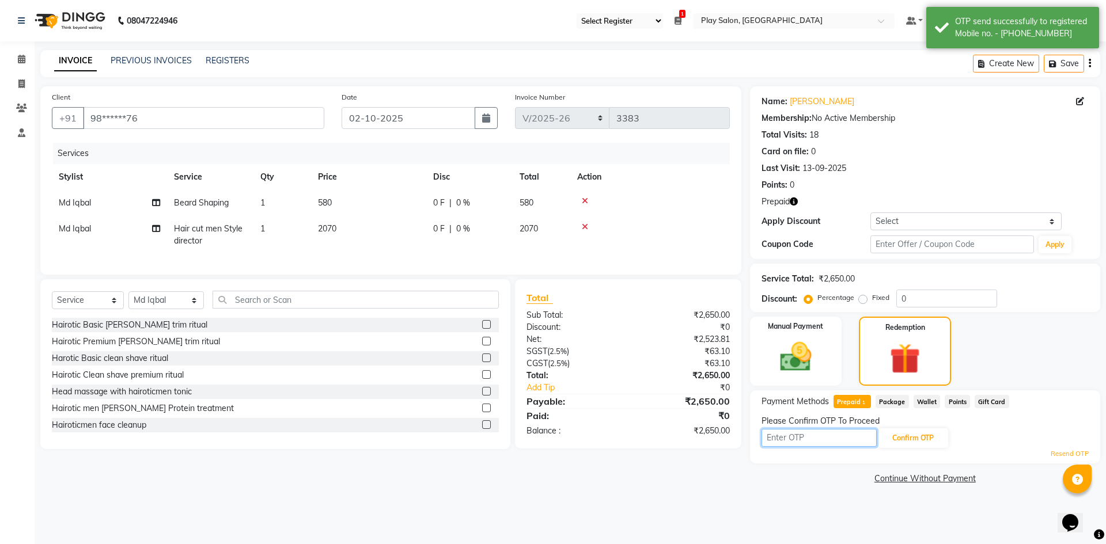
click at [808, 438] on input "text" at bounding box center [818, 438] width 115 height 18
click at [916, 434] on button "Confirm OTP" at bounding box center [913, 438] width 70 height 20
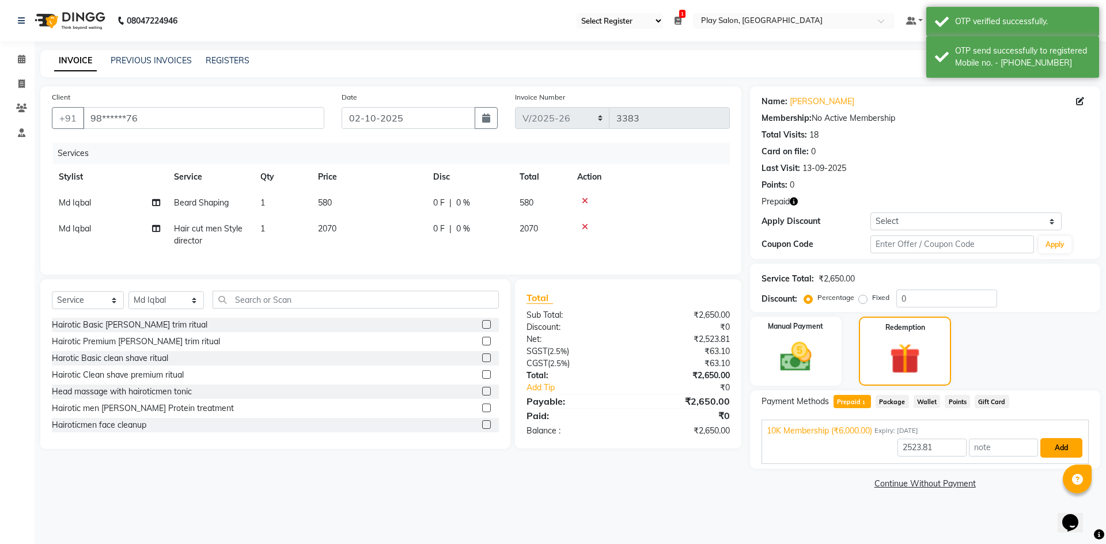
click at [1059, 450] on button "Add" at bounding box center [1061, 448] width 42 height 20
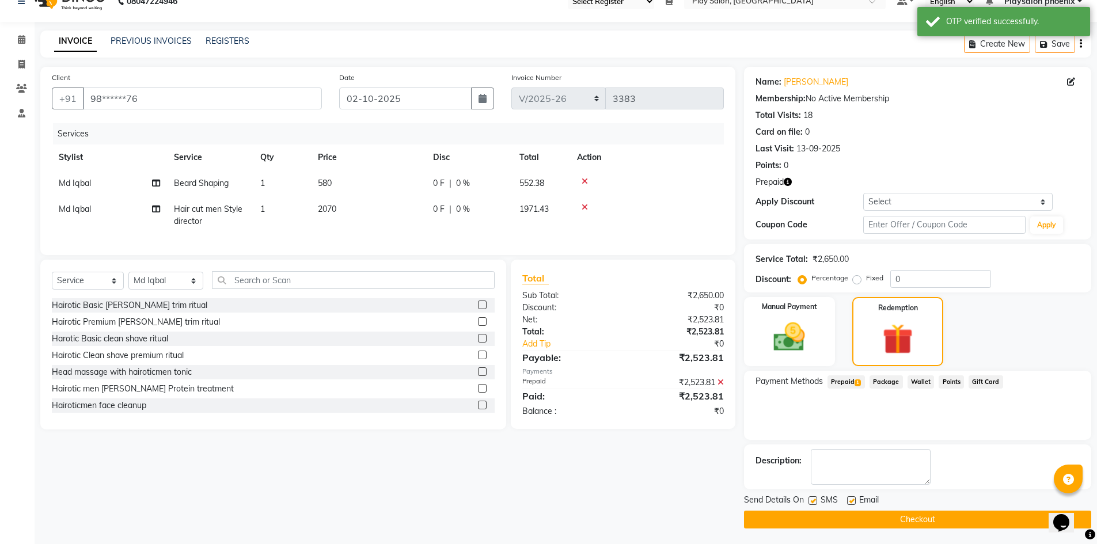
scroll to position [21, 0]
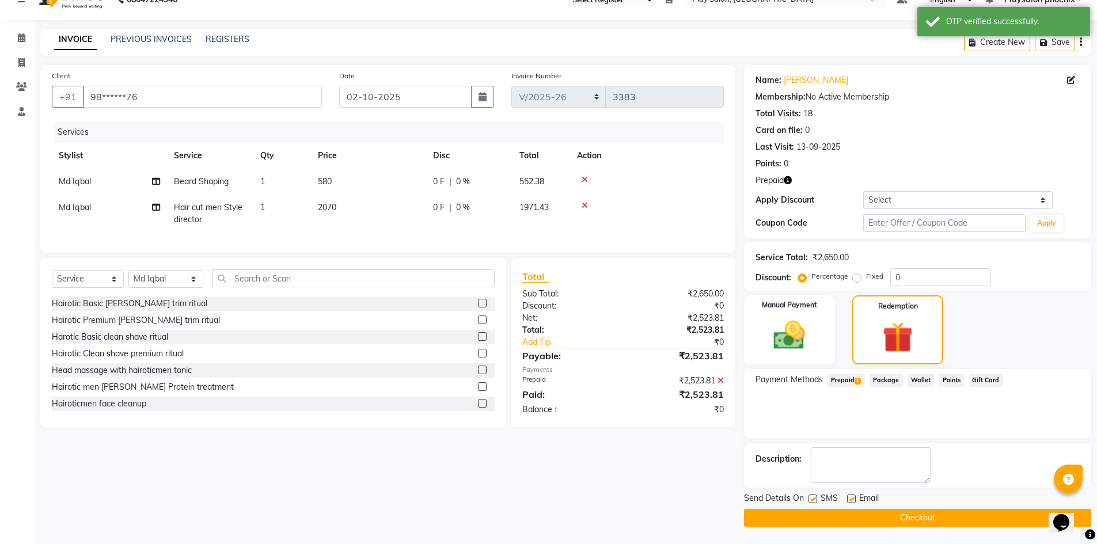
click at [895, 515] on button "Checkout" at bounding box center [917, 518] width 347 height 18
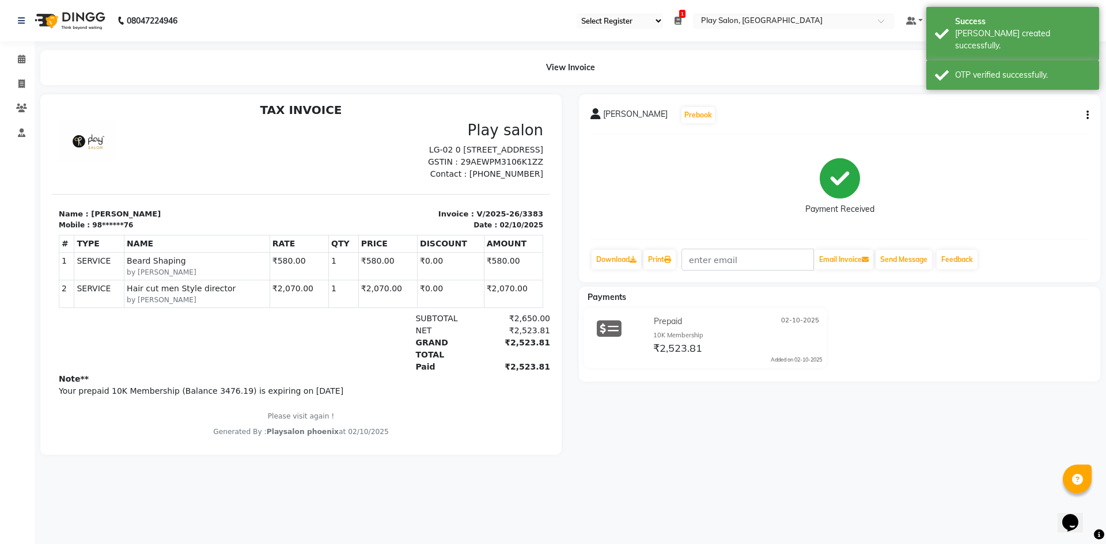
scroll to position [9, 0]
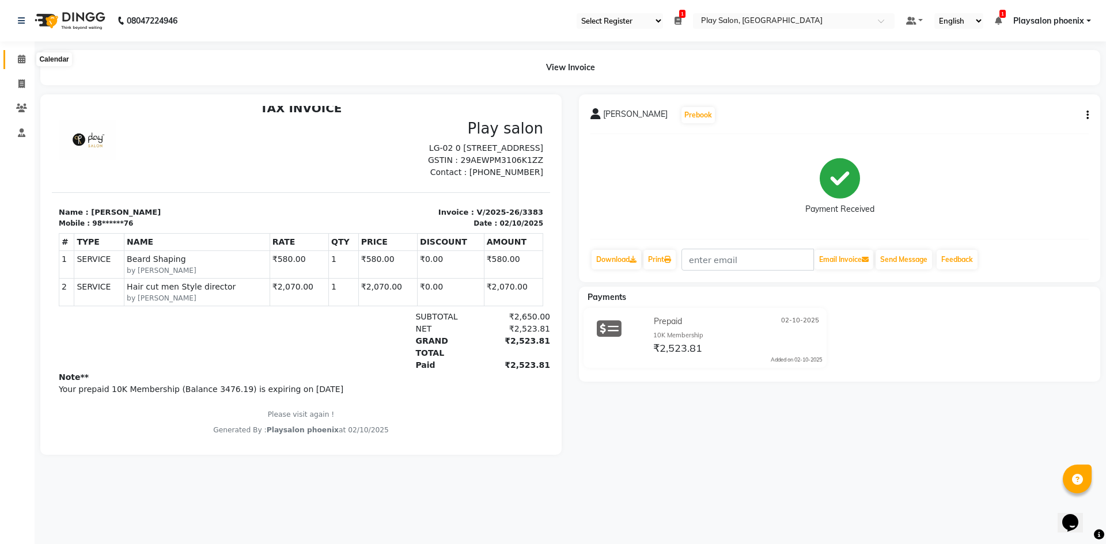
drag, startPoint x: 25, startPoint y: 62, endPoint x: 34, endPoint y: 64, distance: 8.8
click at [25, 62] on icon at bounding box center [21, 59] width 7 height 9
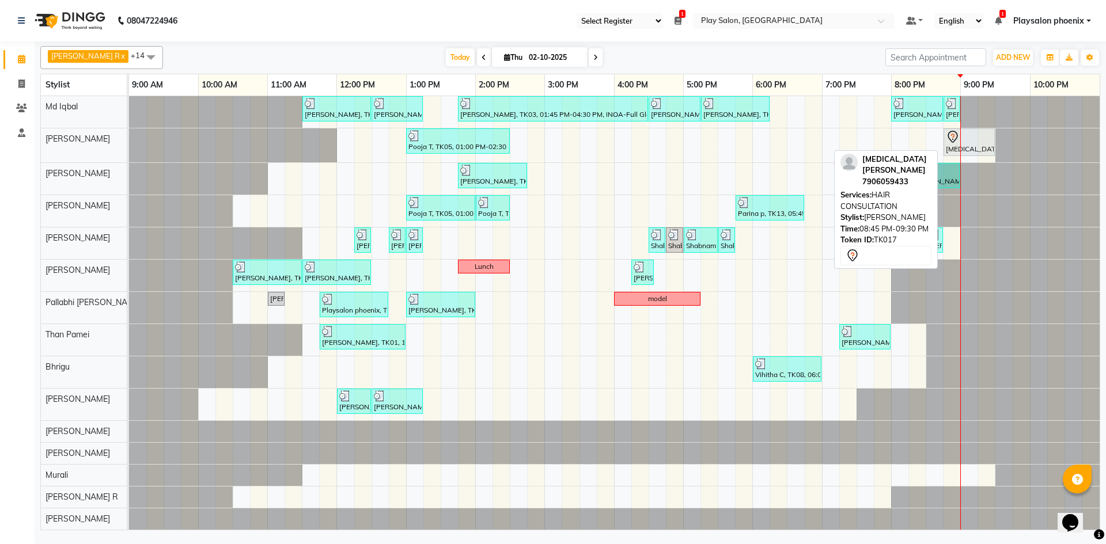
click at [969, 144] on div "[MEDICAL_DATA][PERSON_NAME], TK17, 08:45 PM-09:30 PM, HAIR CONSULTATION" at bounding box center [968, 142] width 49 height 24
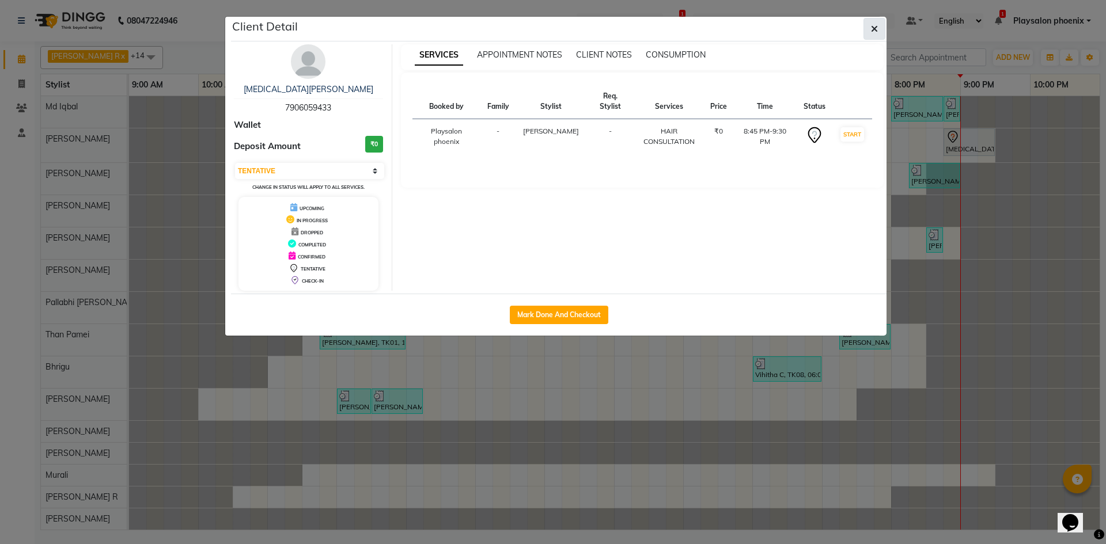
click at [873, 27] on icon "button" at bounding box center [874, 28] width 7 height 9
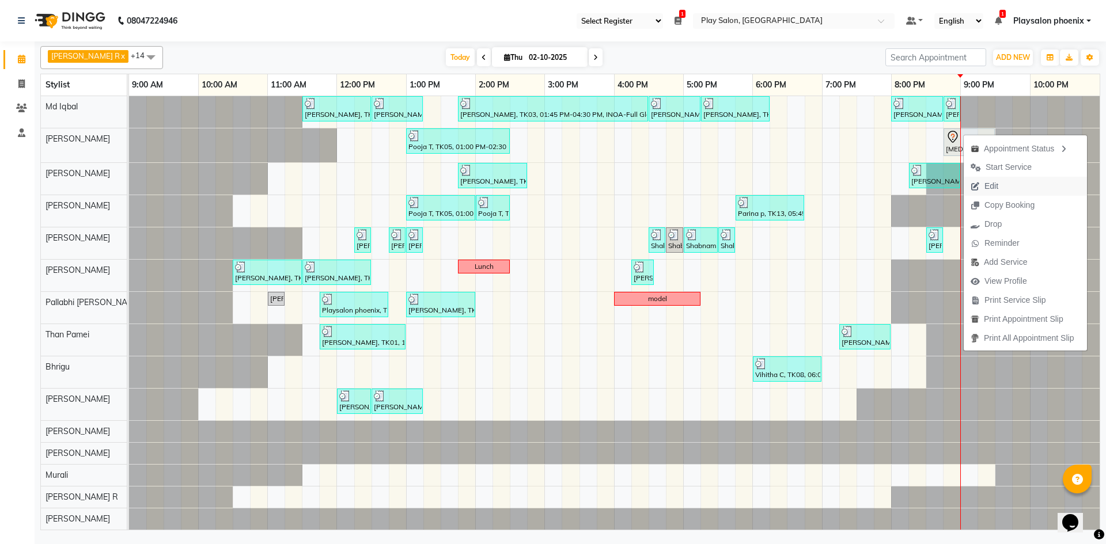
click at [993, 190] on span "Edit" at bounding box center [991, 186] width 14 height 12
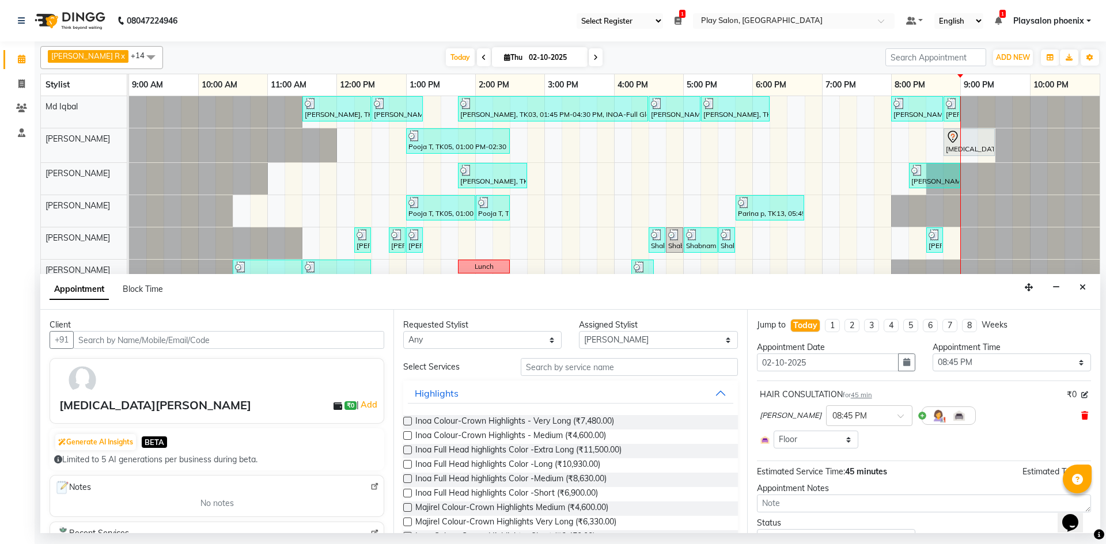
click at [1081, 416] on icon at bounding box center [1084, 416] width 7 height 8
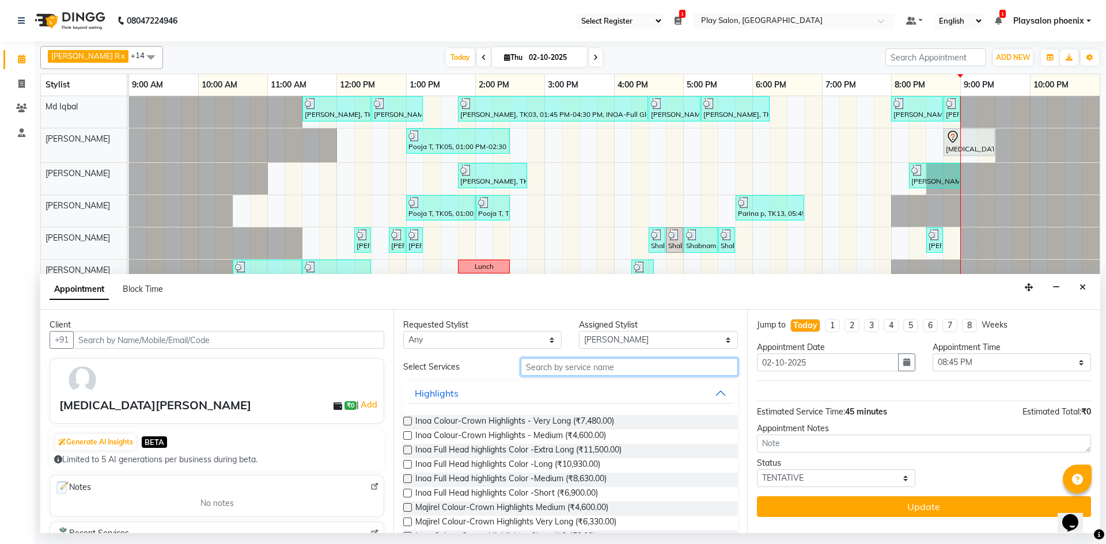
click at [544, 365] on input "text" at bounding box center [629, 367] width 217 height 18
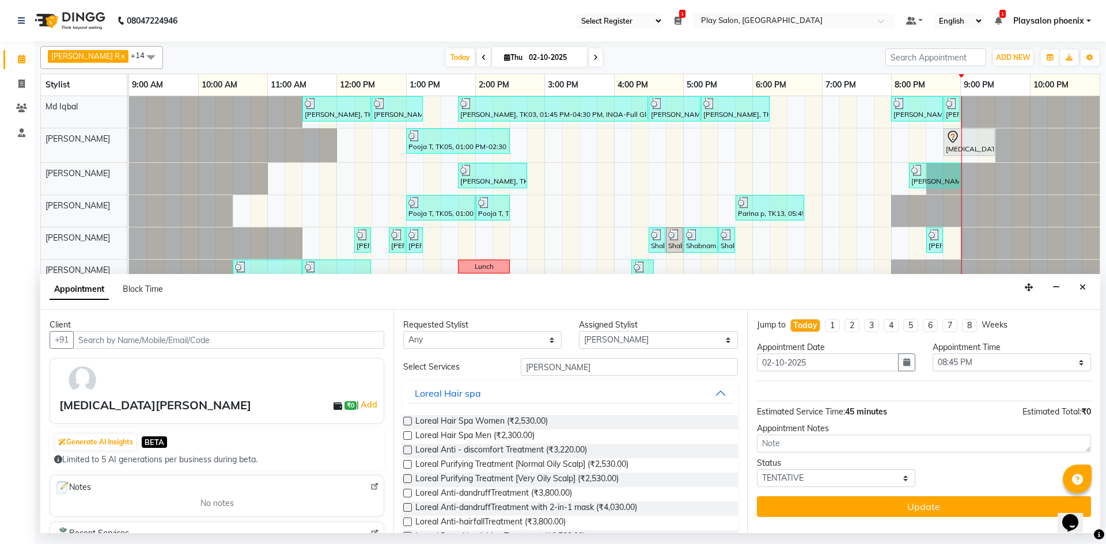
click at [408, 477] on label at bounding box center [407, 478] width 9 height 9
click at [408, 477] on input "checkbox" at bounding box center [406, 479] width 7 height 7
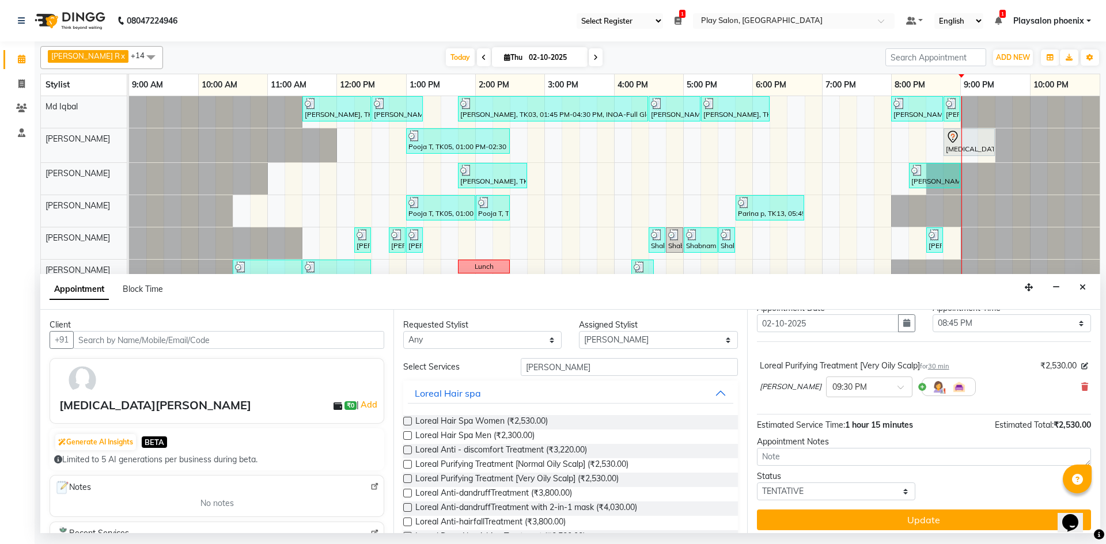
scroll to position [45, 0]
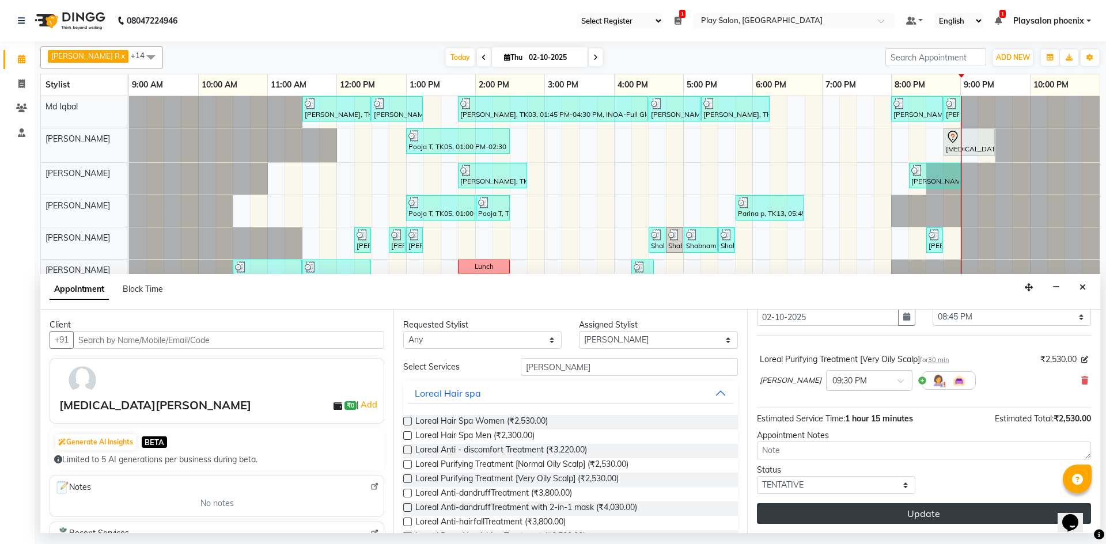
click at [906, 515] on button "Update" at bounding box center [924, 513] width 334 height 21
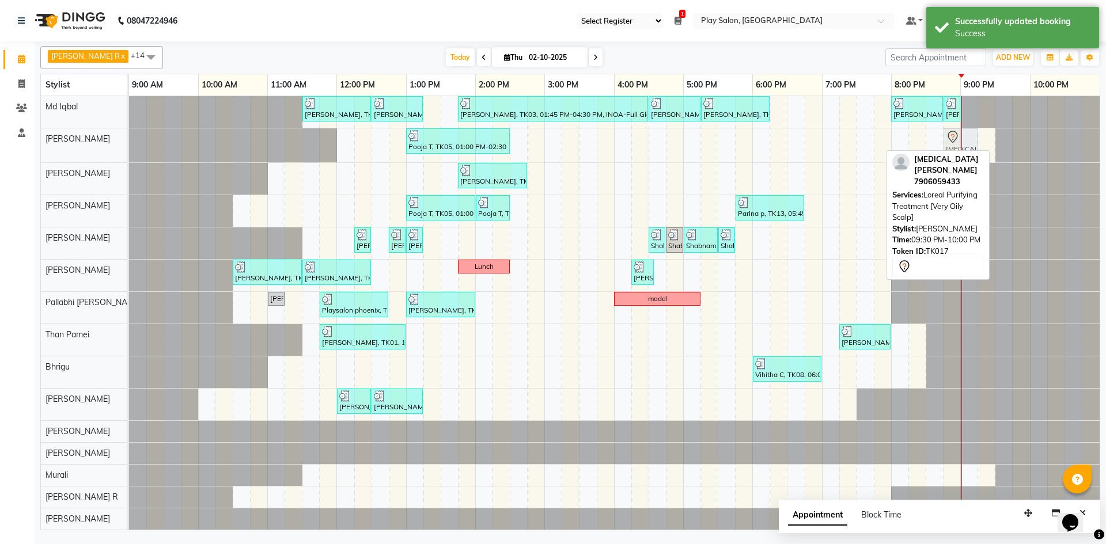
drag, startPoint x: 1004, startPoint y: 141, endPoint x: 950, endPoint y: 142, distance: 54.1
click at [129, 142] on div "Pooja T, TK05, 01:00 PM-02:30 PM, FUSIO-DOSE PLUS RITUAL- 30 MIN [MEDICAL_DATA]…" at bounding box center [129, 145] width 0 height 34
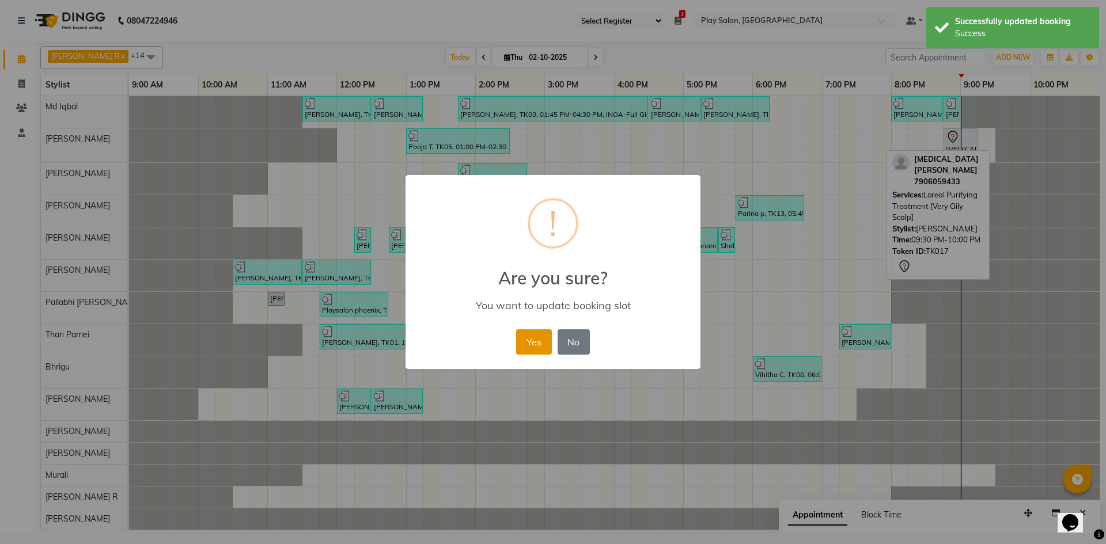
click at [541, 344] on button "Yes" at bounding box center [533, 341] width 35 height 25
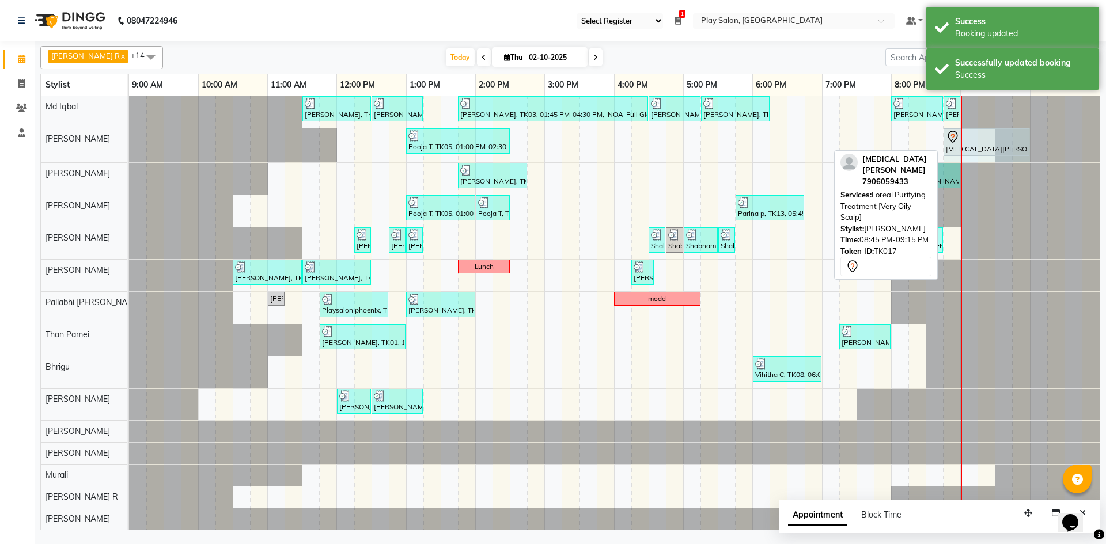
drag, startPoint x: 975, startPoint y: 135, endPoint x: 1014, endPoint y: 138, distance: 39.2
click at [129, 138] on div "Pooja T, TK05, 01:00 PM-02:30 PM, FUSIO-DOSE PLUS RITUAL- 30 MIN [MEDICAL_DATA]…" at bounding box center [129, 145] width 0 height 34
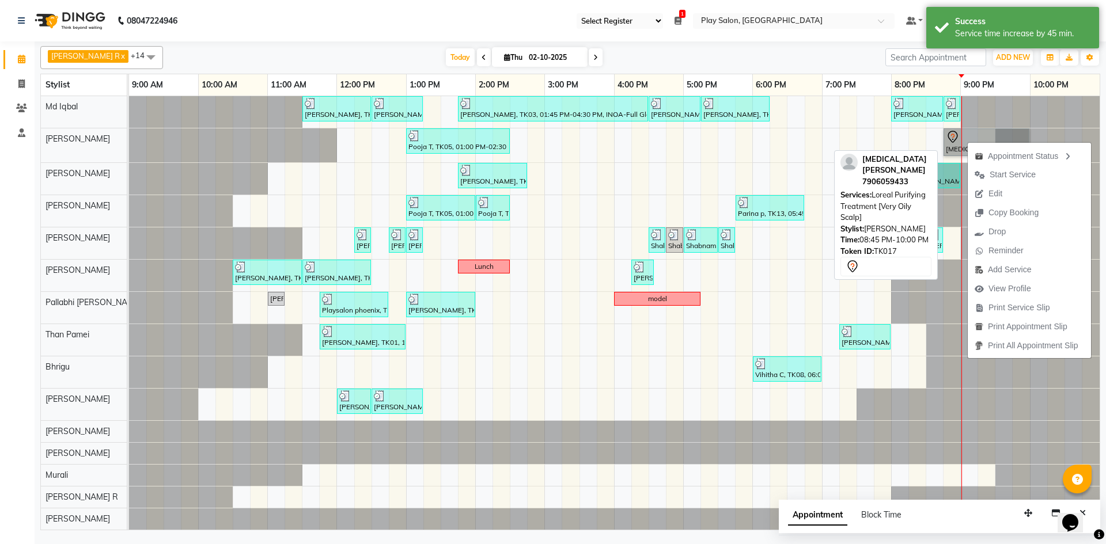
click at [968, 138] on link "[MEDICAL_DATA][PERSON_NAME], TK17, 08:45 PM-10:00 PM, Loreal Purifying Treatmen…" at bounding box center [986, 142] width 86 height 28
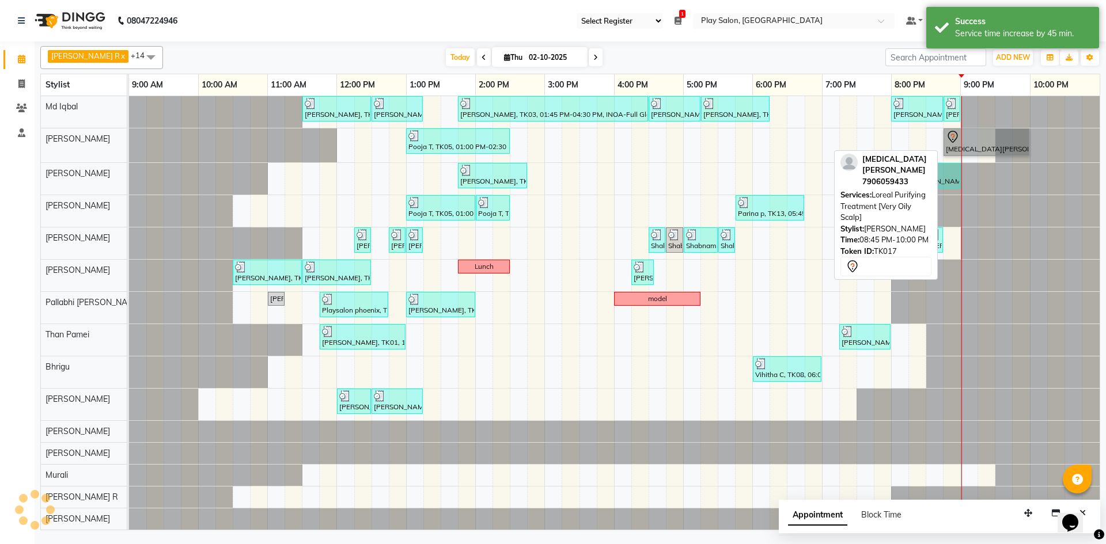
click at [968, 138] on link "[MEDICAL_DATA][PERSON_NAME], TK17, 08:45 PM-10:00 PM, Loreal Purifying Treatmen…" at bounding box center [986, 142] width 86 height 28
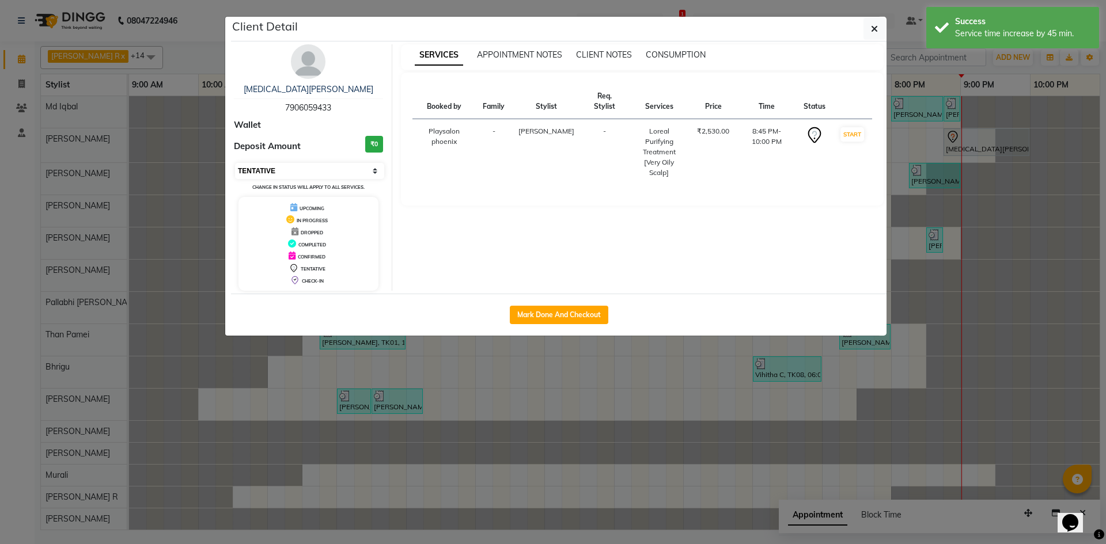
click at [321, 169] on select "Select IN SERVICE CONFIRMED TENTATIVE CHECK IN MARK DONE DROPPED UPCOMING" at bounding box center [309, 171] width 149 height 16
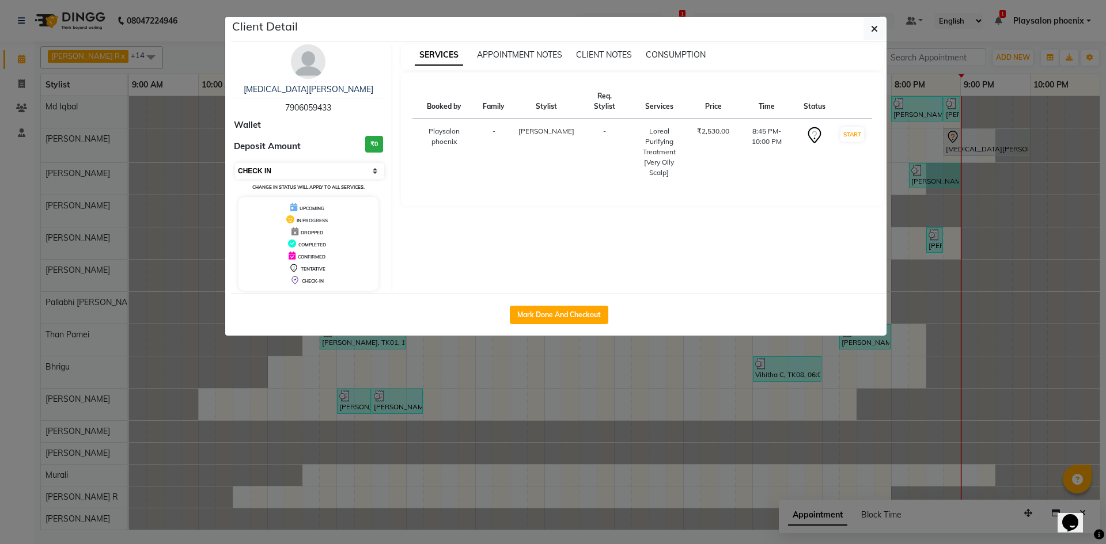
click at [235, 163] on select "Select IN SERVICE CONFIRMED TENTATIVE CHECK IN MARK DONE DROPPED UPCOMING" at bounding box center [309, 171] width 149 height 16
click at [871, 26] on icon "button" at bounding box center [874, 28] width 7 height 9
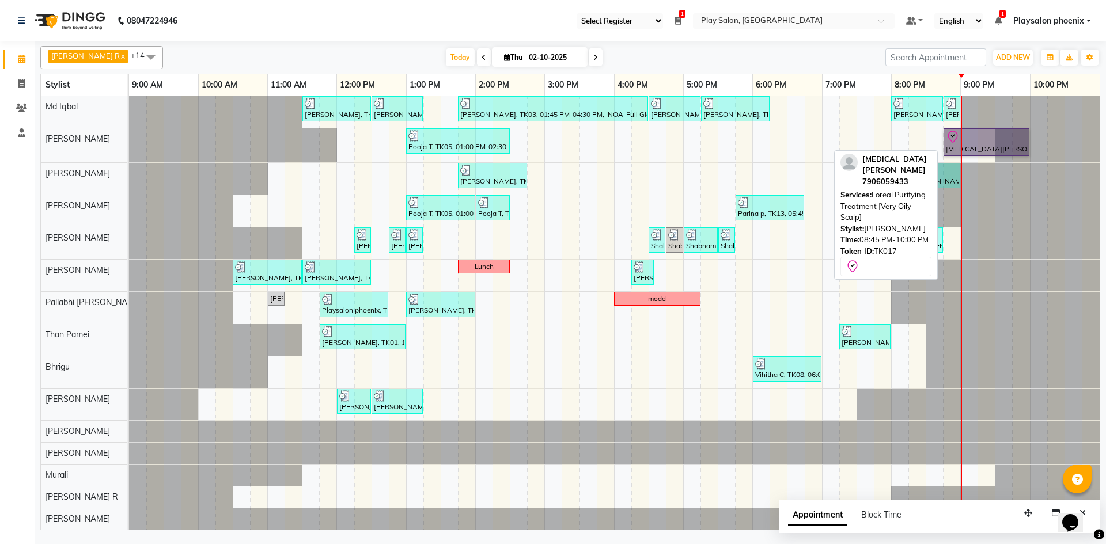
click at [977, 140] on link "[MEDICAL_DATA][PERSON_NAME], TK17, 08:45 PM-10:00 PM, Loreal Purifying Treatmen…" at bounding box center [986, 142] width 86 height 28
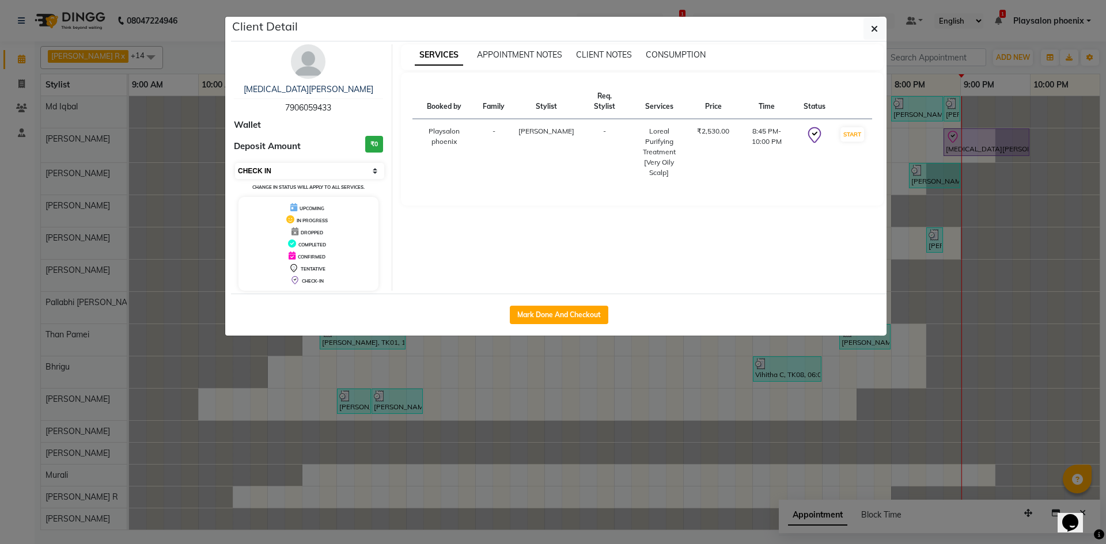
click at [290, 169] on select "Select IN SERVICE CONFIRMED TENTATIVE CHECK IN MARK DONE DROPPED UPCOMING" at bounding box center [309, 171] width 149 height 16
click at [874, 25] on icon "button" at bounding box center [874, 28] width 7 height 9
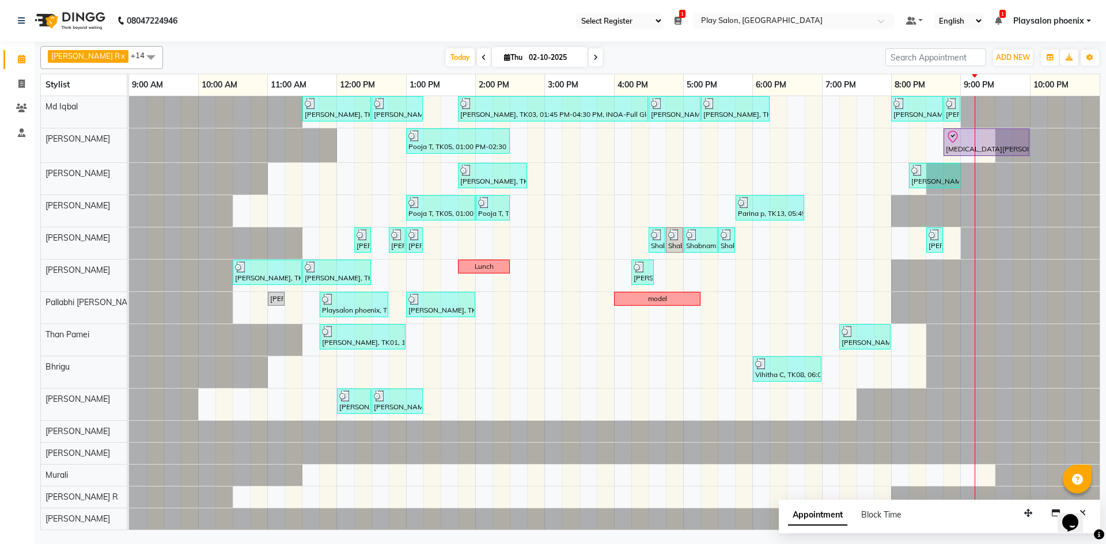
click at [477, 51] on span at bounding box center [484, 57] width 14 height 18
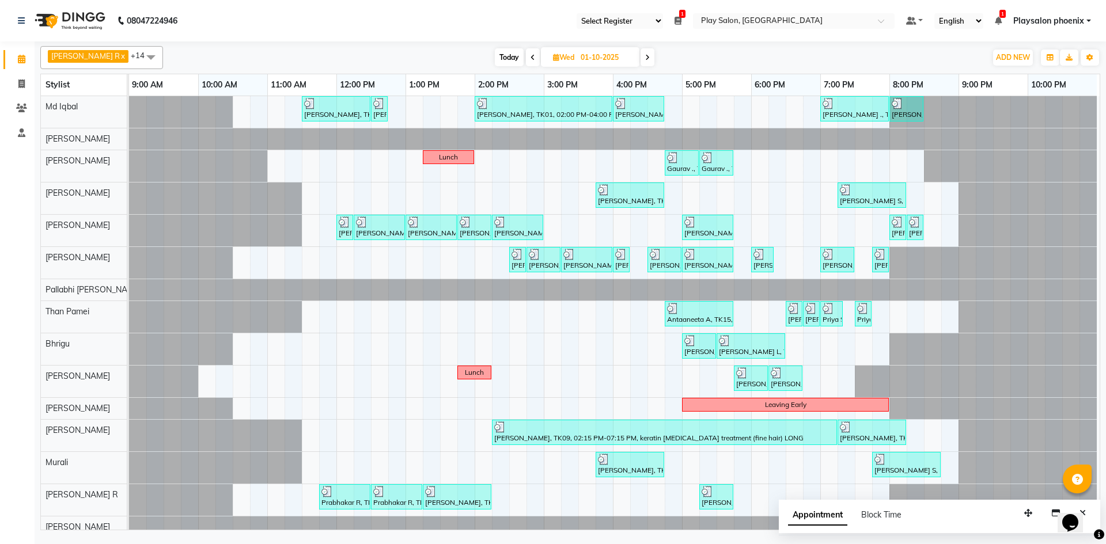
scroll to position [17, 0]
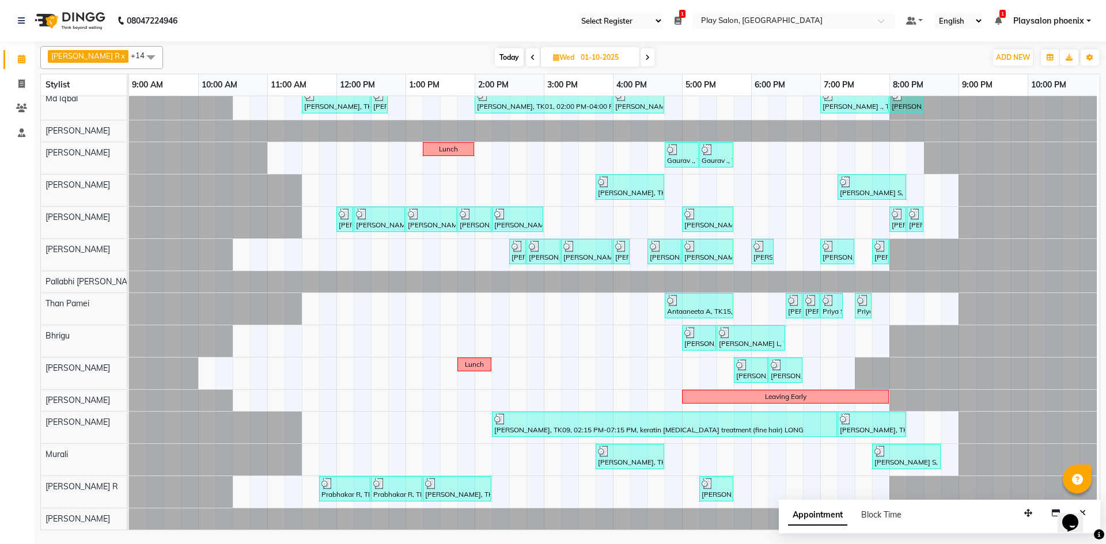
click at [640, 55] on span at bounding box center [647, 57] width 14 height 18
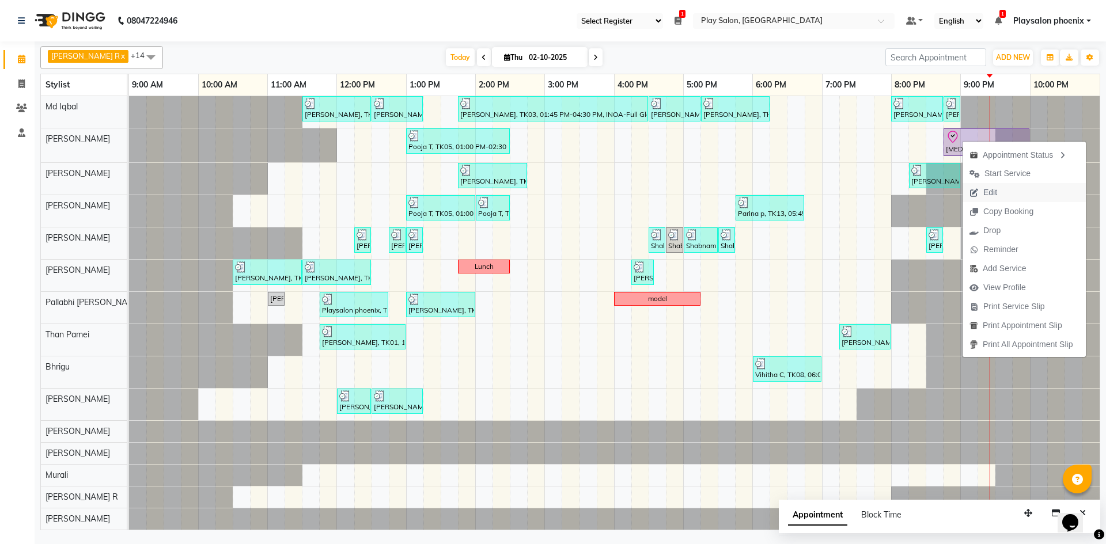
click at [996, 191] on span "Edit" at bounding box center [990, 193] width 14 height 12
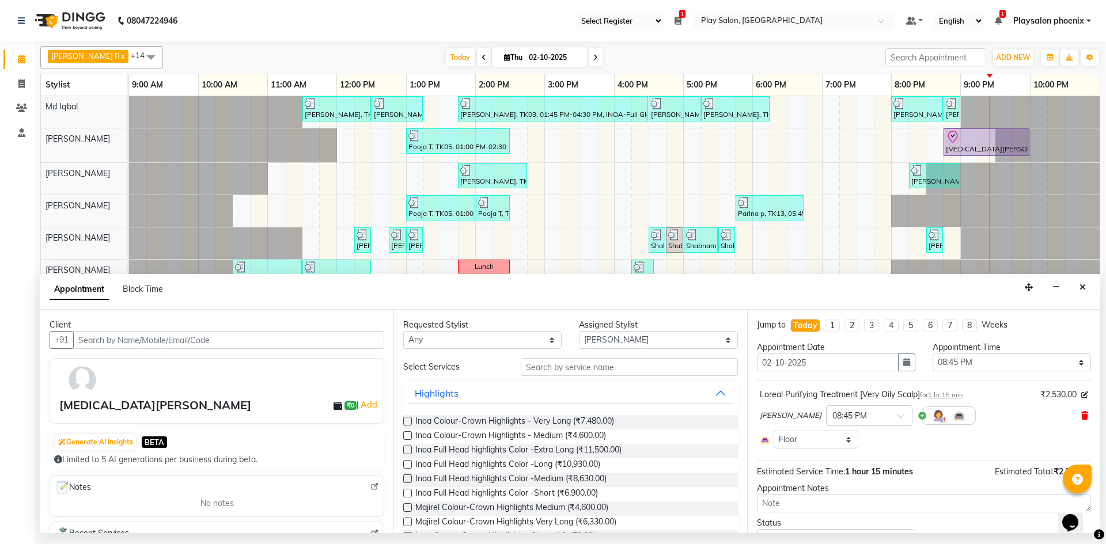
click at [1081, 414] on icon at bounding box center [1084, 416] width 7 height 8
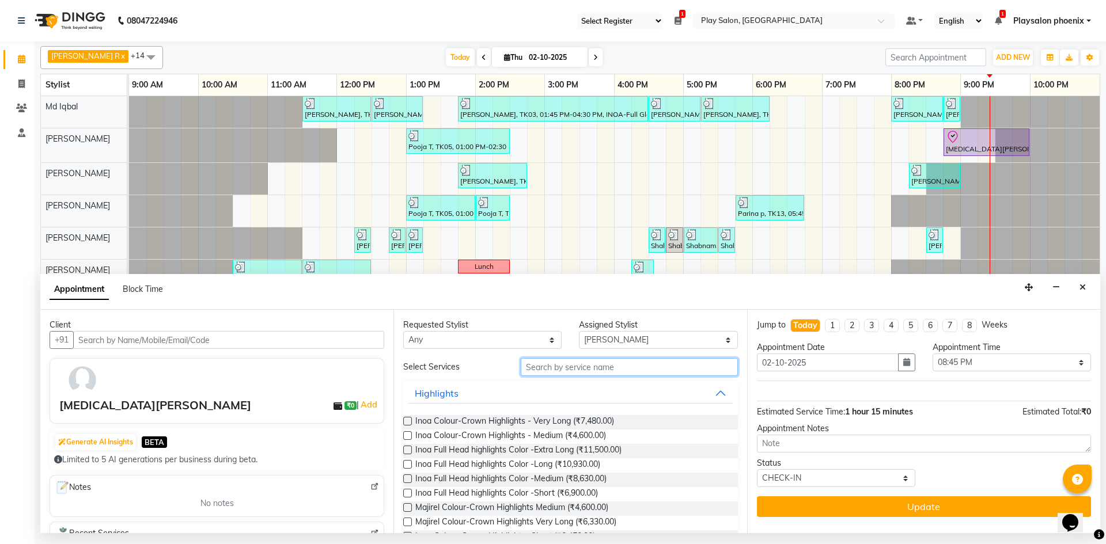
click at [530, 366] on input "text" at bounding box center [629, 367] width 217 height 18
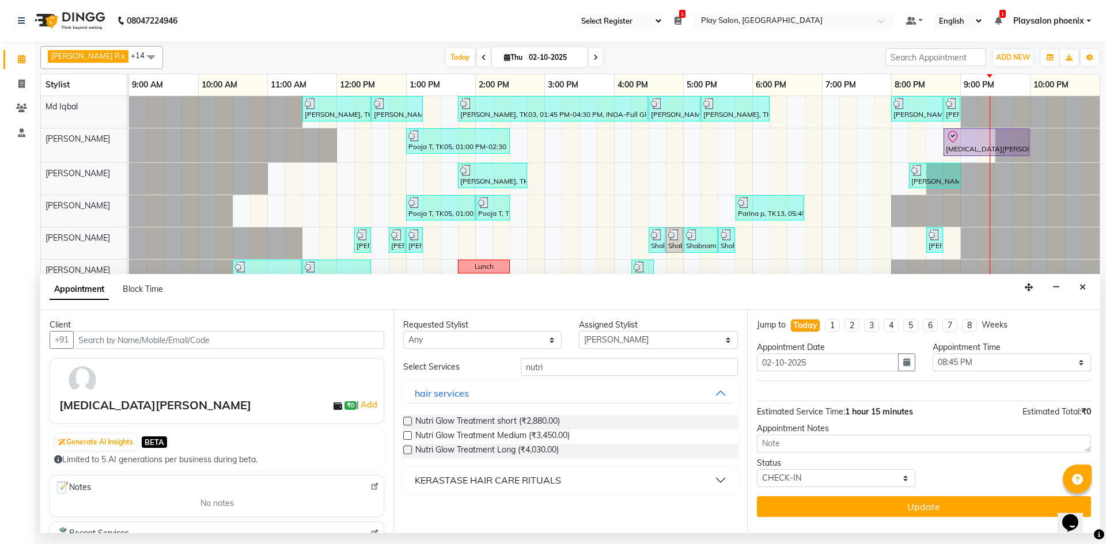
click at [523, 479] on div "KERASTASE HAIR CARE RITUALS" at bounding box center [488, 480] width 146 height 14
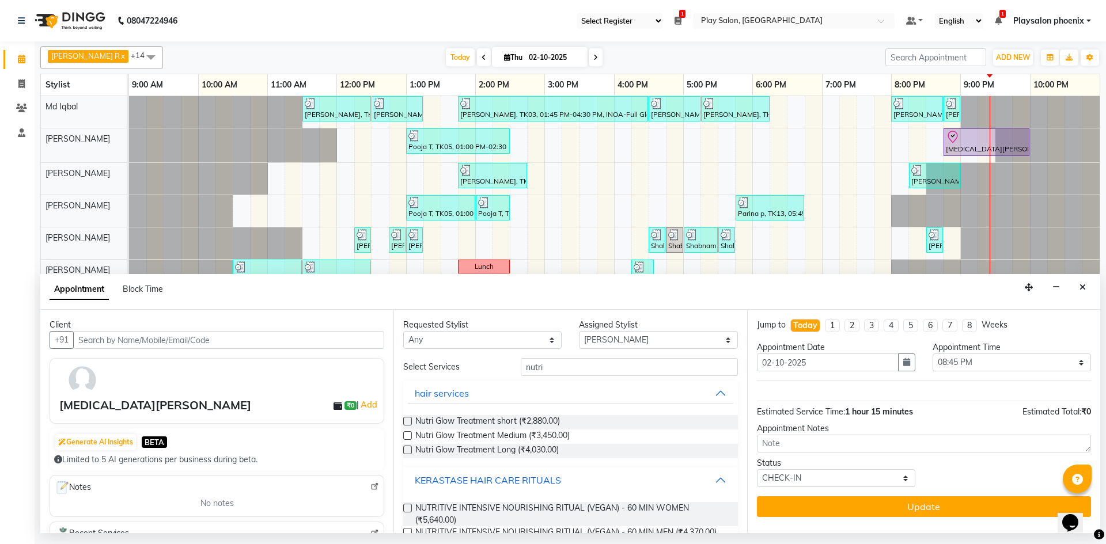
scroll to position [26, 0]
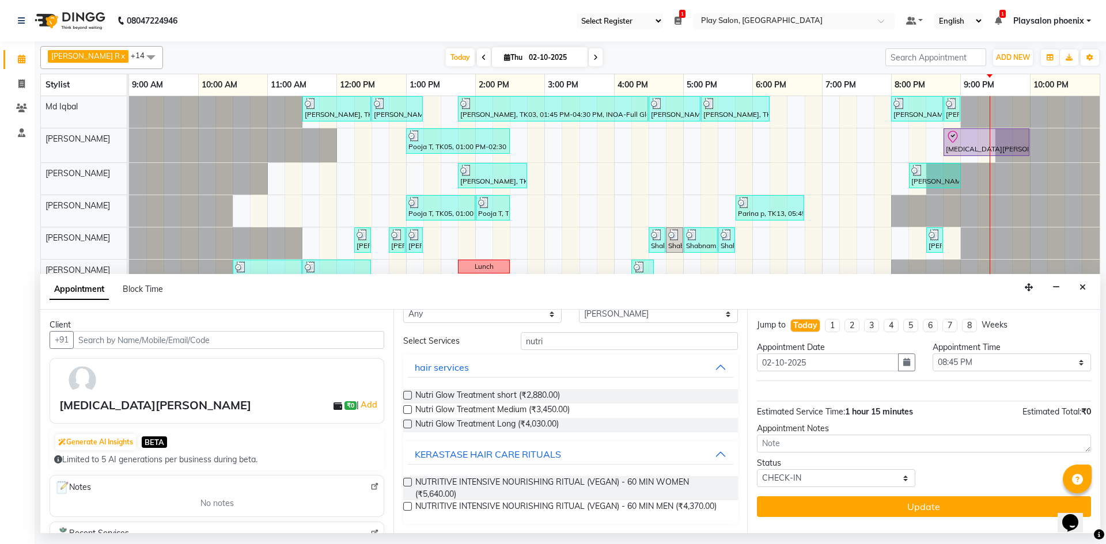
click at [408, 481] on label at bounding box center [407, 482] width 9 height 9
click at [408, 481] on input "checkbox" at bounding box center [406, 483] width 7 height 7
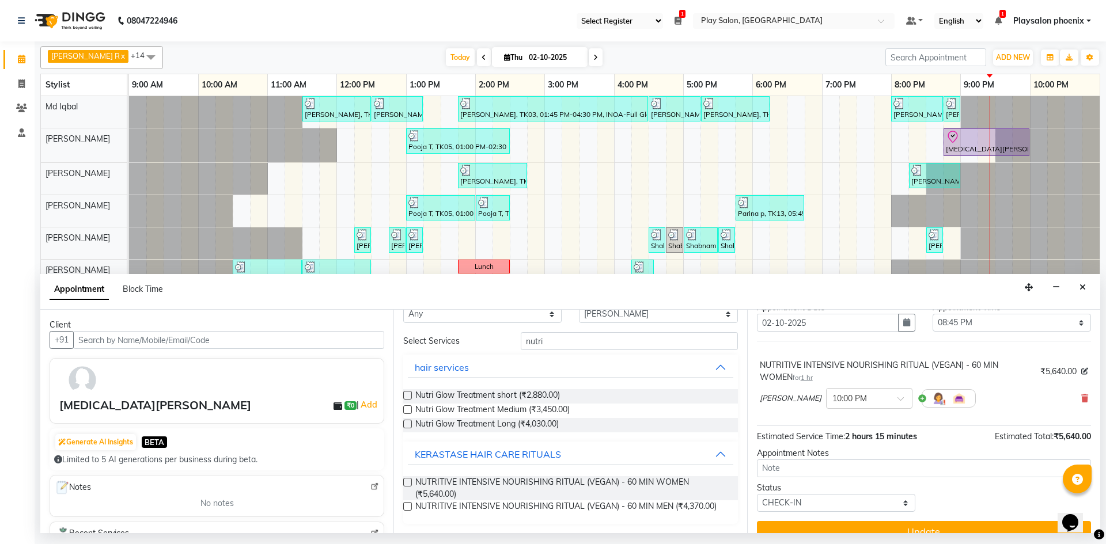
scroll to position [58, 0]
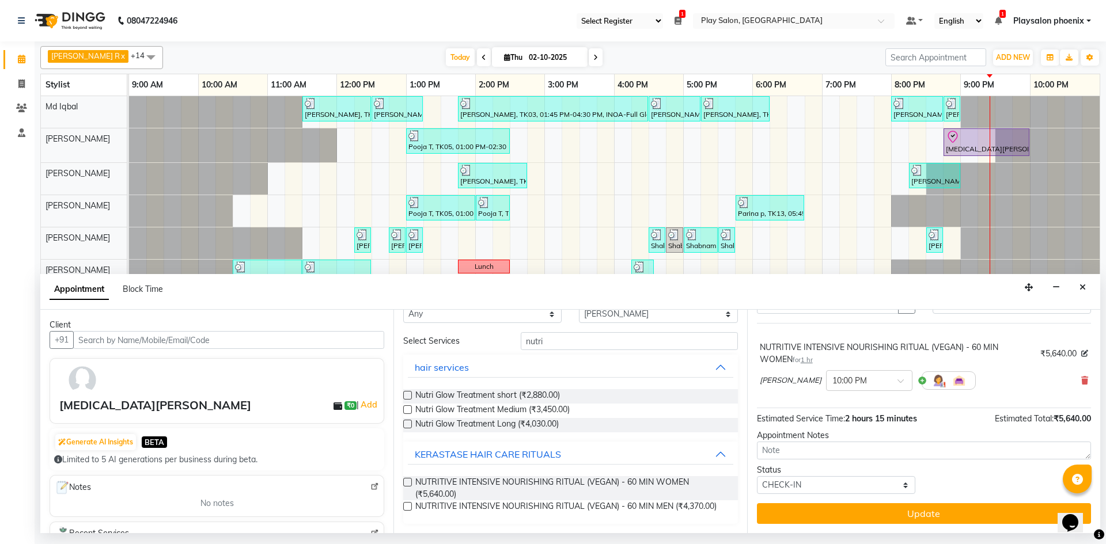
click at [907, 512] on button "Update" at bounding box center [924, 513] width 334 height 21
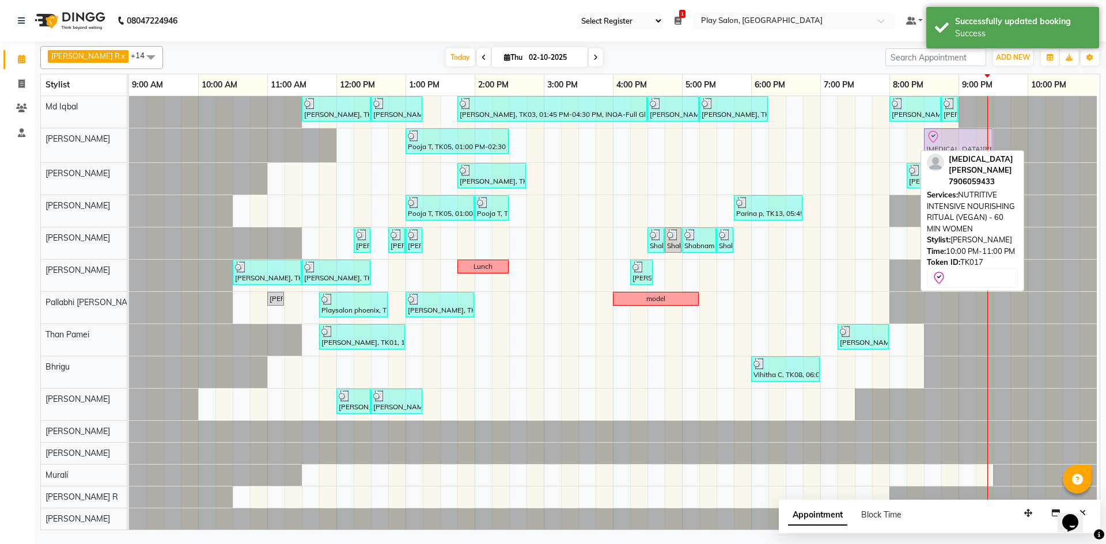
drag, startPoint x: 1043, startPoint y: 140, endPoint x: 945, endPoint y: 144, distance: 98.5
click at [129, 144] on div "Pooja T, TK05, 01:00 PM-02:30 PM, FUSIO-DOSE PLUS RITUAL- 30 MIN [MEDICAL_DATA]…" at bounding box center [129, 145] width 0 height 34
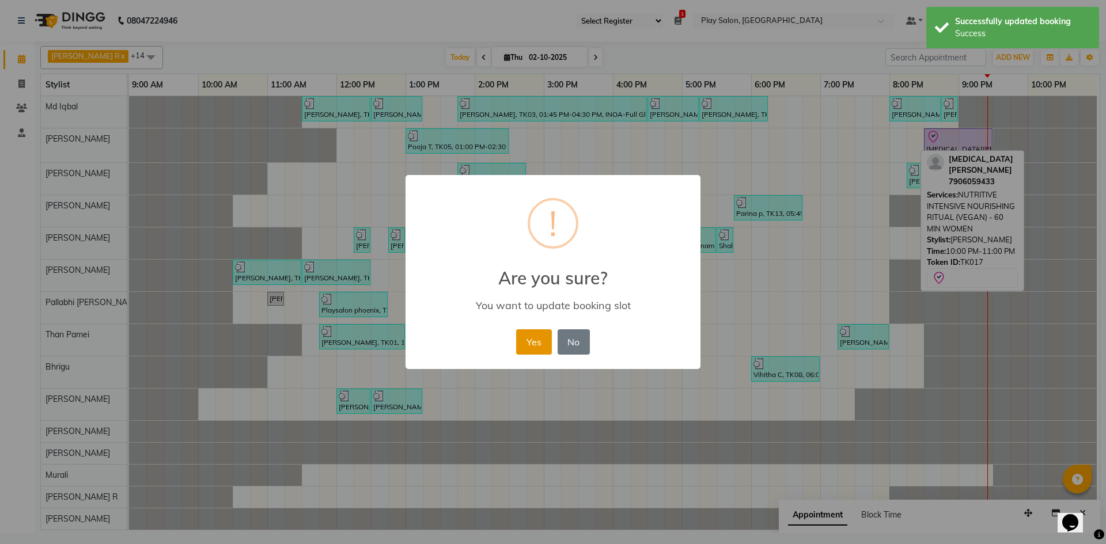
click at [530, 341] on button "Yes" at bounding box center [533, 341] width 35 height 25
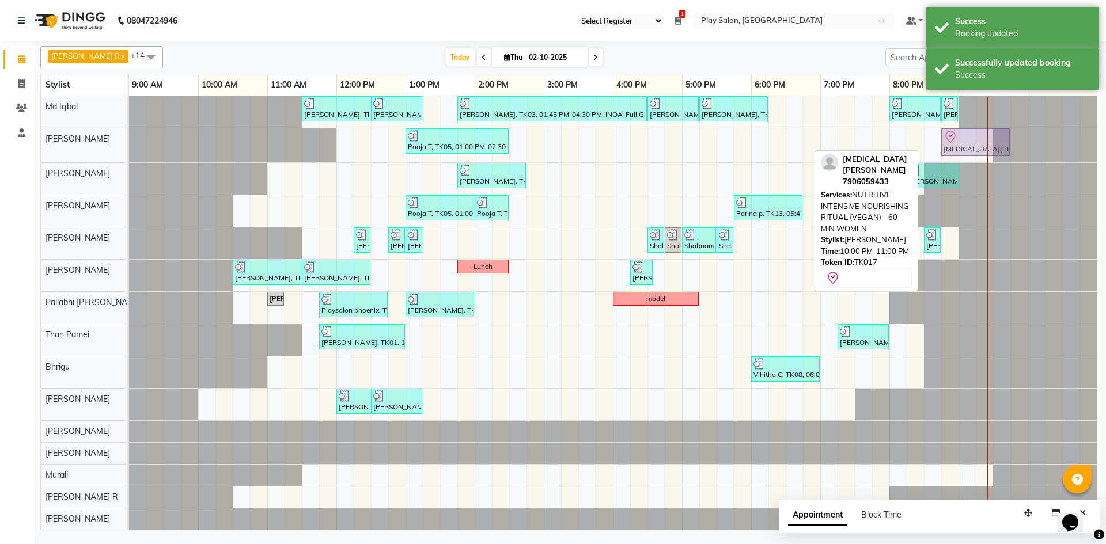
drag, startPoint x: 946, startPoint y: 143, endPoint x: 960, endPoint y: 142, distance: 14.4
click at [129, 142] on div "Pooja T, TK05, 01:00 PM-02:30 PM, FUSIO-DOSE PLUS RITUAL- 30 MIN [MEDICAL_DATA]…" at bounding box center [129, 145] width 0 height 34
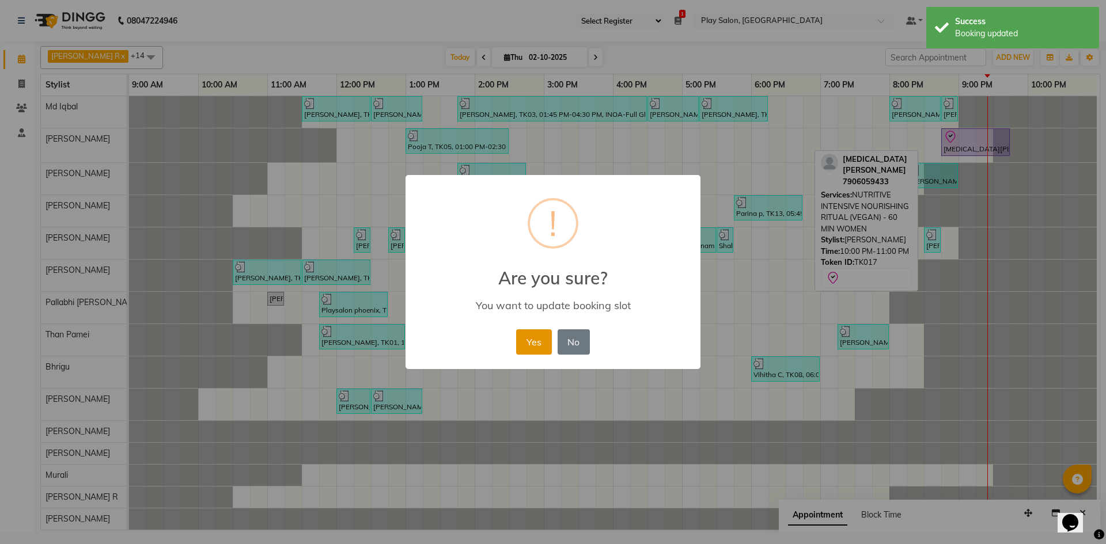
click at [529, 336] on button "Yes" at bounding box center [533, 341] width 35 height 25
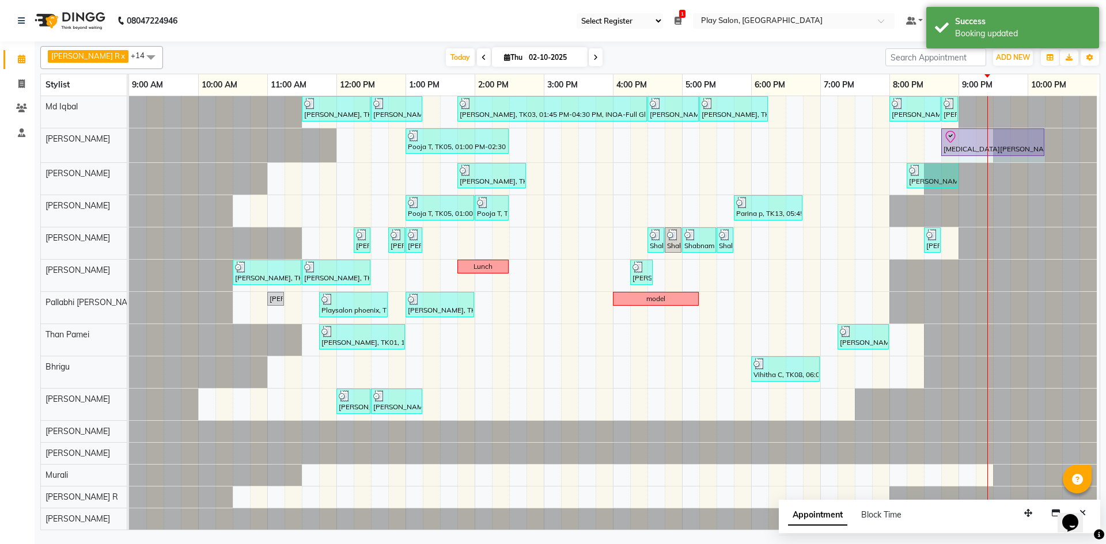
drag, startPoint x: 1009, startPoint y: 134, endPoint x: 1032, endPoint y: 131, distance: 23.8
click at [129, 131] on div "Pooja T, TK05, 01:00 PM-02:30 PM, FUSIO-DOSE PLUS RITUAL- 30 MIN [MEDICAL_DATA]…" at bounding box center [129, 145] width 0 height 34
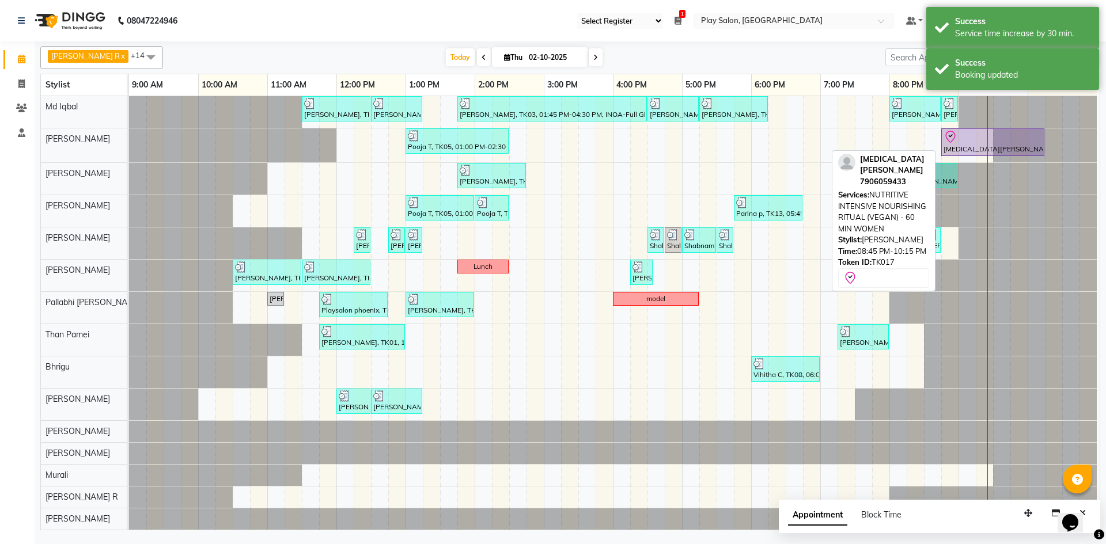
click at [969, 143] on div "[MEDICAL_DATA][PERSON_NAME], TK17, 08:45 PM-10:15 PM, NUTRITIVE INTENSIVE NOURI…" at bounding box center [992, 142] width 101 height 24
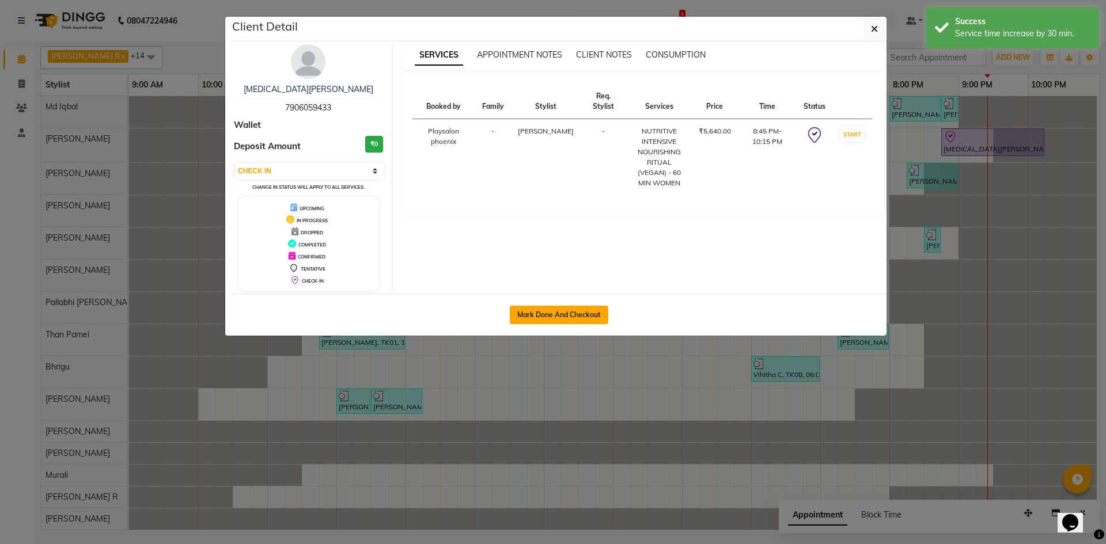
click at [550, 316] on button "Mark Done And Checkout" at bounding box center [559, 315] width 98 height 18
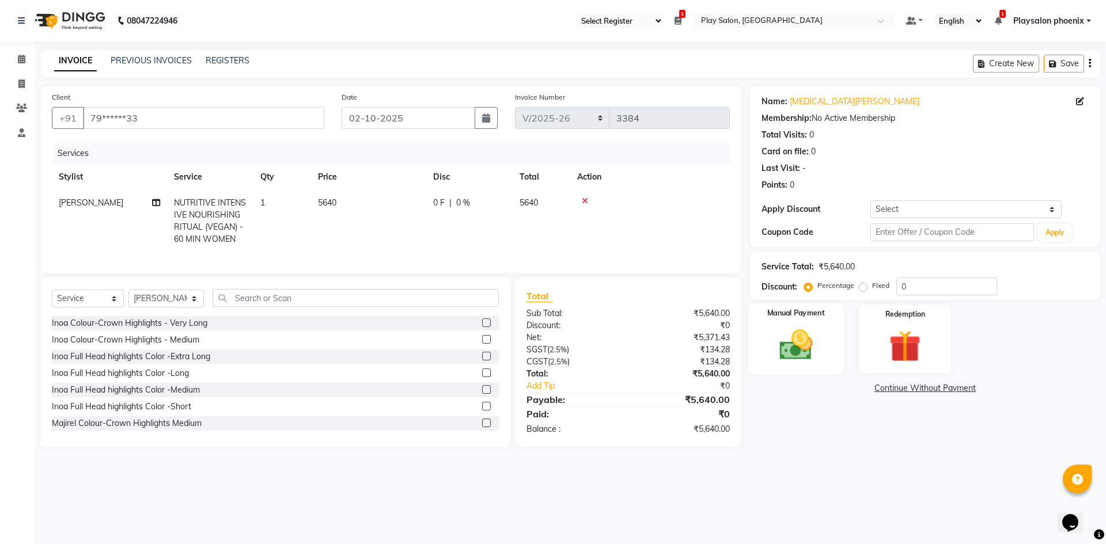
click at [804, 342] on img at bounding box center [796, 345] width 54 height 38
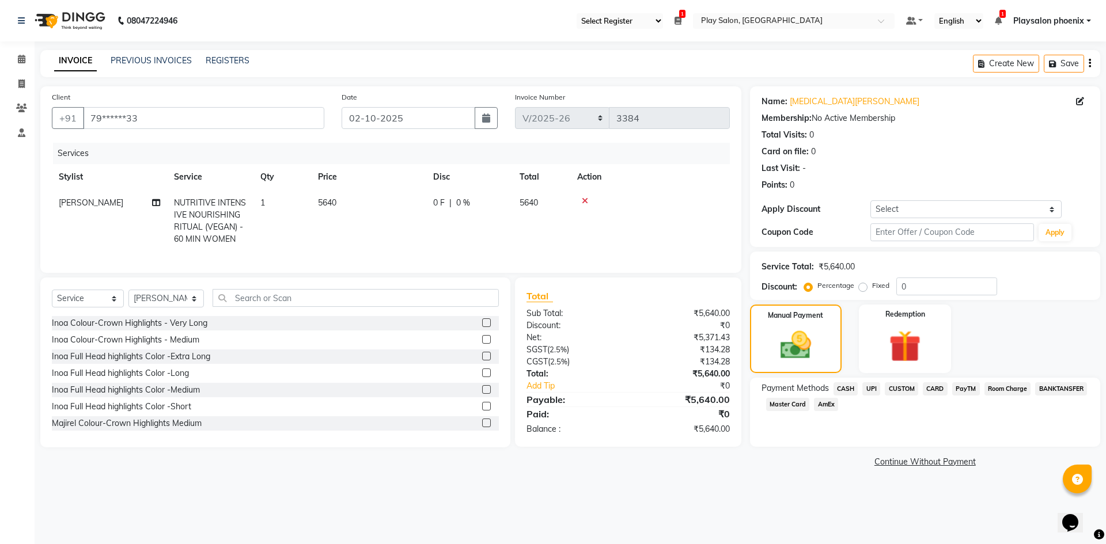
click at [902, 389] on span "CUSTOM" at bounding box center [900, 388] width 33 height 13
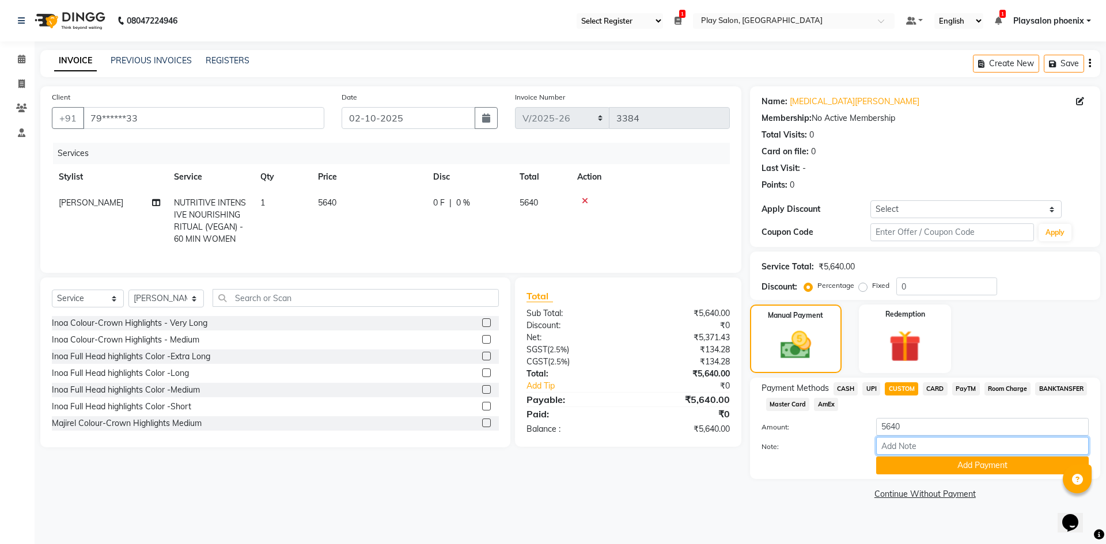
click at [901, 447] on input "Note:" at bounding box center [982, 446] width 212 height 18
click at [940, 466] on button "Add Payment" at bounding box center [982, 466] width 212 height 18
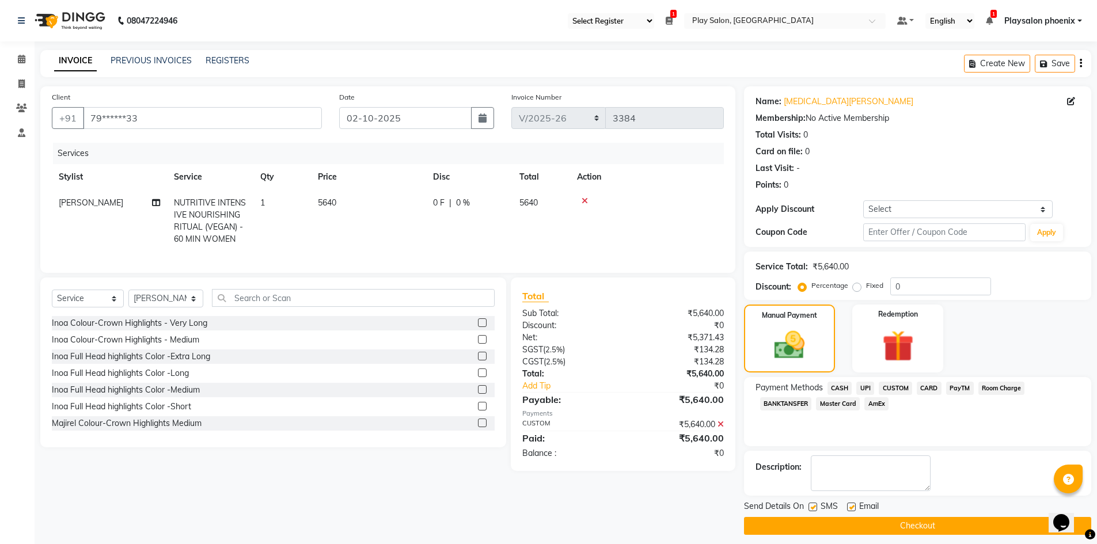
click at [898, 524] on button "Checkout" at bounding box center [917, 526] width 347 height 18
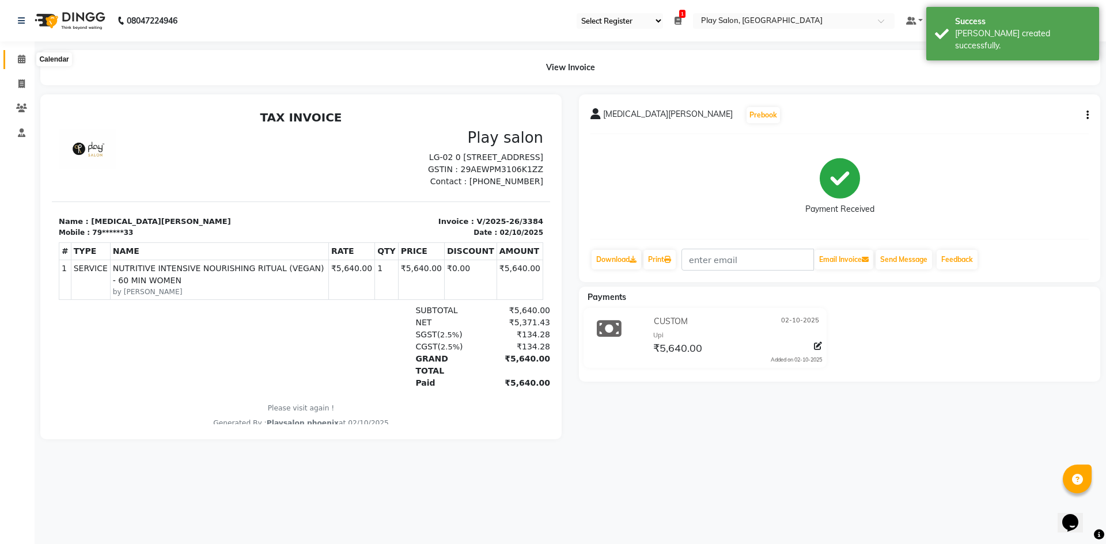
click at [22, 60] on icon at bounding box center [21, 59] width 7 height 9
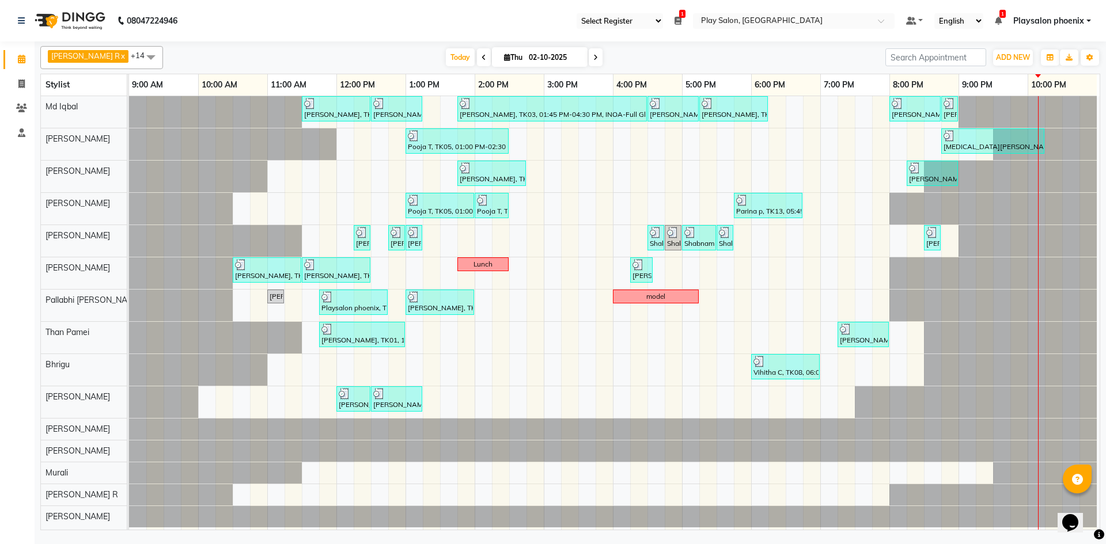
click at [679, 21] on icon at bounding box center [677, 21] width 7 height 8
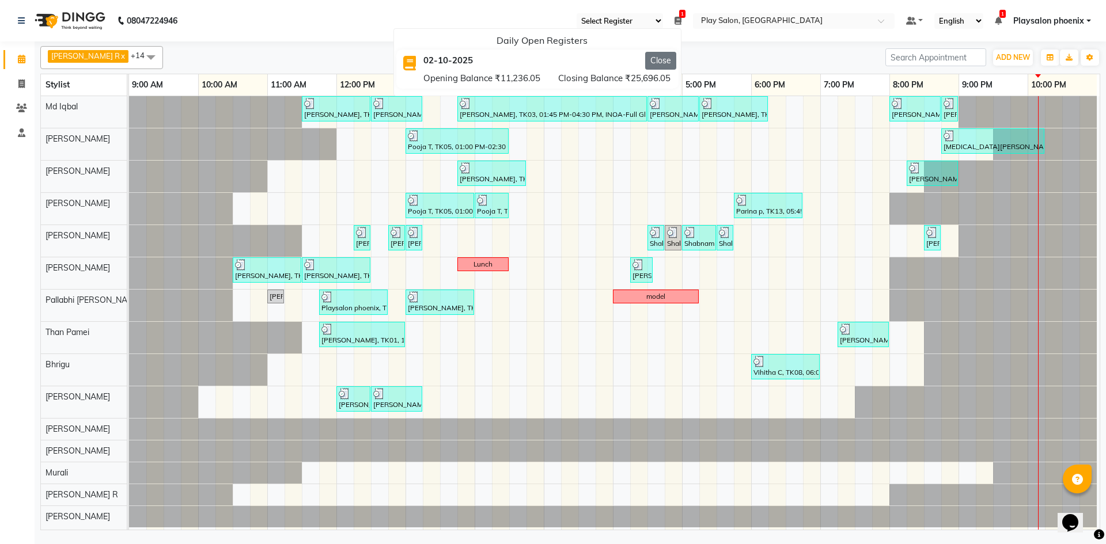
click at [658, 60] on button "Close" at bounding box center [660, 61] width 31 height 18
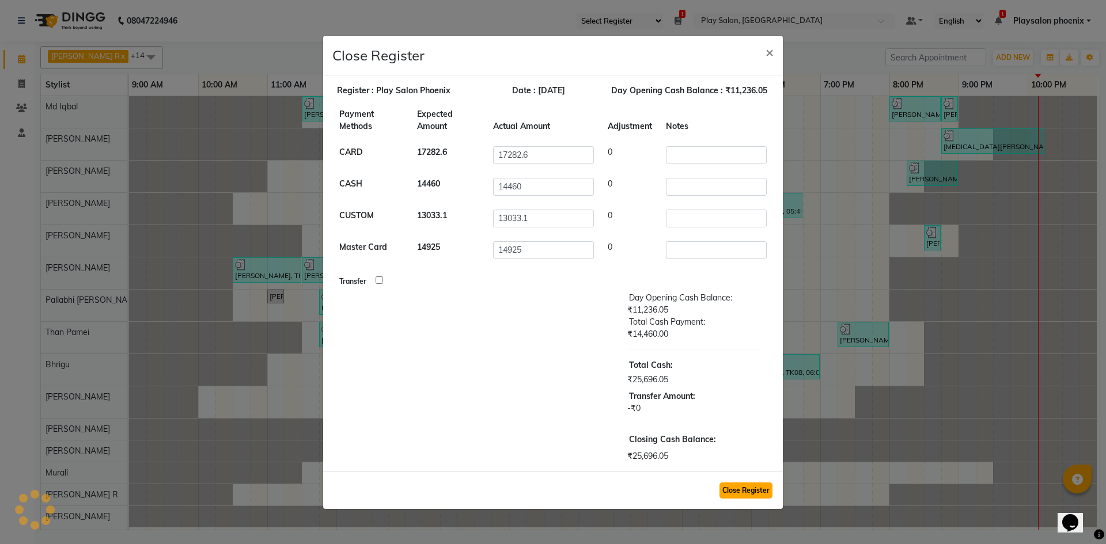
click at [740, 488] on button "Close Register" at bounding box center [745, 491] width 53 height 16
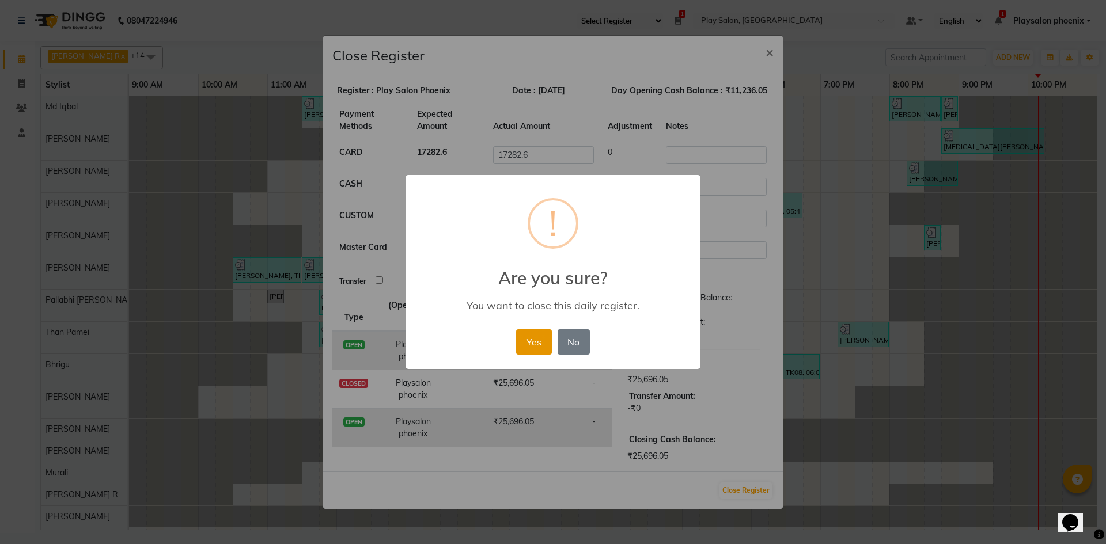
click at [533, 339] on button "Yes" at bounding box center [533, 341] width 35 height 25
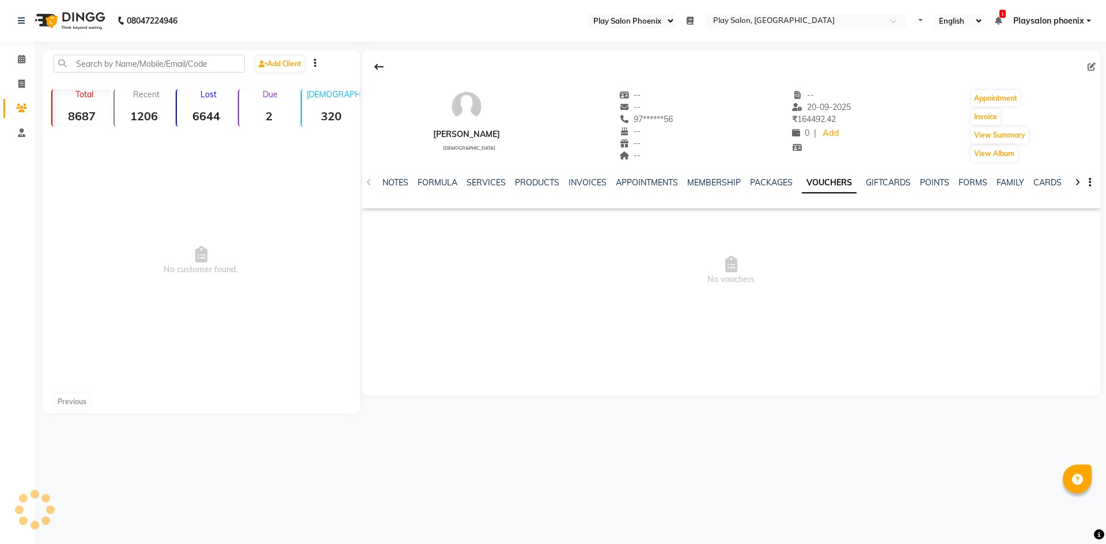
select select "90"
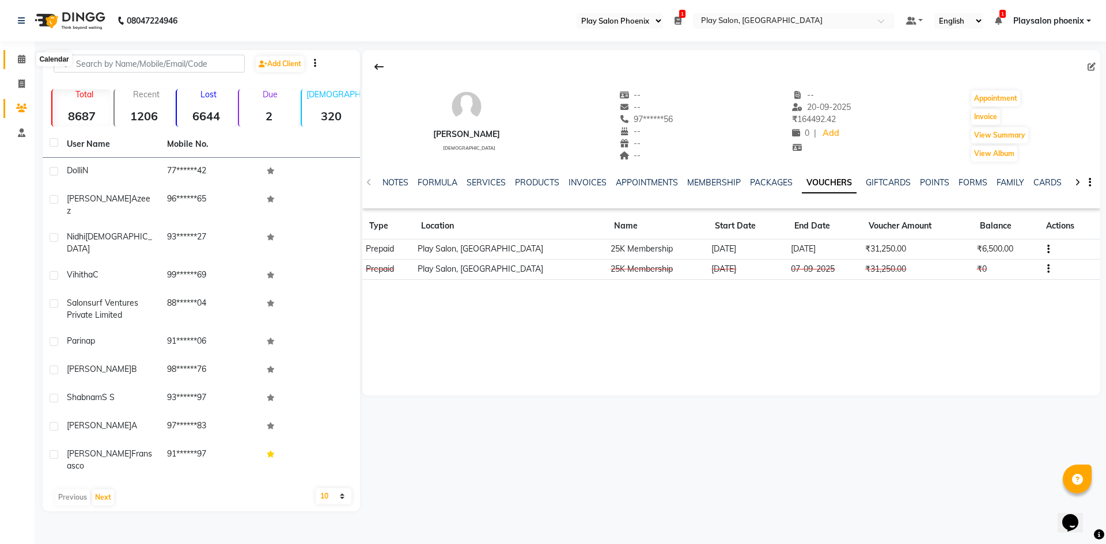
click at [24, 58] on icon at bounding box center [21, 59] width 7 height 9
